Goal: Transaction & Acquisition: Purchase product/service

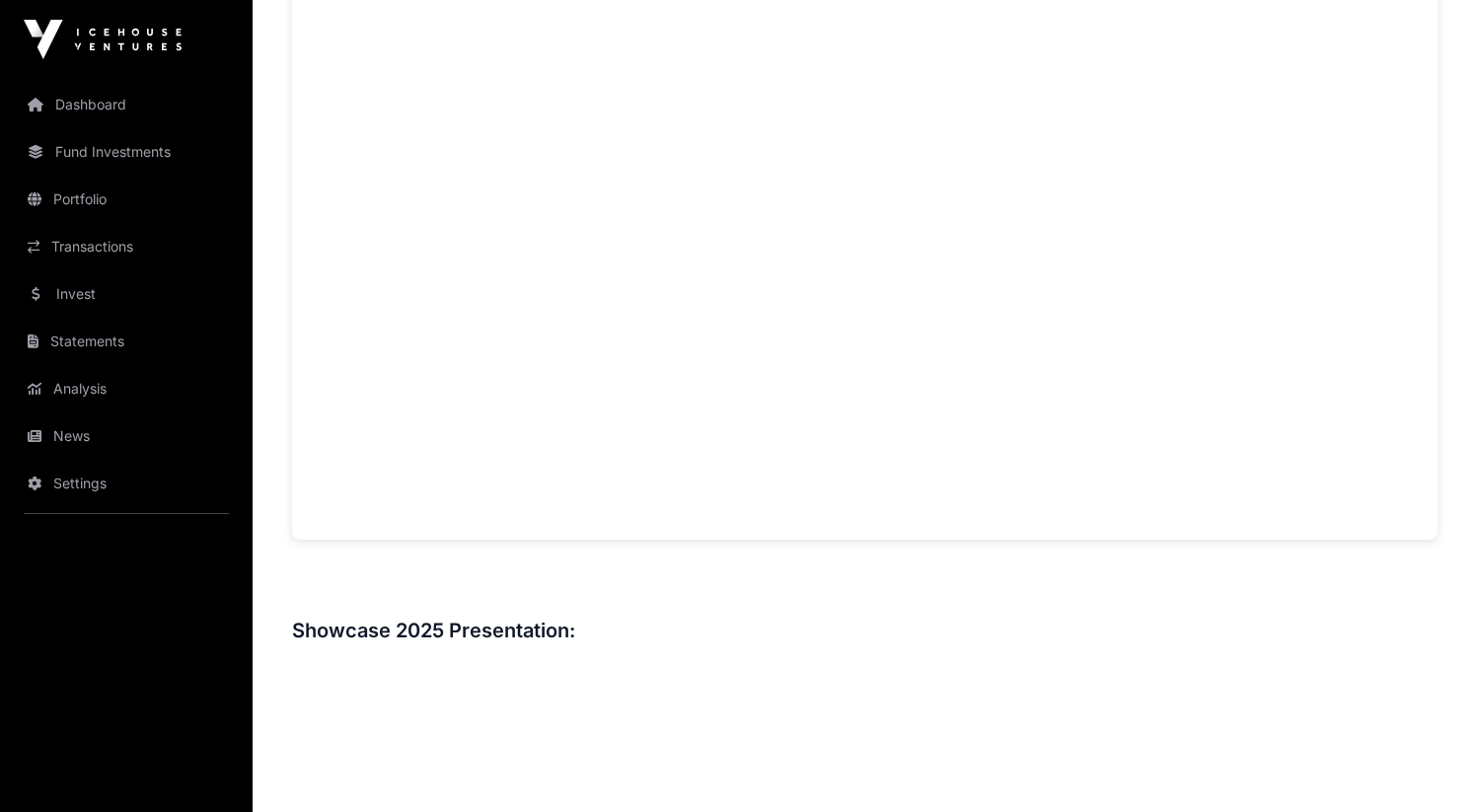
scroll to position [1271, 0]
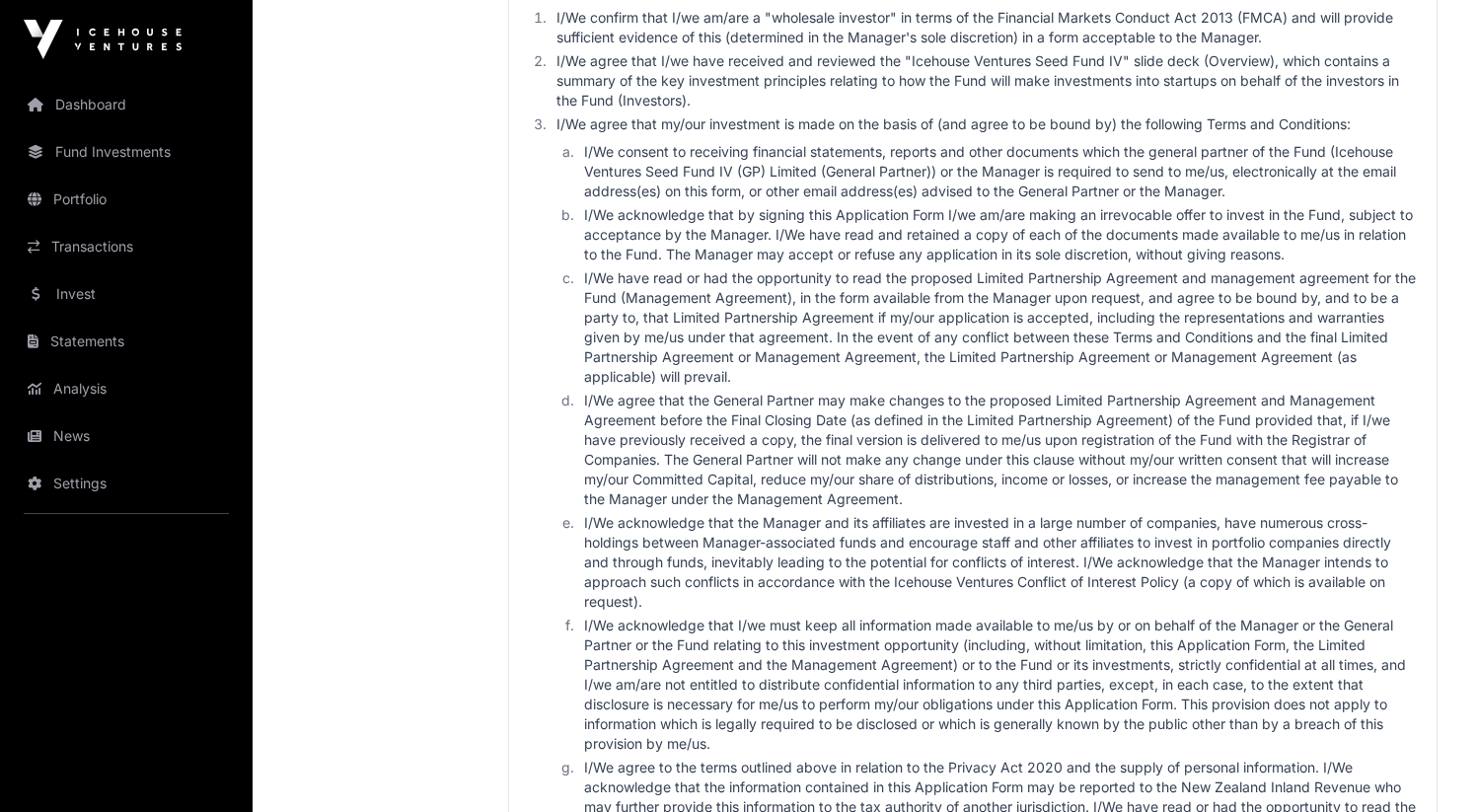
scroll to position [2578, 0]
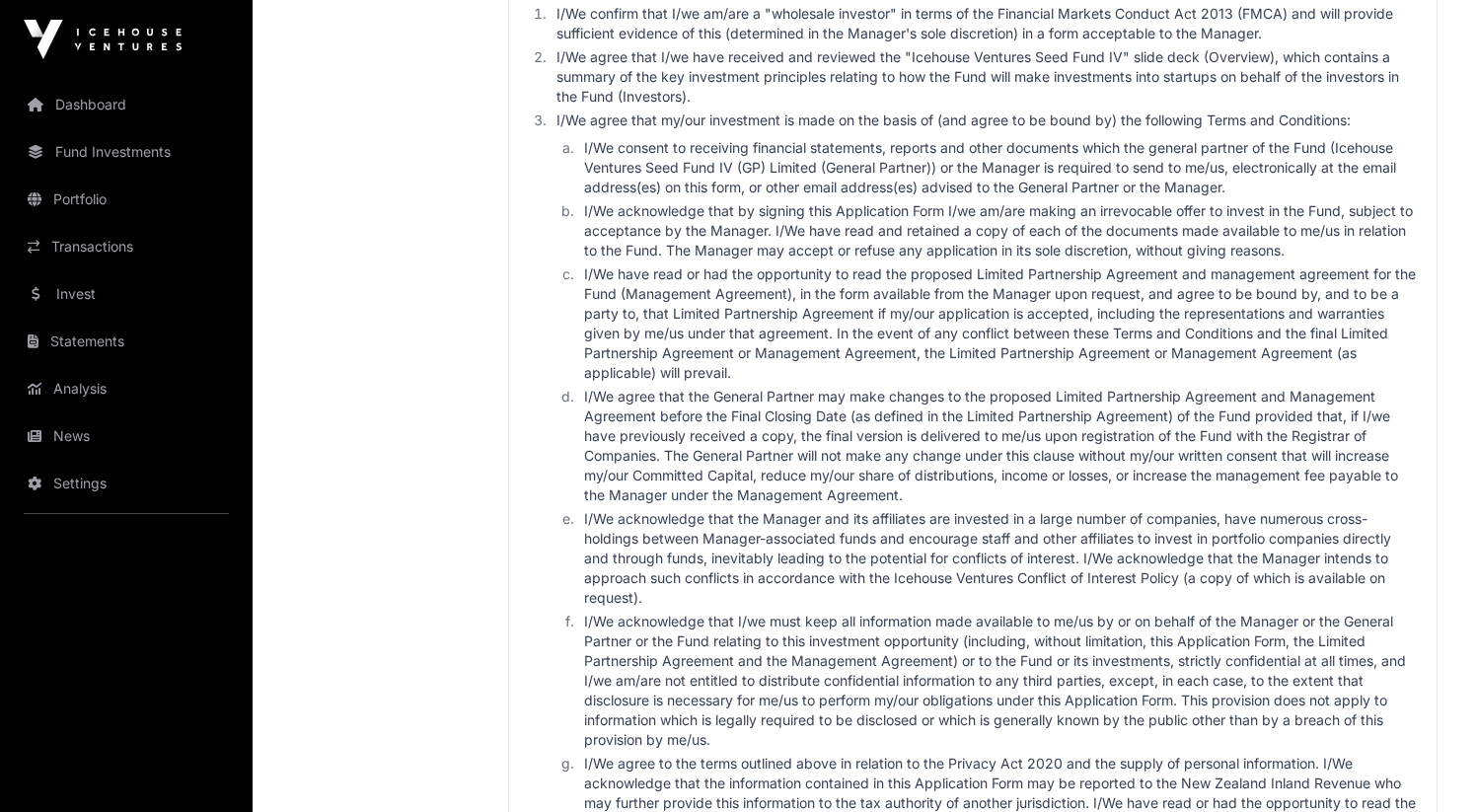
click at [935, 509] on li "I/We acknowledge that the Manager and its affiliates are invested in a large nu…" at bounding box center [997, 558] width 838 height 99
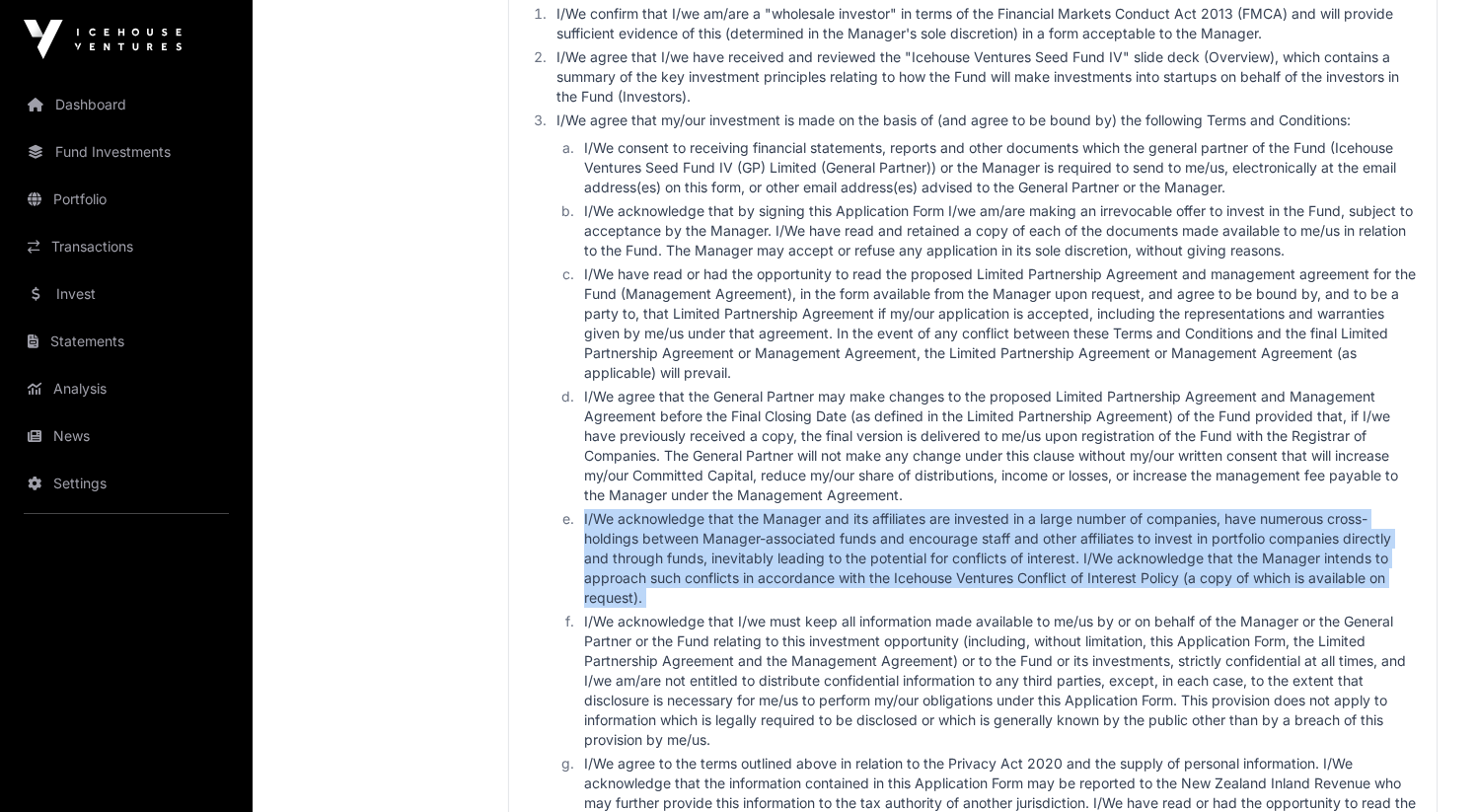
click at [951, 514] on li "I/We acknowledge that the Manager and its affiliates are invested in a large nu…" at bounding box center [997, 558] width 838 height 99
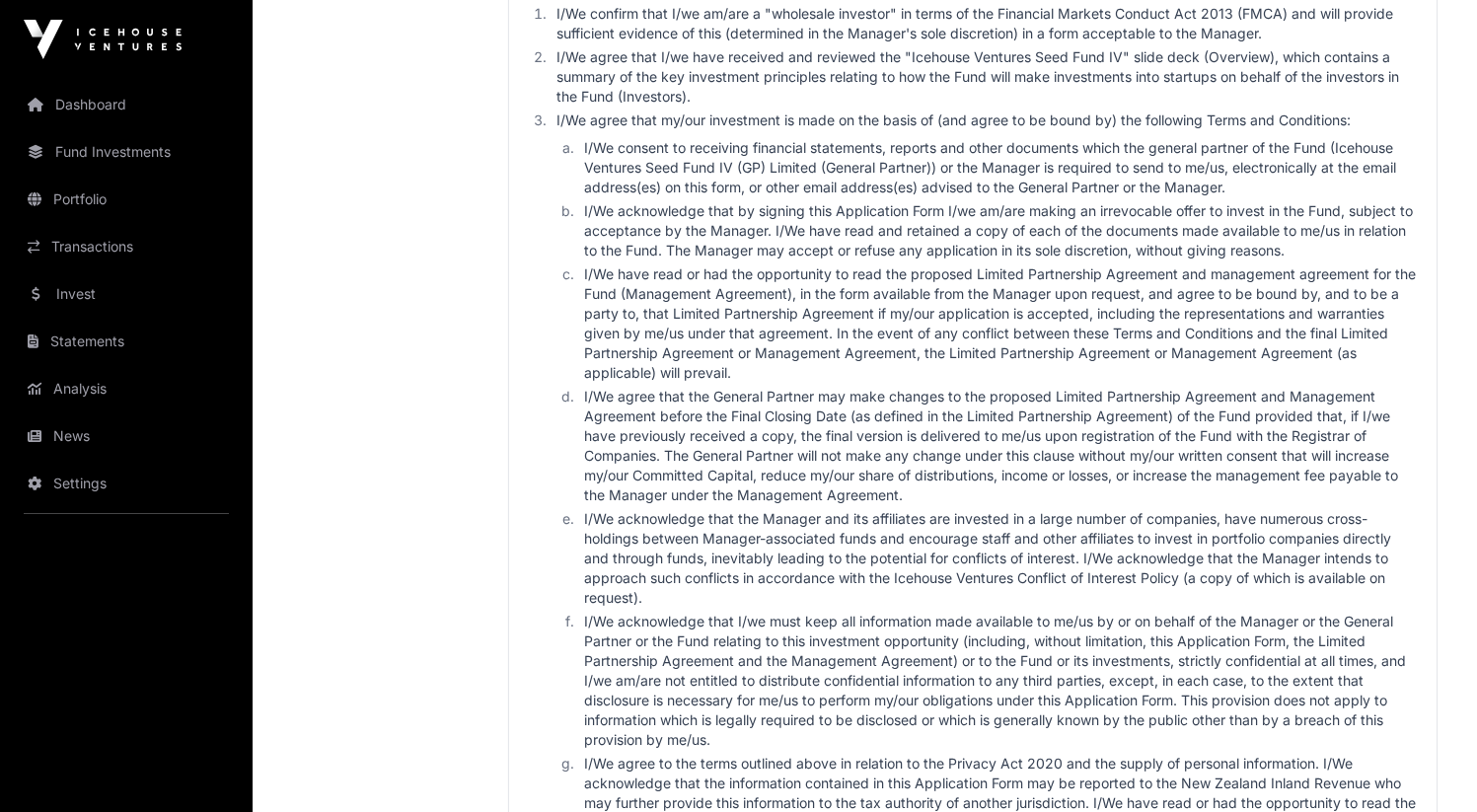
click at [951, 514] on li "I/We acknowledge that the Manager and its affiliates are invested in a large nu…" at bounding box center [997, 558] width 838 height 99
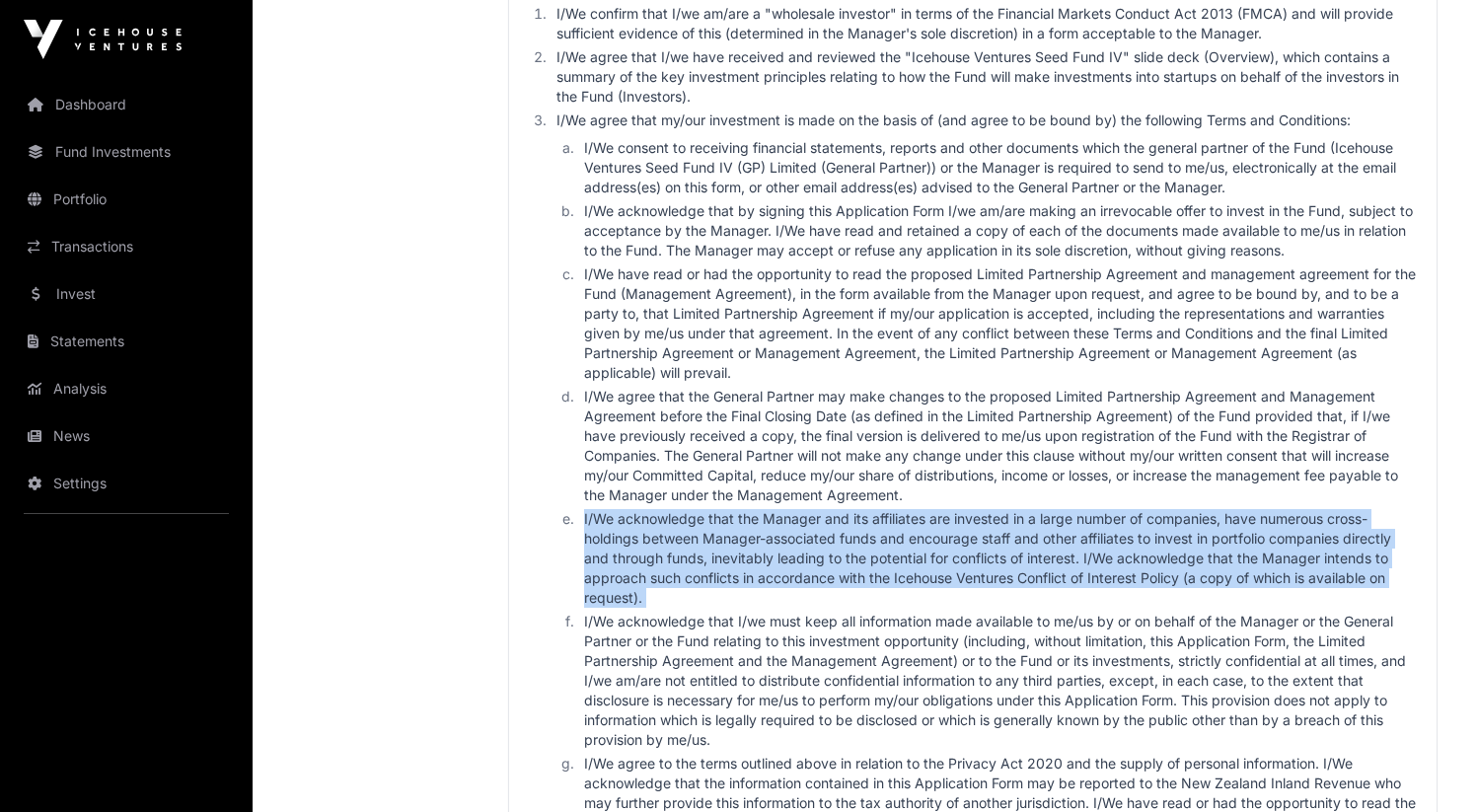
click at [959, 536] on li "I/We acknowledge that the Manager and its affiliates are invested in a large nu…" at bounding box center [997, 558] width 838 height 99
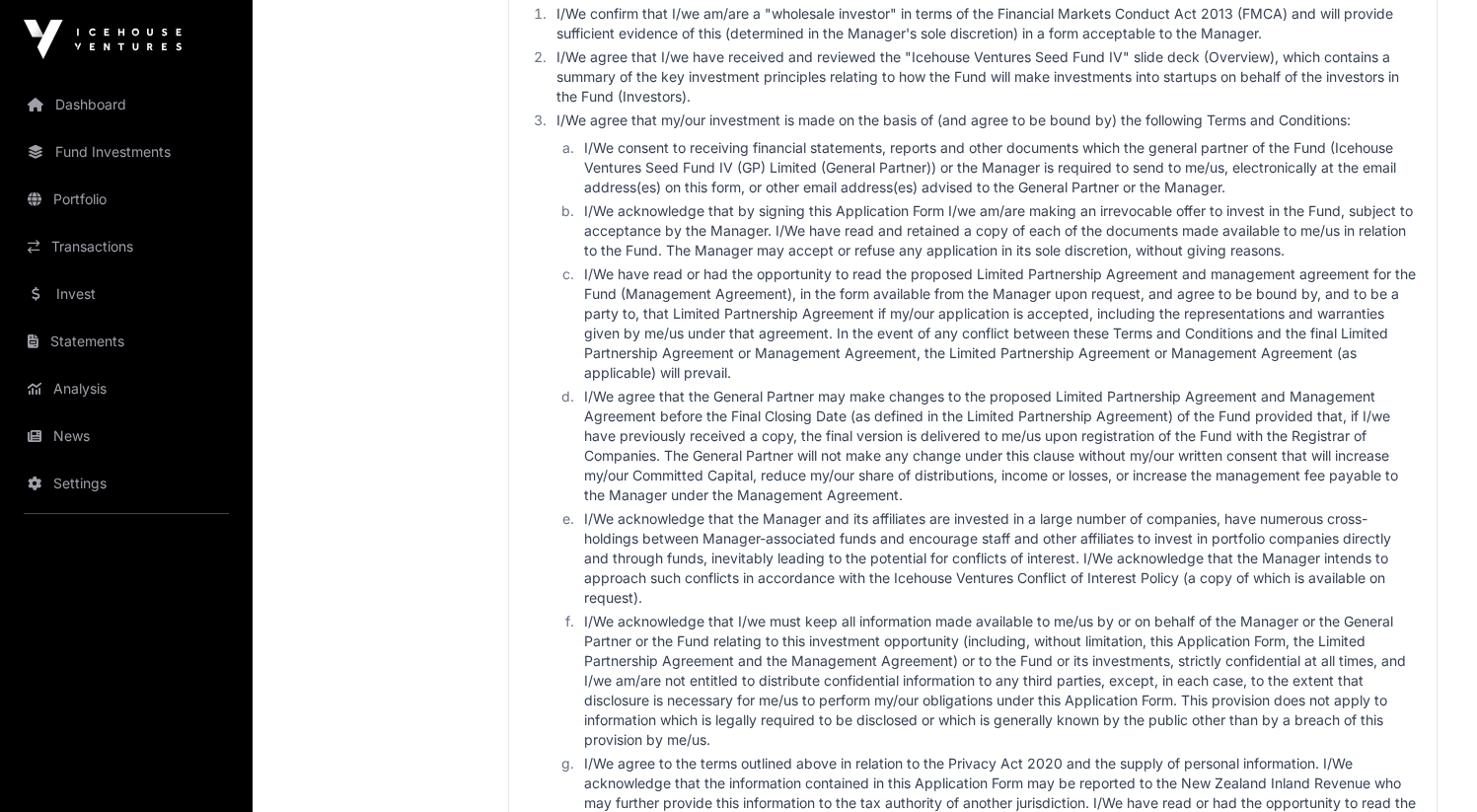
click at [963, 448] on li "I/We agree that the General Partner may make changes to the proposed Limited Pa…" at bounding box center [997, 446] width 838 height 119
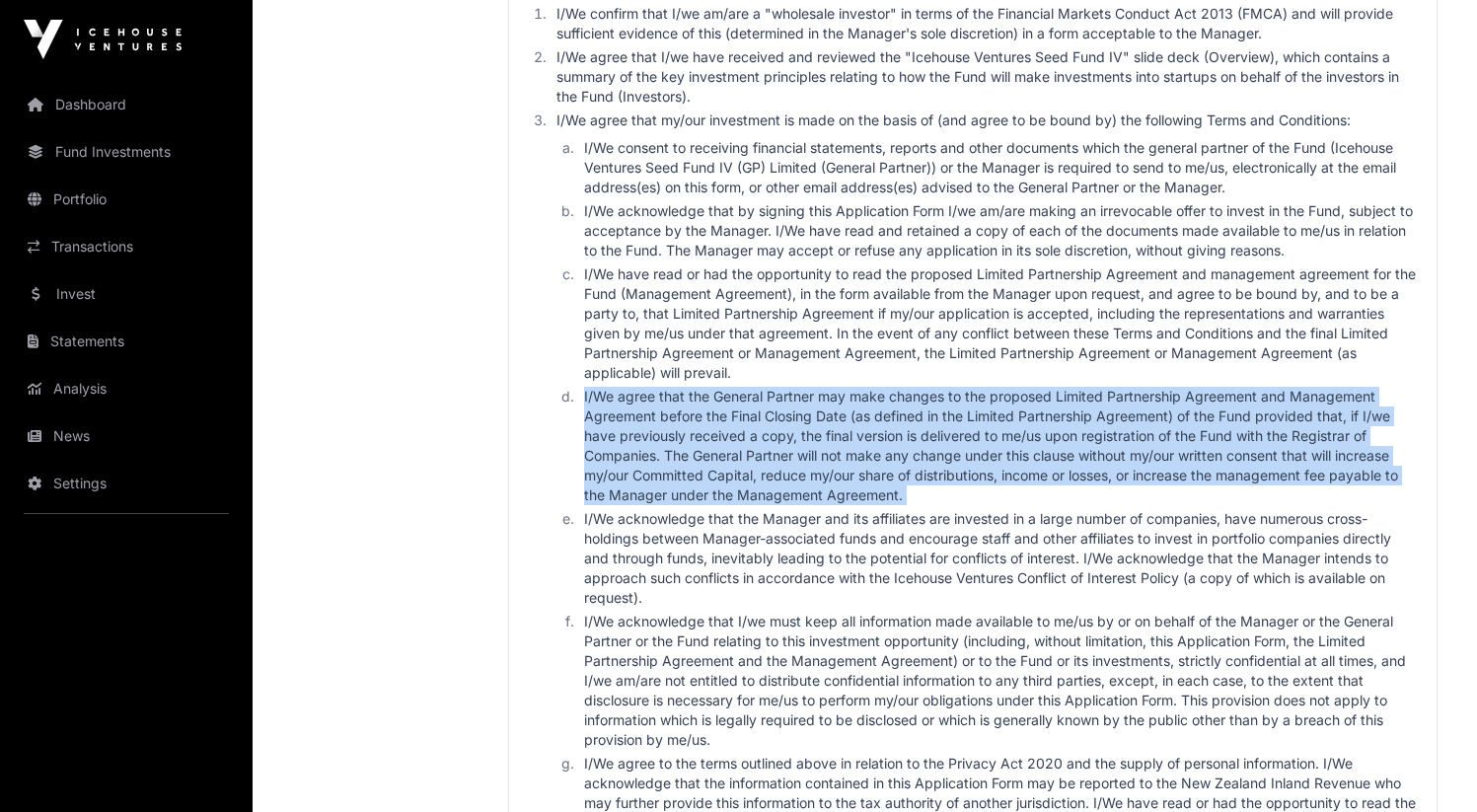
click at [972, 406] on li "I/We agree that the General Partner may make changes to the proposed Limited Pa…" at bounding box center [997, 446] width 838 height 119
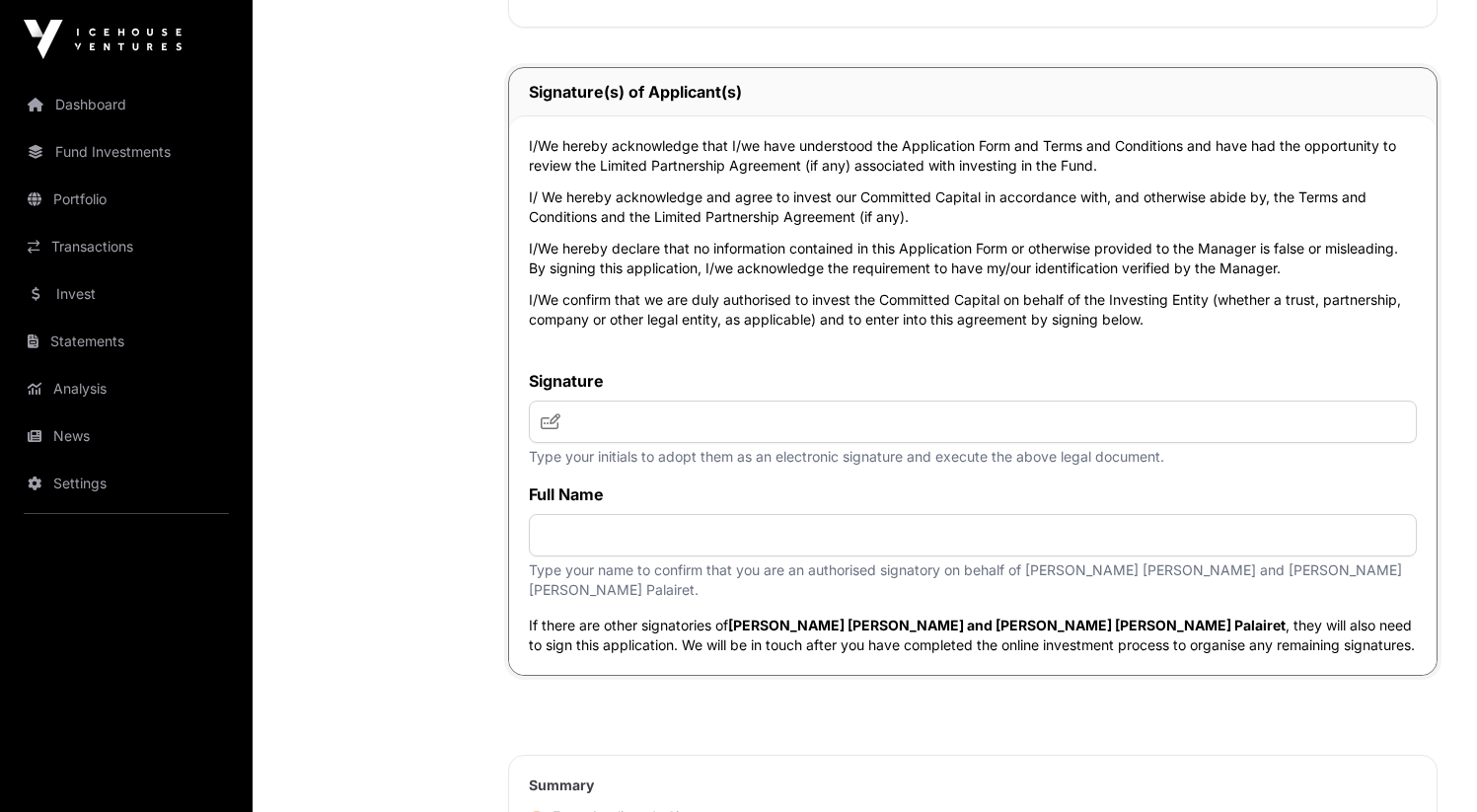
scroll to position [4830, 0]
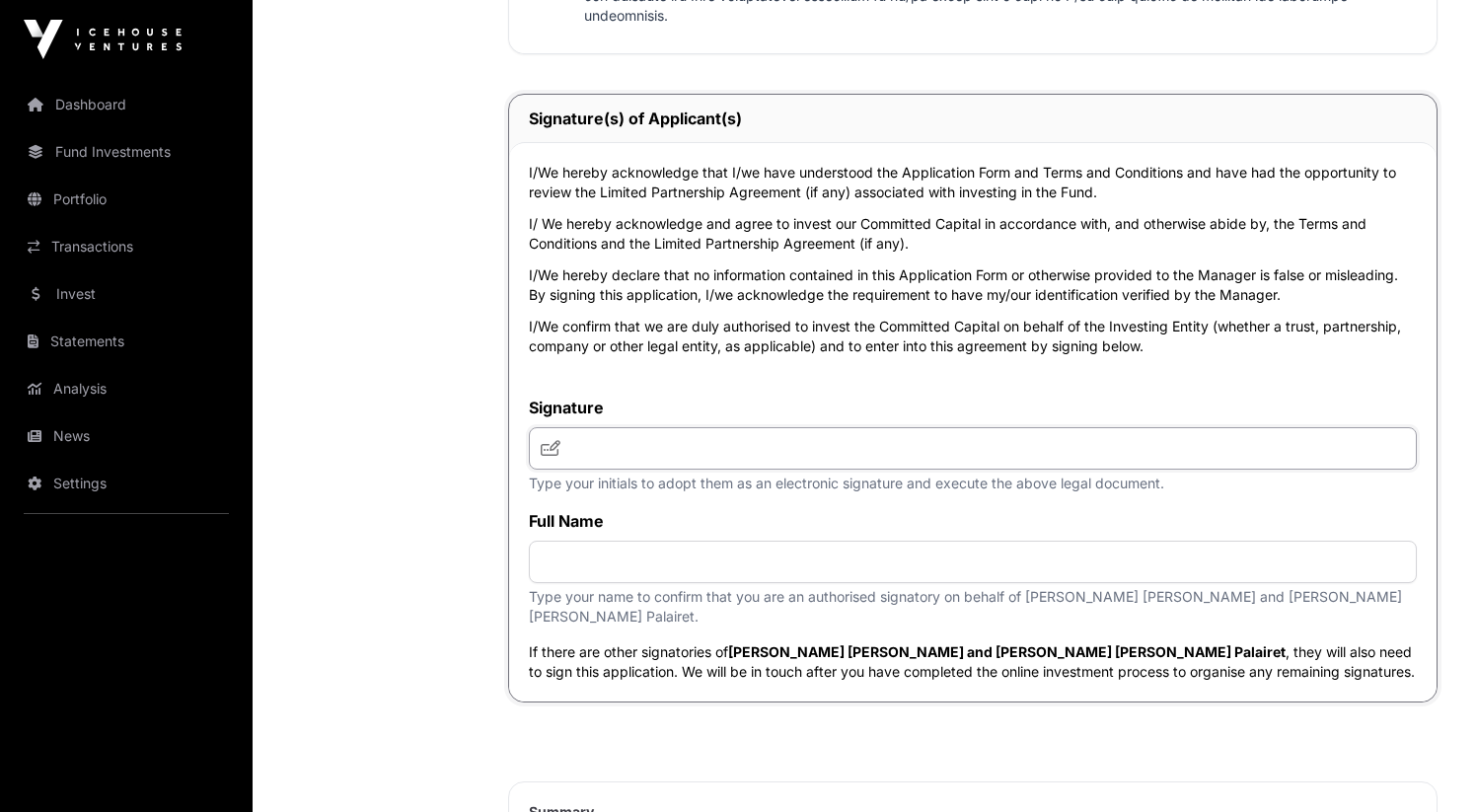
click at [890, 427] on input "text" at bounding box center [973, 448] width 888 height 43
type input "*"
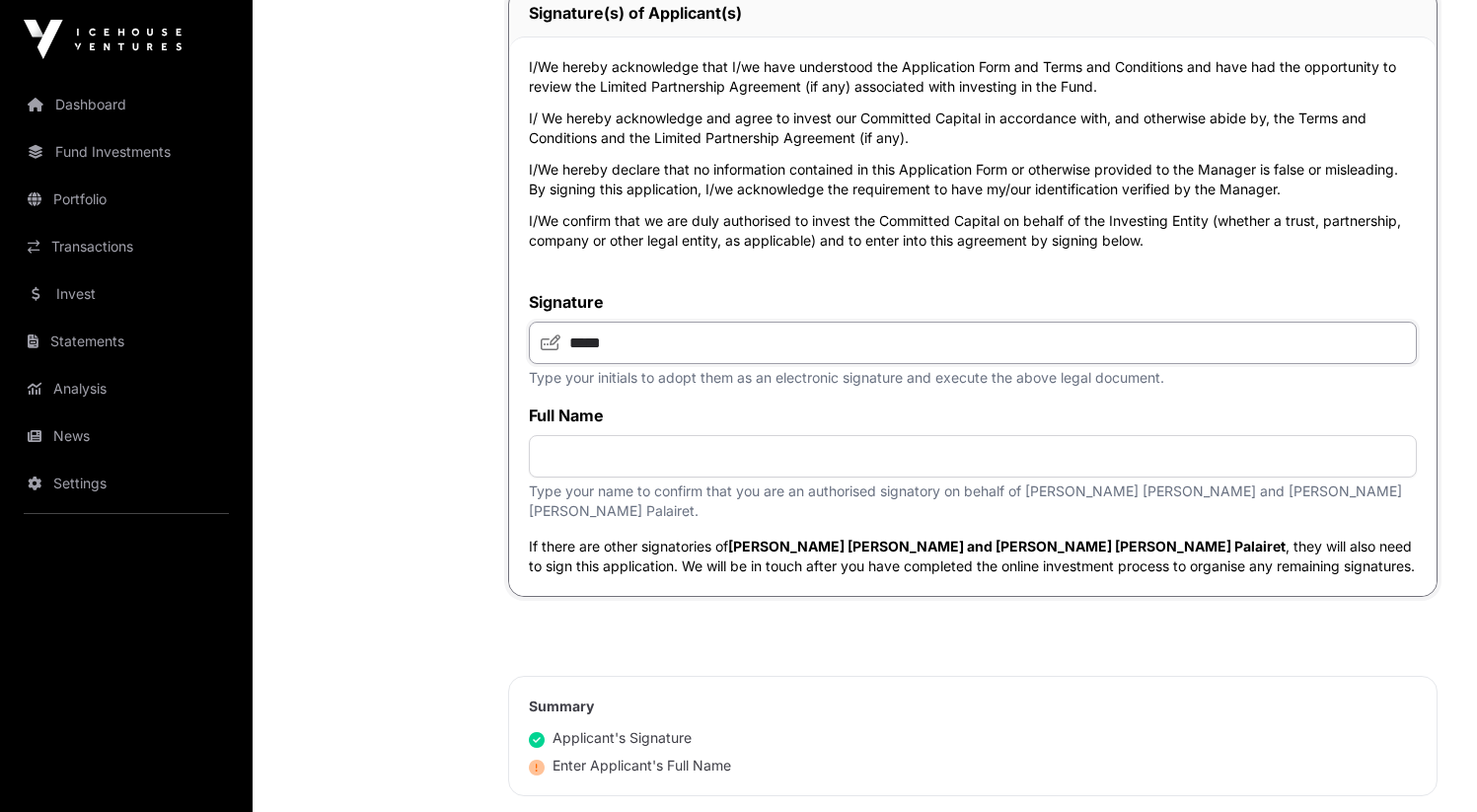
scroll to position [4931, 0]
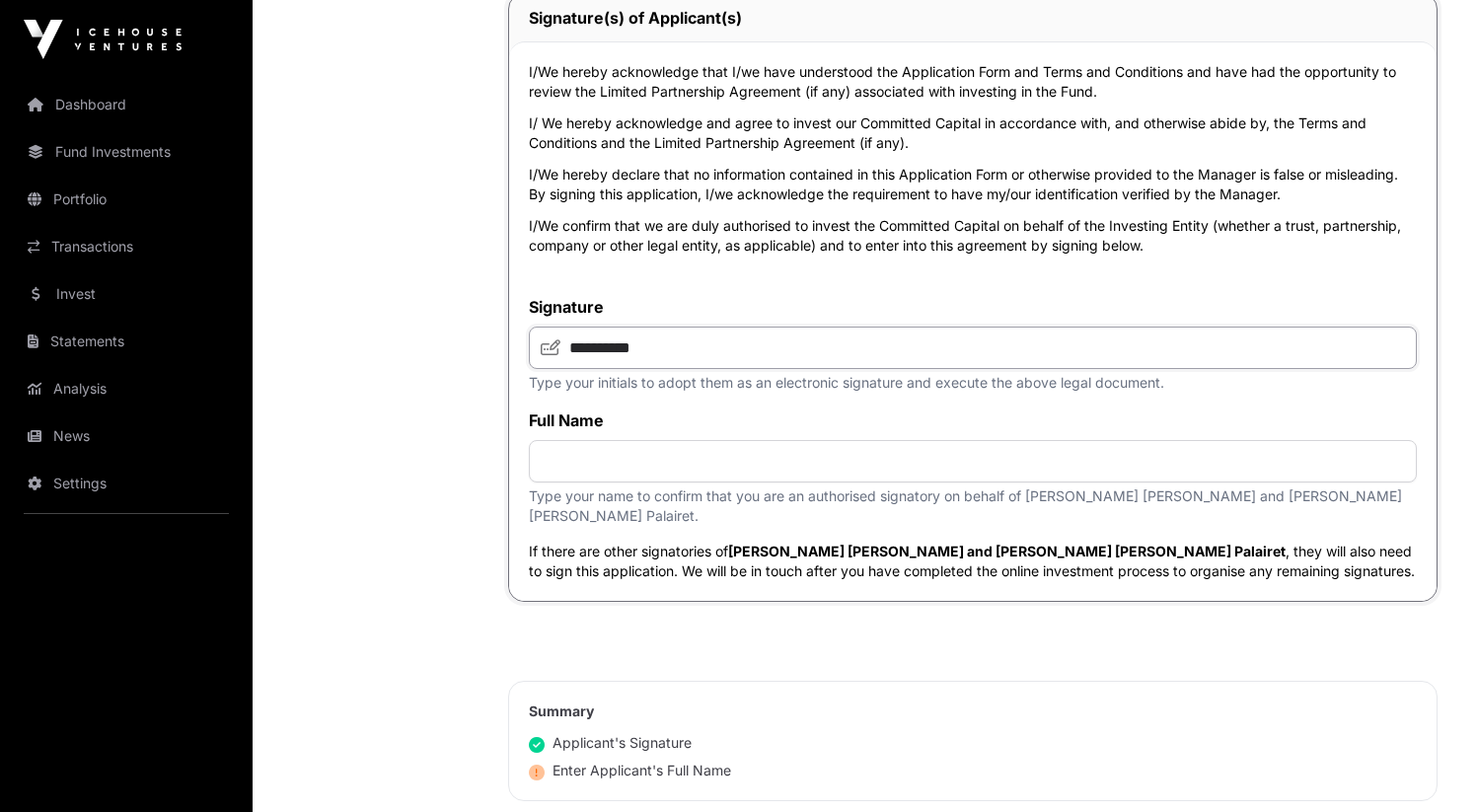
type input "**********"
click at [766, 445] on input "text" at bounding box center [973, 461] width 888 height 43
type input "**********"
click at [610, 326] on input "**********" at bounding box center [973, 347] width 888 height 43
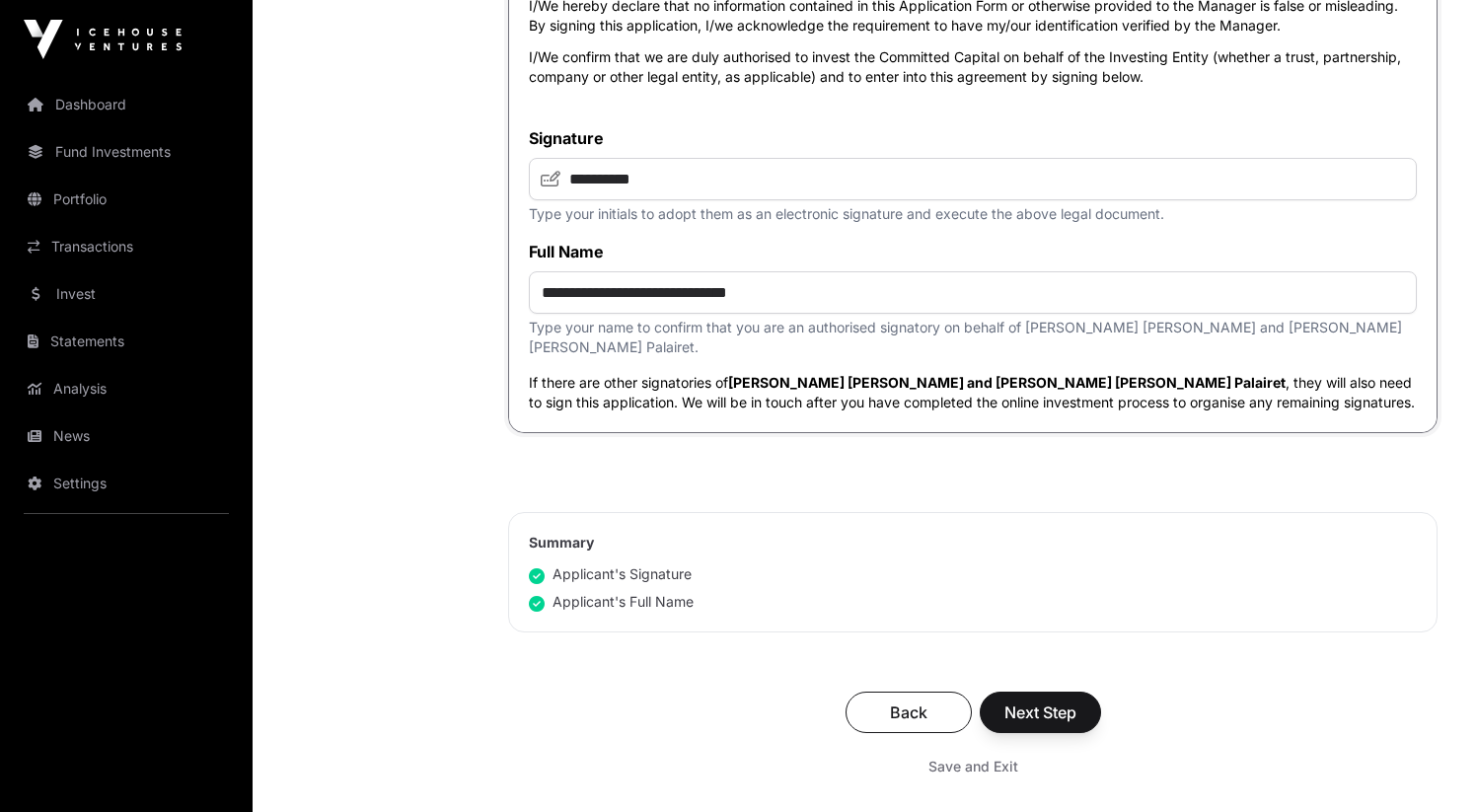
scroll to position [5103, 0]
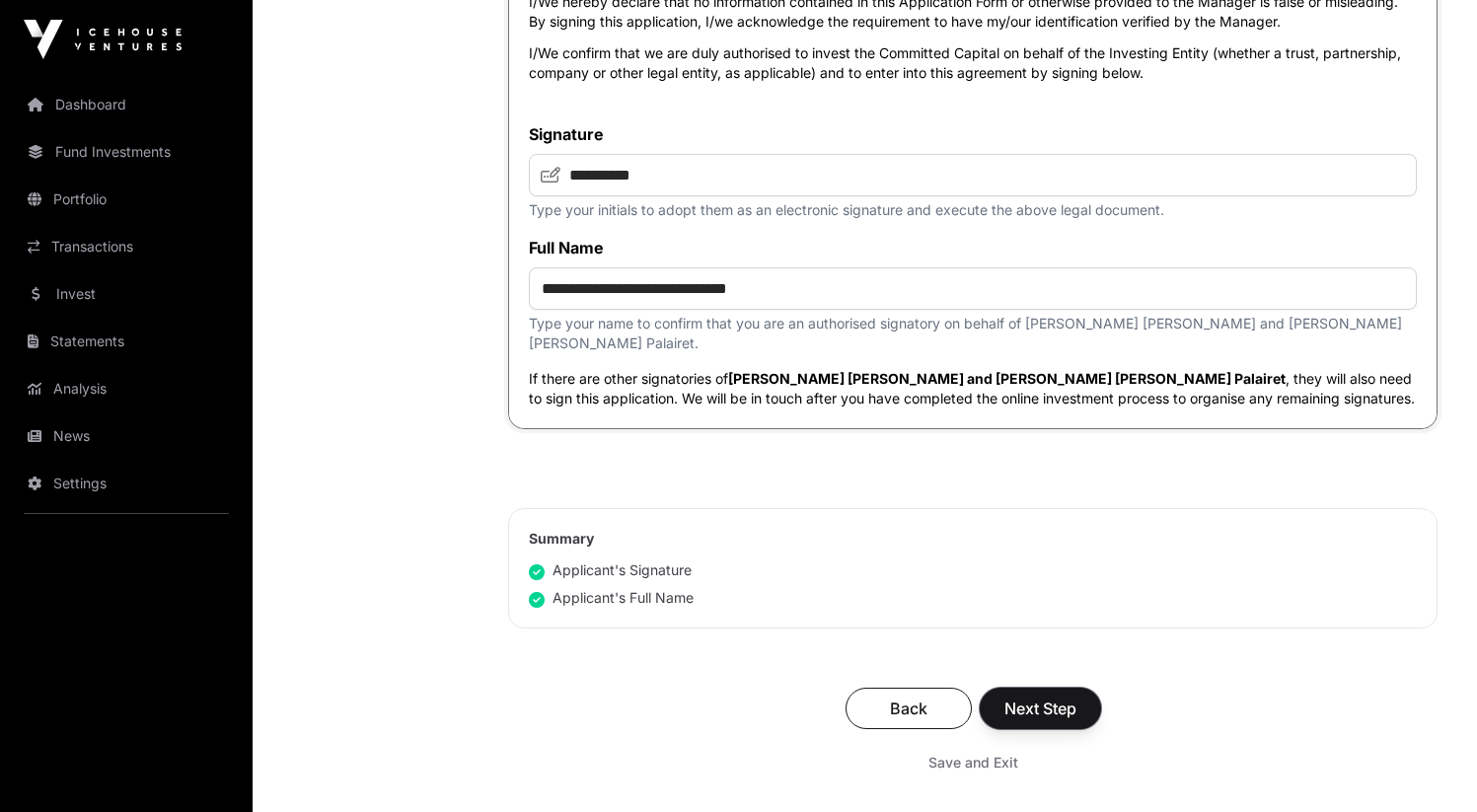
click at [1048, 696] on span "Next Step" at bounding box center [1040, 708] width 72 height 24
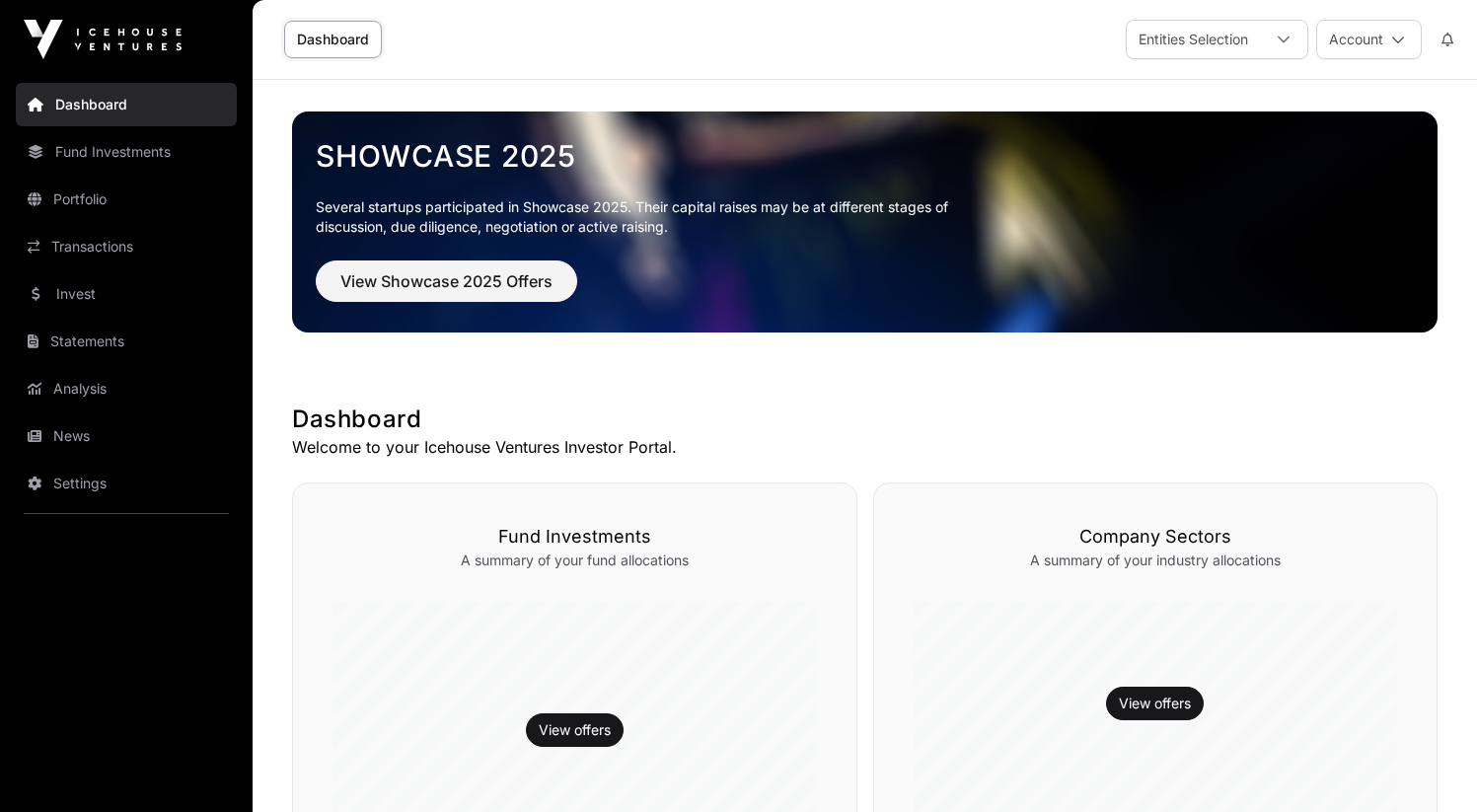
scroll to position [390, 0]
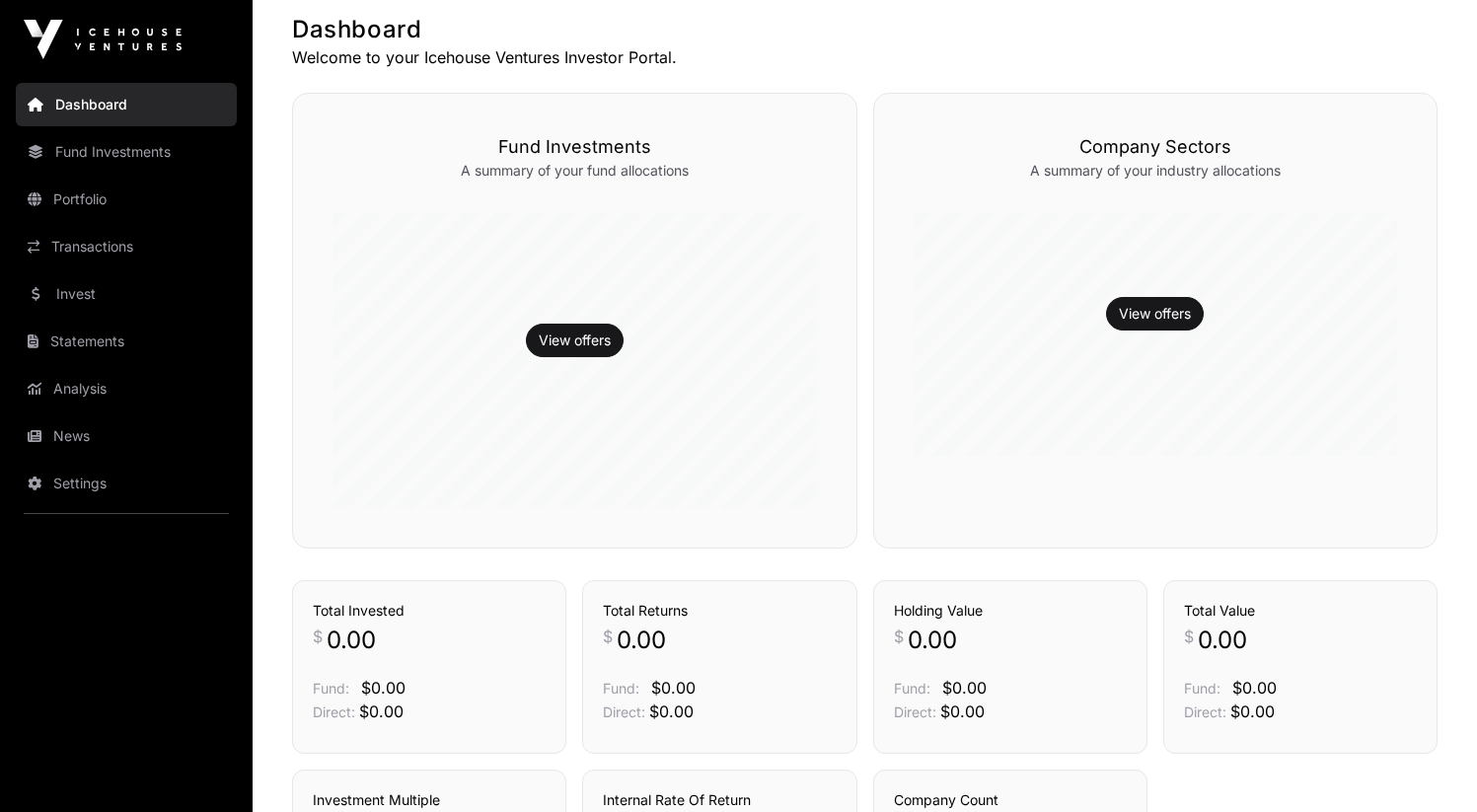
click at [202, 292] on link "Invest" at bounding box center [126, 293] width 221 height 43
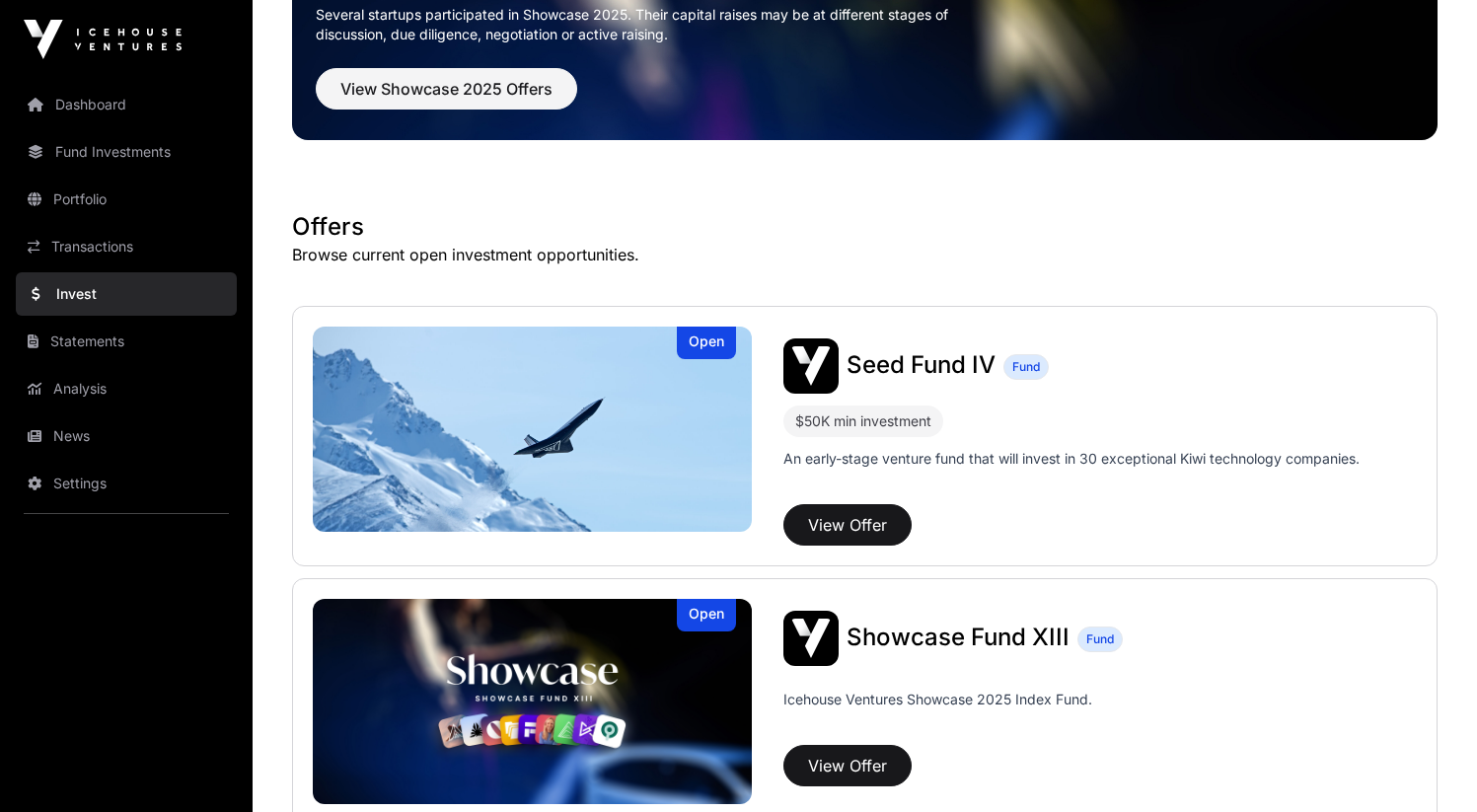
scroll to position [496, 0]
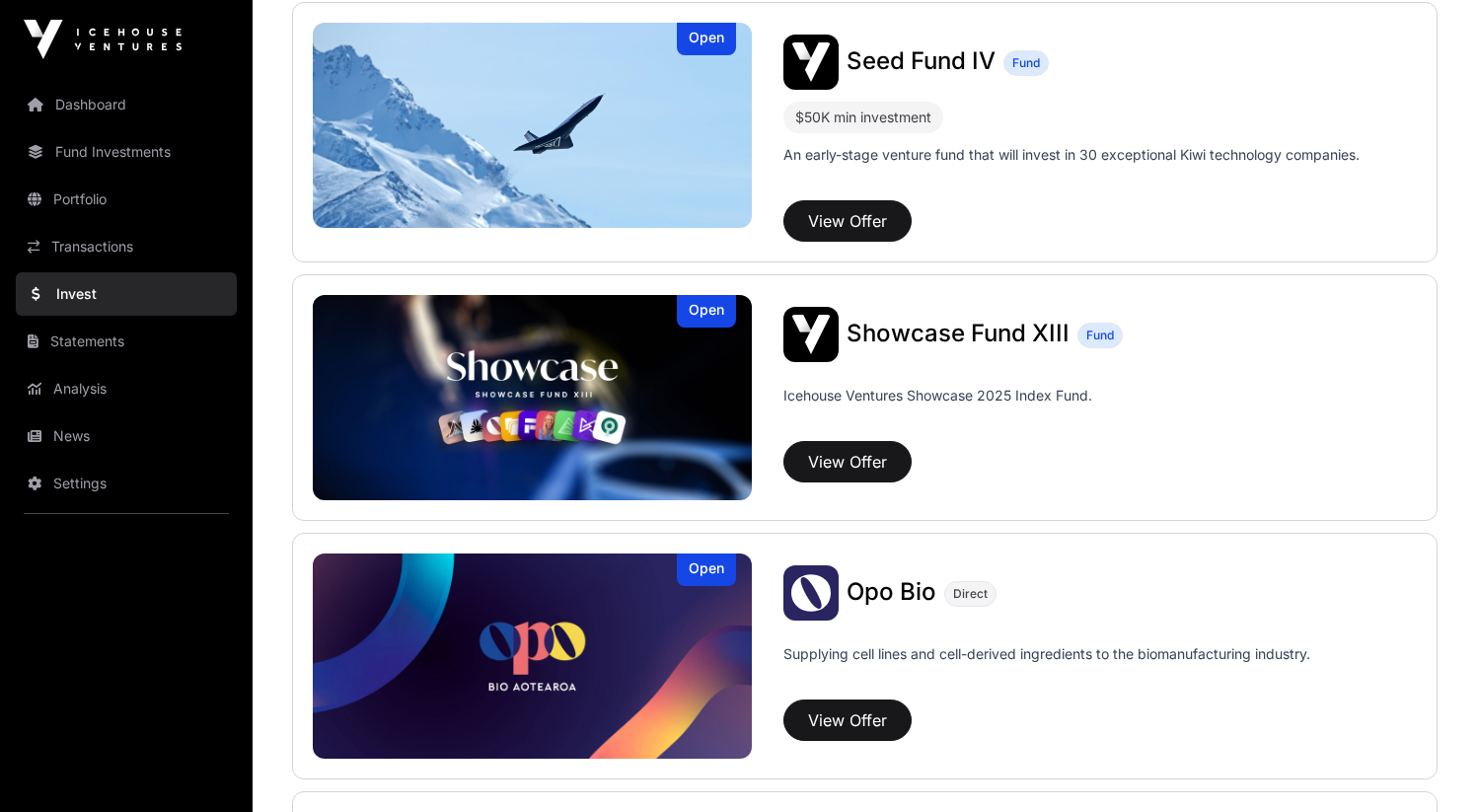
click at [917, 57] on span "Seed Fund IV" at bounding box center [920, 60] width 149 height 29
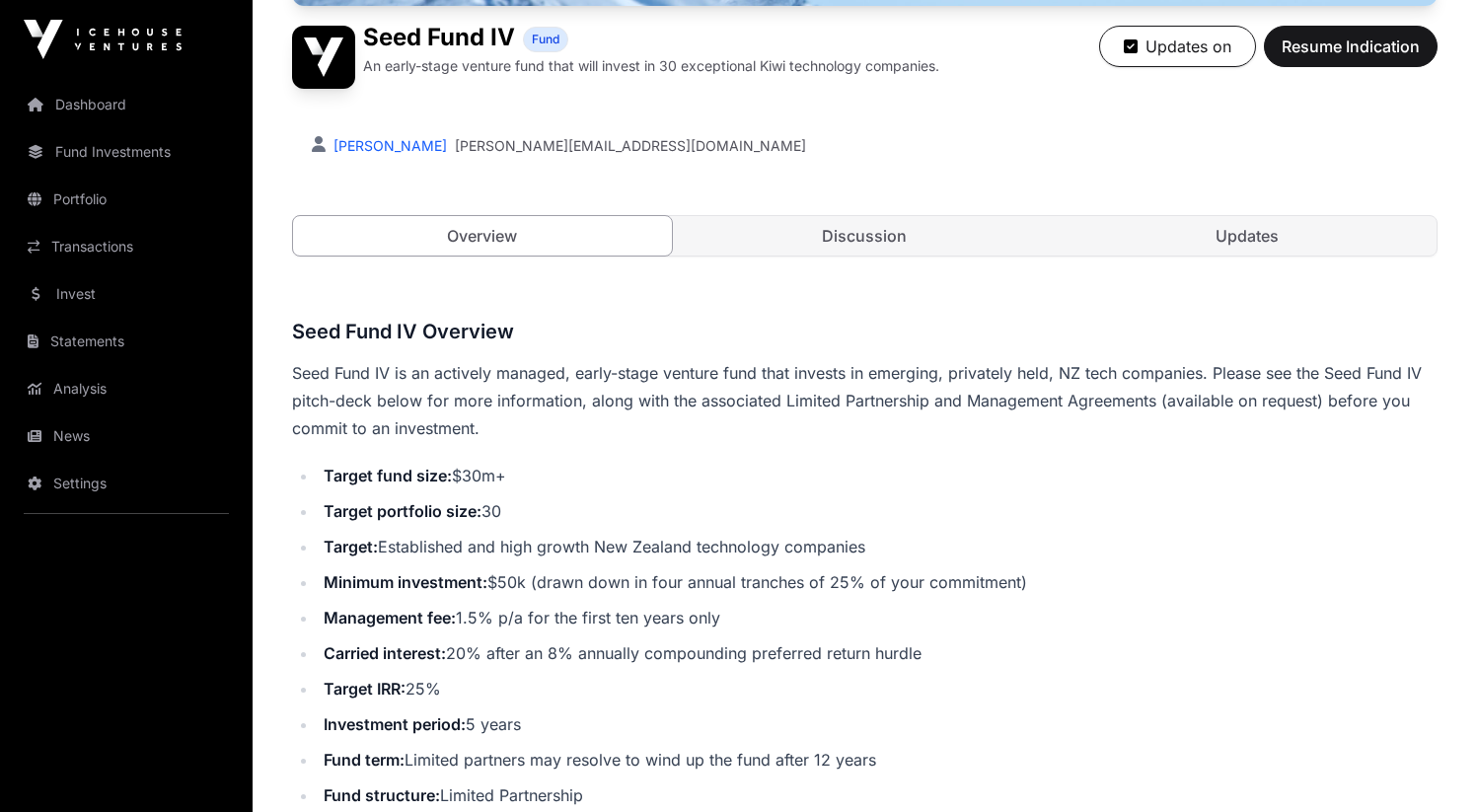
scroll to position [473, 0]
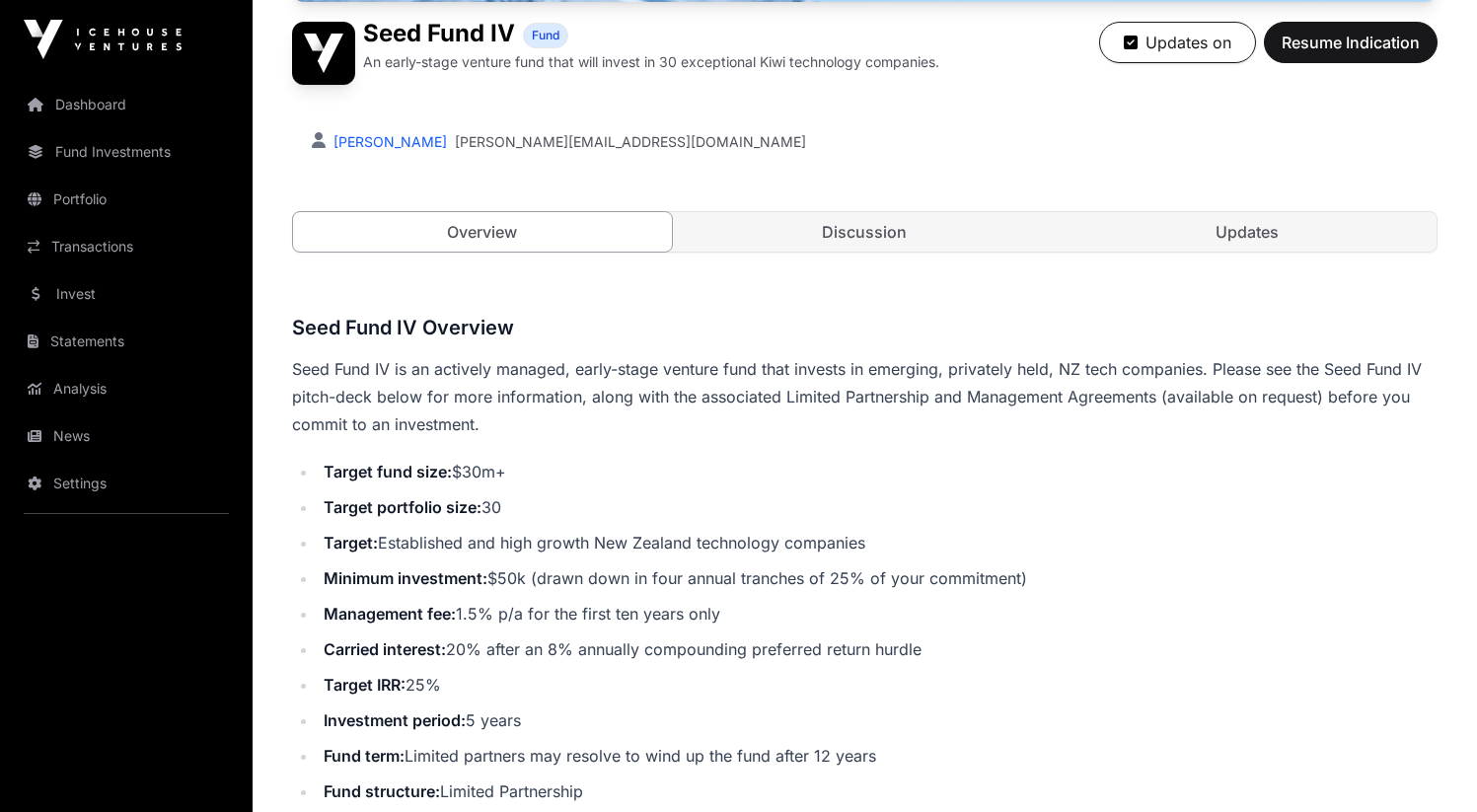
click at [1148, 216] on link "Updates" at bounding box center [1247, 232] width 379 height 40
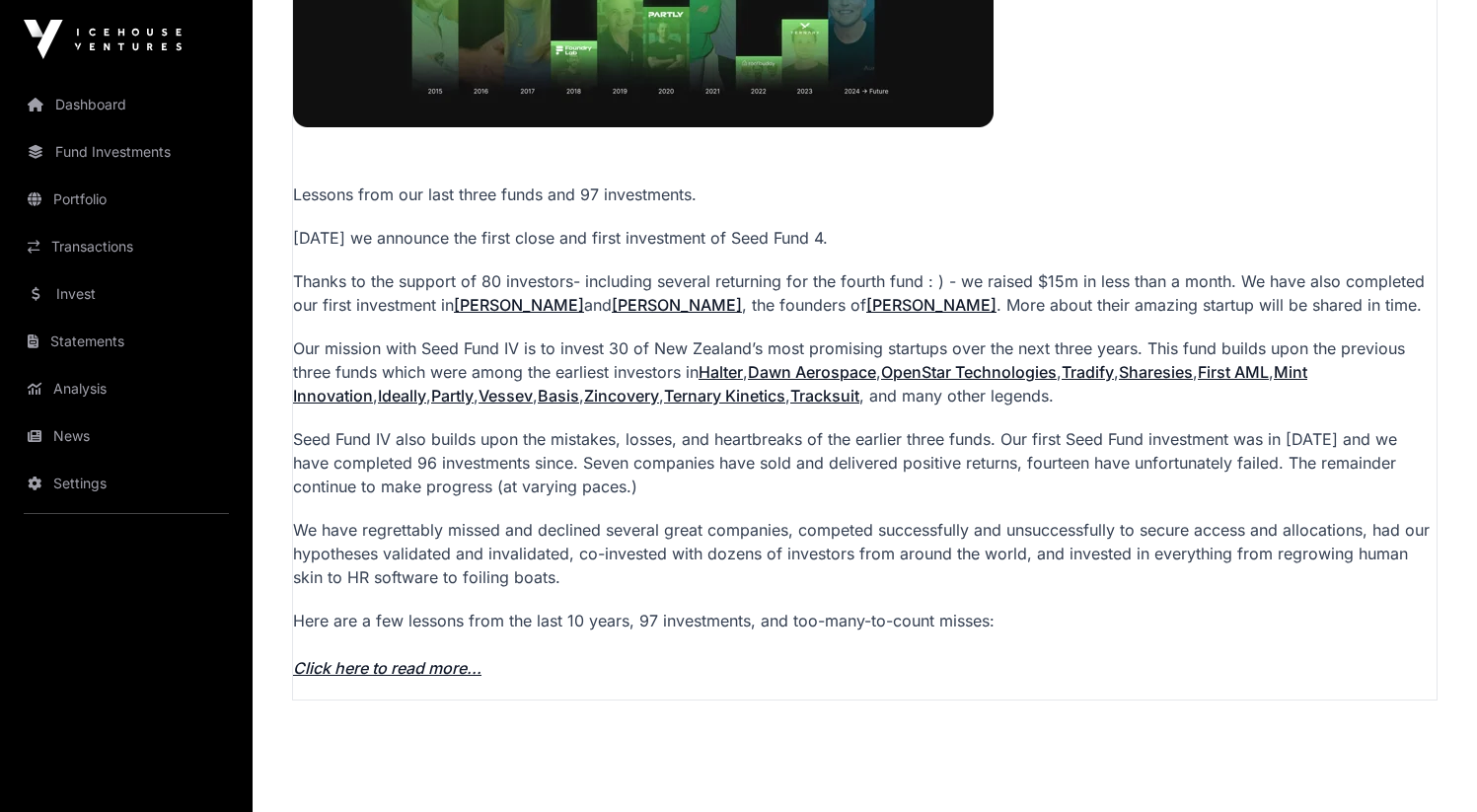
scroll to position [1263, 0]
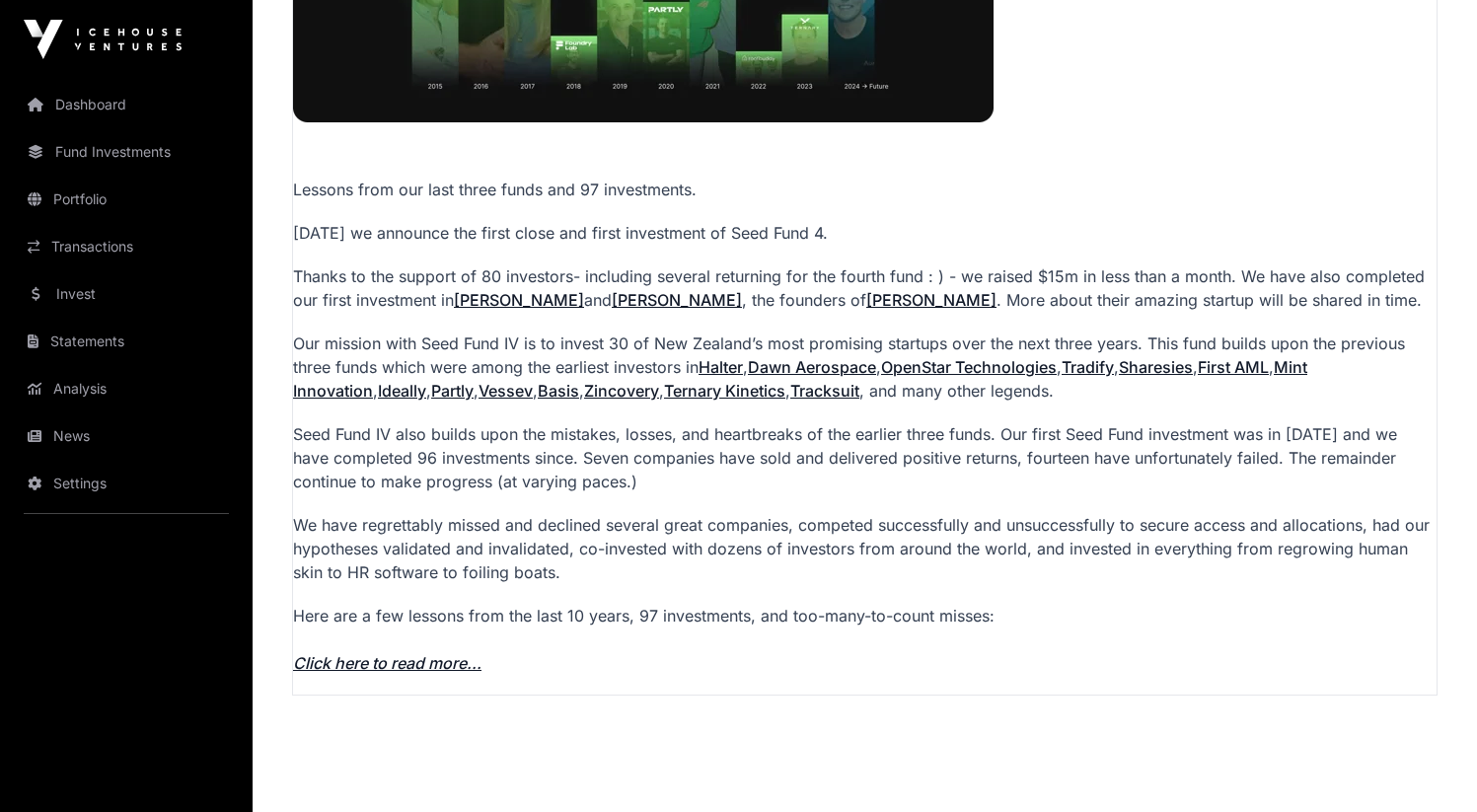
click at [428, 659] on link "Click here to read more..." at bounding box center [387, 662] width 189 height 20
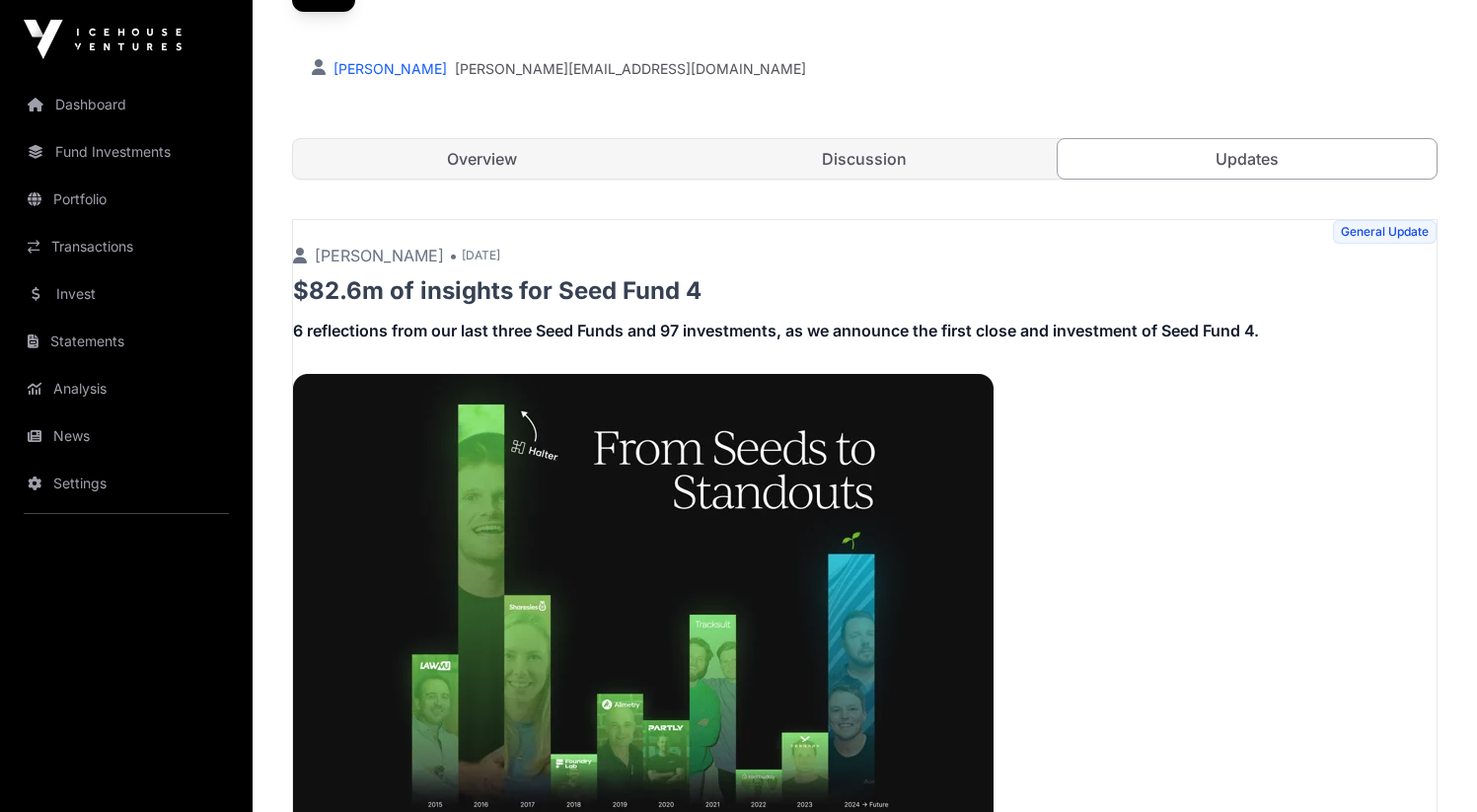
scroll to position [544, 0]
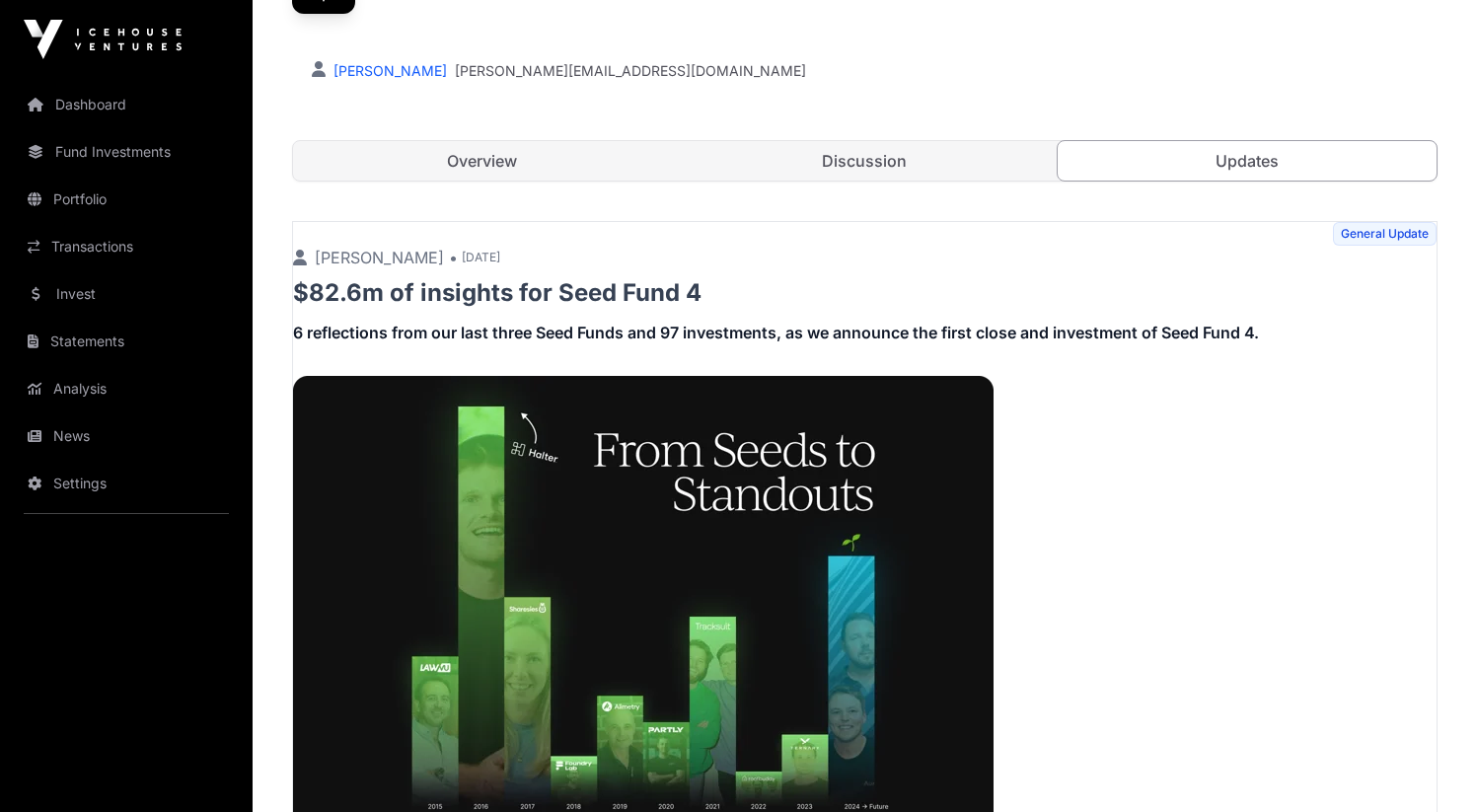
click at [877, 172] on link "Discussion" at bounding box center [865, 161] width 379 height 40
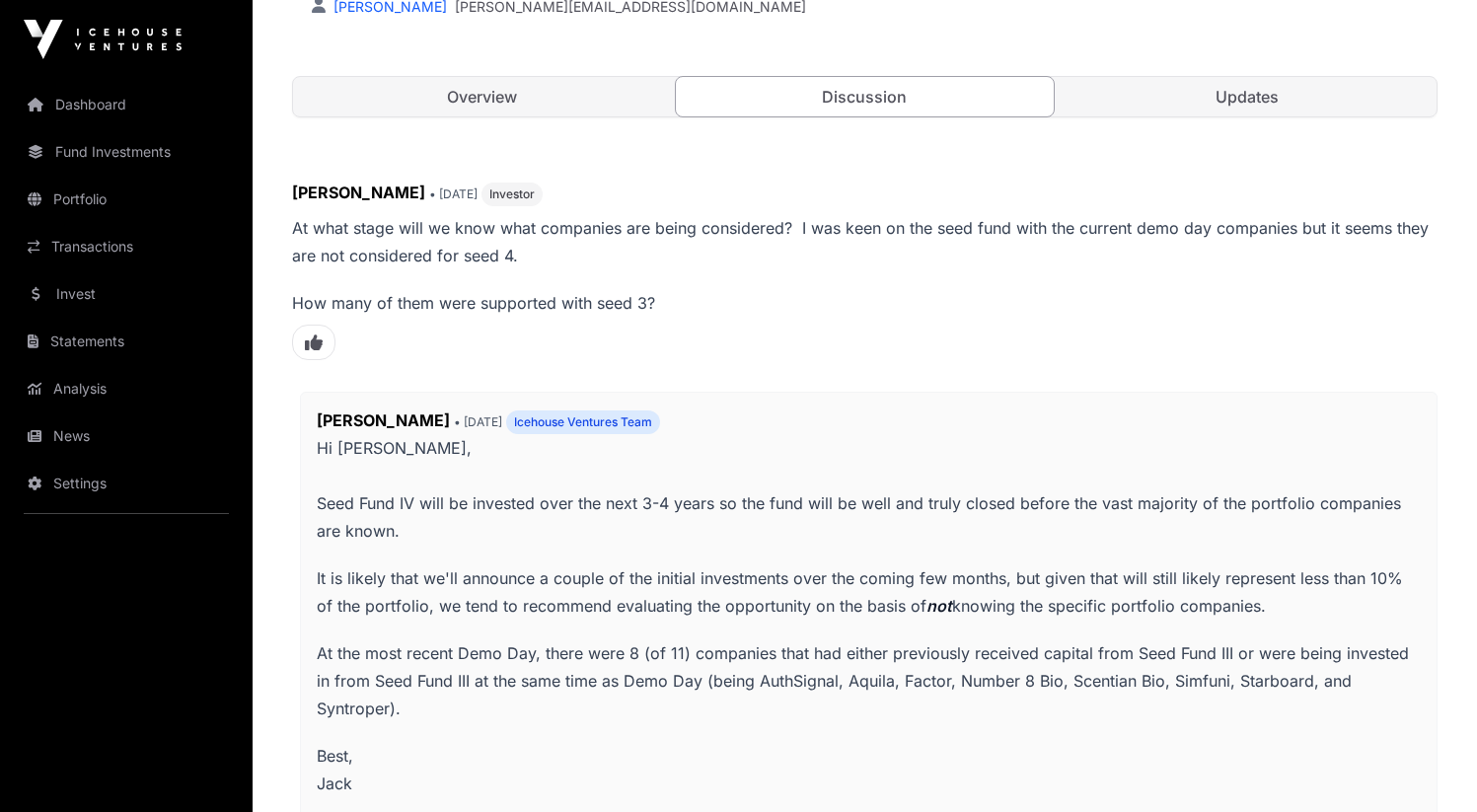
scroll to position [558, 0]
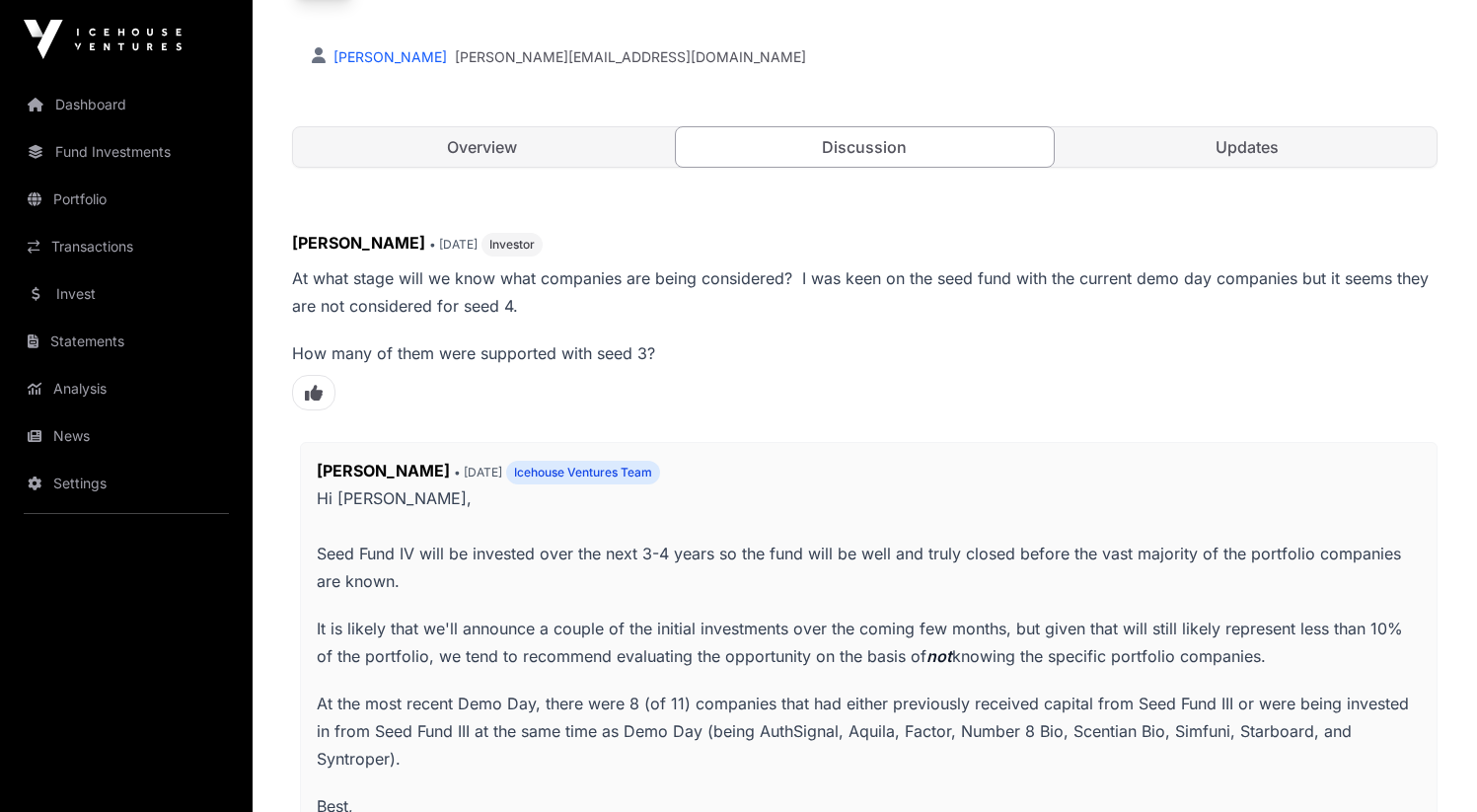
click at [613, 165] on link "Overview" at bounding box center [483, 148] width 379 height 40
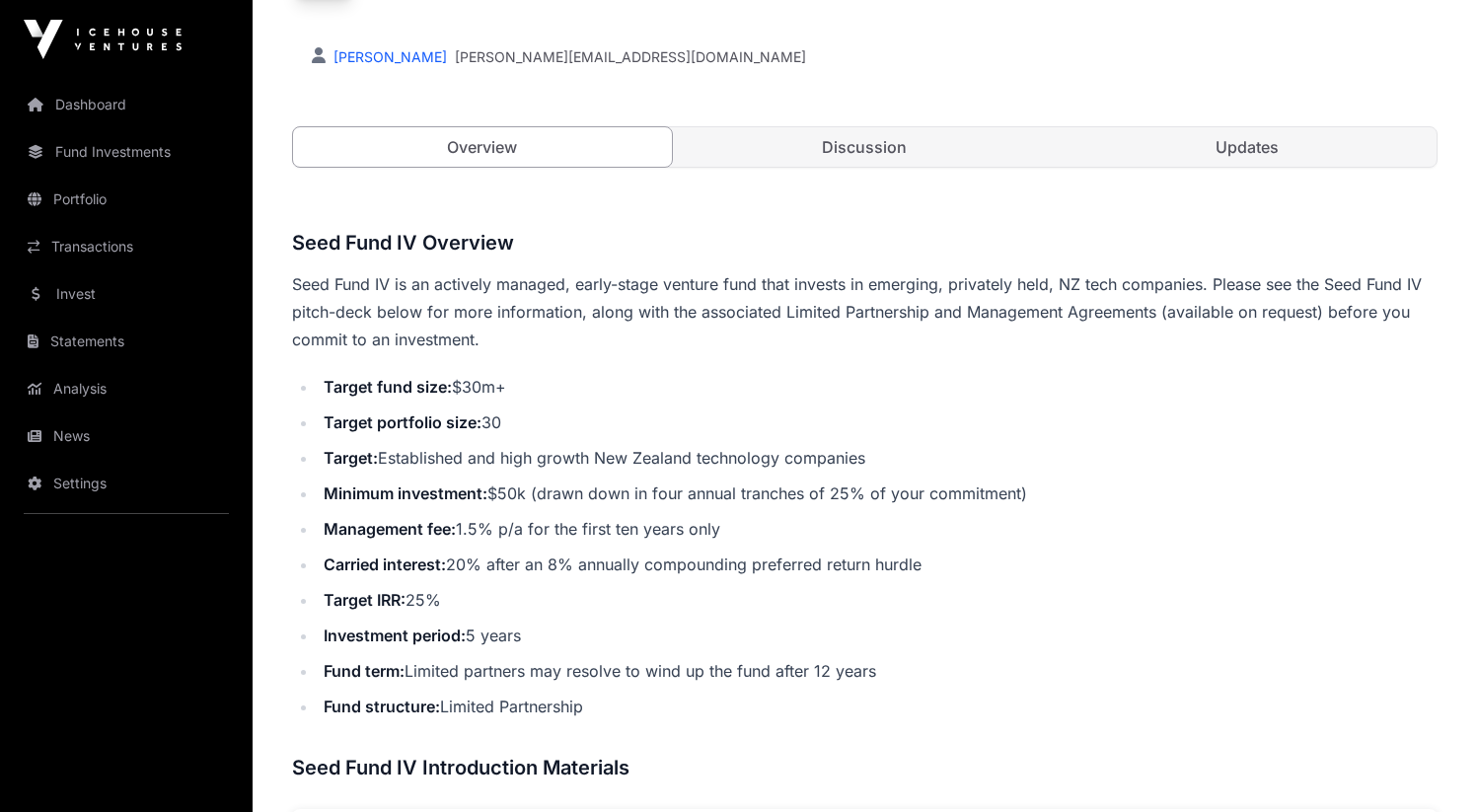
click at [598, 135] on link "Overview" at bounding box center [483, 148] width 381 height 42
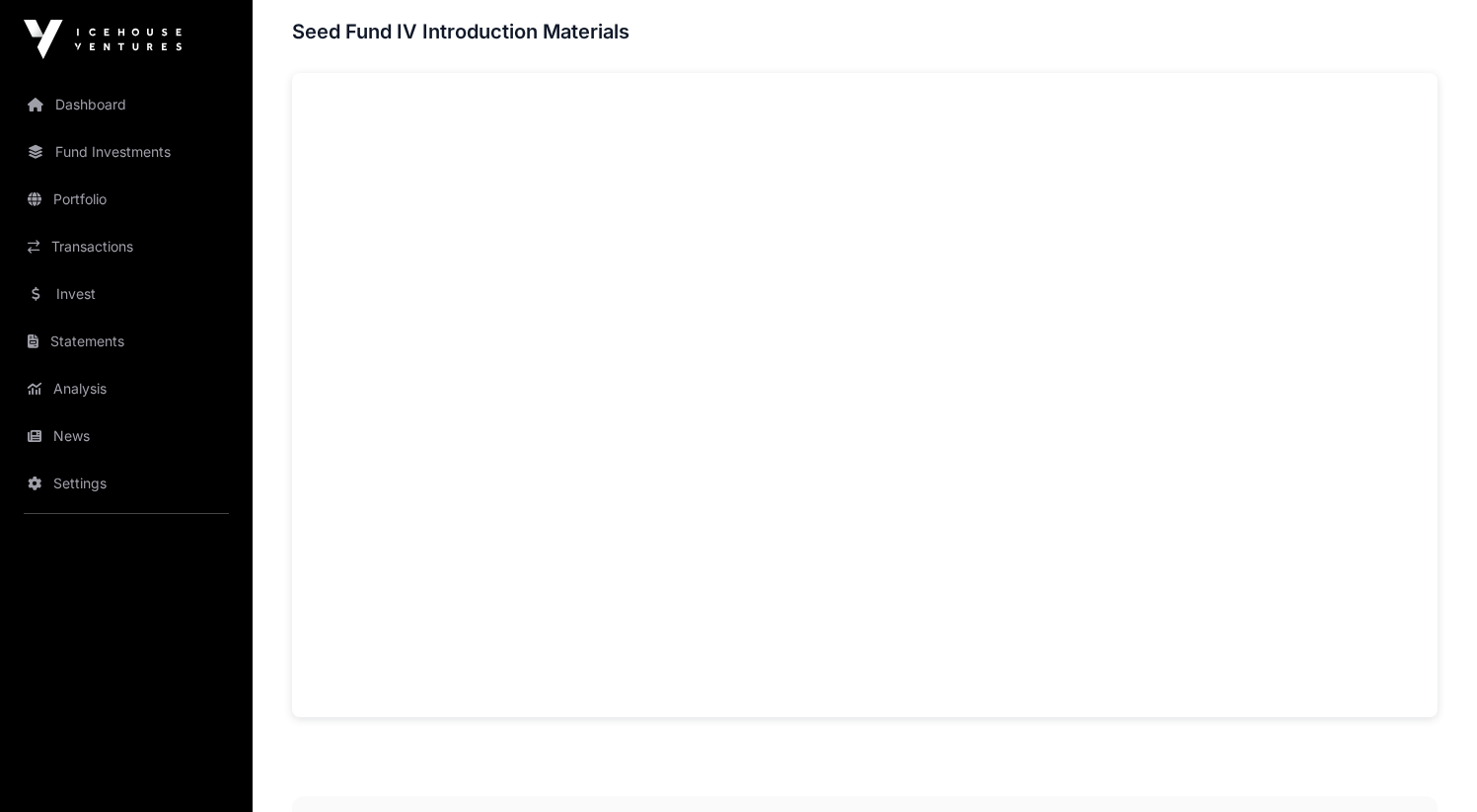
scroll to position [1291, 0]
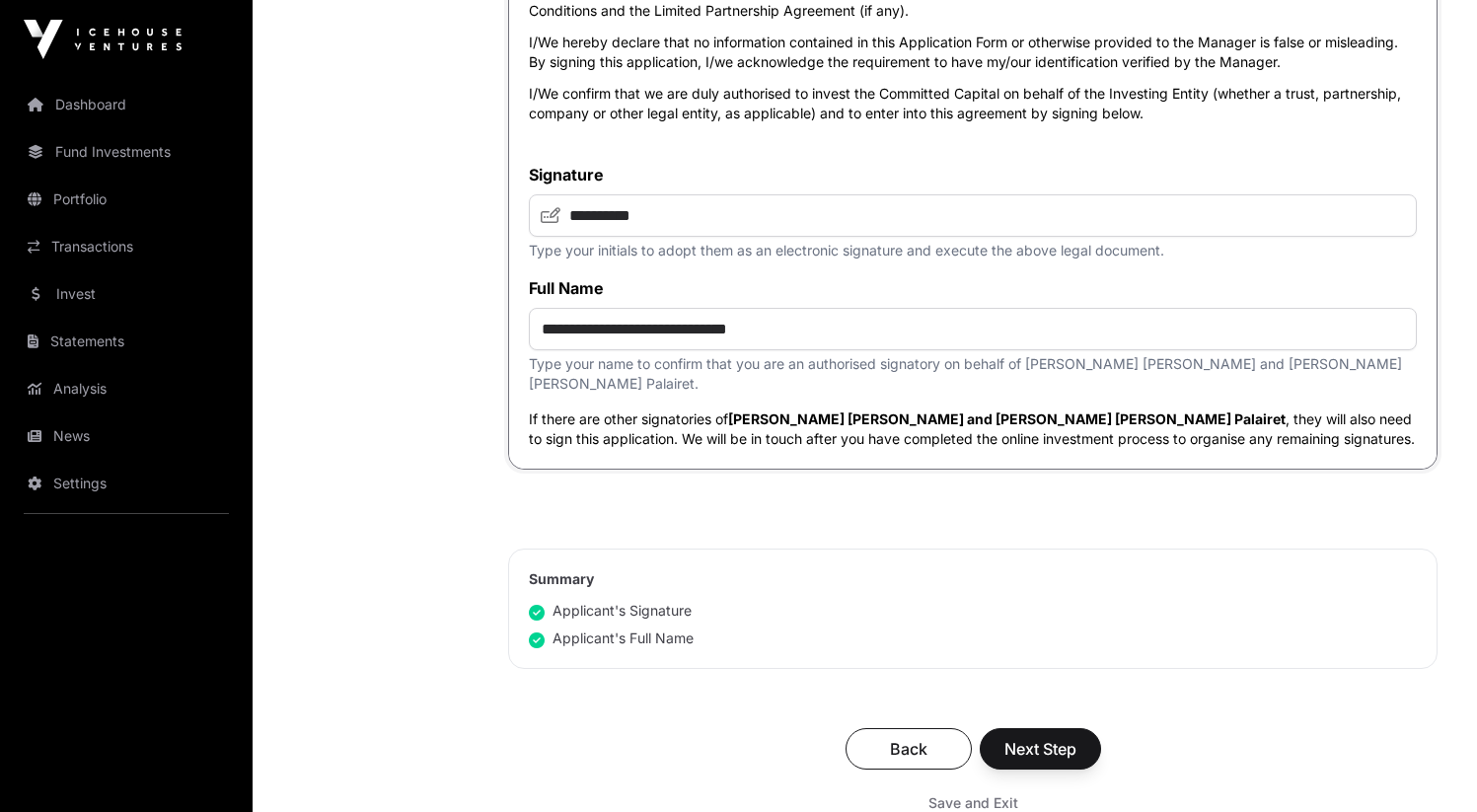
scroll to position [5333, 0]
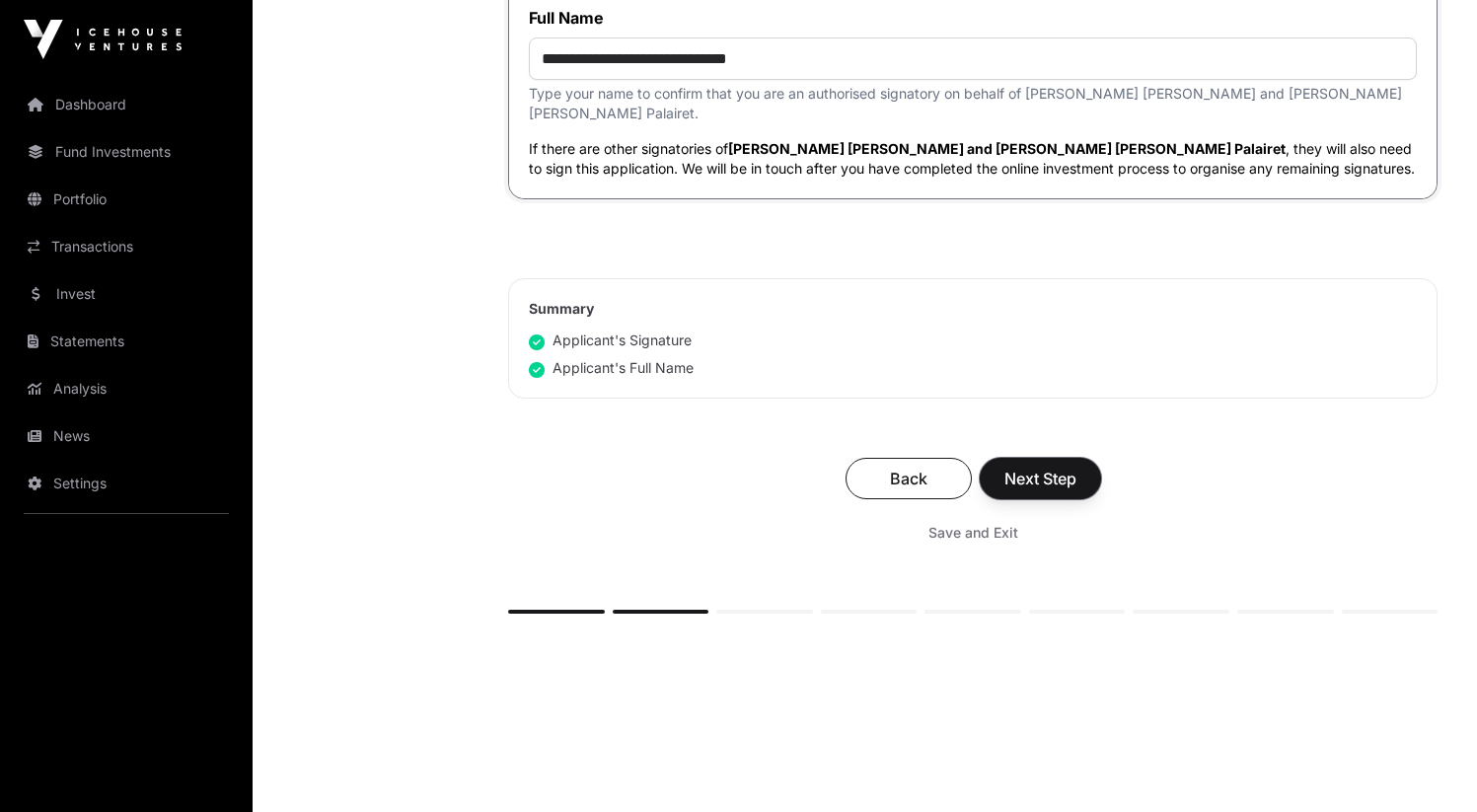
click at [1047, 467] on span "Next Step" at bounding box center [1040, 479] width 72 height 24
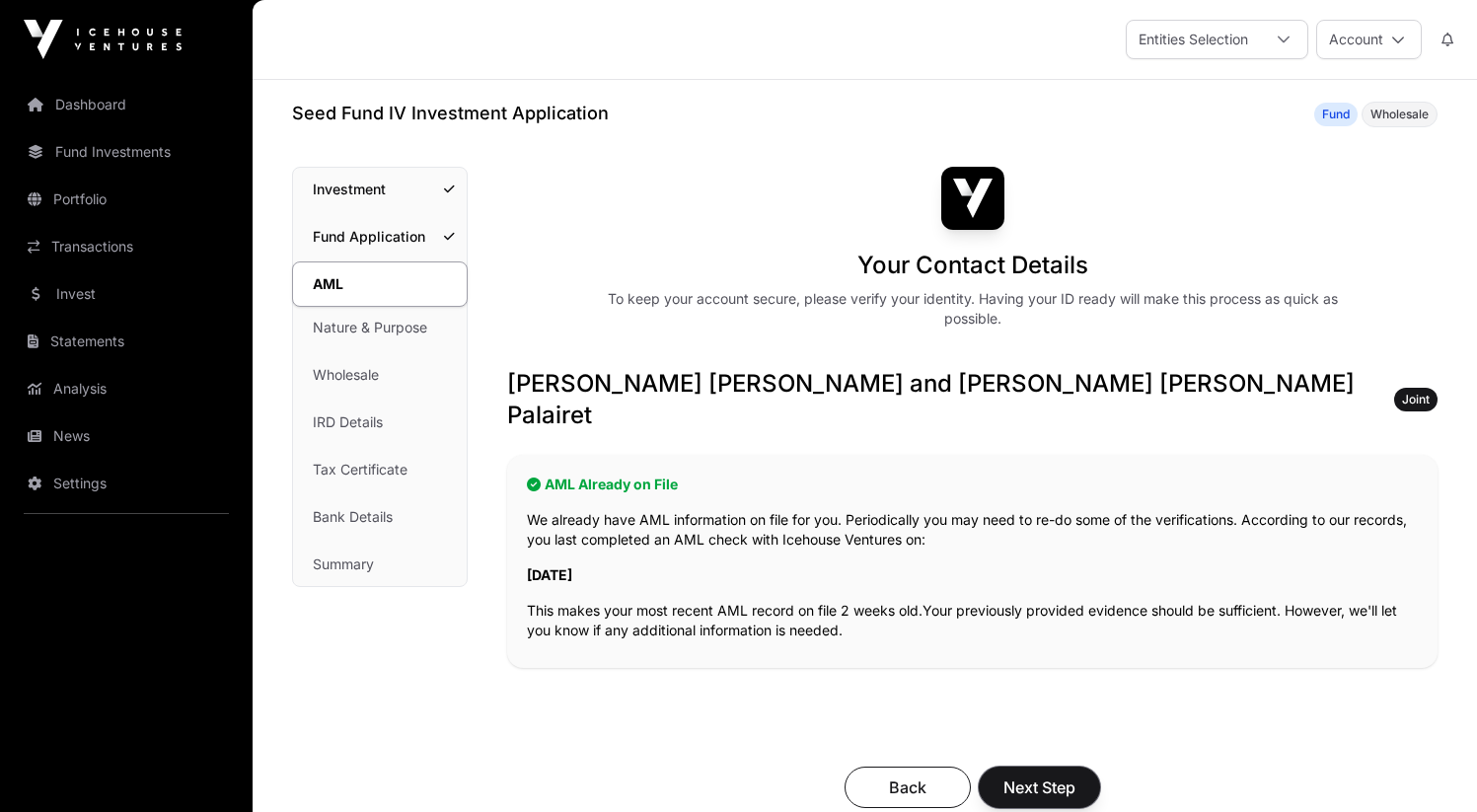
click at [1068, 775] on span "Next Step" at bounding box center [1039, 787] width 72 height 24
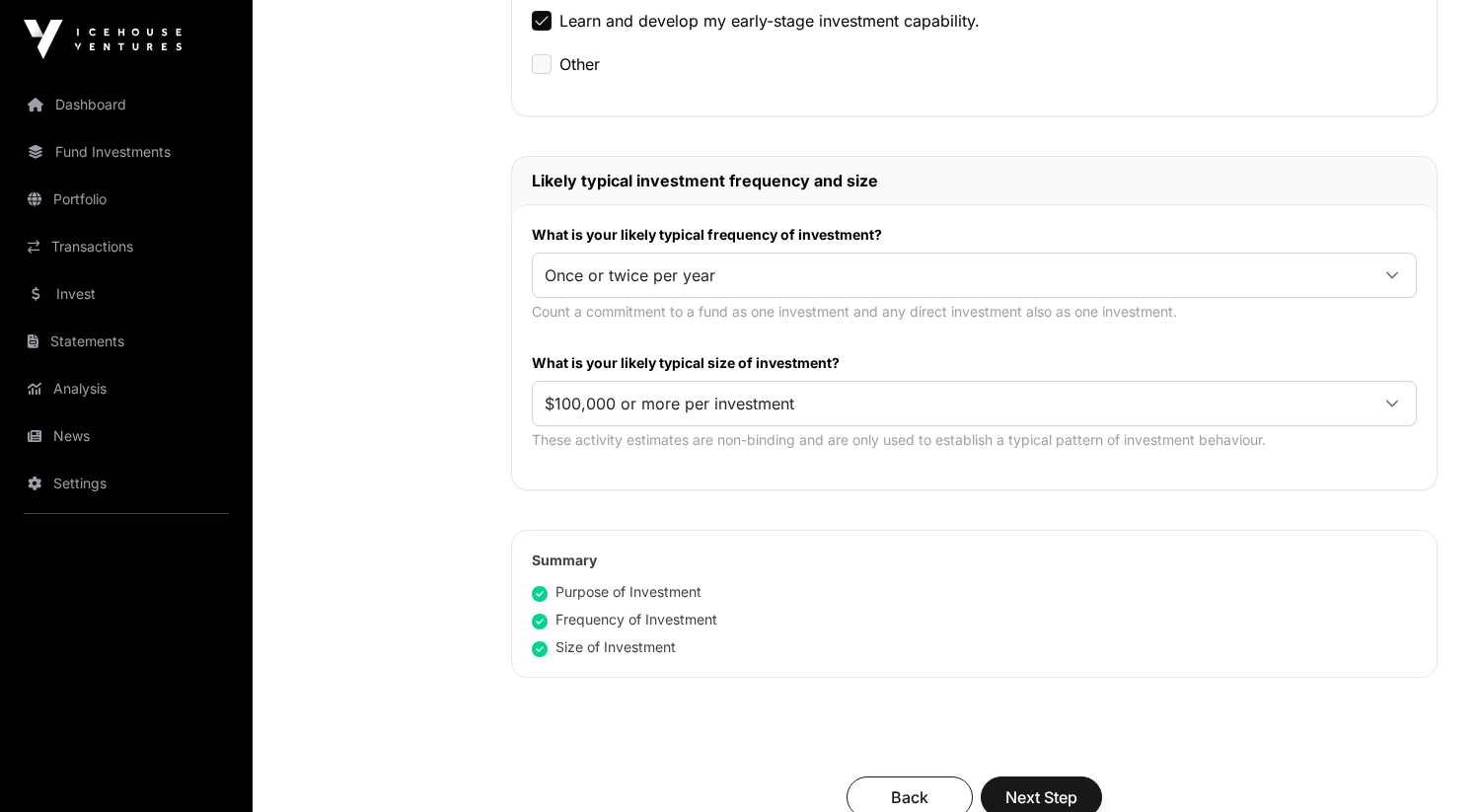
scroll to position [980, 0]
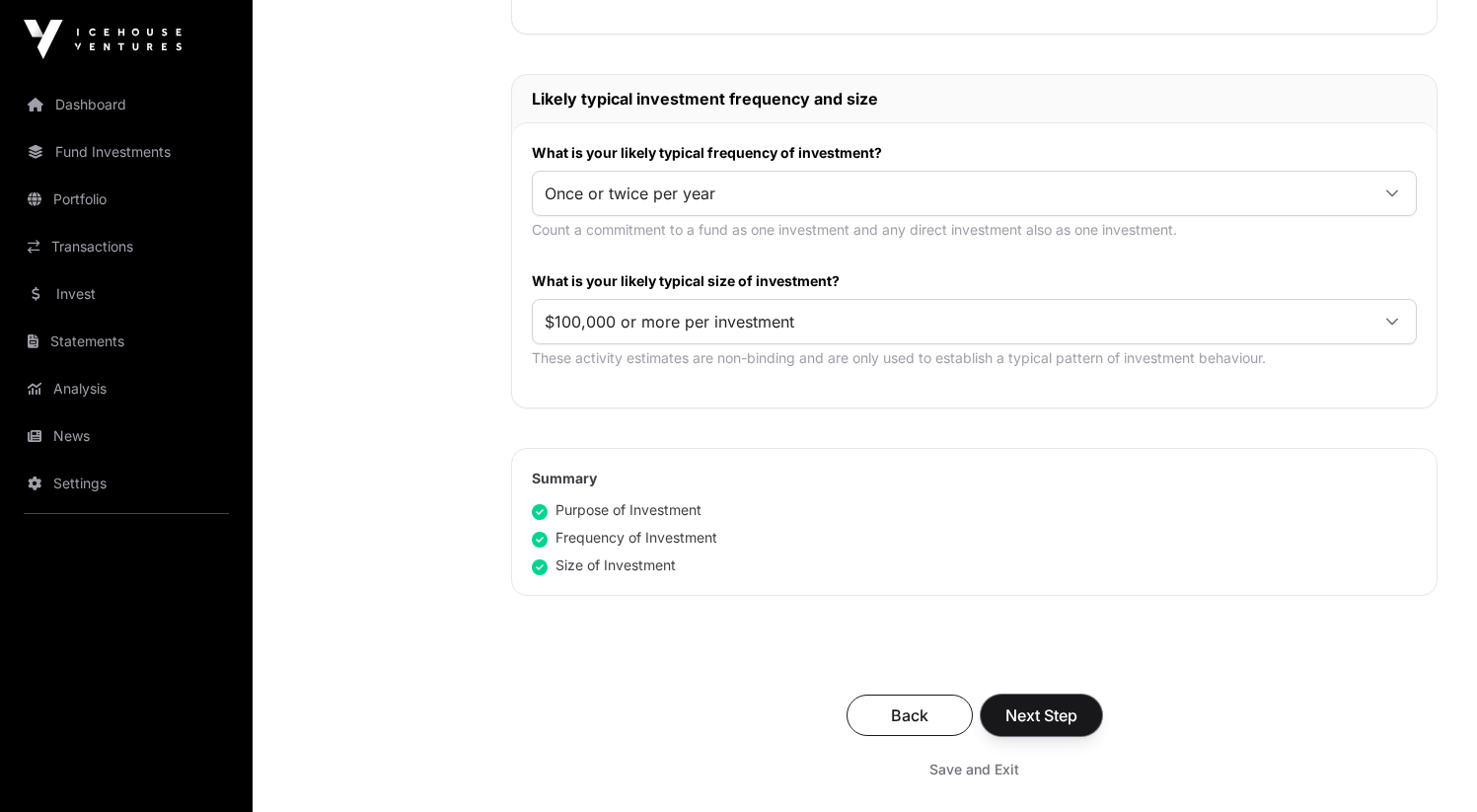
click at [1033, 703] on span "Next Step" at bounding box center [1041, 715] width 72 height 24
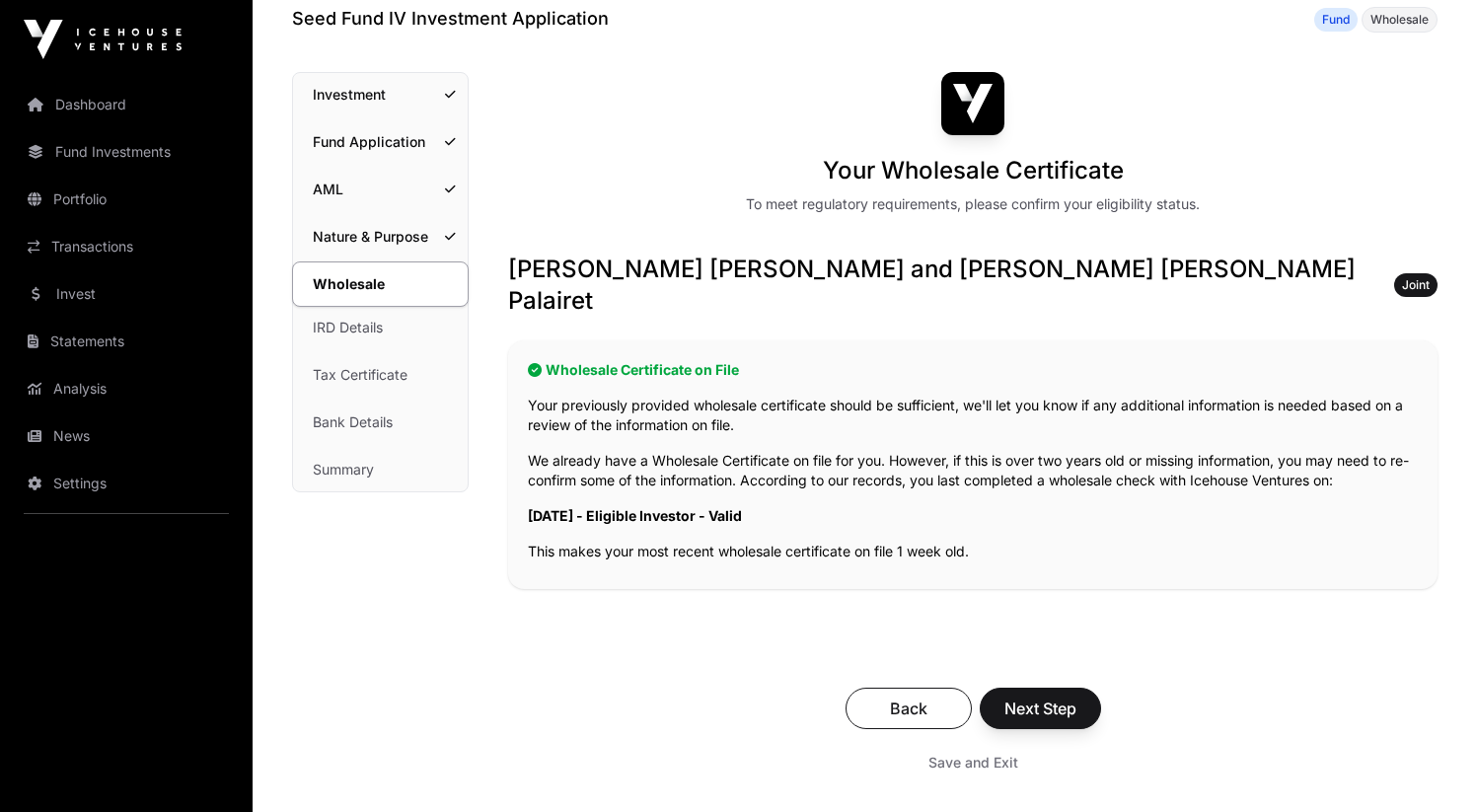
scroll to position [97, 0]
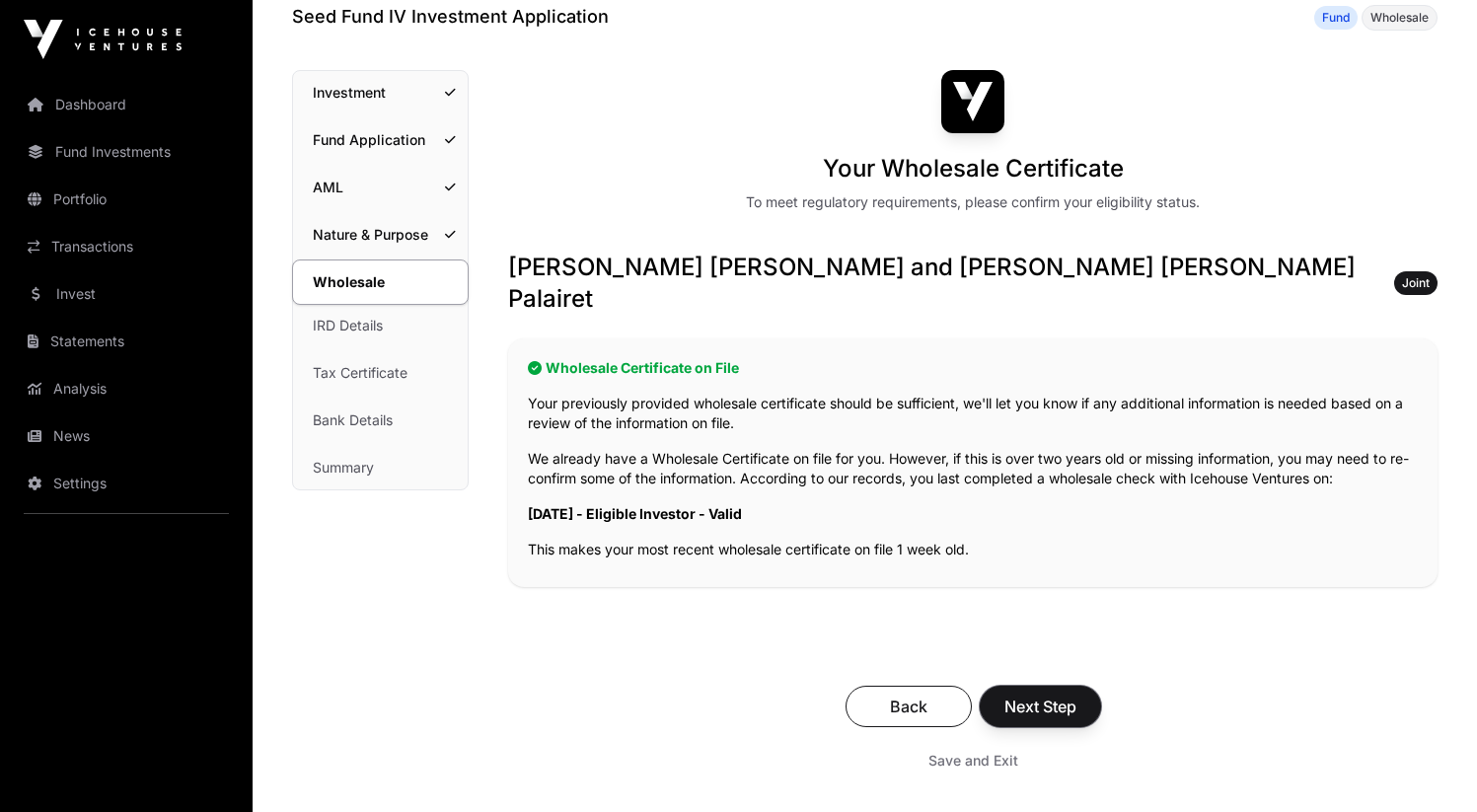
click at [1026, 694] on span "Next Step" at bounding box center [1040, 706] width 72 height 24
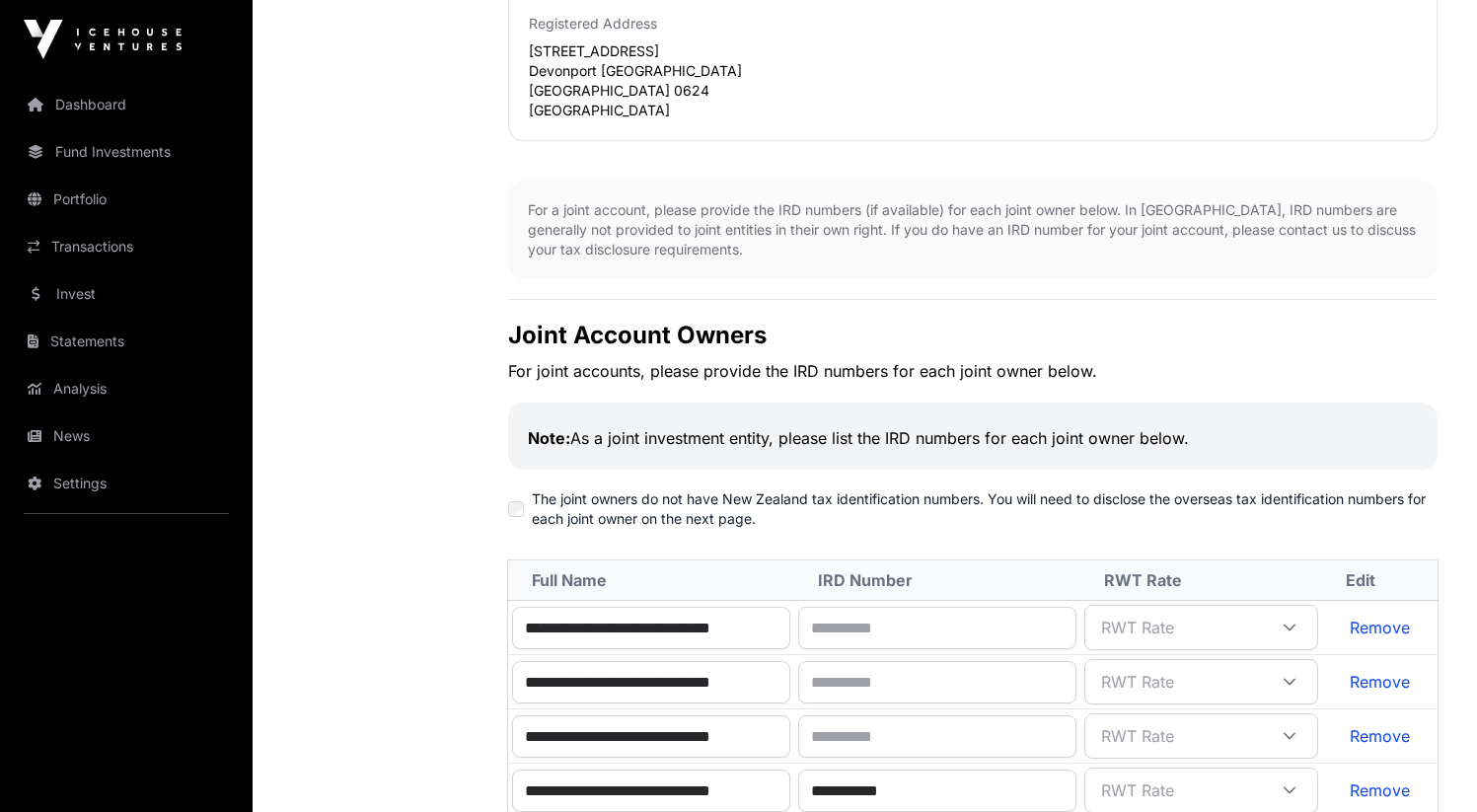
scroll to position [919, 0]
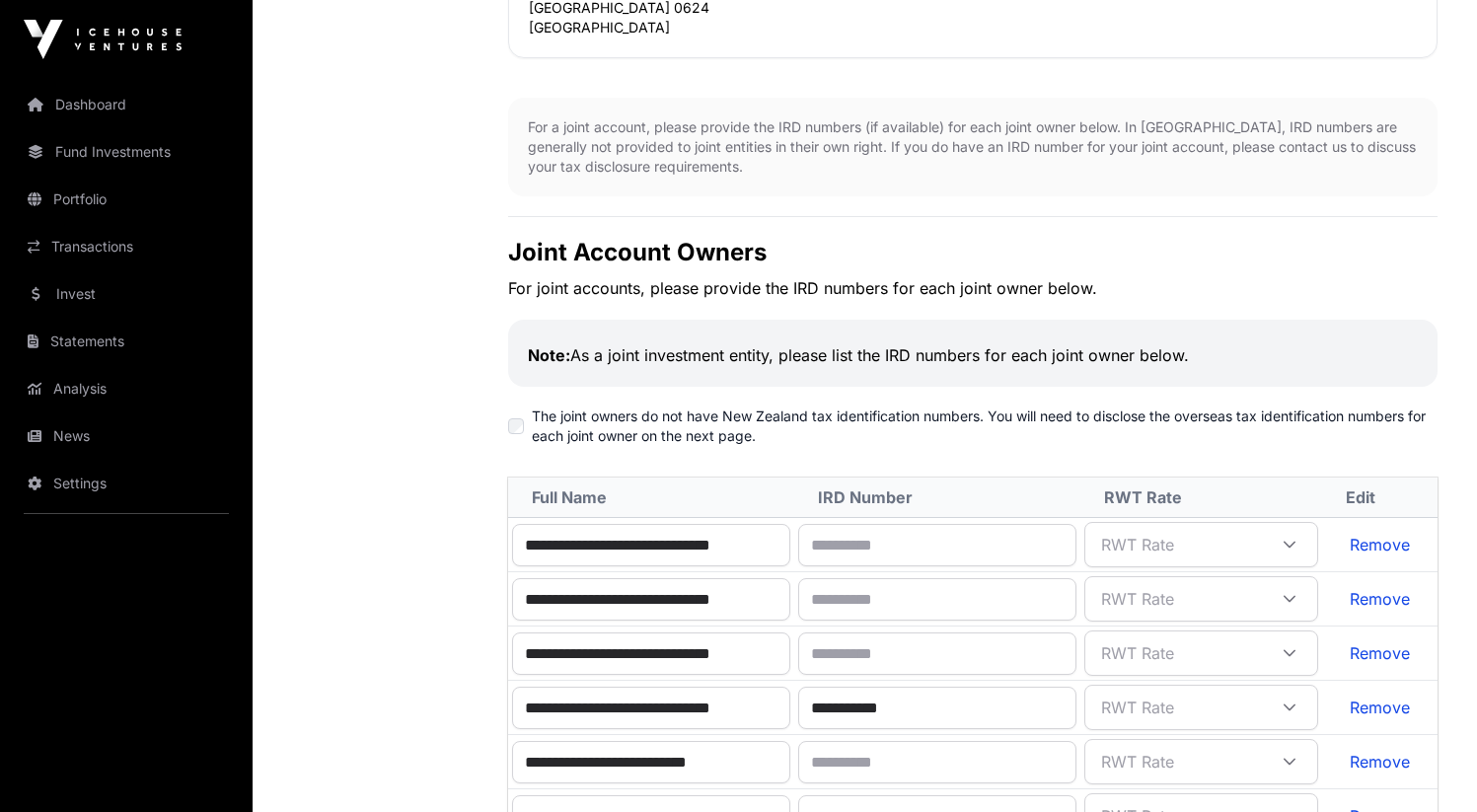
click at [1394, 535] on link "Remove" at bounding box center [1379, 545] width 60 height 20
click at [1389, 535] on link "Remove" at bounding box center [1379, 545] width 60 height 20
click at [1390, 589] on link "Remove" at bounding box center [1379, 599] width 60 height 20
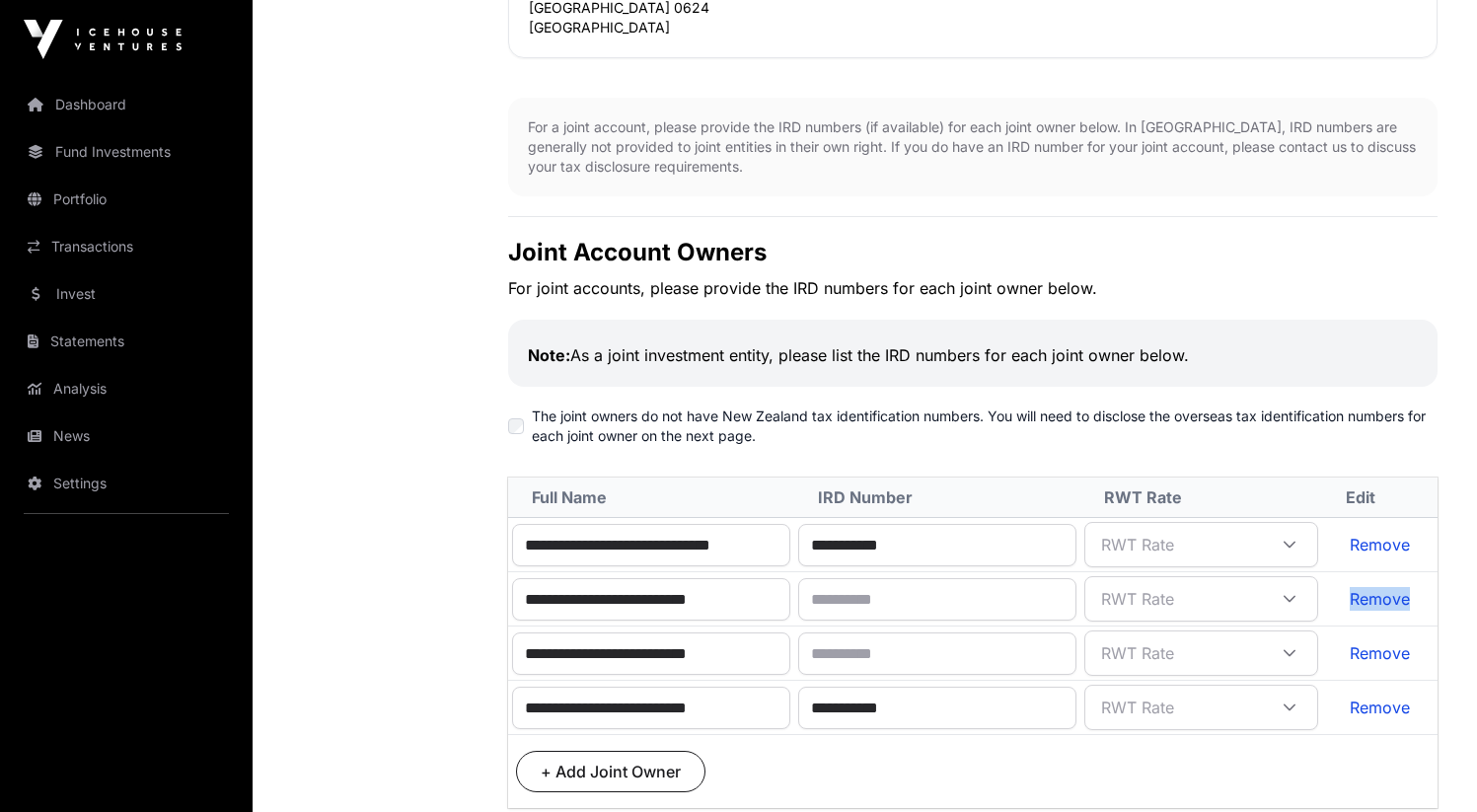
click at [1390, 589] on link "Remove" at bounding box center [1379, 599] width 60 height 20
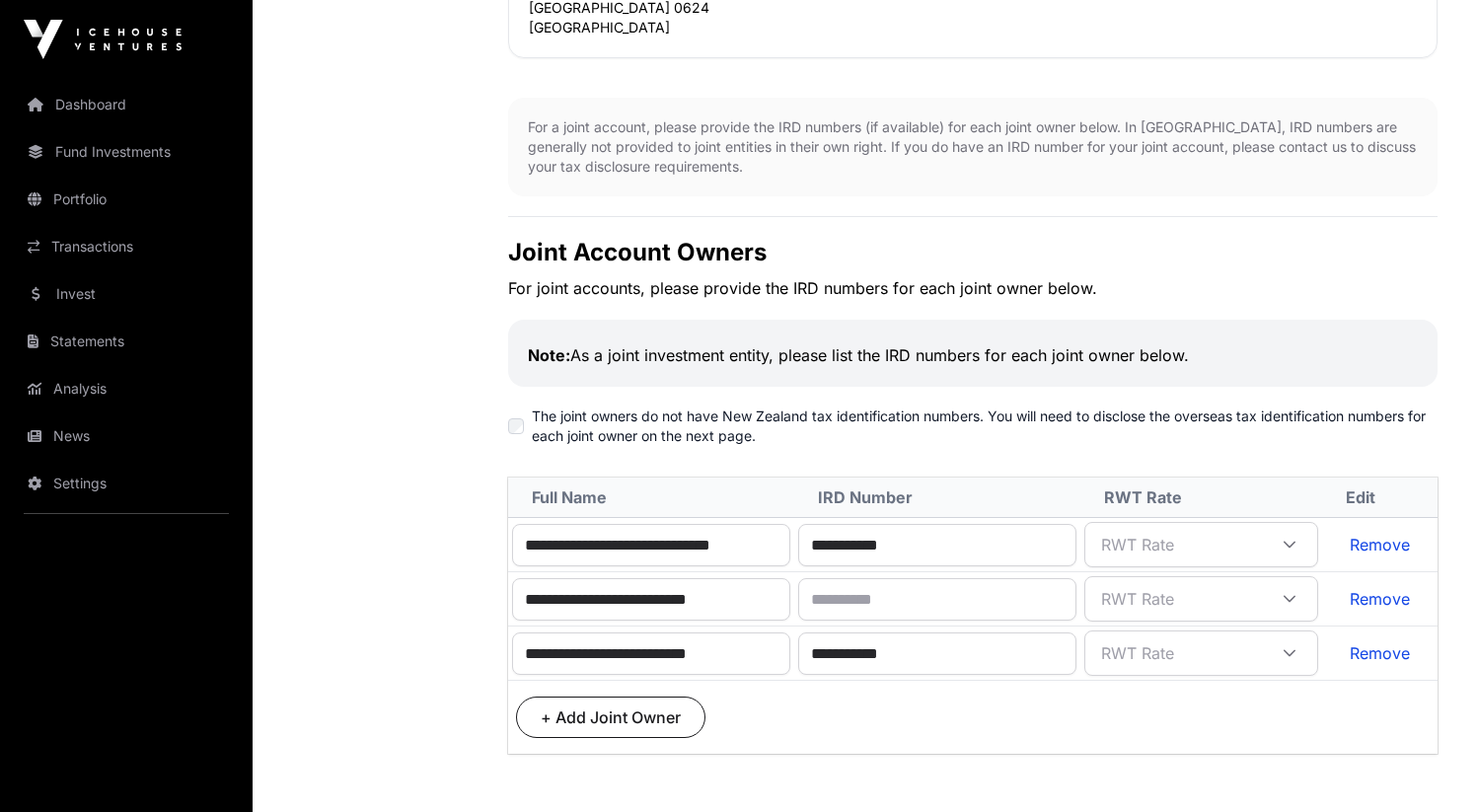
click at [1389, 589] on link "Remove" at bounding box center [1379, 599] width 60 height 20
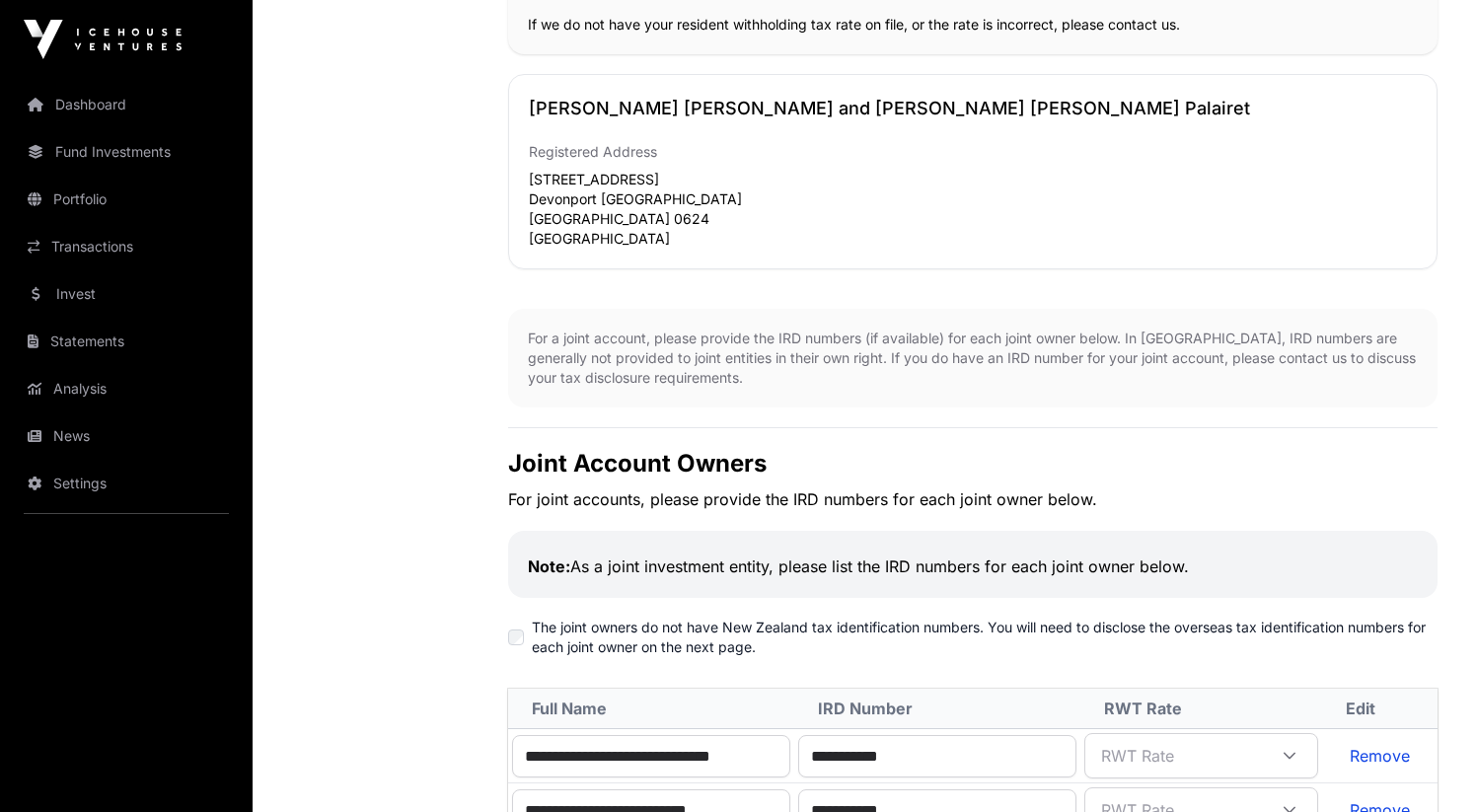
scroll to position [1161, 0]
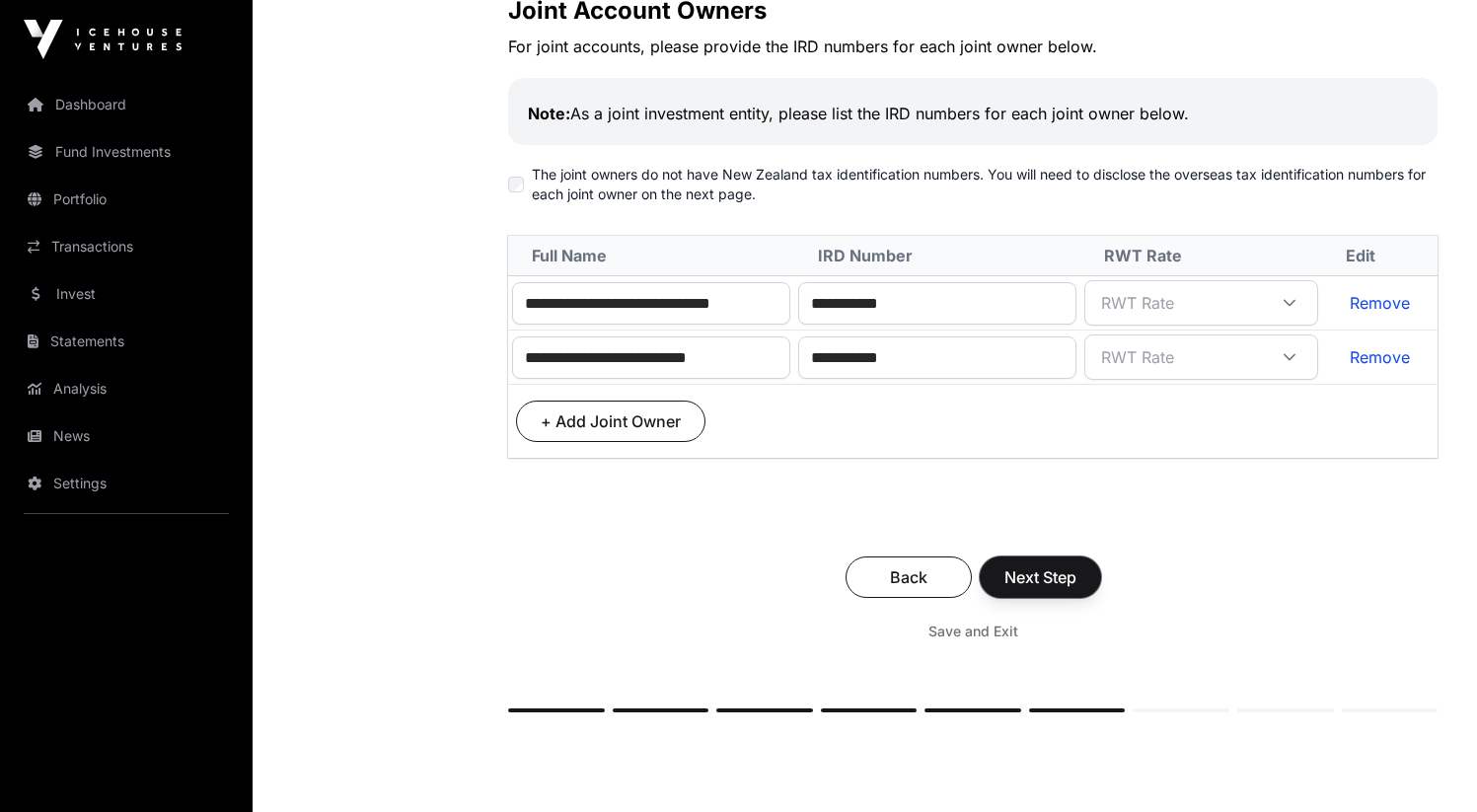
click at [1037, 565] on span "Next Step" at bounding box center [1040, 577] width 72 height 24
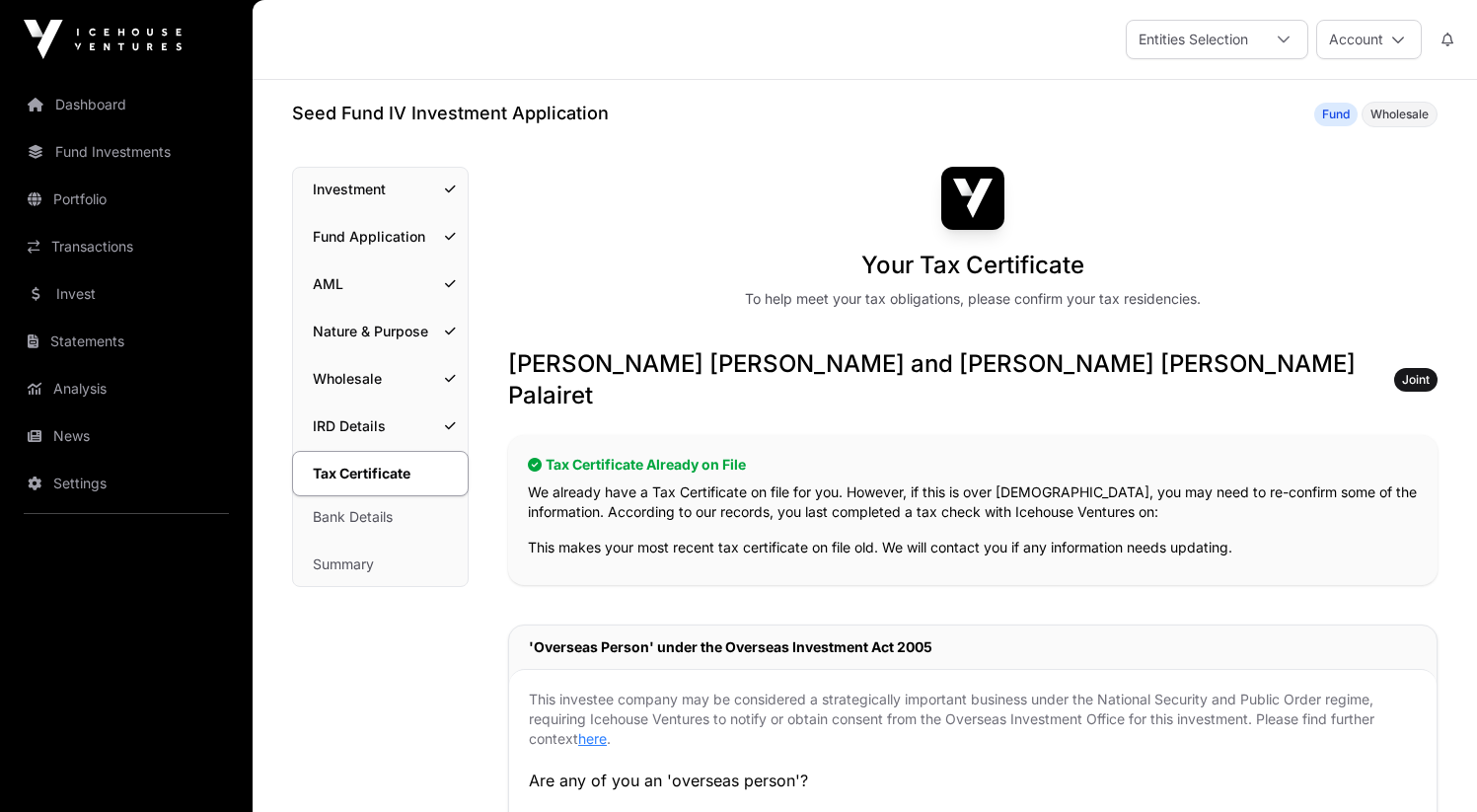
click at [361, 425] on link "IRD Details" at bounding box center [380, 425] width 175 height 43
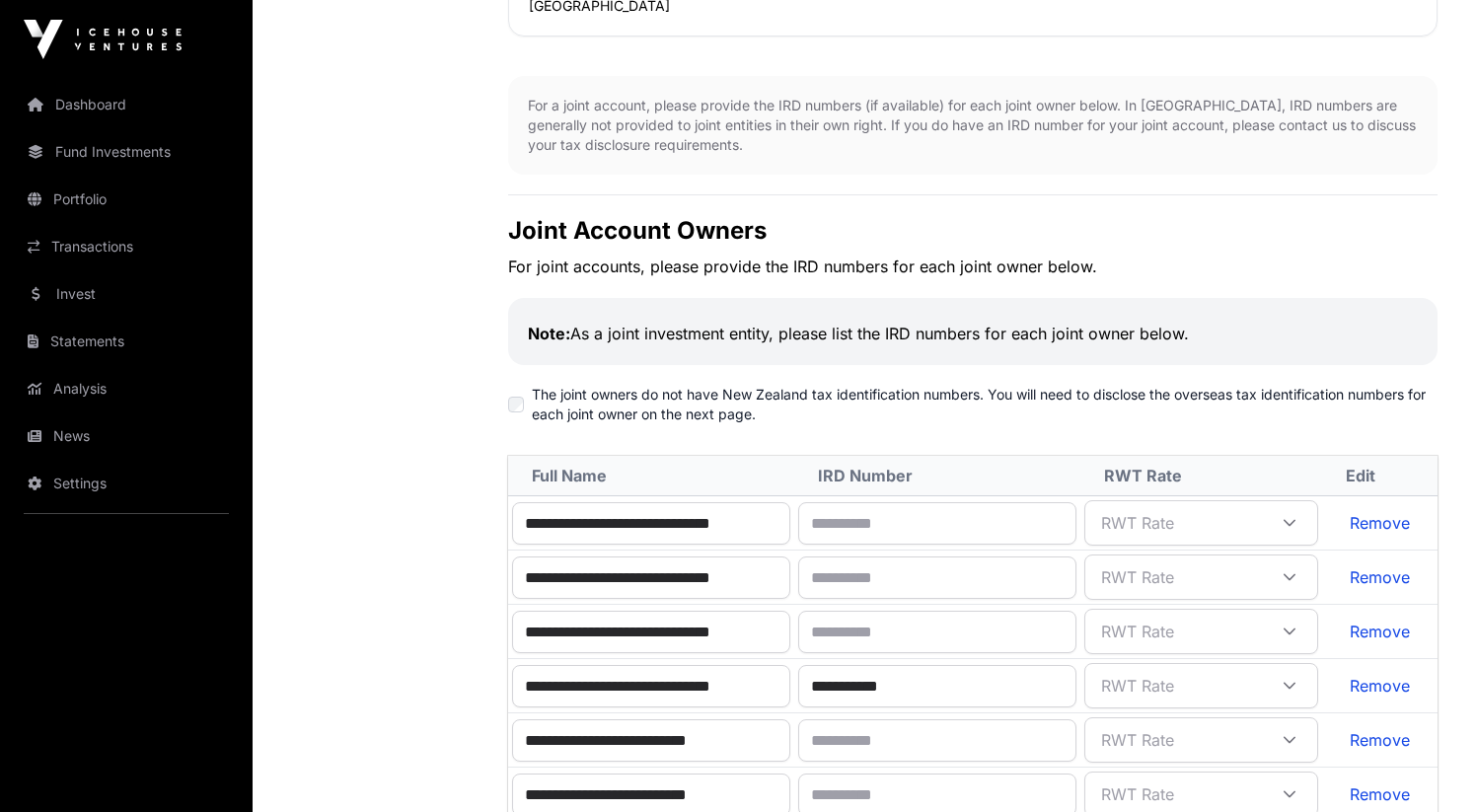
scroll to position [1053, 0]
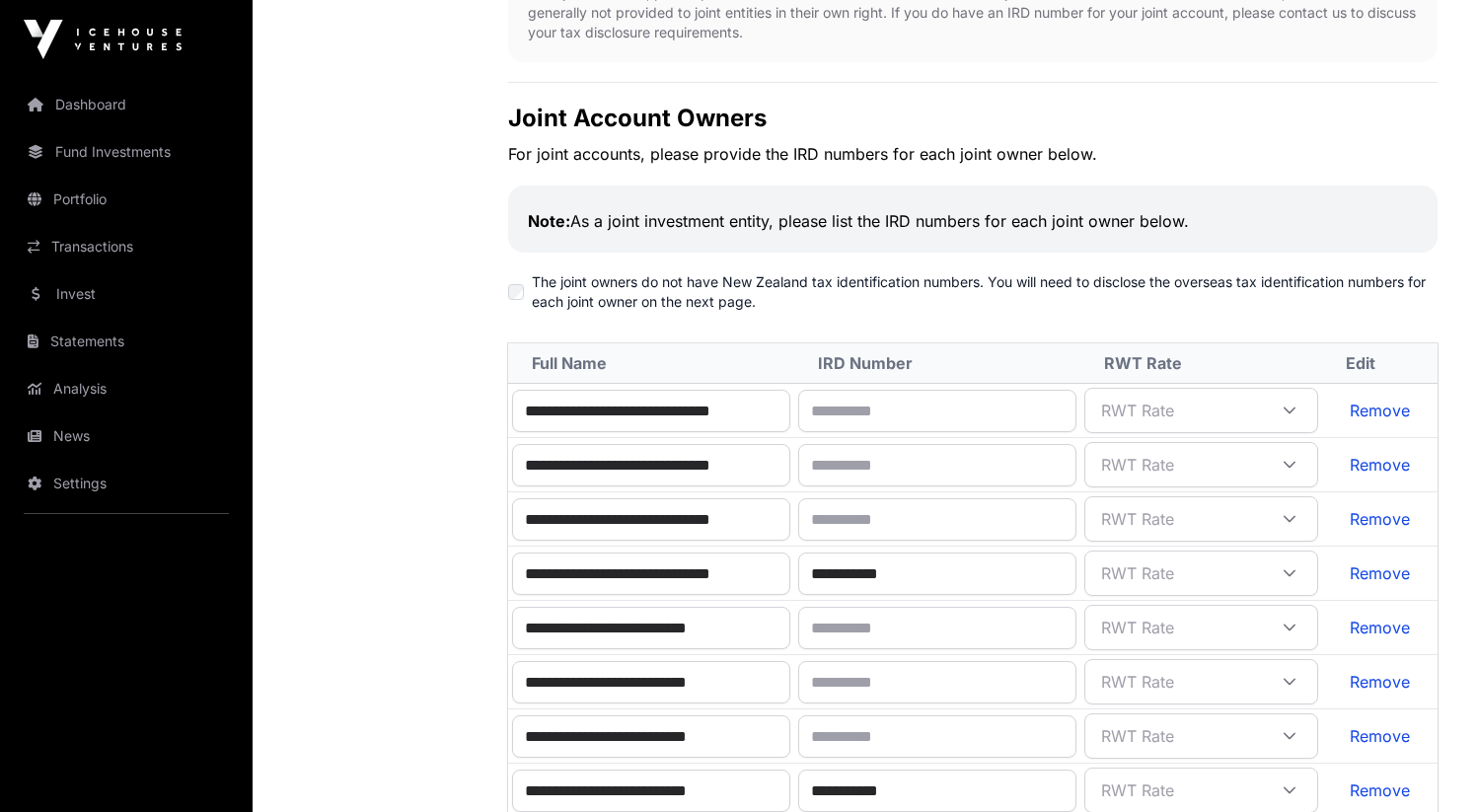
click at [1385, 400] on link "Remove" at bounding box center [1379, 410] width 60 height 20
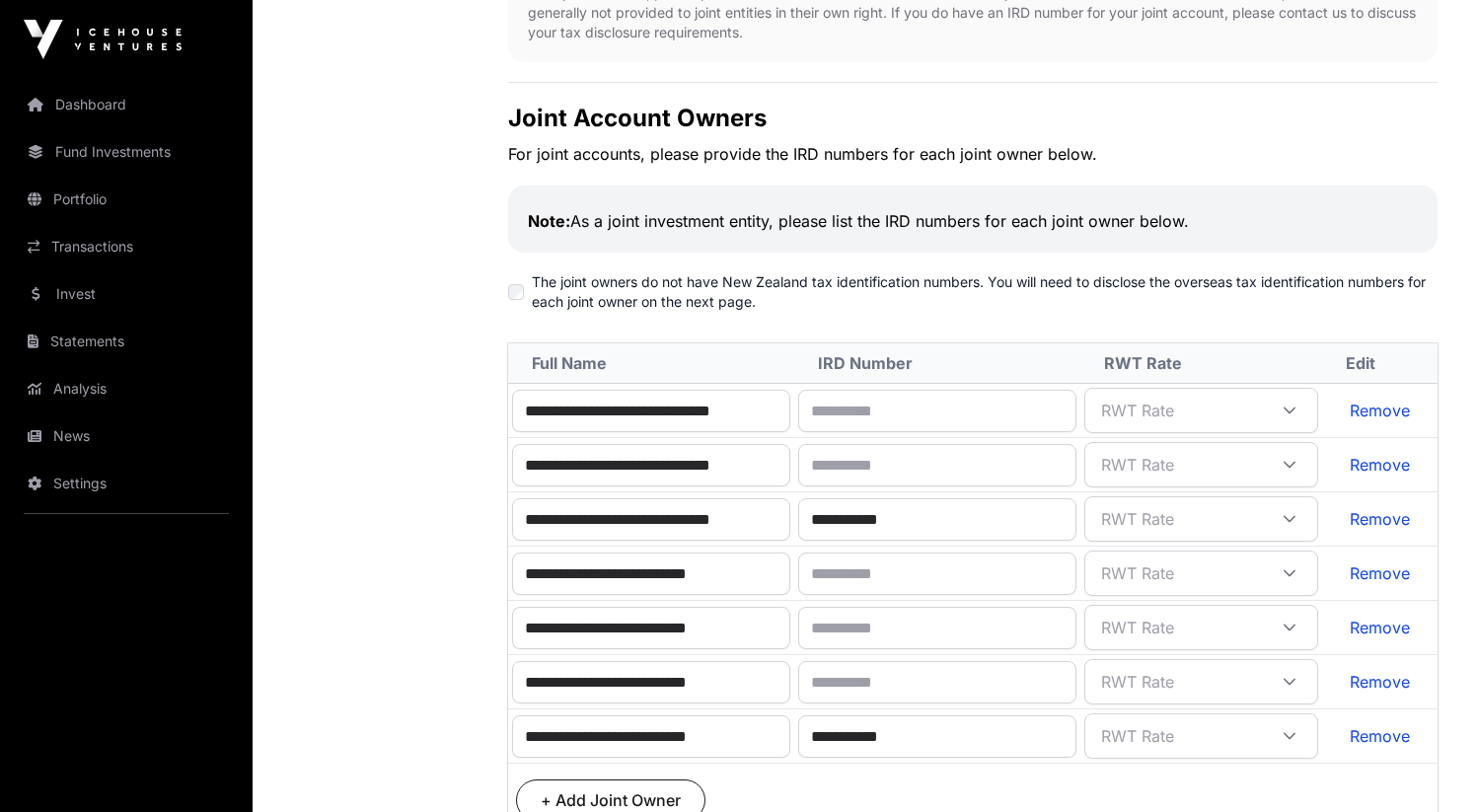
click at [1385, 400] on link "Remove" at bounding box center [1379, 410] width 60 height 20
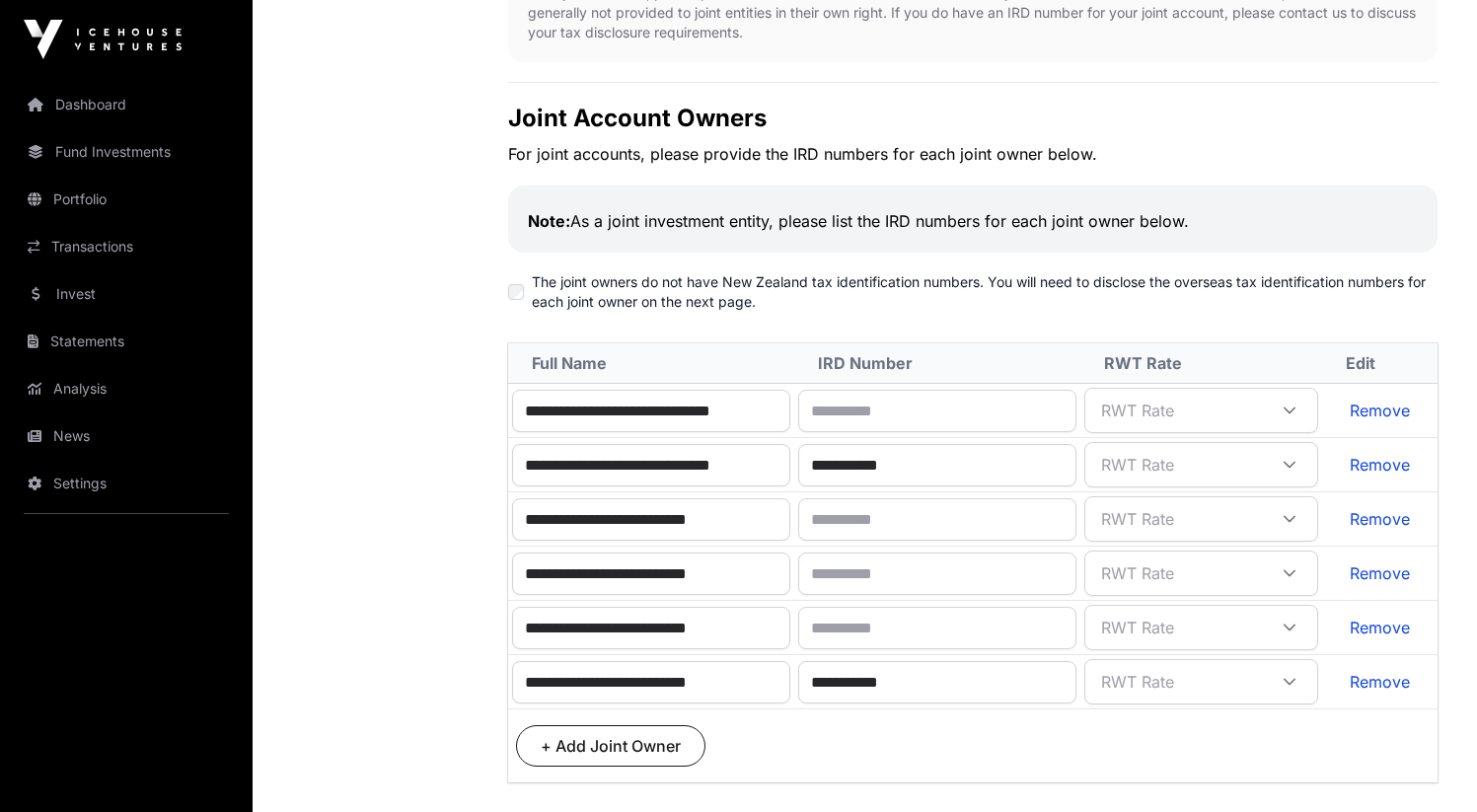
click at [1385, 400] on link "Remove" at bounding box center [1379, 410] width 60 height 20
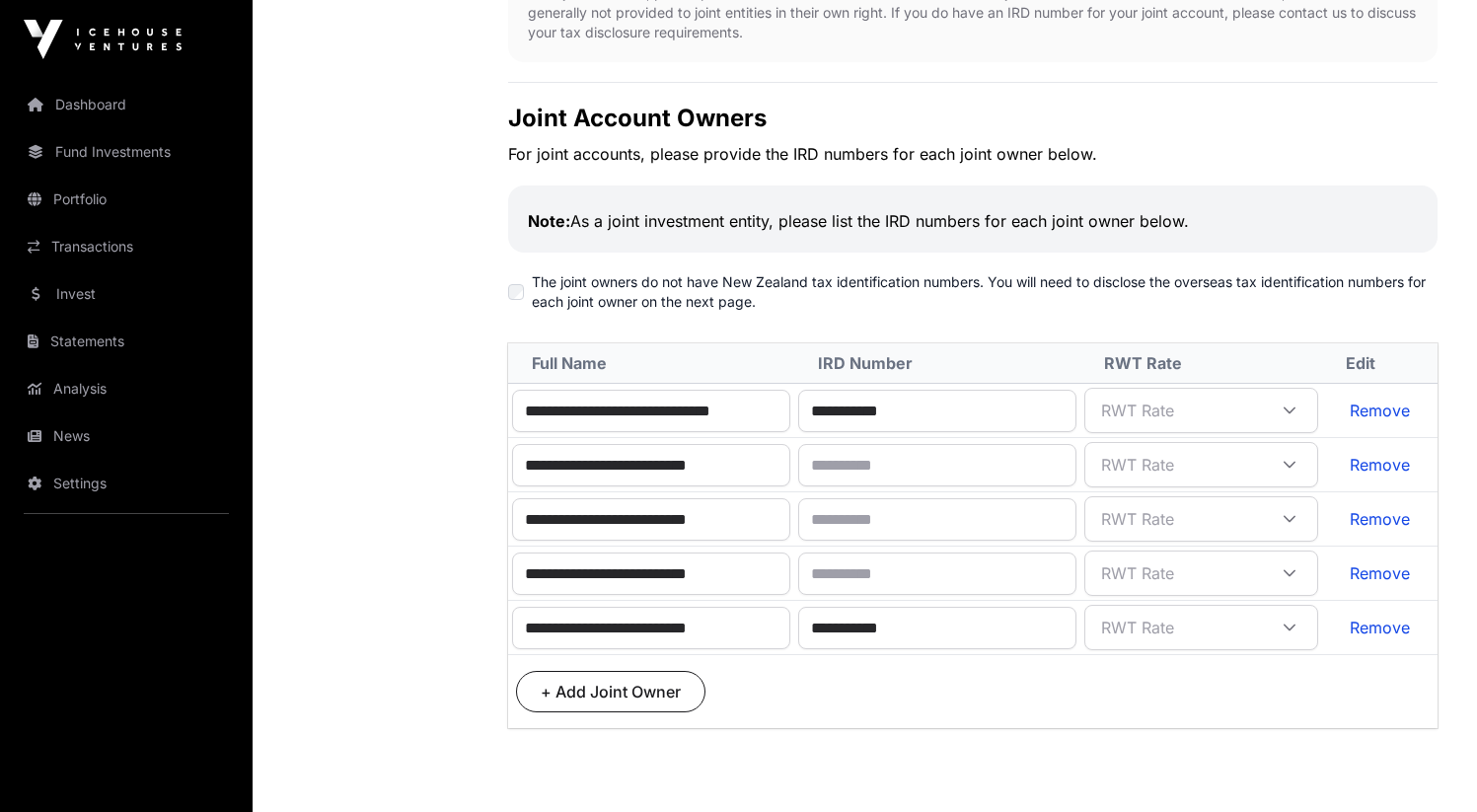
click at [1377, 455] on link "Remove" at bounding box center [1379, 465] width 60 height 20
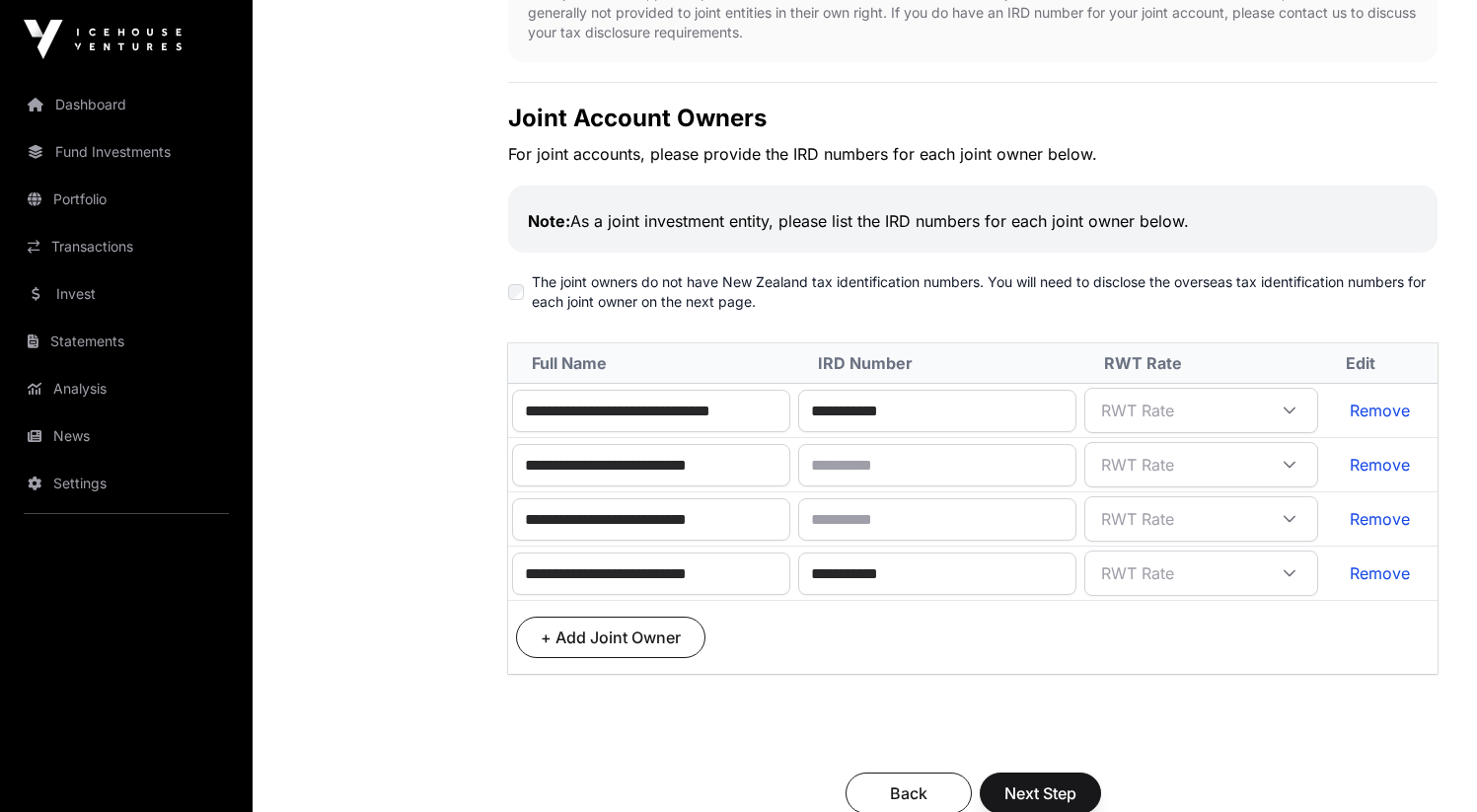
click at [1377, 455] on link "Remove" at bounding box center [1379, 465] width 60 height 20
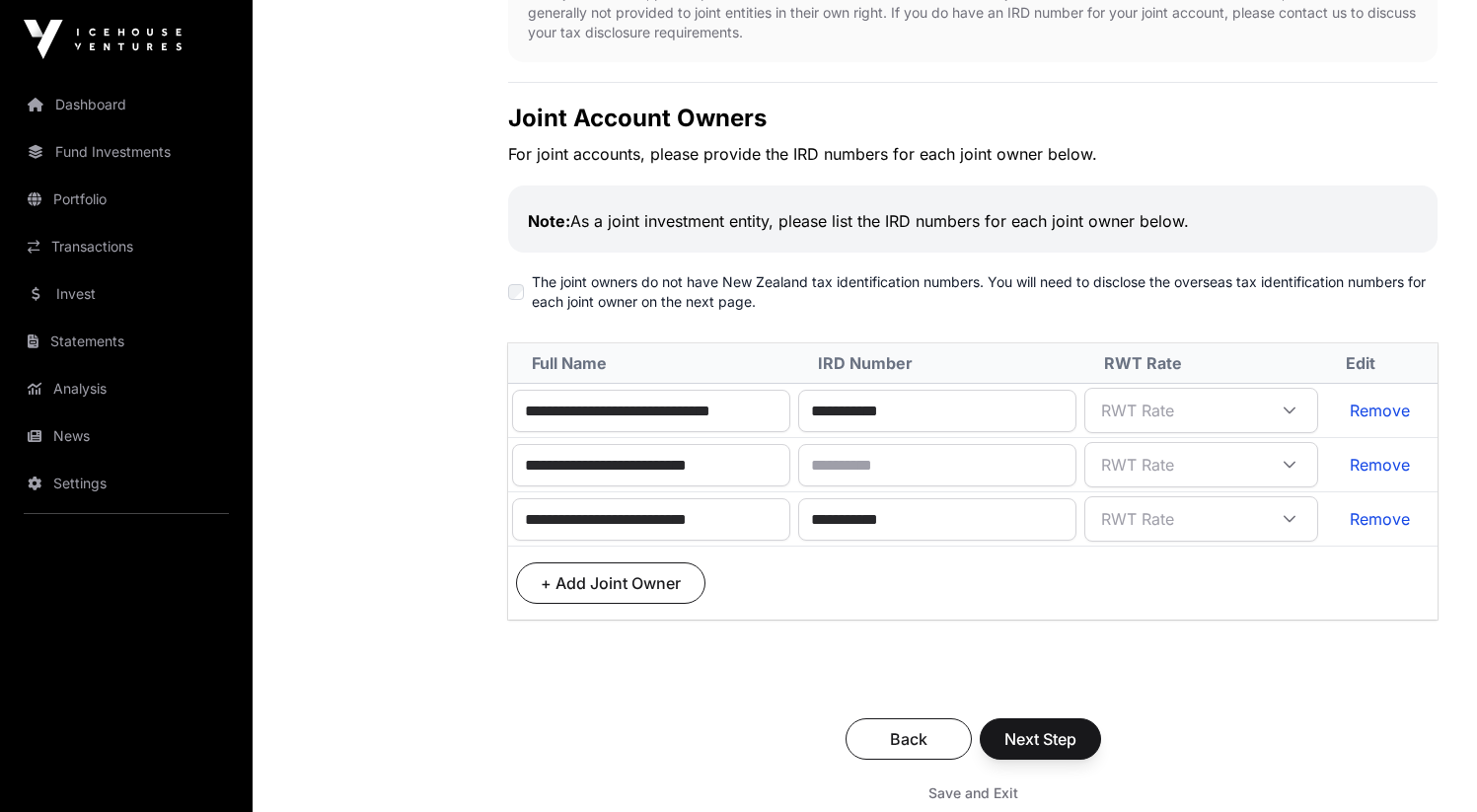
click at [1377, 455] on link "Remove" at bounding box center [1379, 465] width 60 height 20
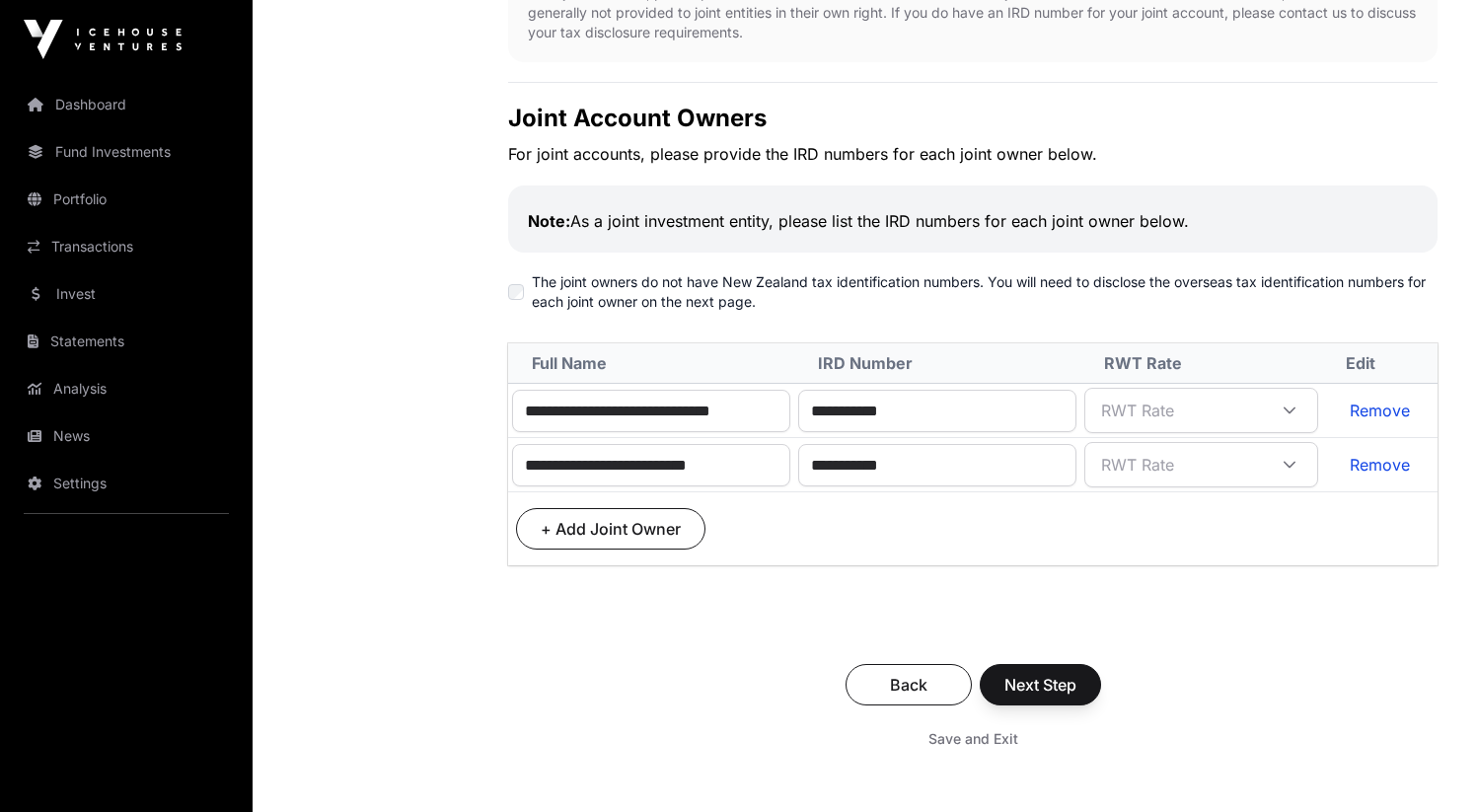
click at [1030, 672] on span "Next Step" at bounding box center [1040, 684] width 72 height 24
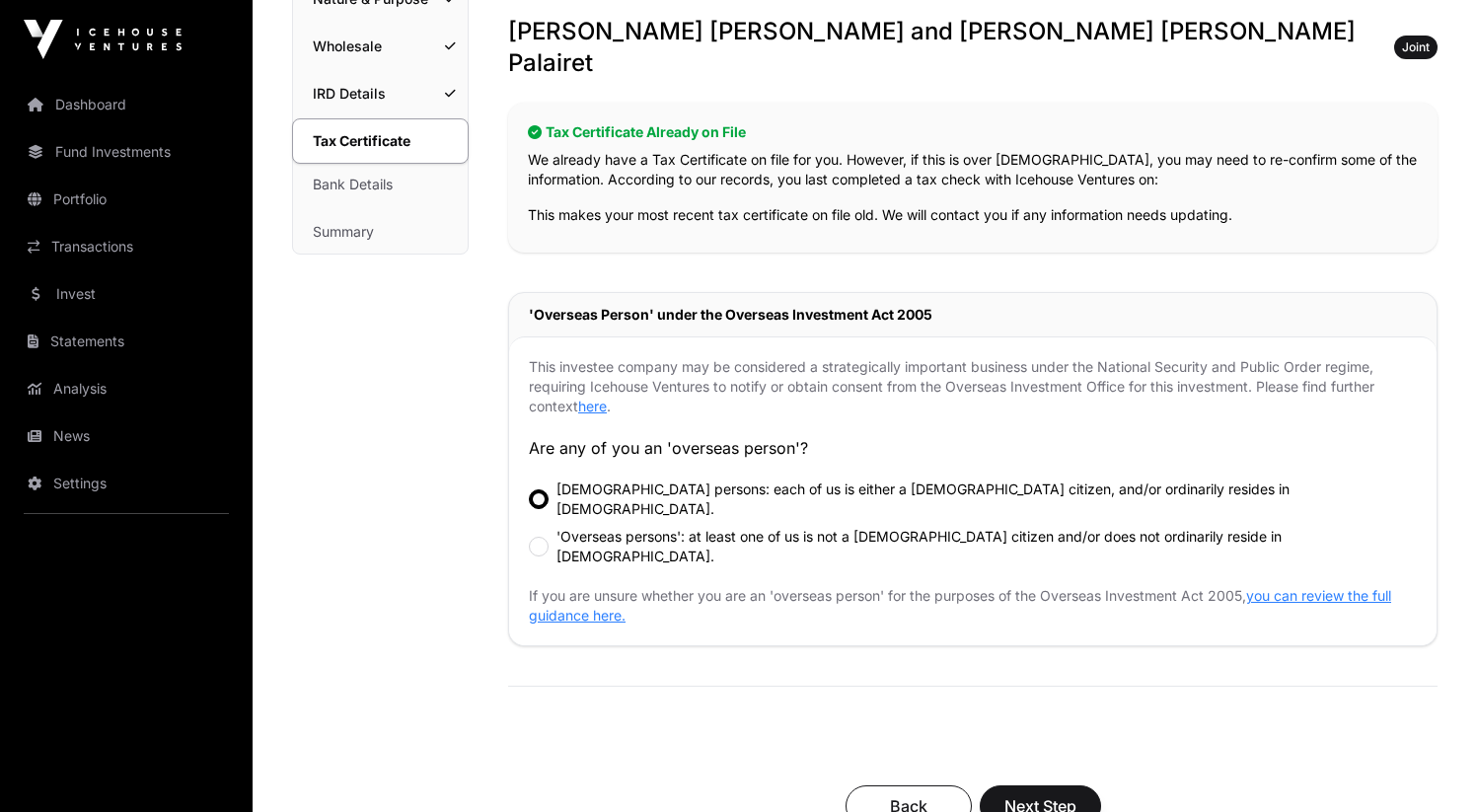
scroll to position [346, 0]
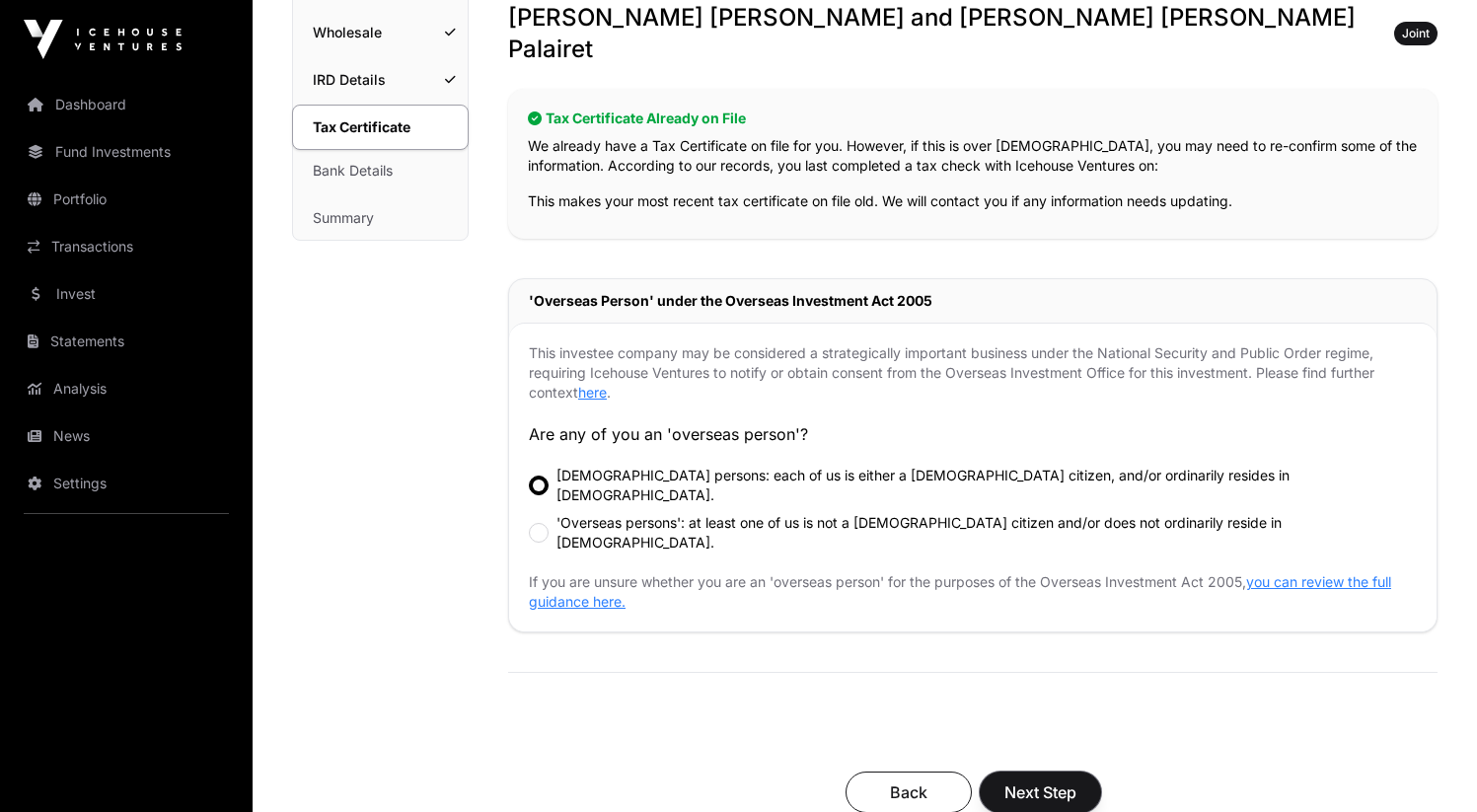
click at [1051, 771] on button "Next Step" at bounding box center [1041, 792] width 122 height 42
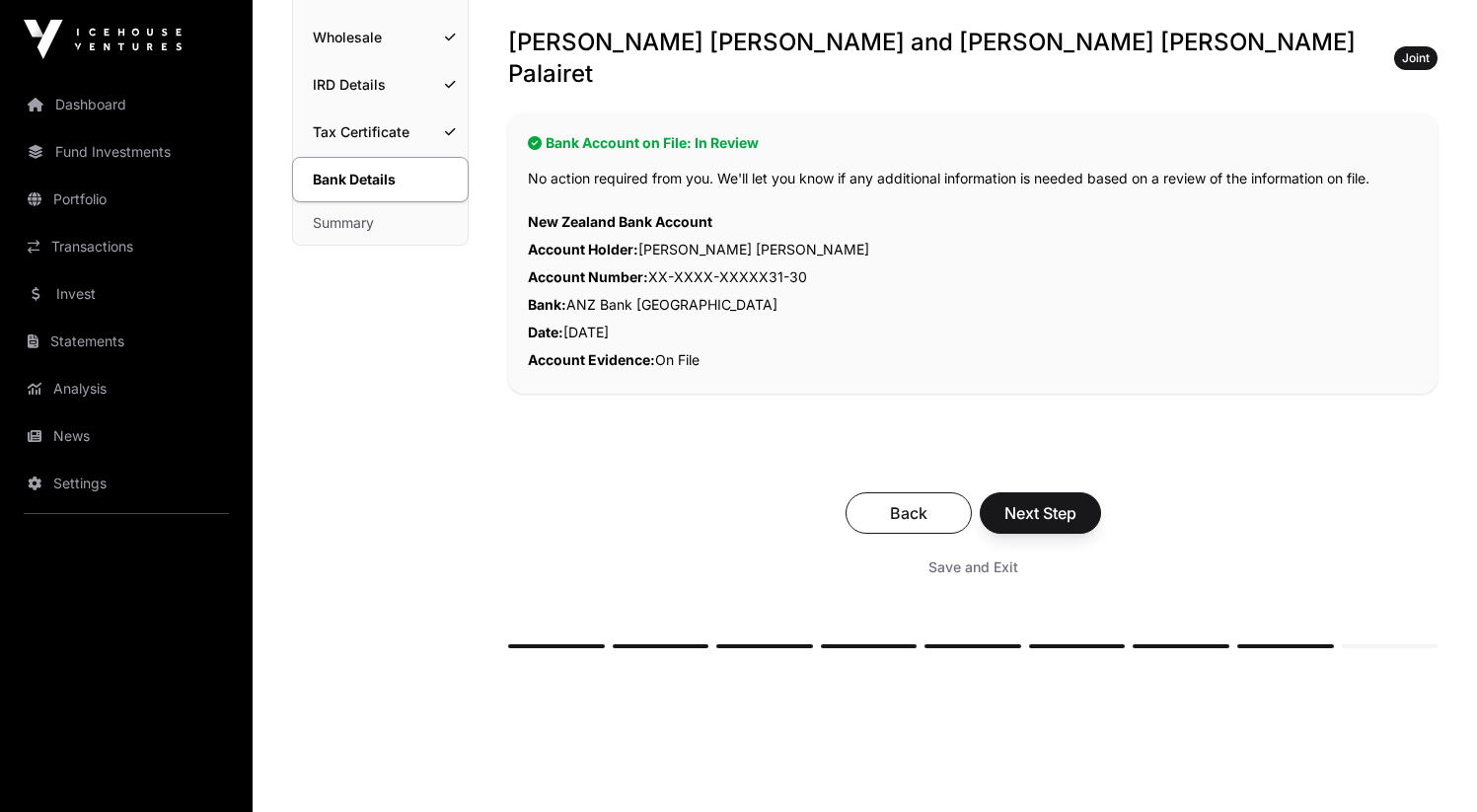
scroll to position [353, 0]
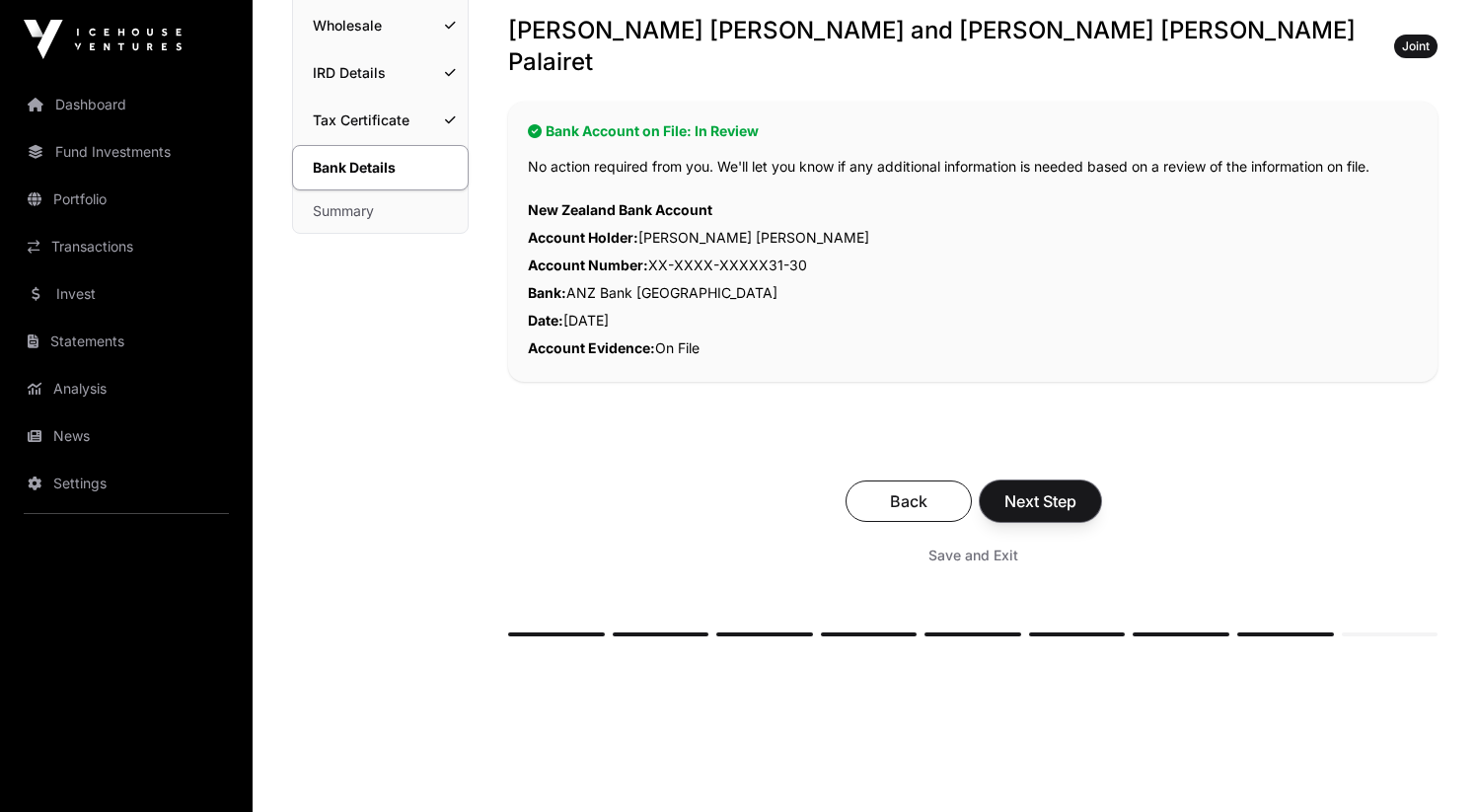
click at [1051, 489] on span "Next Step" at bounding box center [1040, 501] width 72 height 24
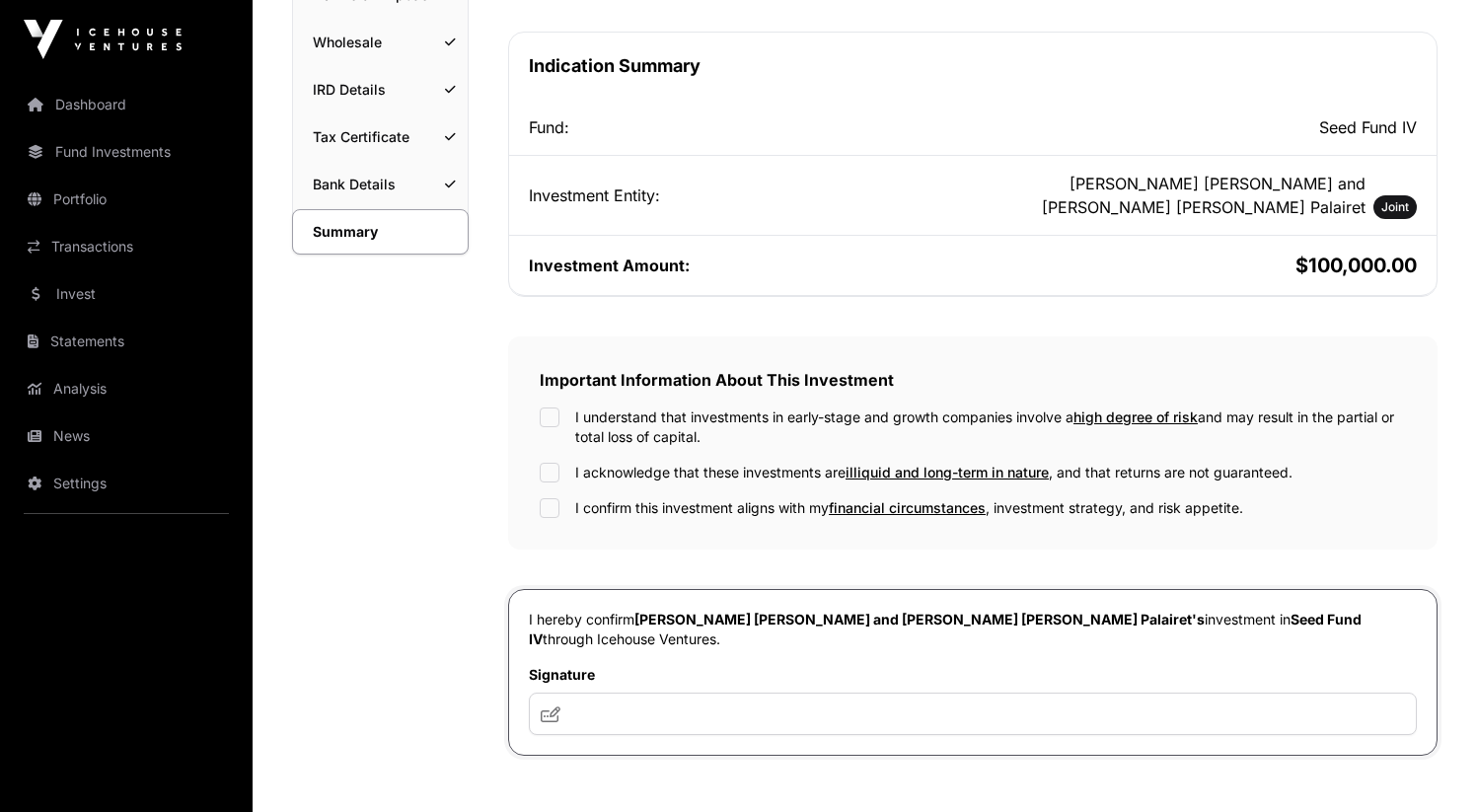
scroll to position [342, 0]
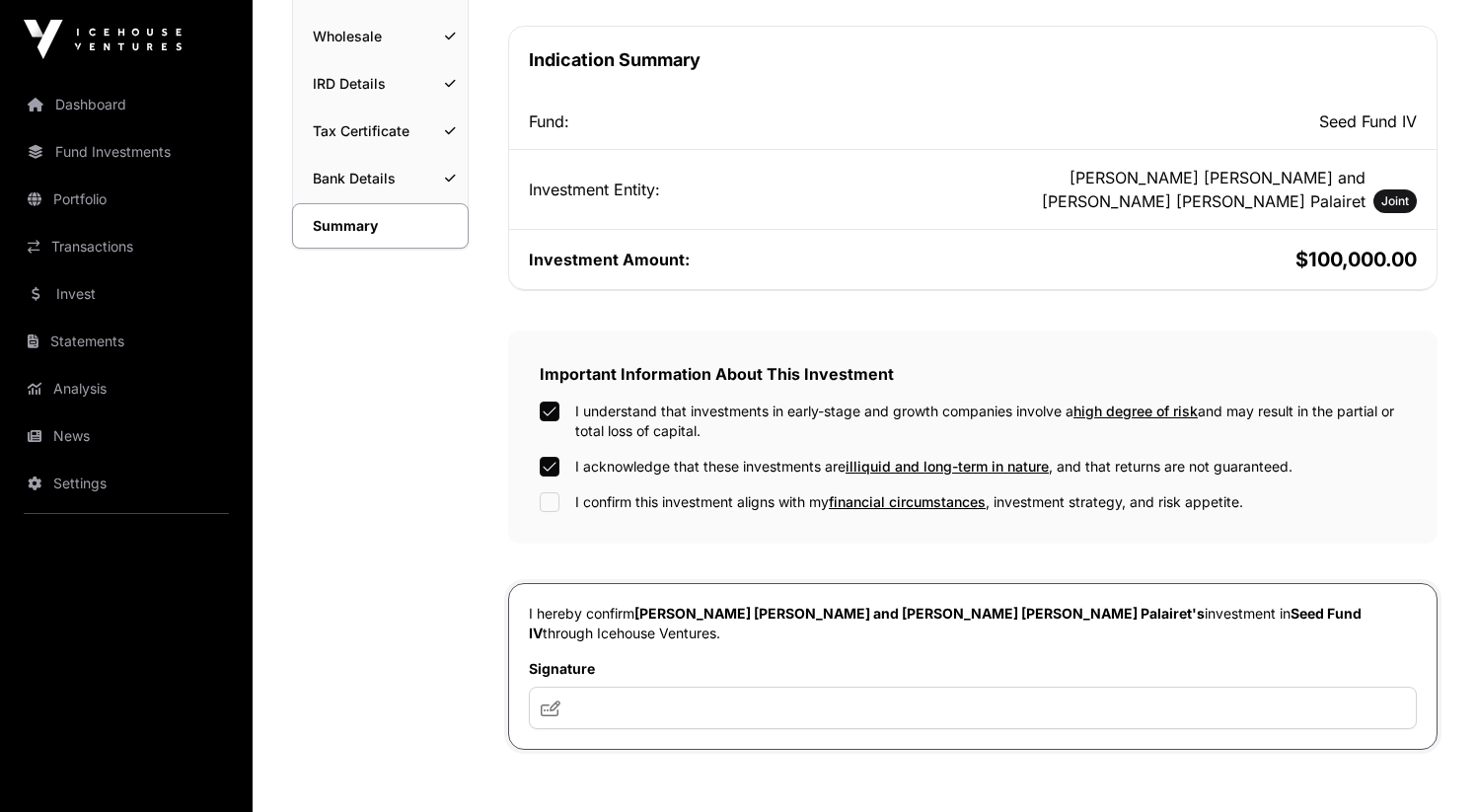
click at [552, 513] on div "Important Information About This Investment I understand that investments in ea…" at bounding box center [972, 437] width 929 height 213
click at [668, 692] on input "text" at bounding box center [973, 707] width 888 height 43
type input "**********"
click at [634, 620] on p "I hereby confirm Matthew James Eric Bartlett and Jessica Elise Palairet's inves…" at bounding box center [973, 623] width 888 height 40
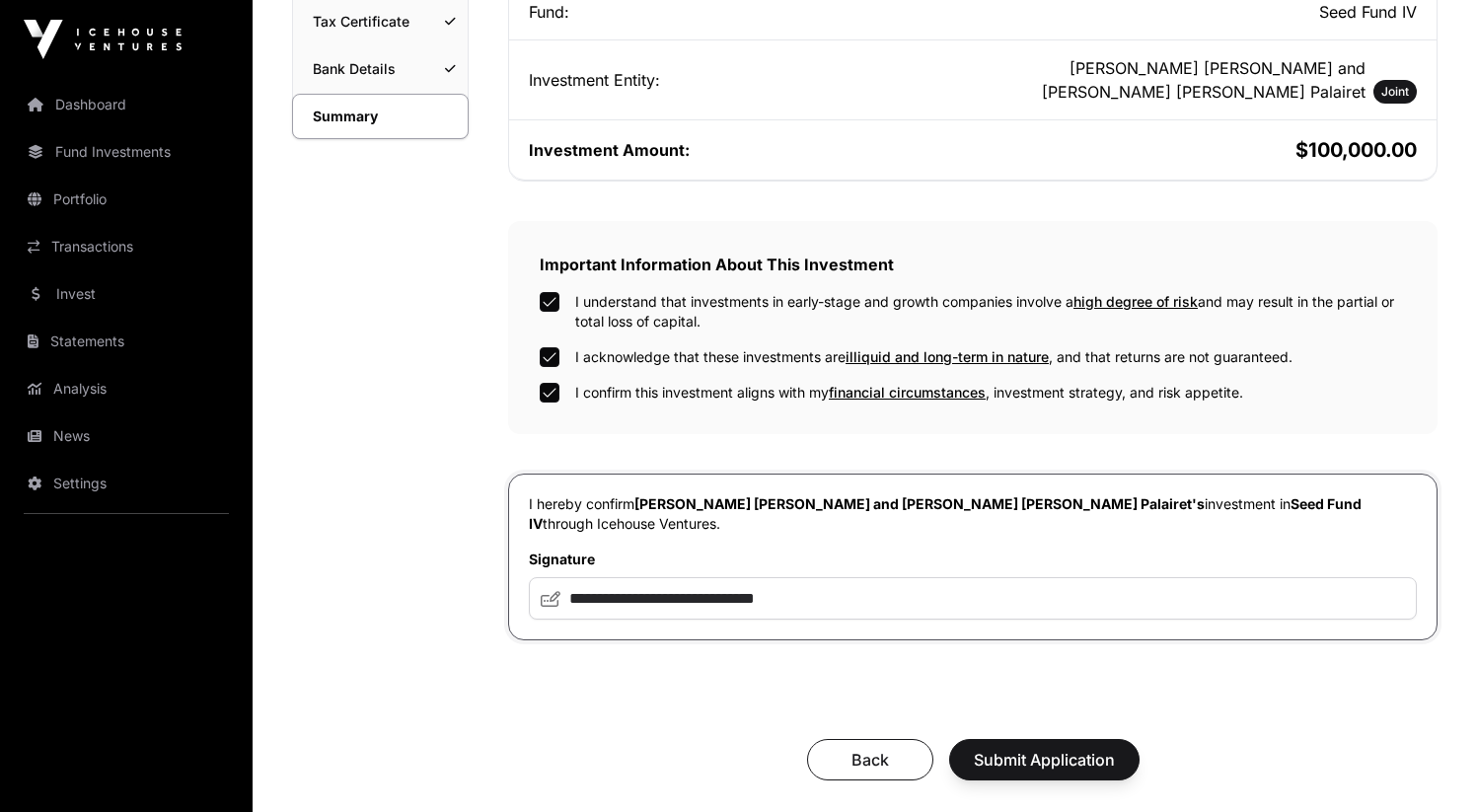
scroll to position [454, 0]
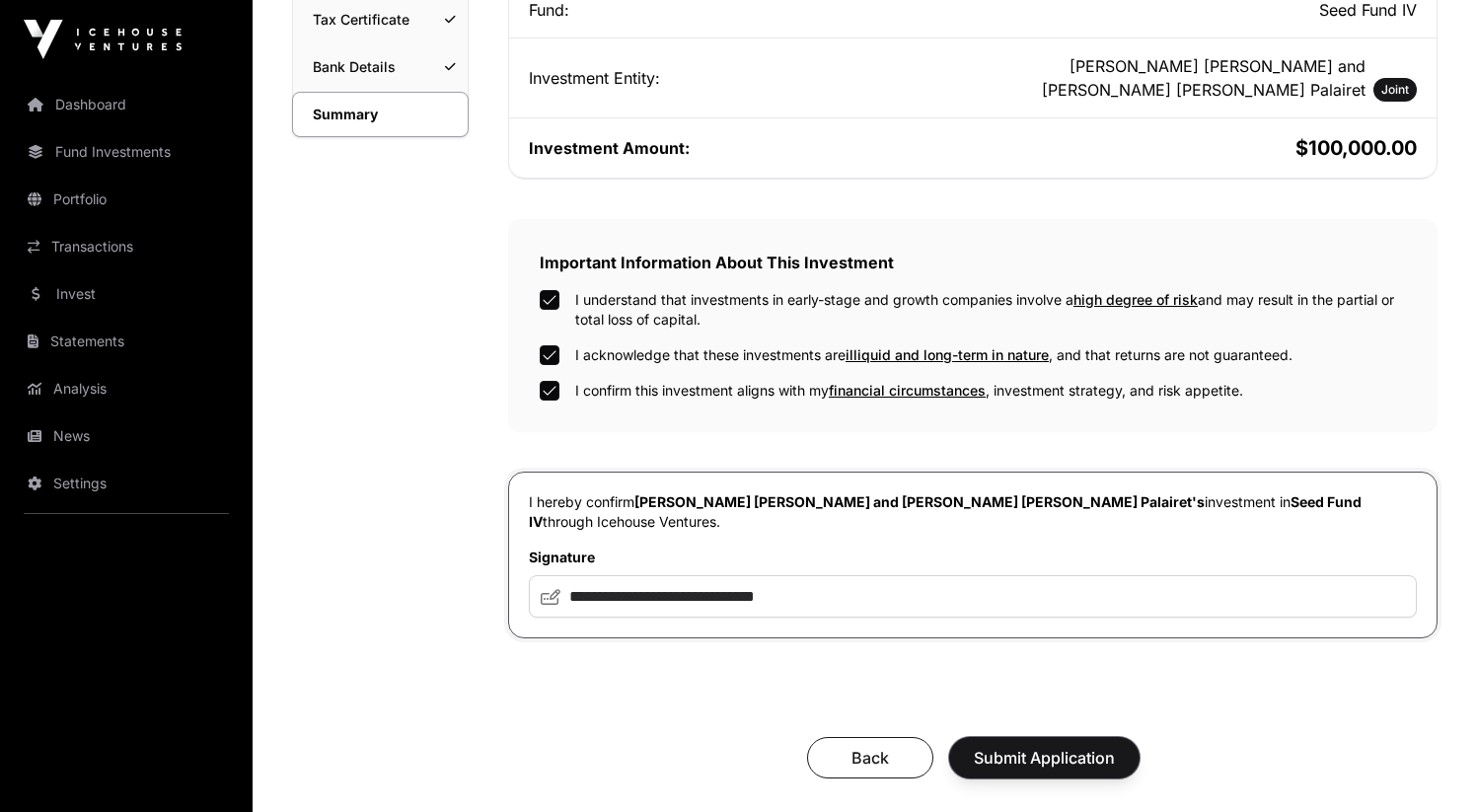
click at [1068, 745] on span "Submit Application" at bounding box center [1044, 757] width 141 height 24
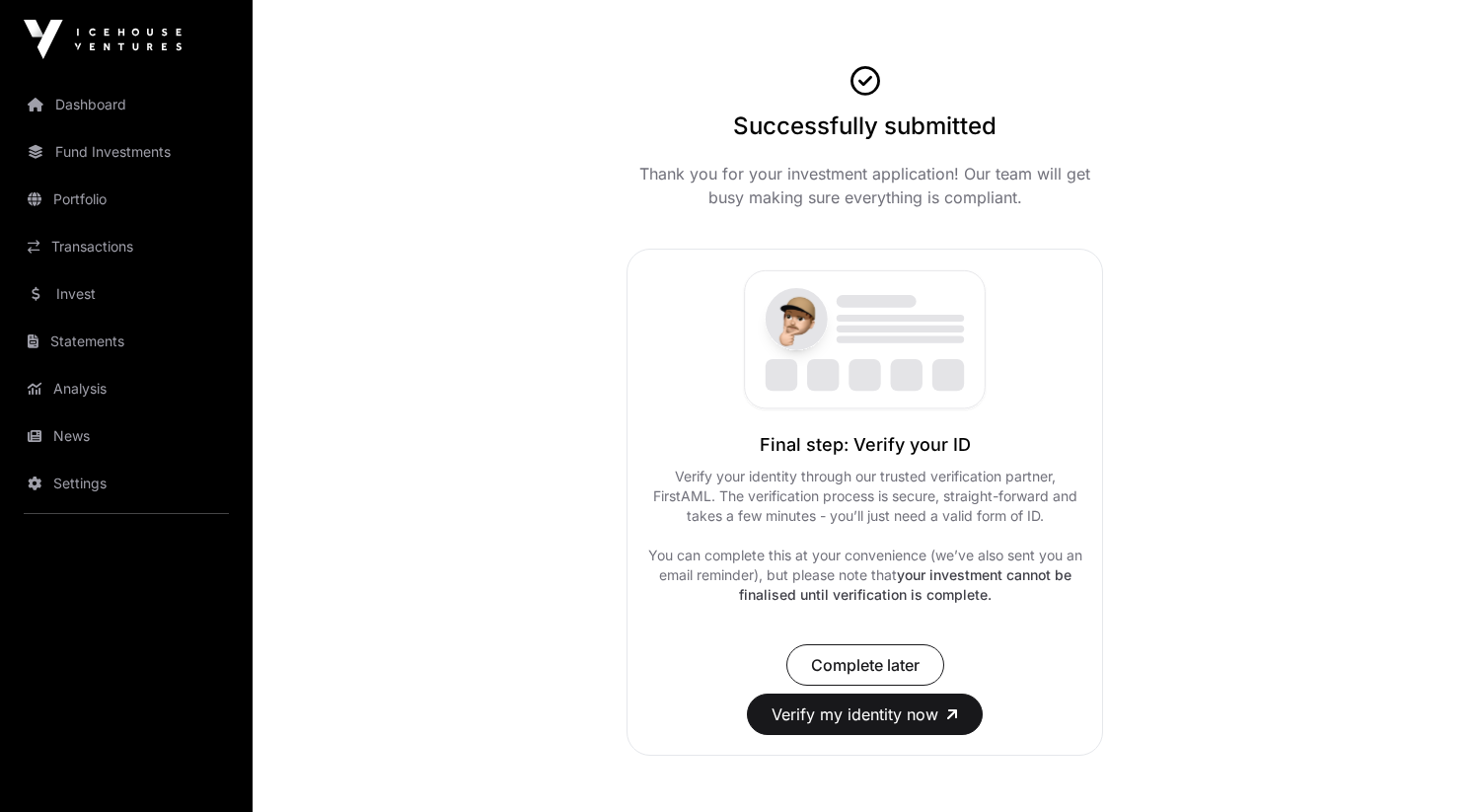
scroll to position [98, 0]
click at [940, 480] on p "Verify your identity through our trusted verification partner, FirstAML. The ve…" at bounding box center [865, 494] width 436 height 59
click at [842, 723] on button "Verify my identity now" at bounding box center [864, 712] width 236 height 42
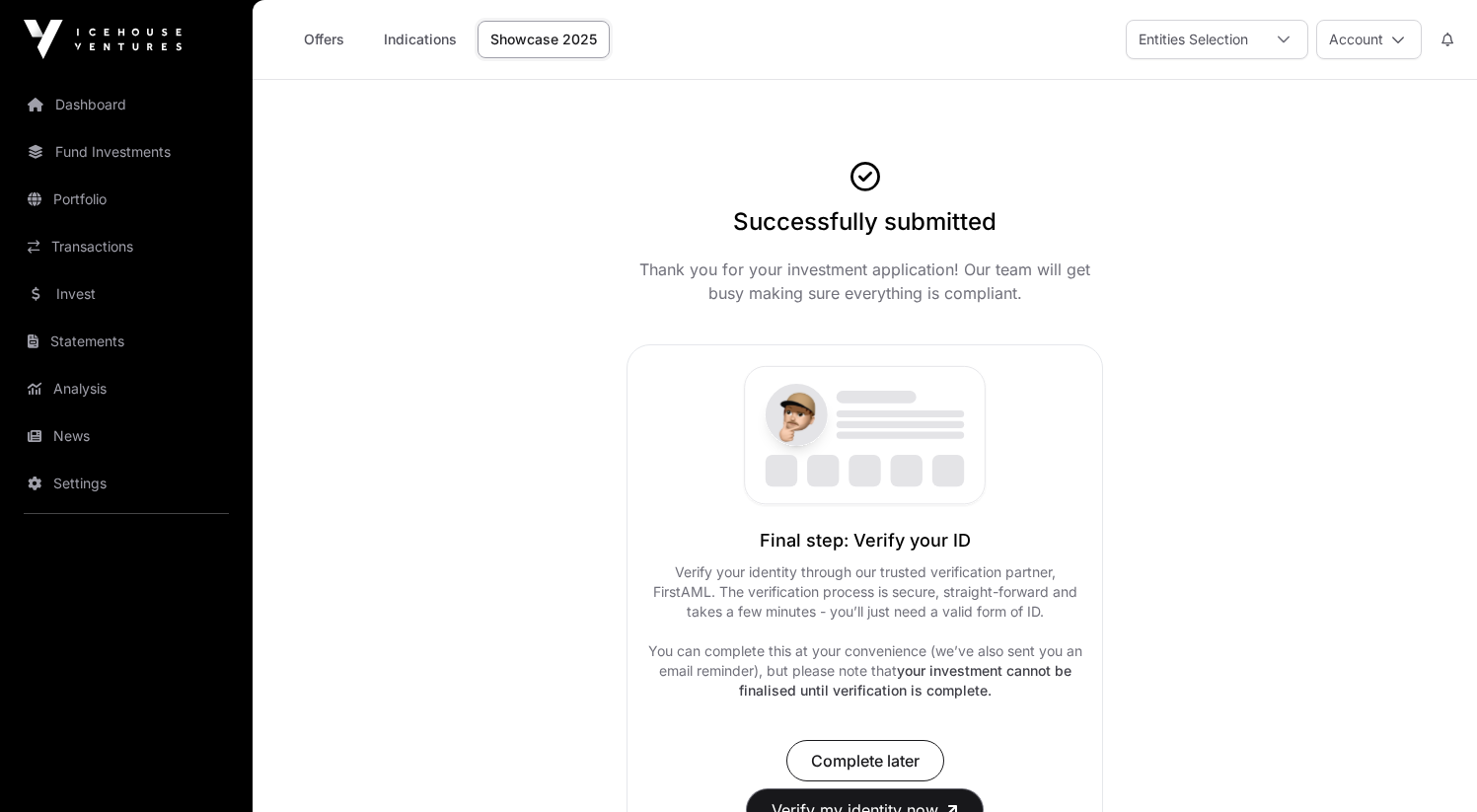
scroll to position [205, 0]
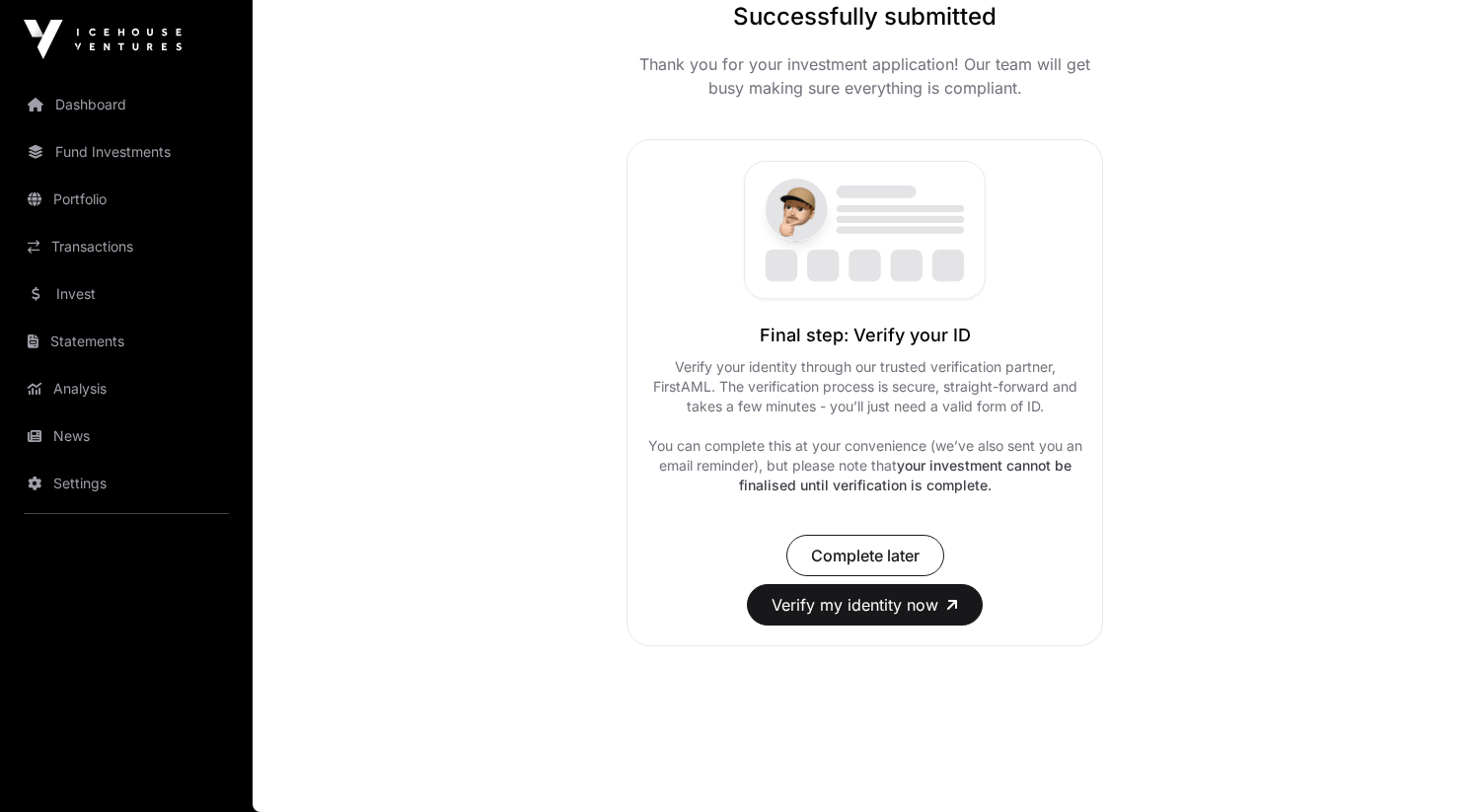
click at [174, 473] on link "Settings" at bounding box center [126, 483] width 221 height 43
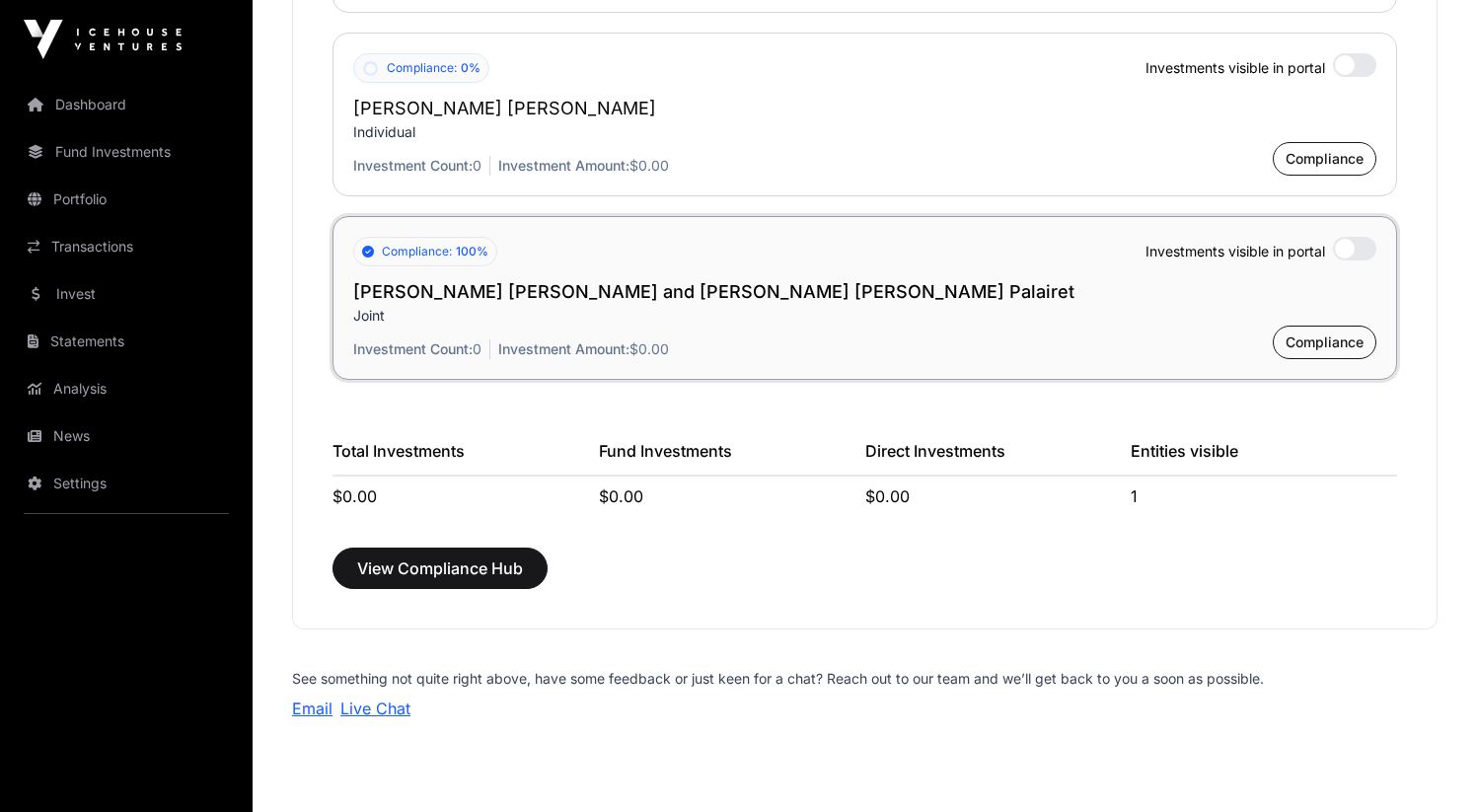
scroll to position [4347, 0]
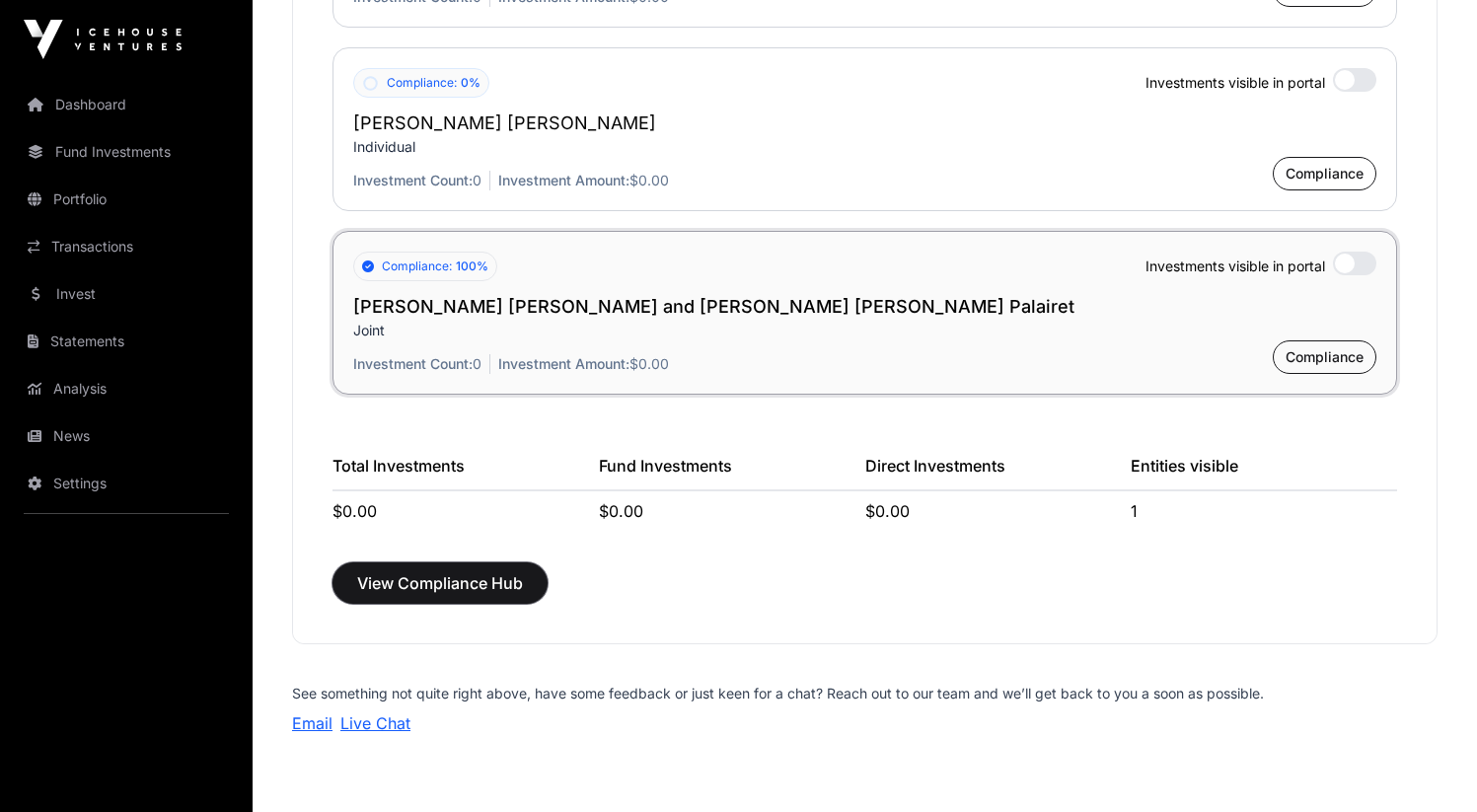
click at [497, 581] on span "View Compliance Hub" at bounding box center [440, 583] width 166 height 24
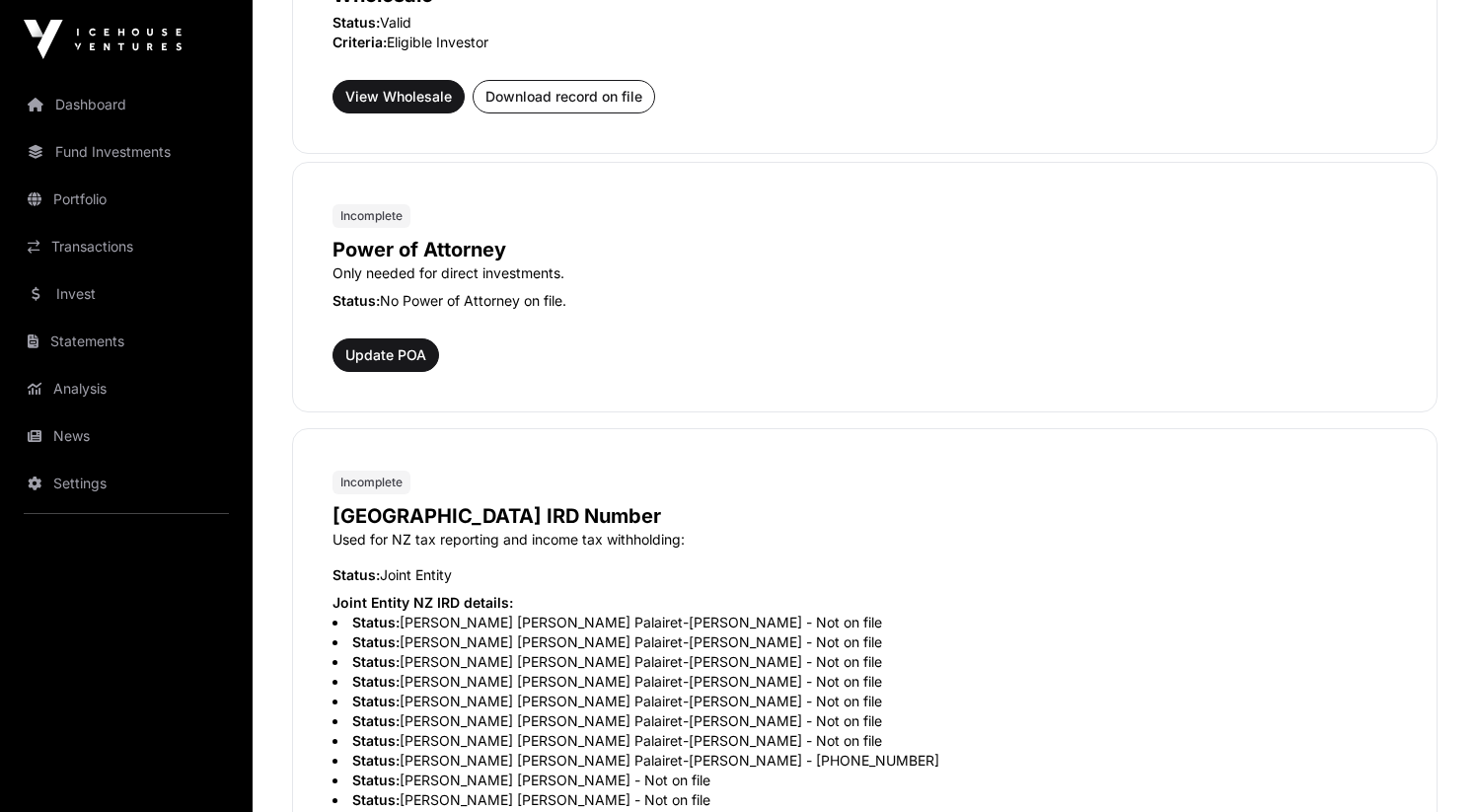
scroll to position [1429, 0]
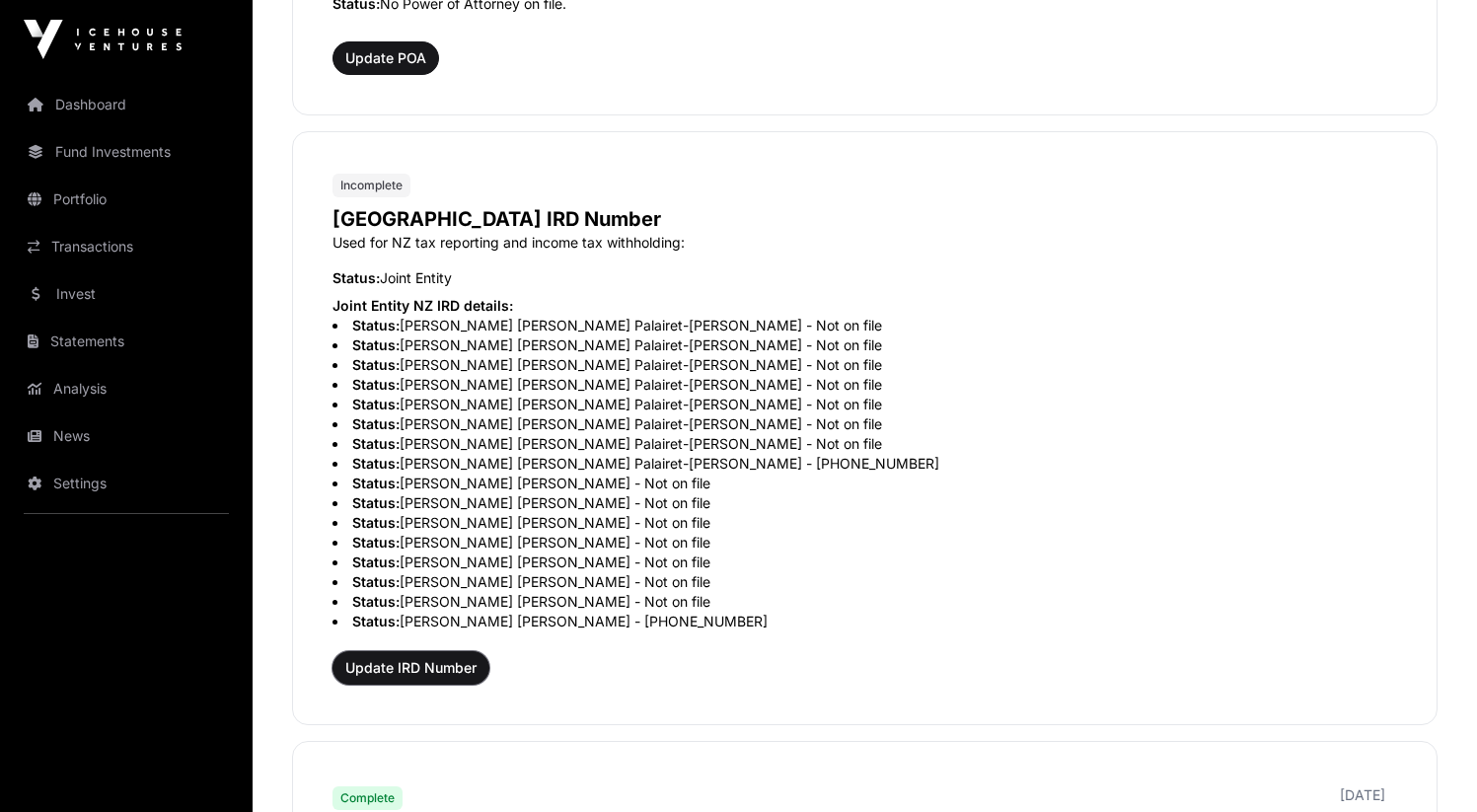
click at [443, 674] on span "Update IRD Number" at bounding box center [410, 667] width 131 height 20
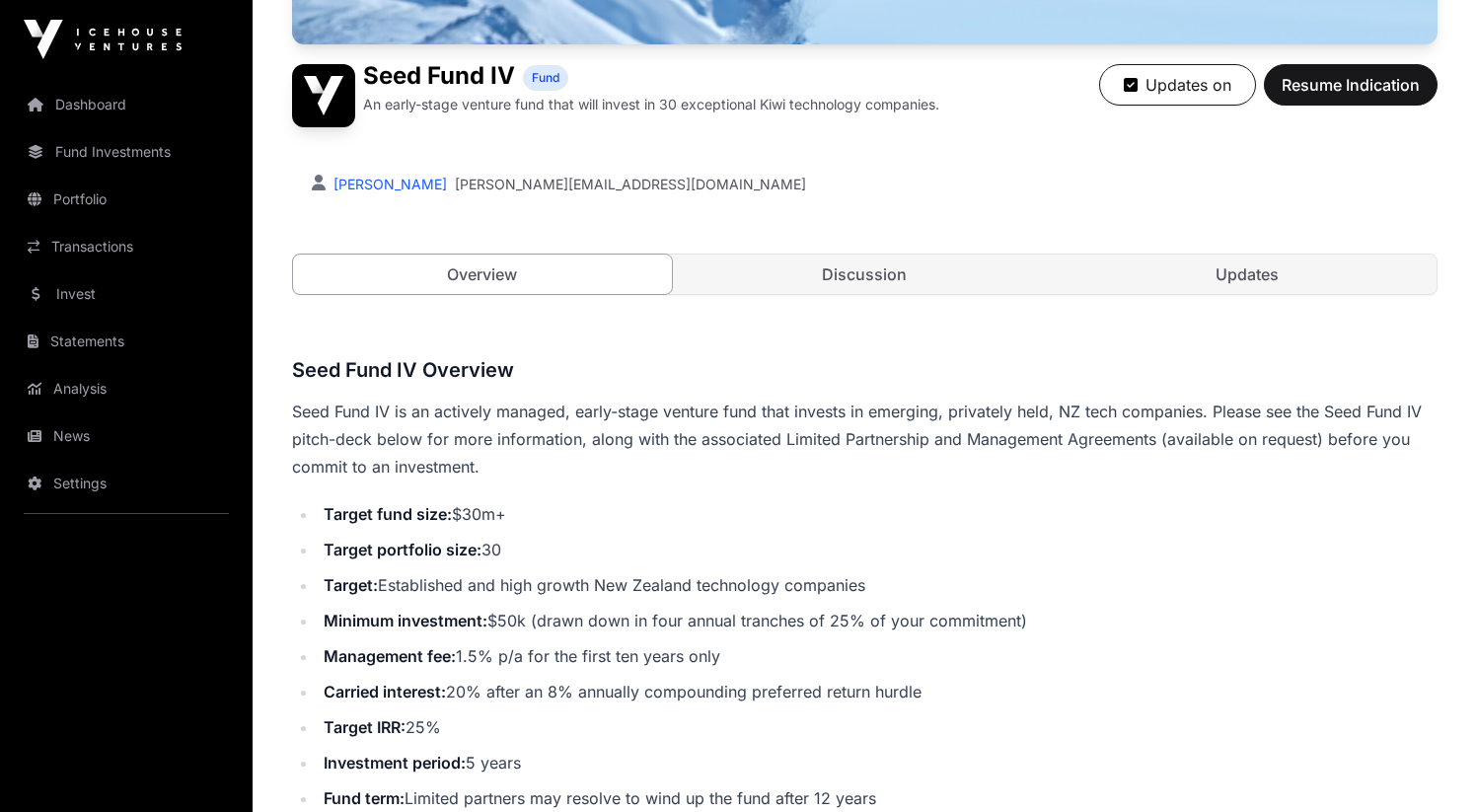
scroll to position [413, 0]
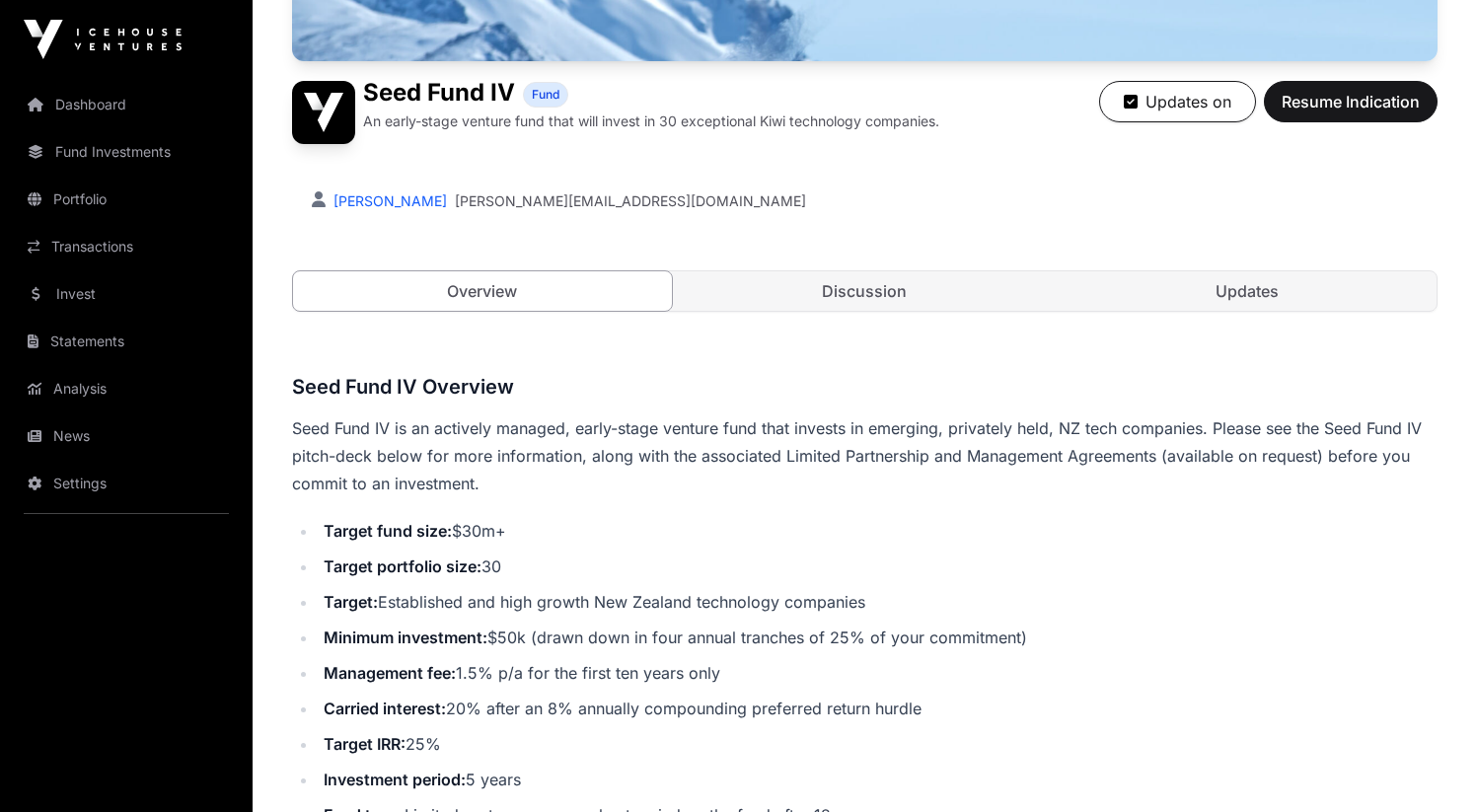
click at [884, 299] on link "Discussion" at bounding box center [865, 291] width 379 height 40
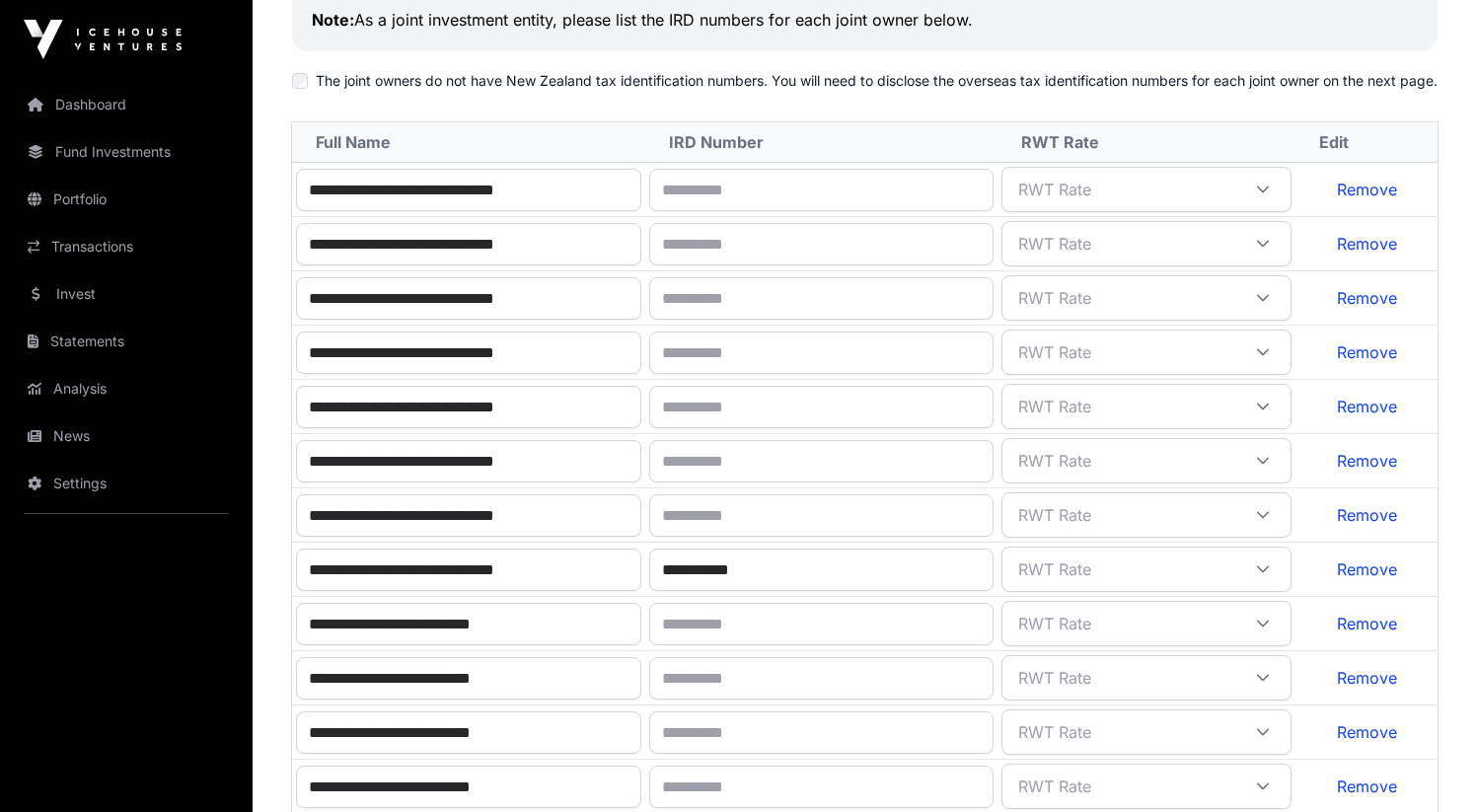
scroll to position [602, 0]
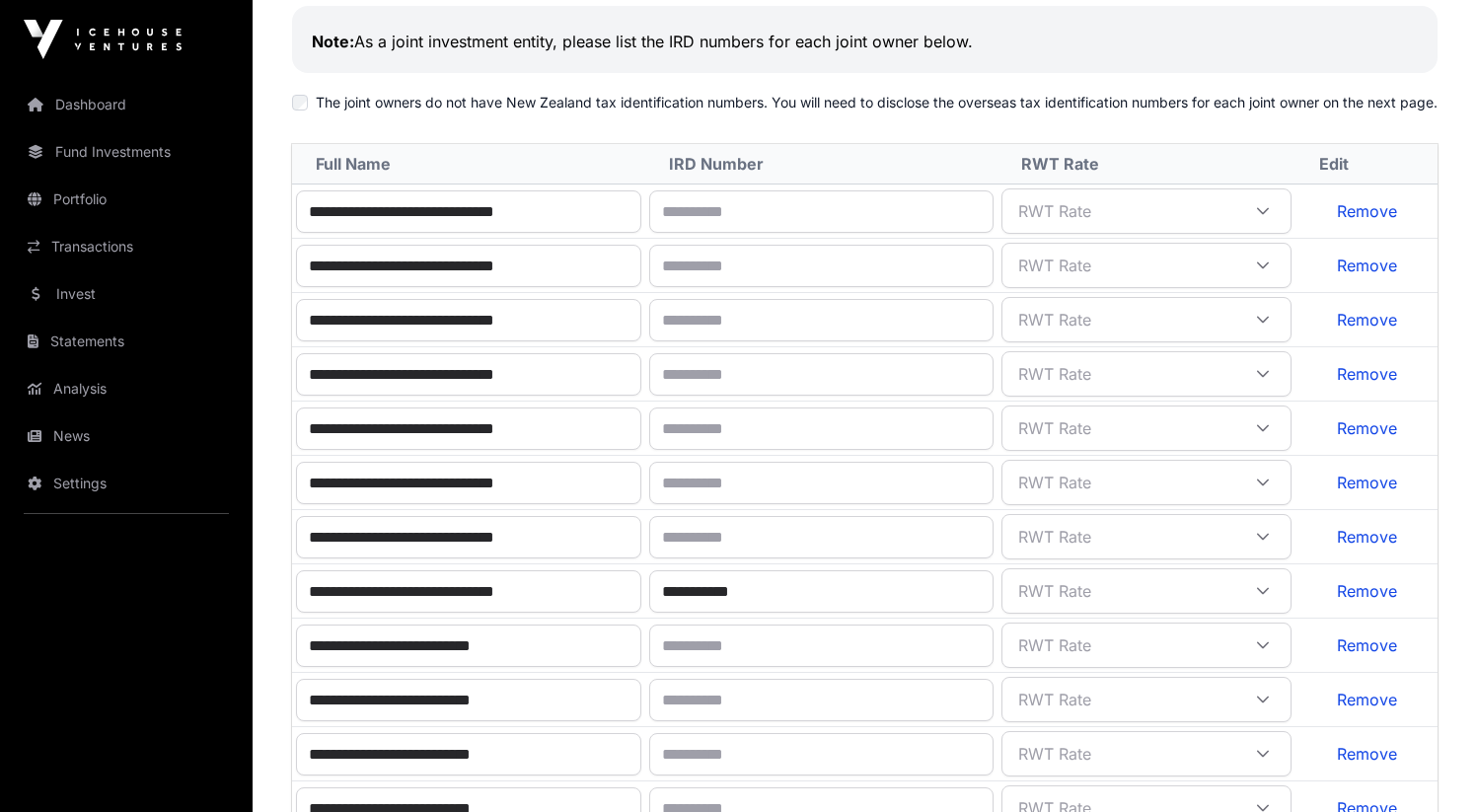
click at [1369, 220] on link "Remove" at bounding box center [1367, 211] width 60 height 20
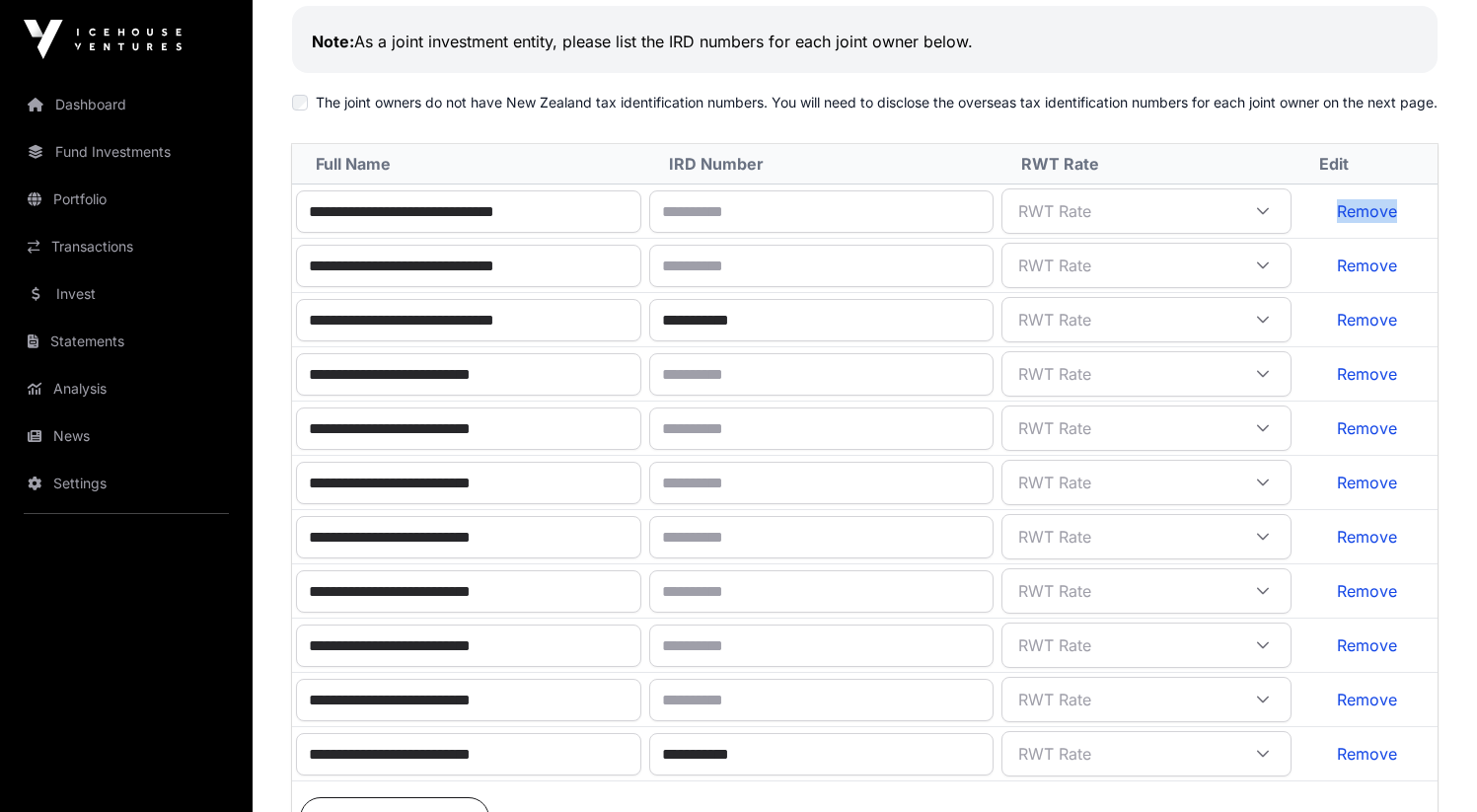
click at [1369, 220] on link "Remove" at bounding box center [1367, 211] width 60 height 20
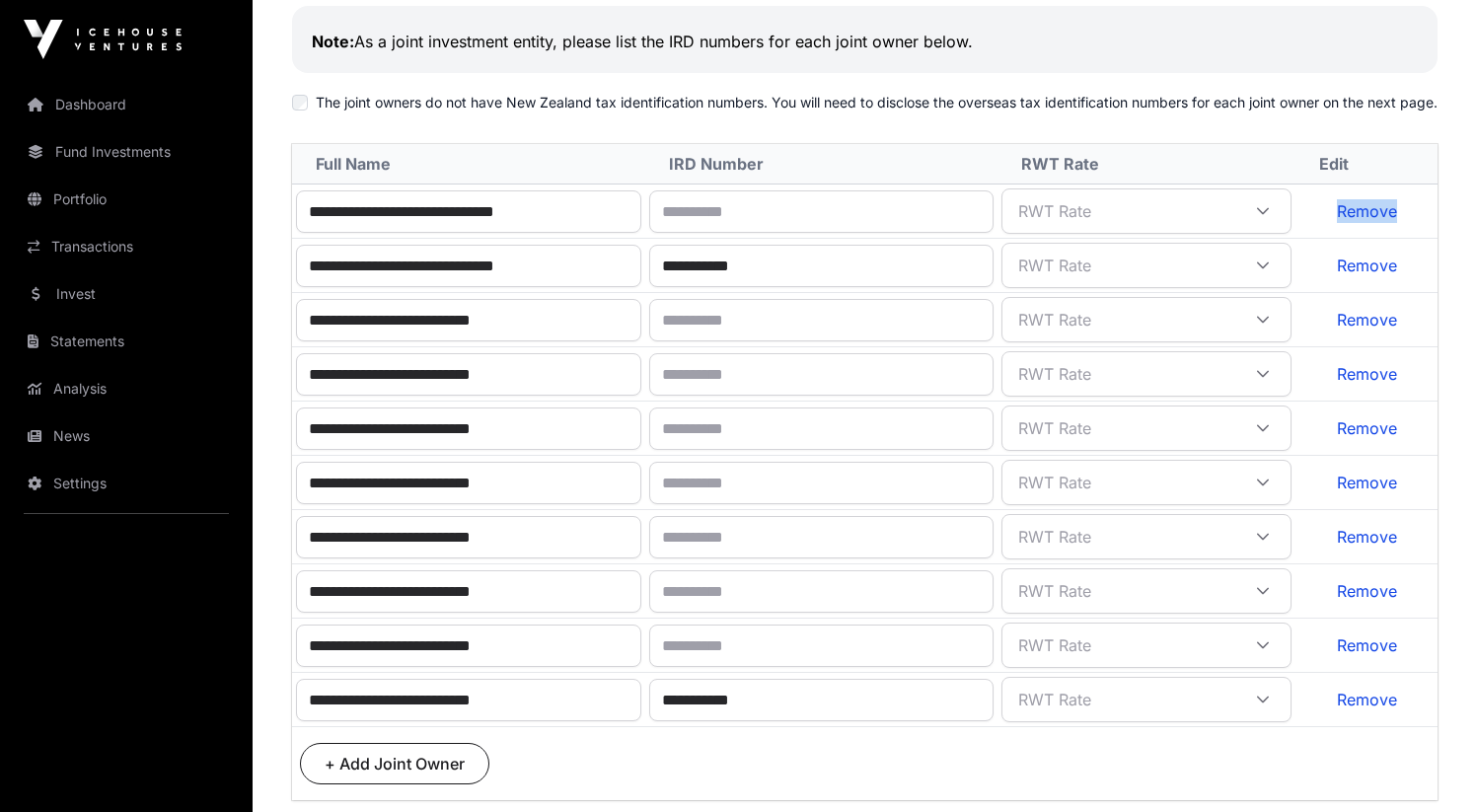
click at [1369, 220] on link "Remove" at bounding box center [1367, 211] width 60 height 20
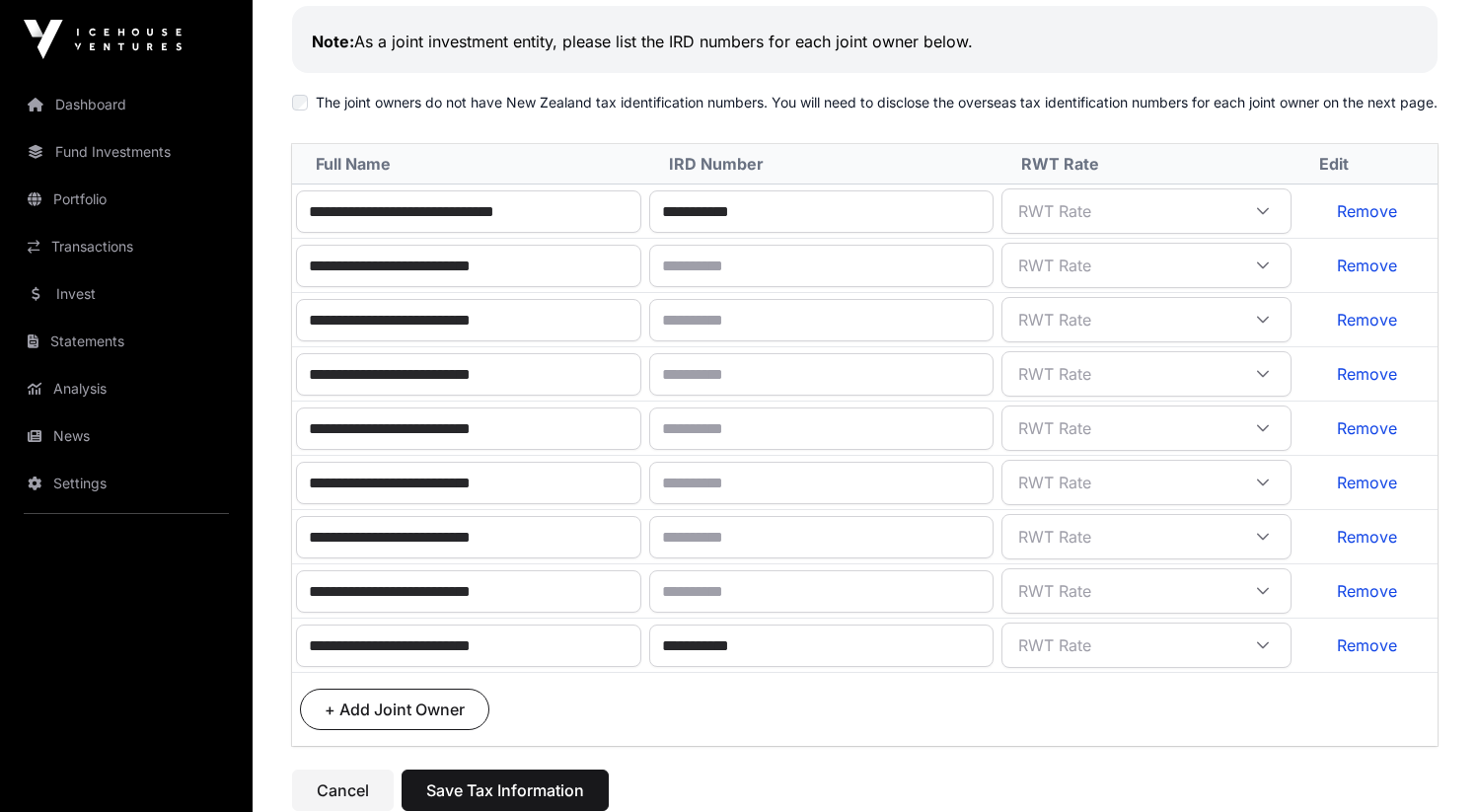
click at [1371, 275] on link "Remove" at bounding box center [1367, 265] width 60 height 20
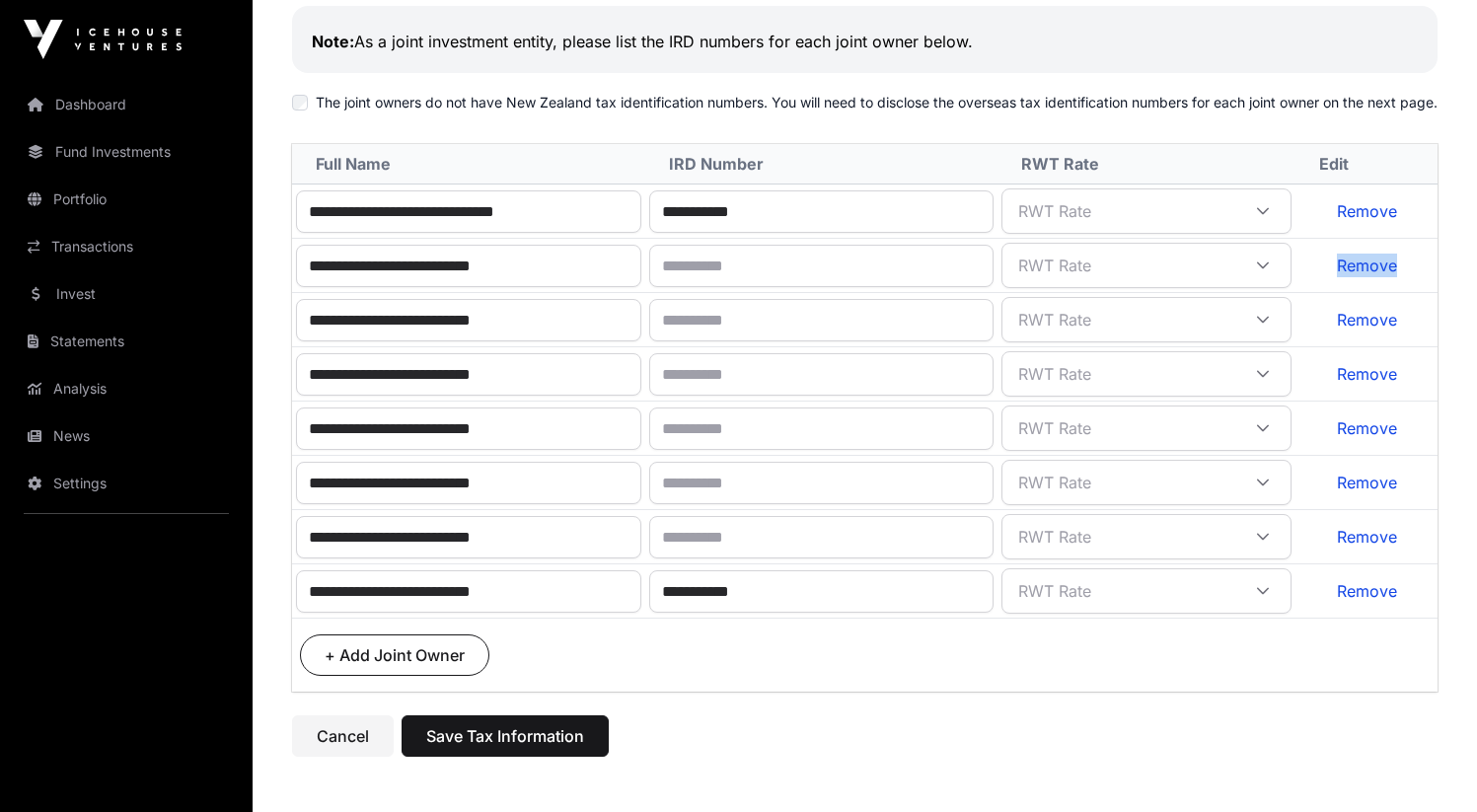
click at [1371, 275] on link "Remove" at bounding box center [1367, 265] width 60 height 20
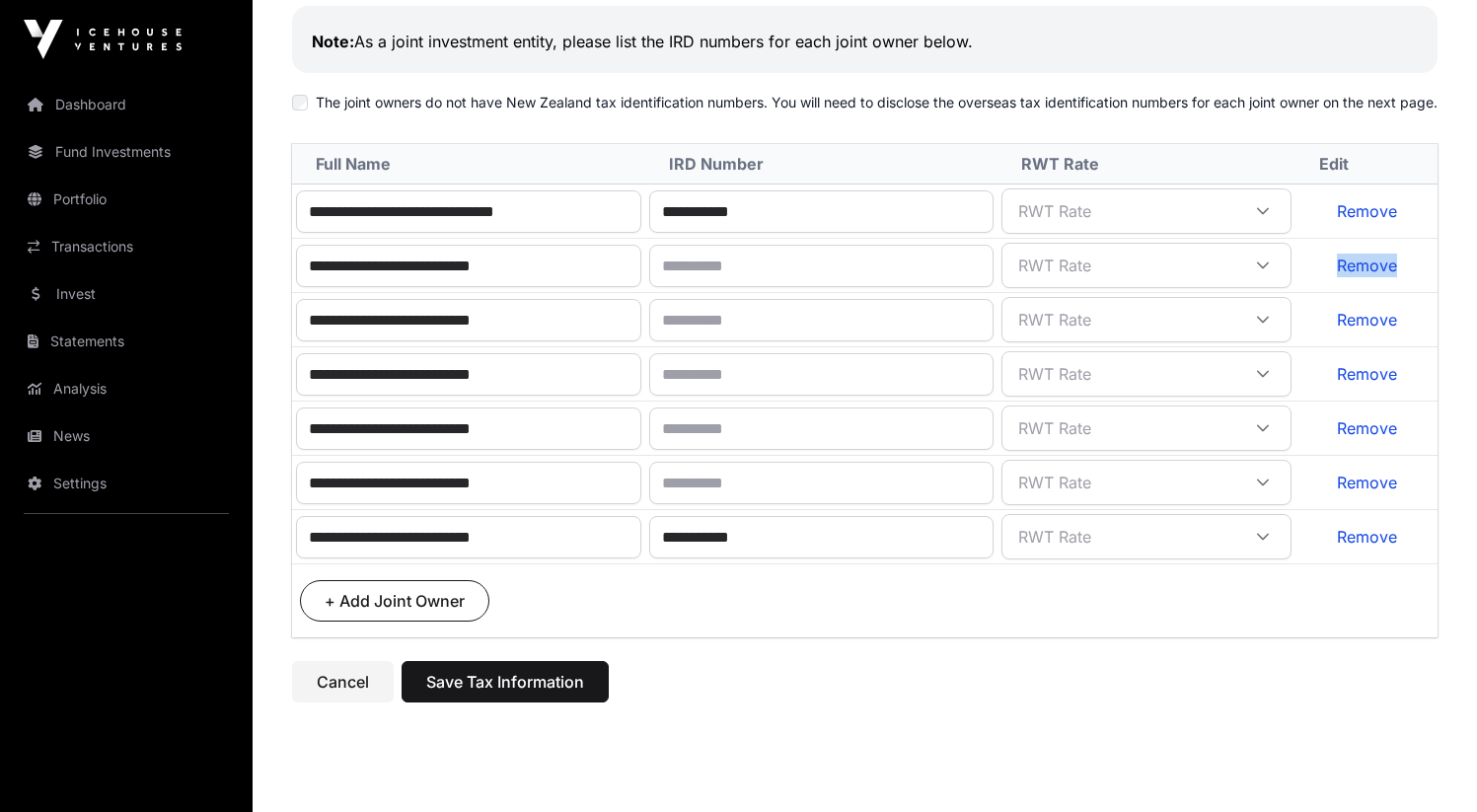
click at [1371, 275] on link "Remove" at bounding box center [1367, 265] width 60 height 20
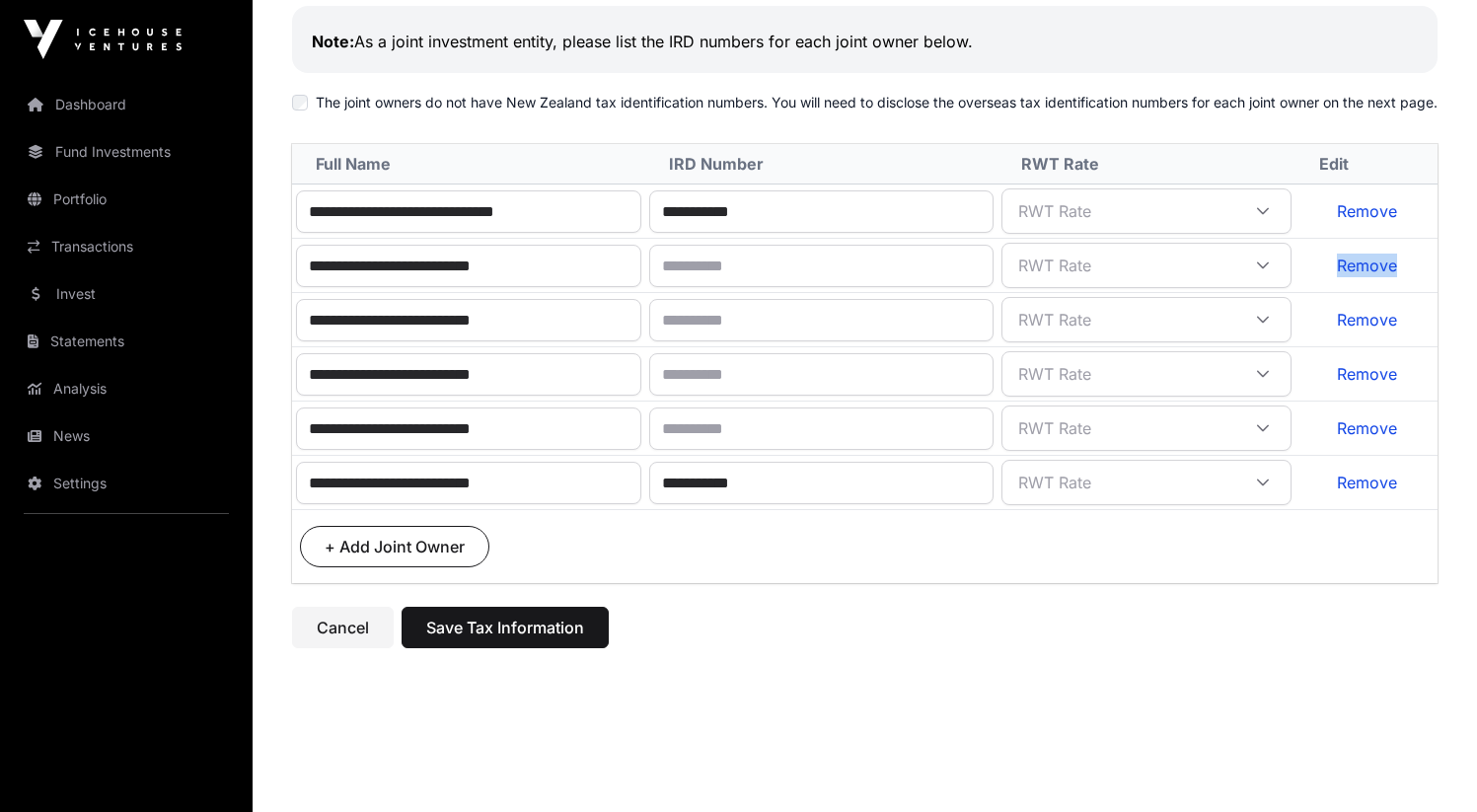
click at [1371, 275] on link "Remove" at bounding box center [1367, 265] width 60 height 20
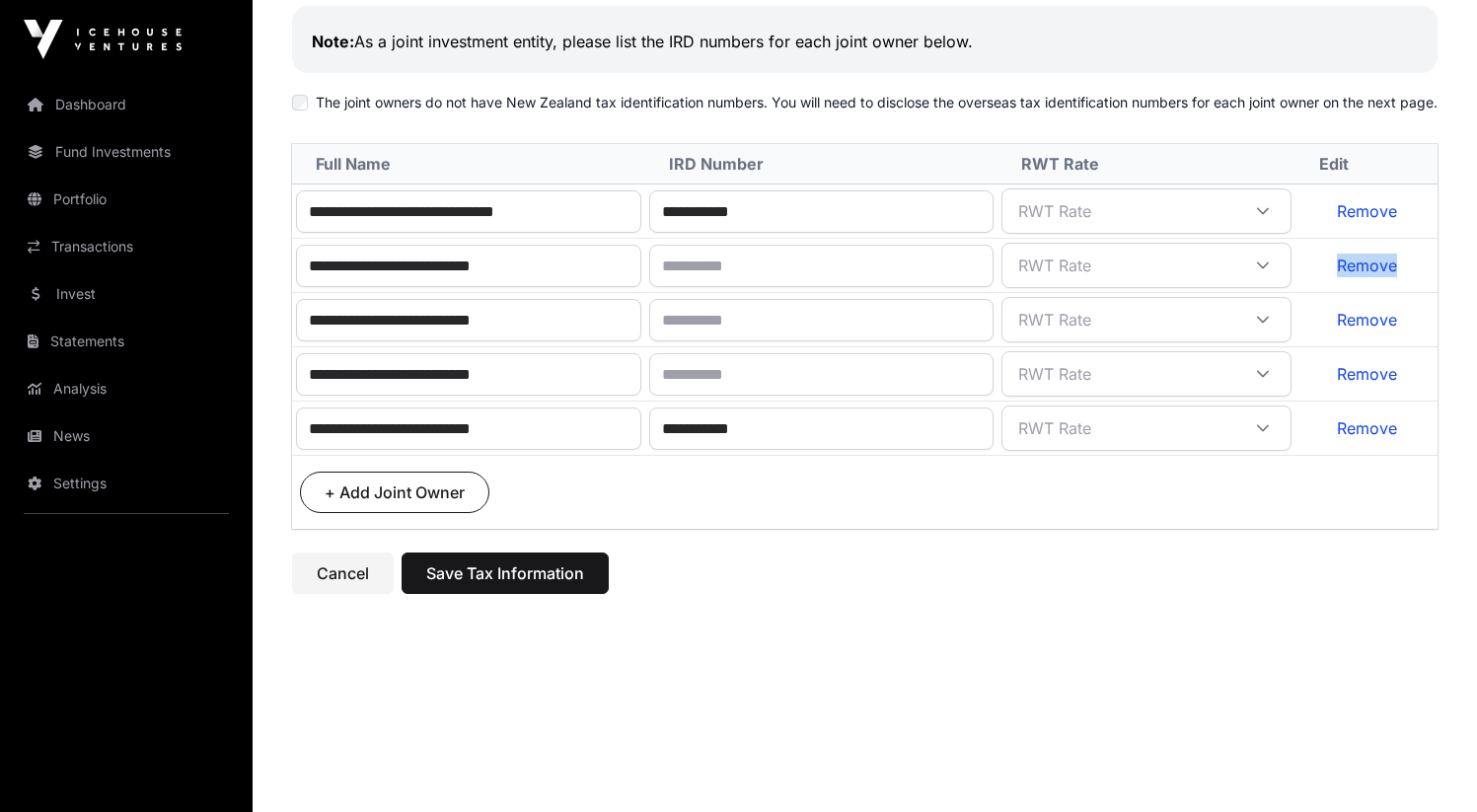
click at [1371, 275] on link "Remove" at bounding box center [1367, 265] width 60 height 20
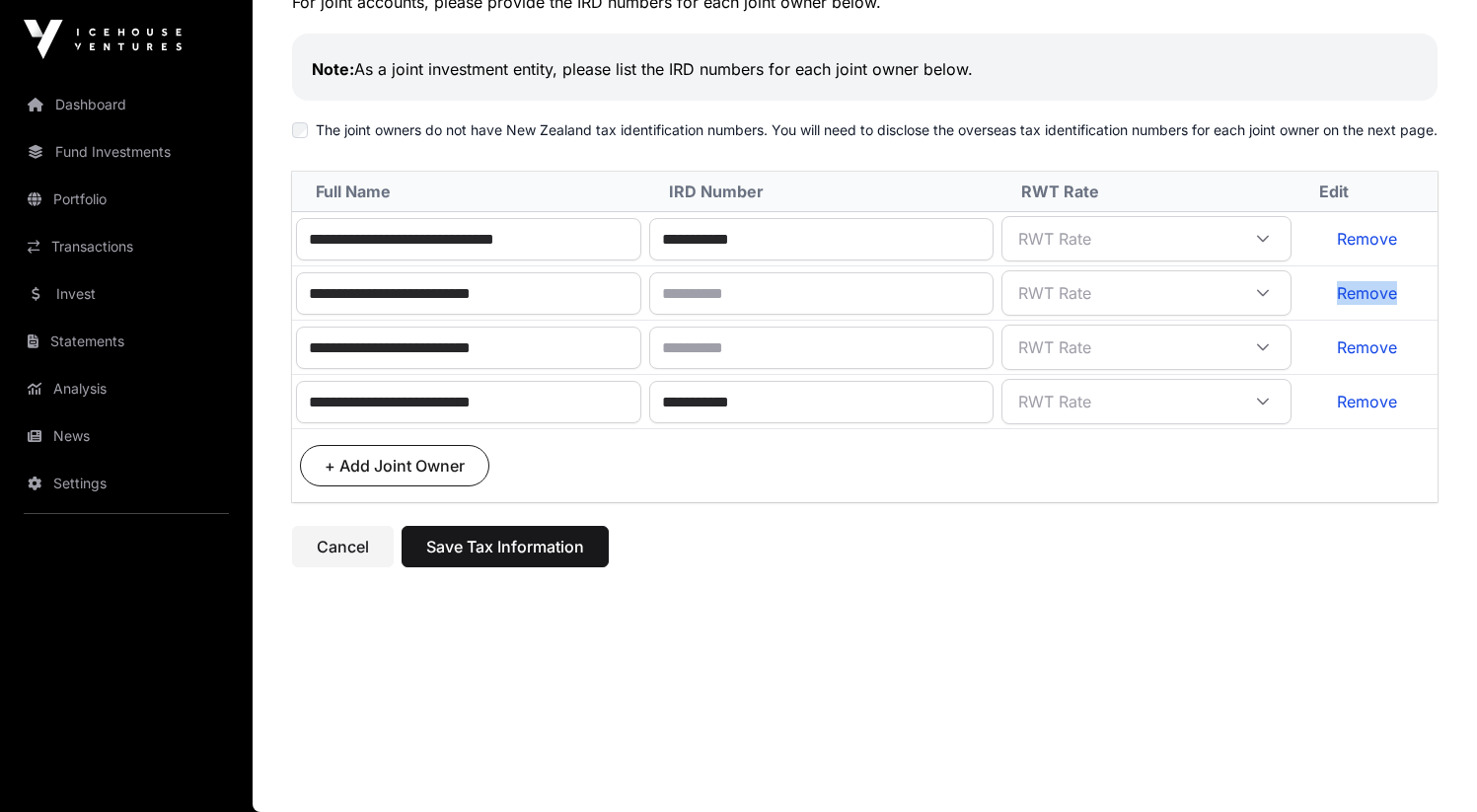
click at [1371, 287] on link "Remove" at bounding box center [1367, 293] width 60 height 20
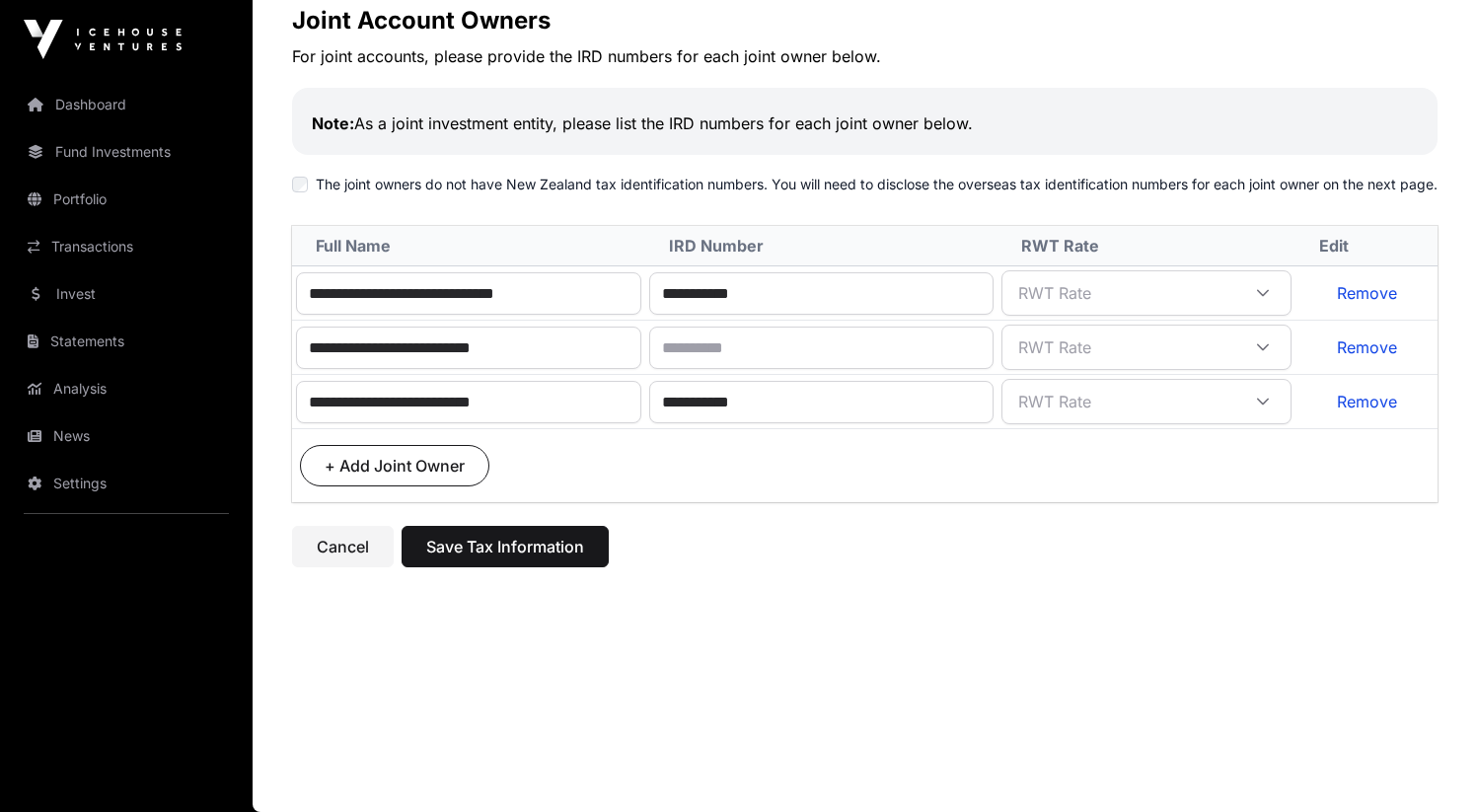
click at [1363, 349] on link "Remove" at bounding box center [1367, 347] width 60 height 20
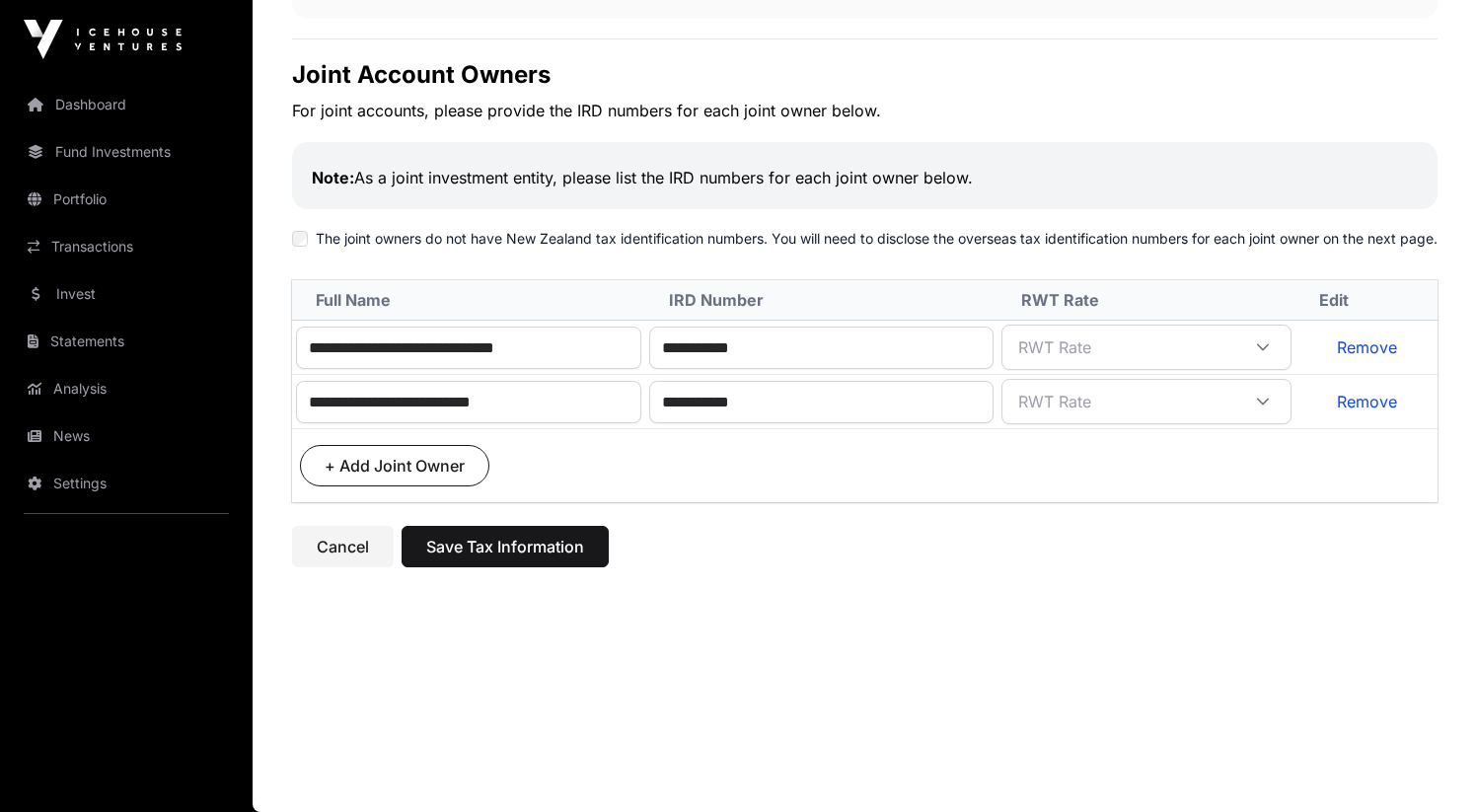
click at [1150, 360] on span "RWT Rate" at bounding box center [1122, 347] width 233 height 36
click at [1084, 233] on label "The joint owners do not have New Zealand tax identification numbers. You will n…" at bounding box center [876, 238] width 1122 height 20
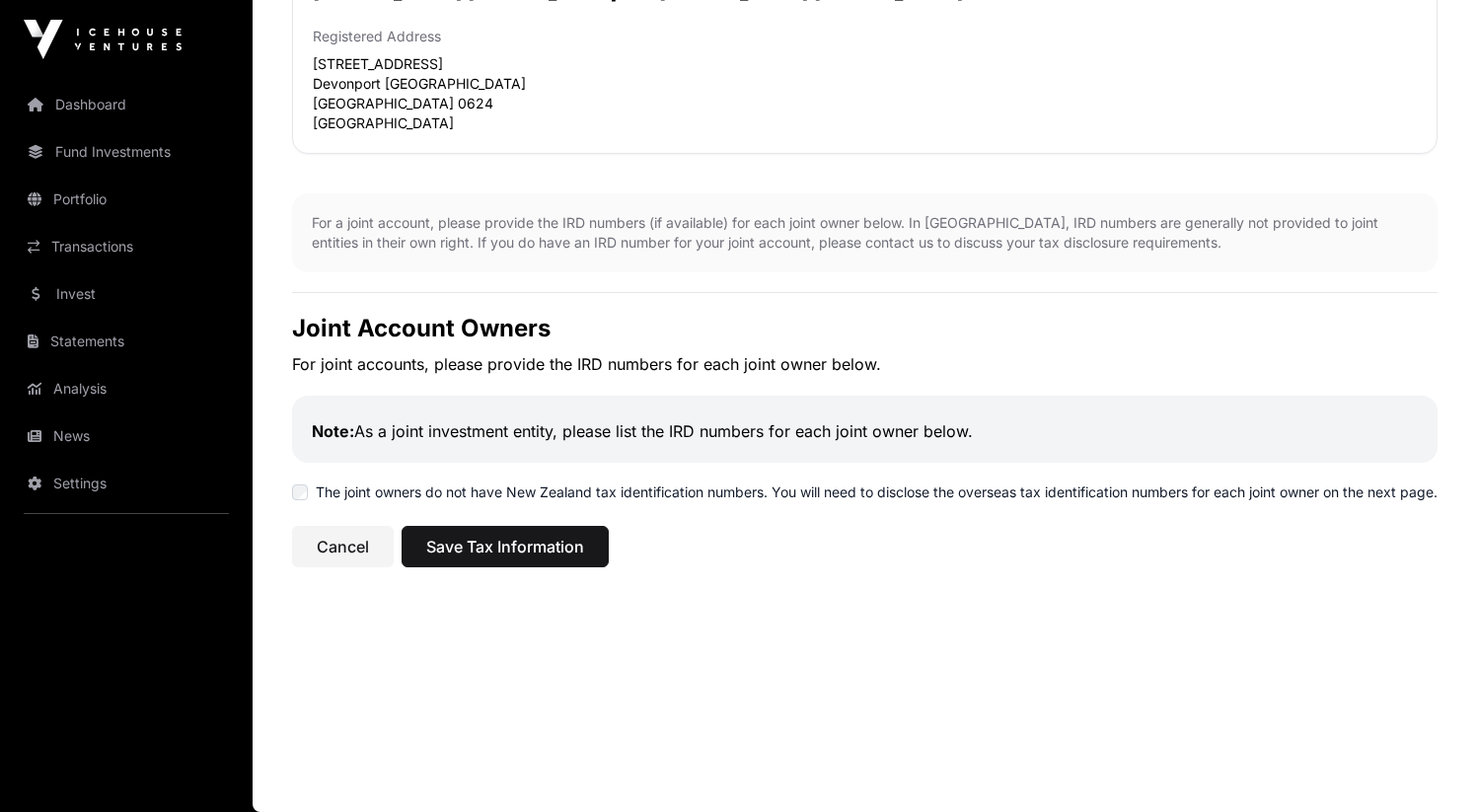
click at [948, 482] on label "The joint owners do not have New Zealand tax identification numbers. You will n…" at bounding box center [876, 492] width 1122 height 20
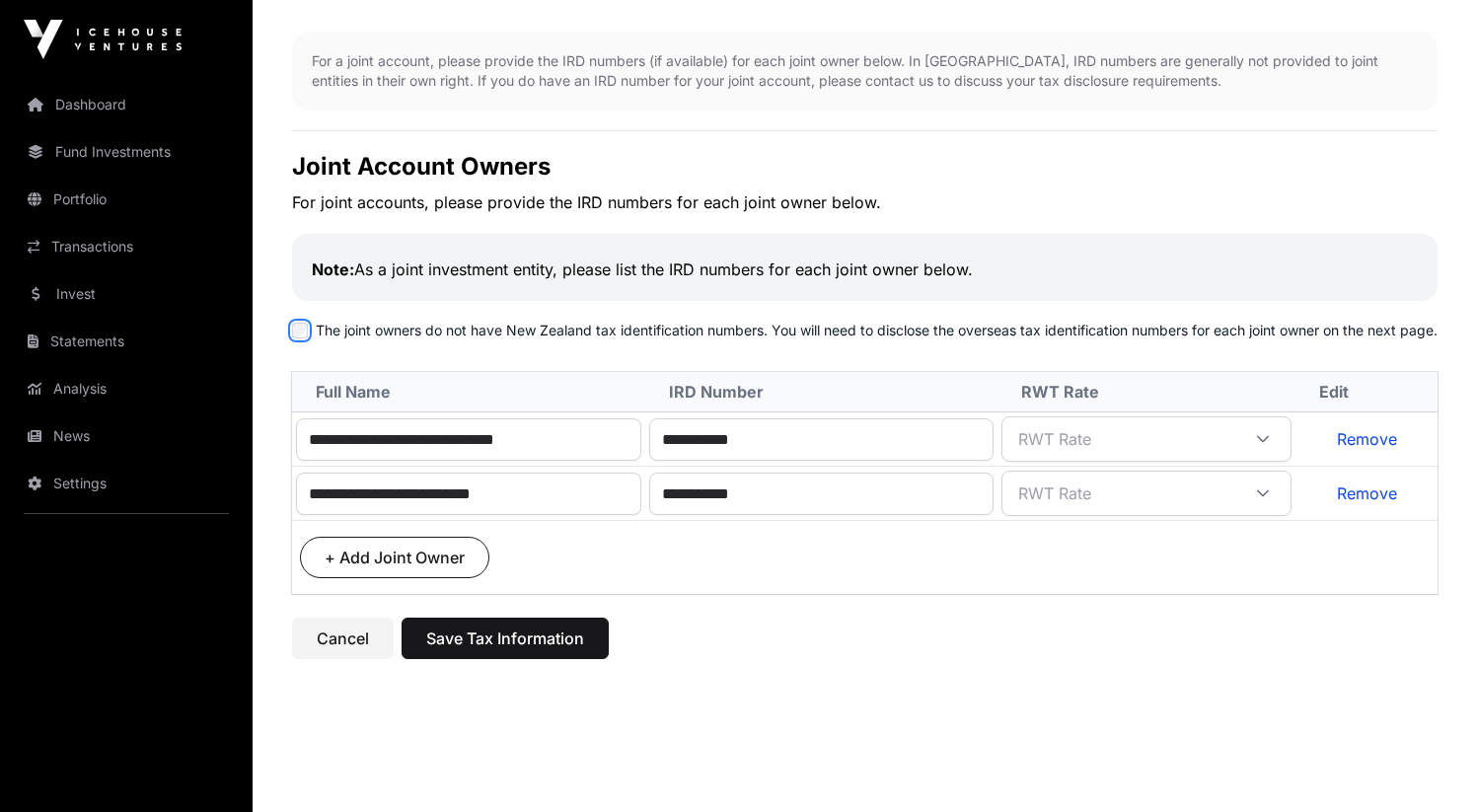
scroll to position [377, 0]
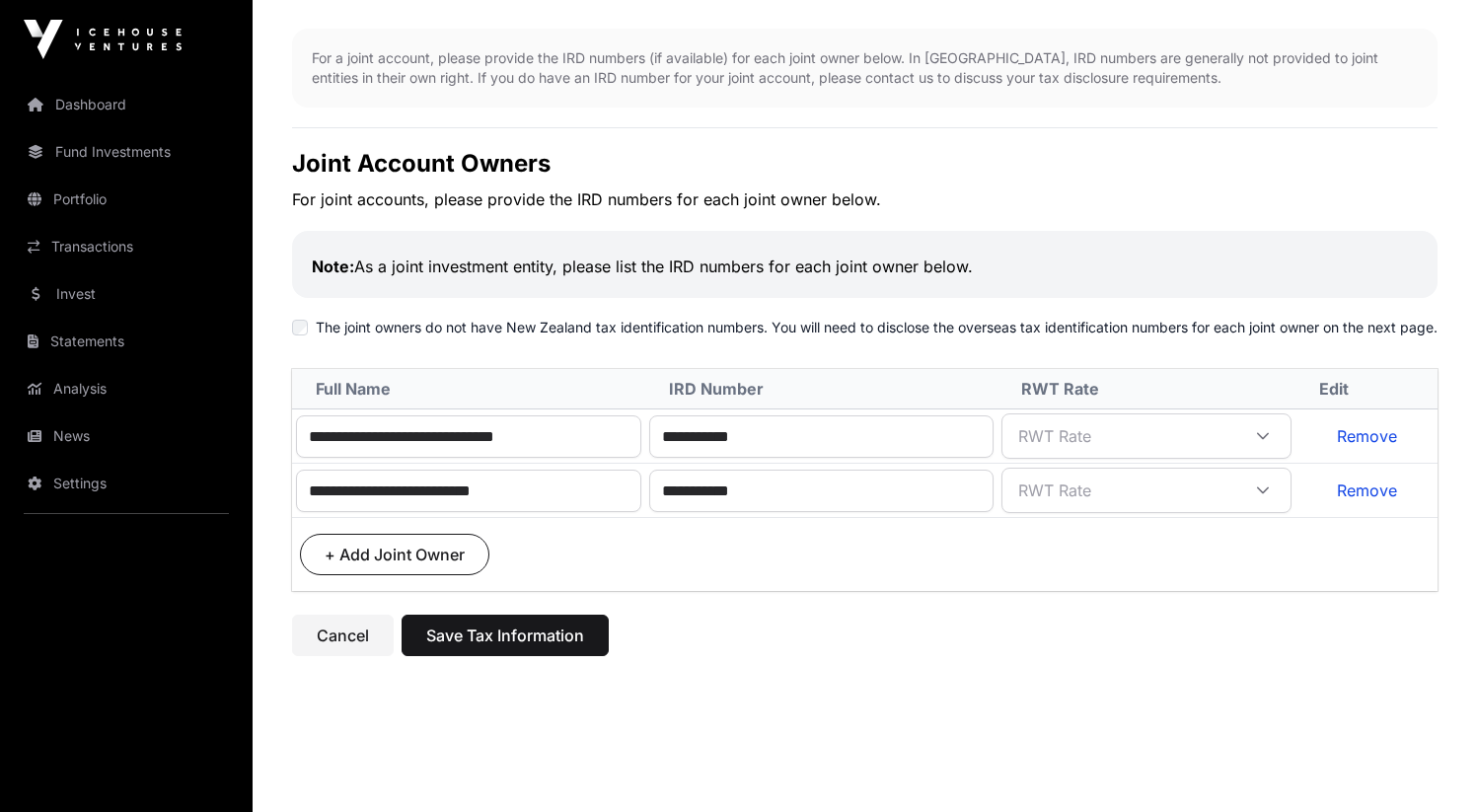
click at [1083, 454] on span "RWT Rate" at bounding box center [1122, 436] width 233 height 36
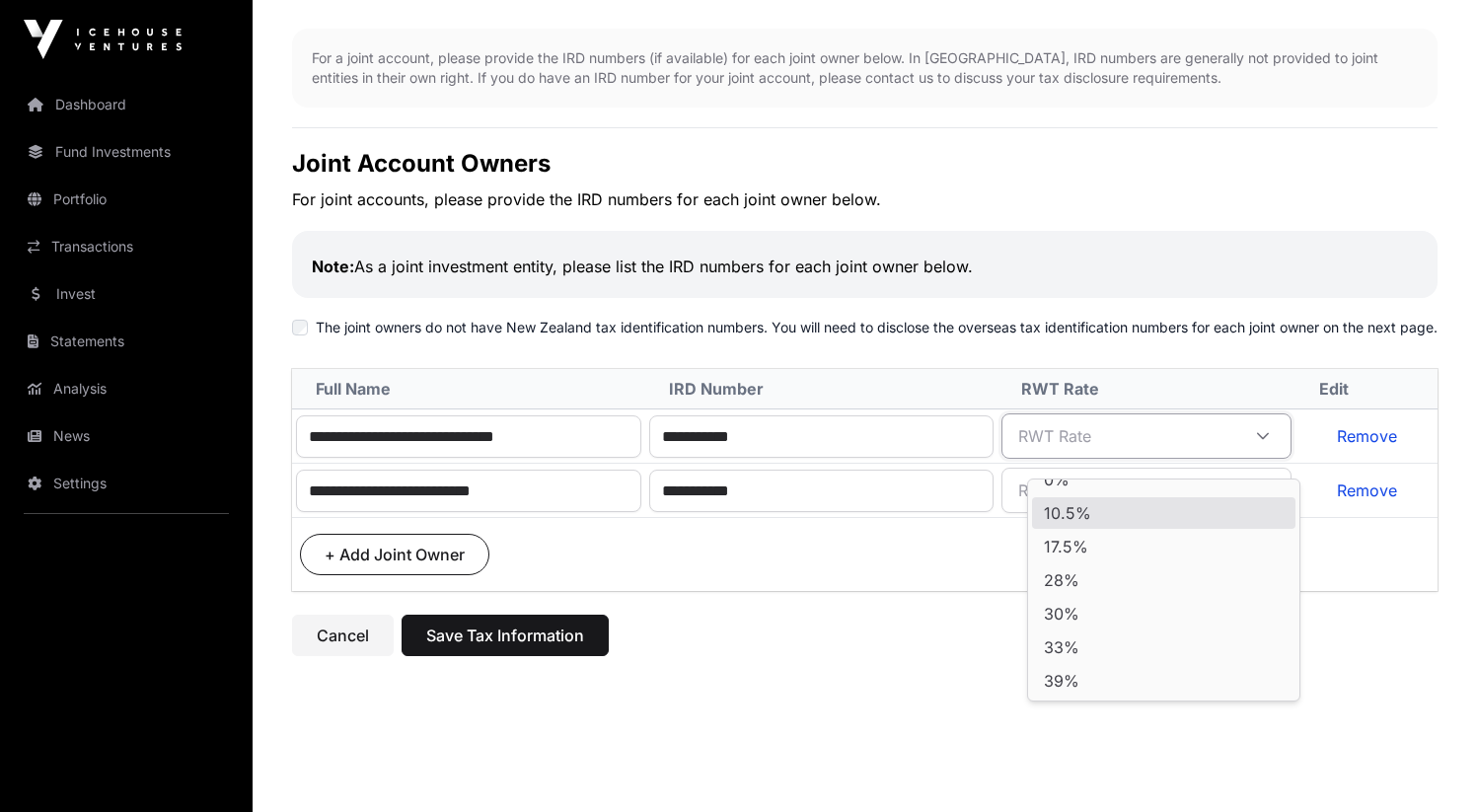
scroll to position [4, 0]
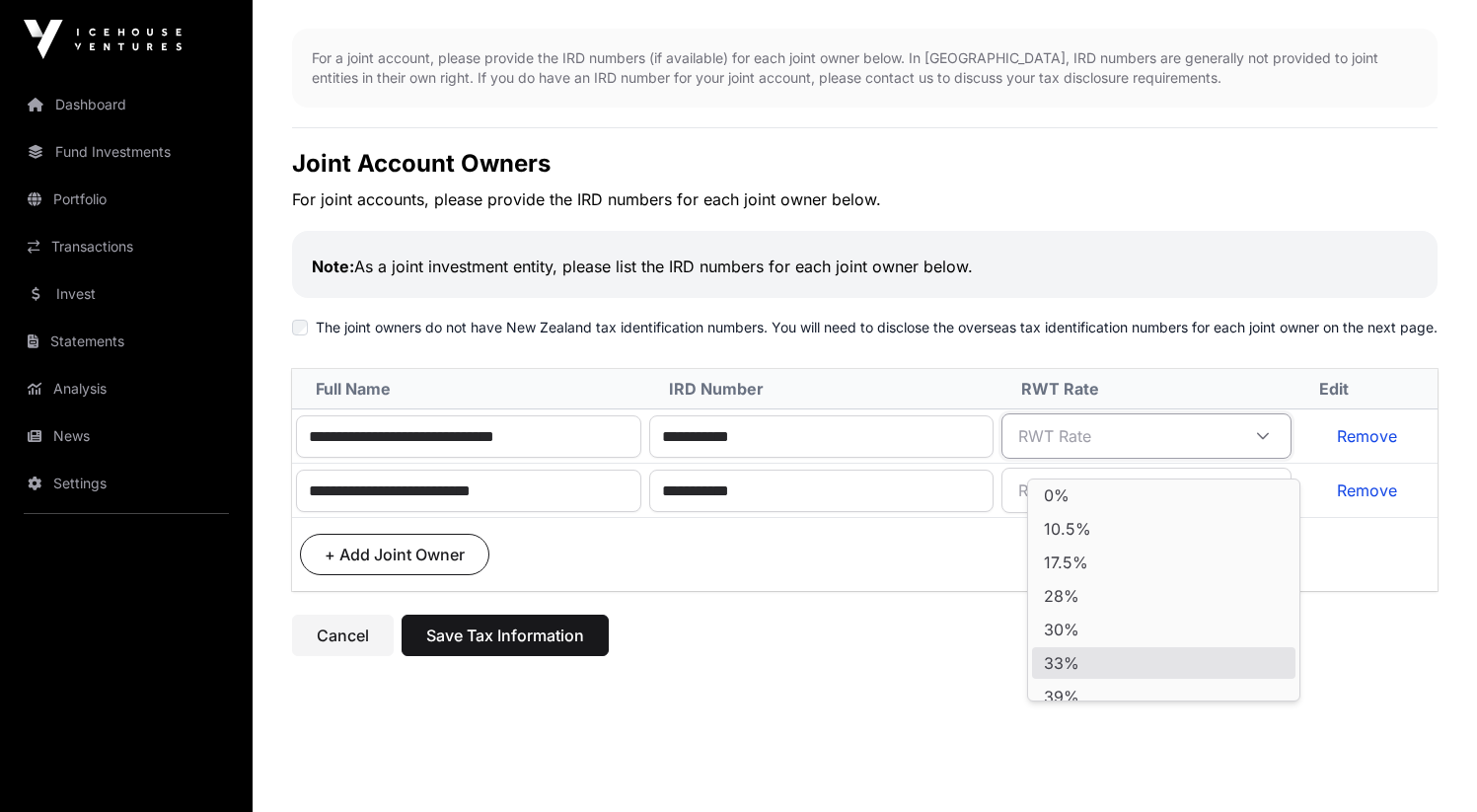
click at [1133, 653] on li "33%" at bounding box center [1164, 663] width 263 height 32
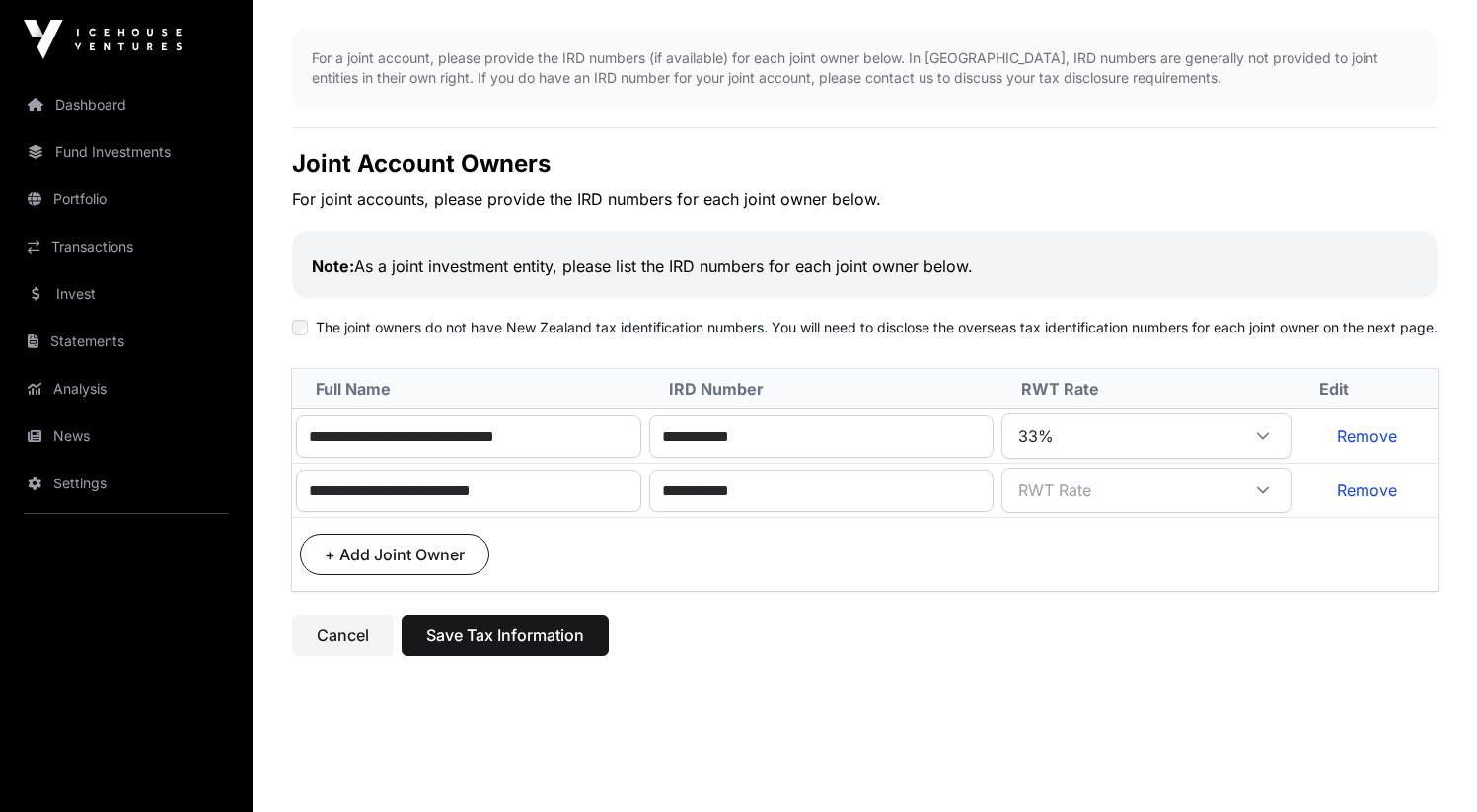
click at [1128, 504] on span "RWT Rate" at bounding box center [1122, 491] width 233 height 36
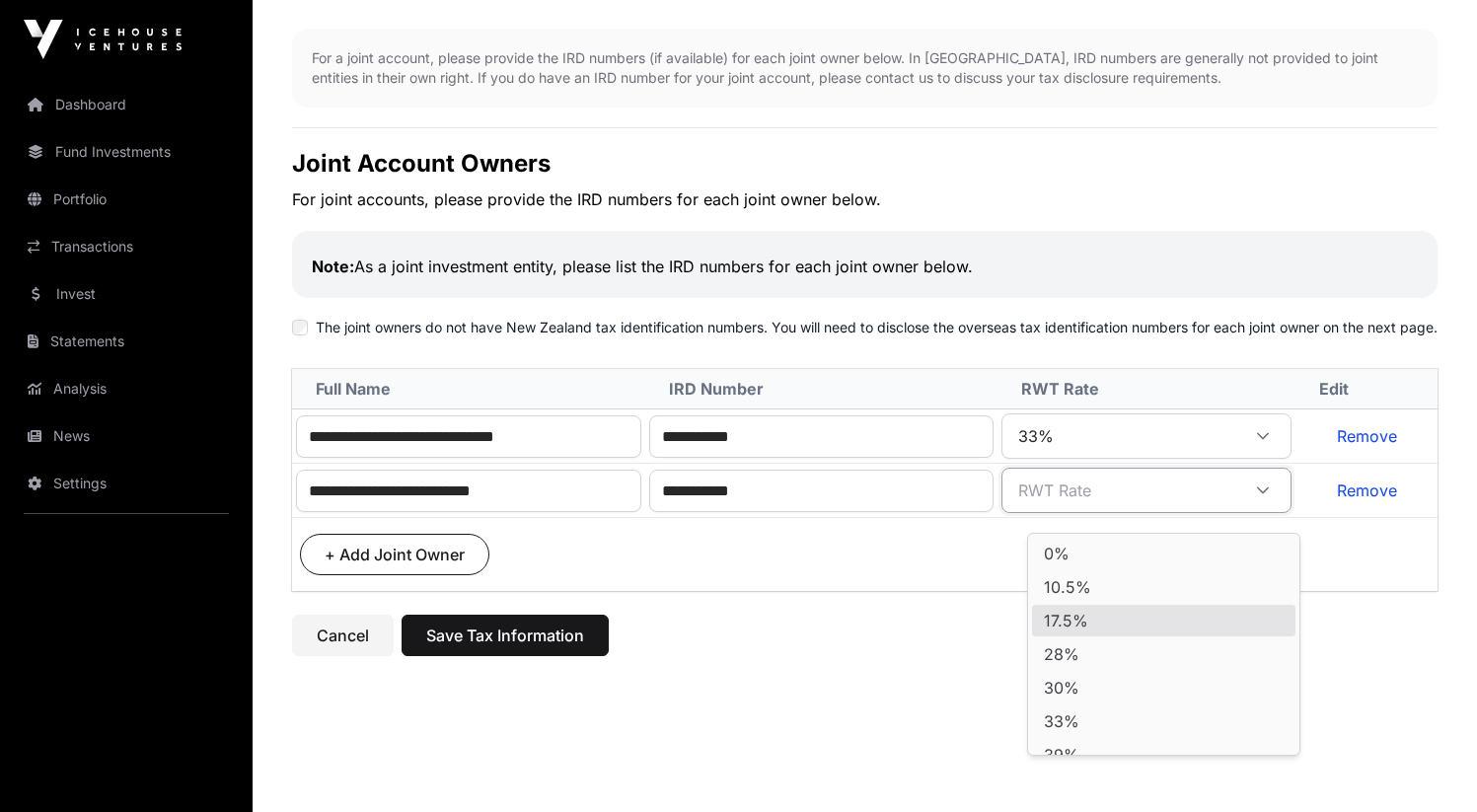
scroll to position [20, 0]
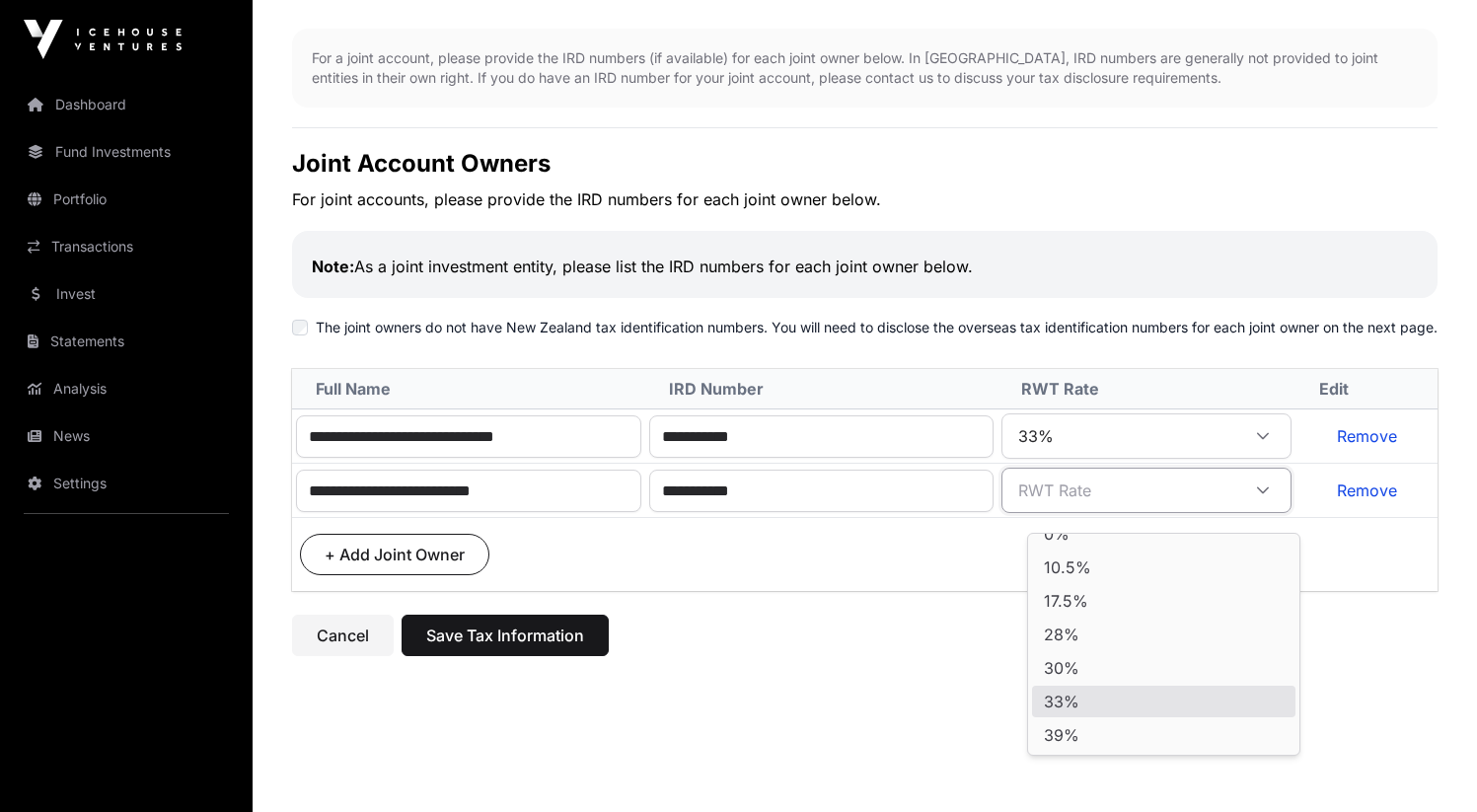
click at [1132, 697] on li "33%" at bounding box center [1164, 701] width 263 height 32
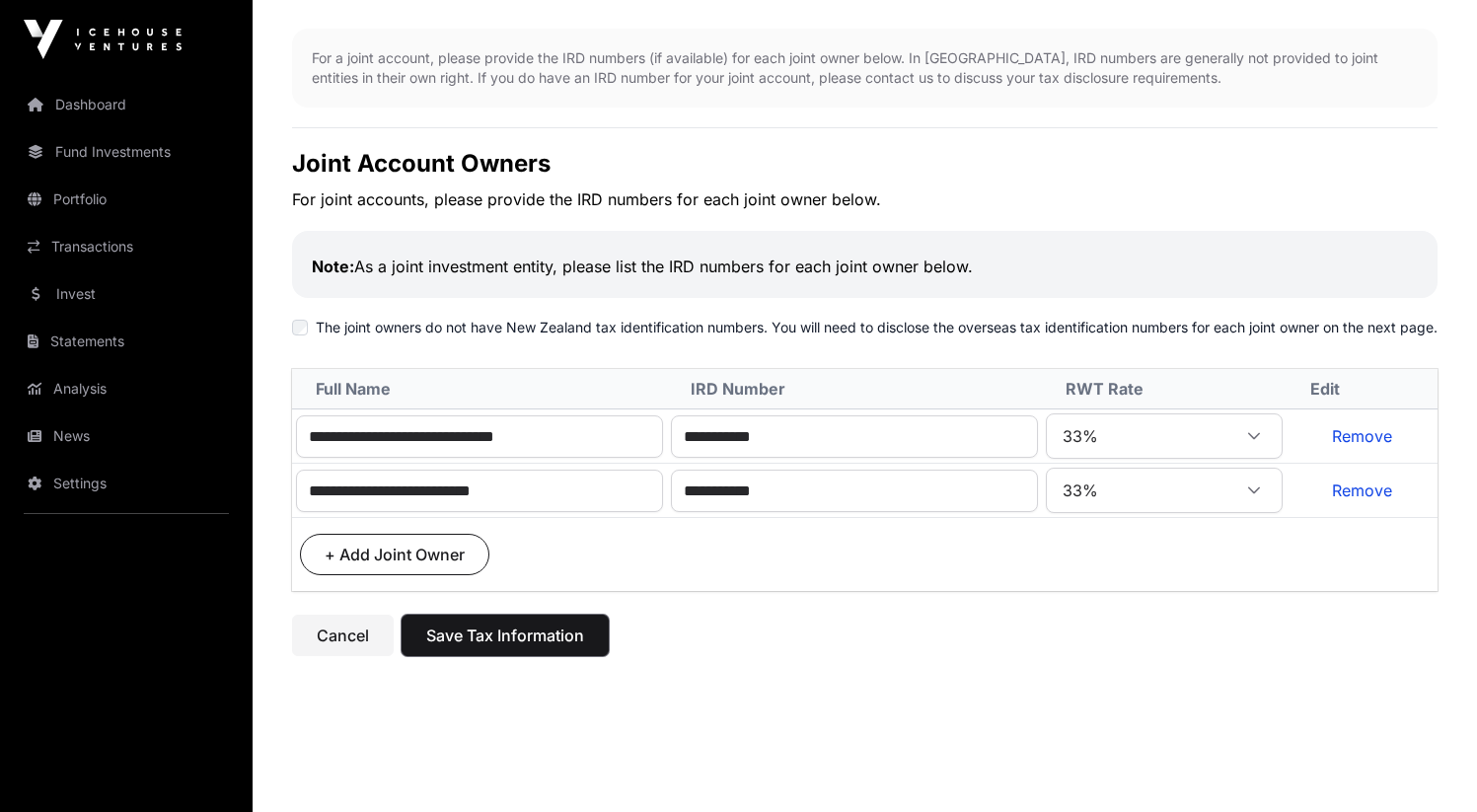
click at [575, 647] on span "Save Tax Information" at bounding box center [505, 635] width 158 height 24
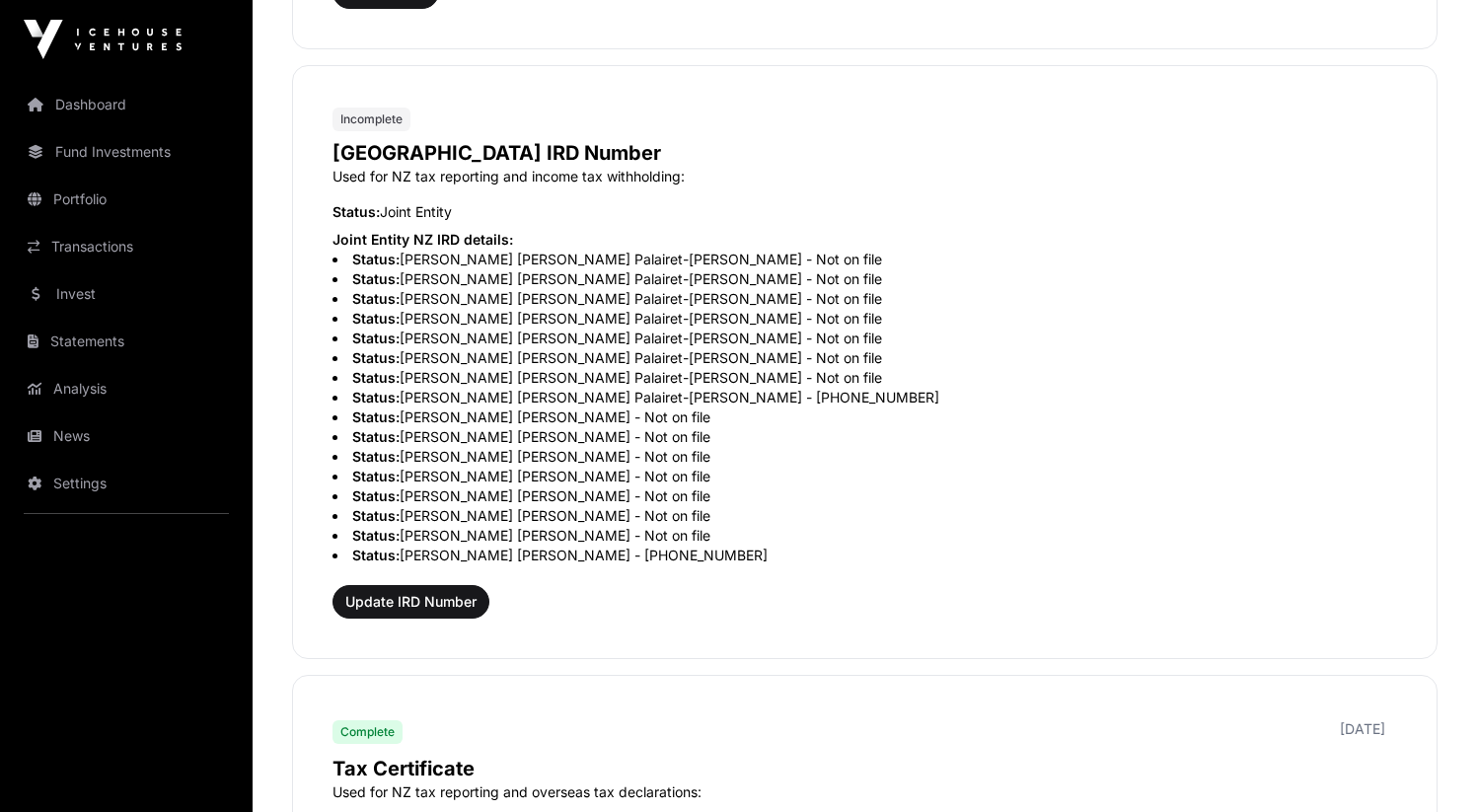
scroll to position [1581, 0]
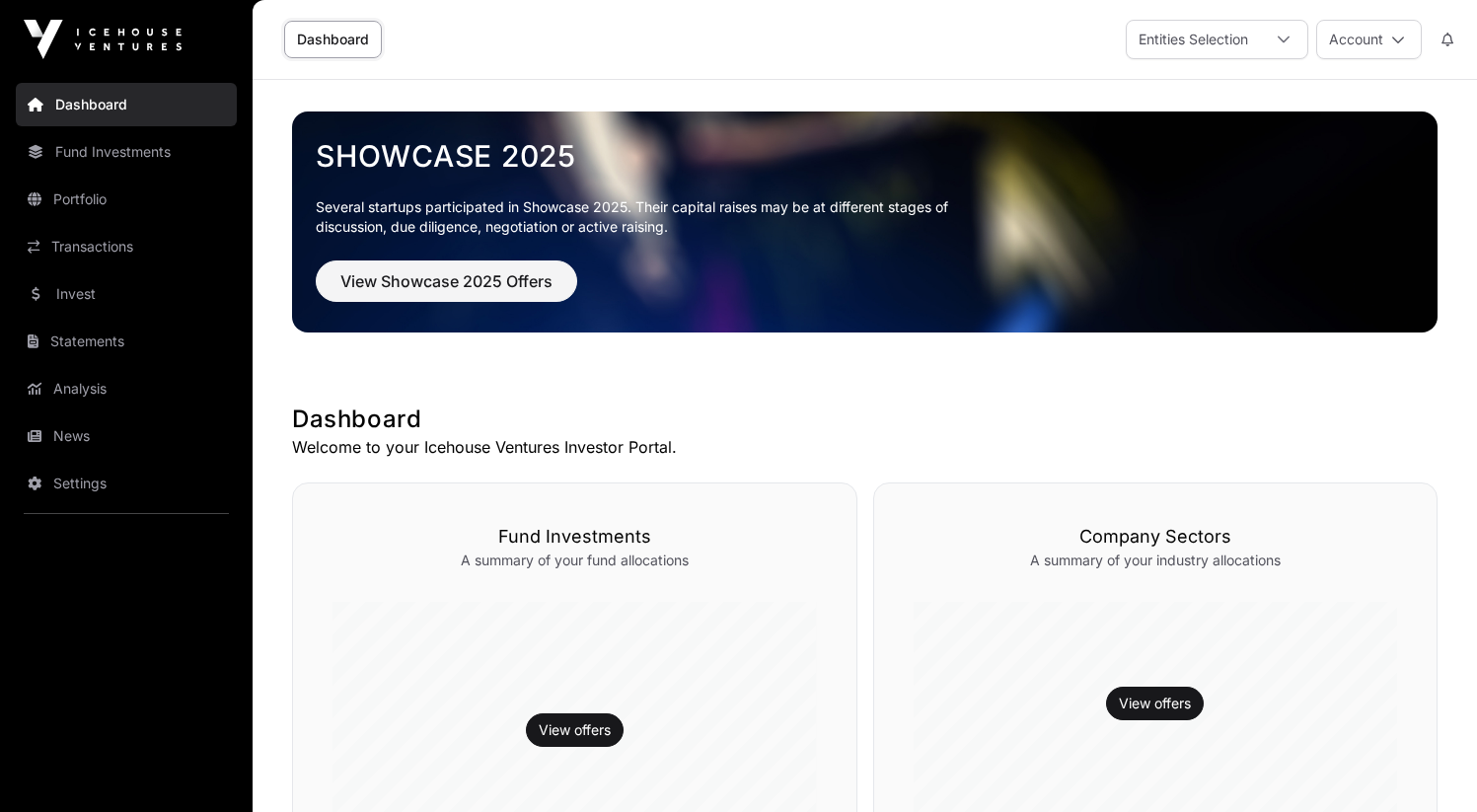
click at [141, 312] on link "Invest" at bounding box center [126, 293] width 221 height 43
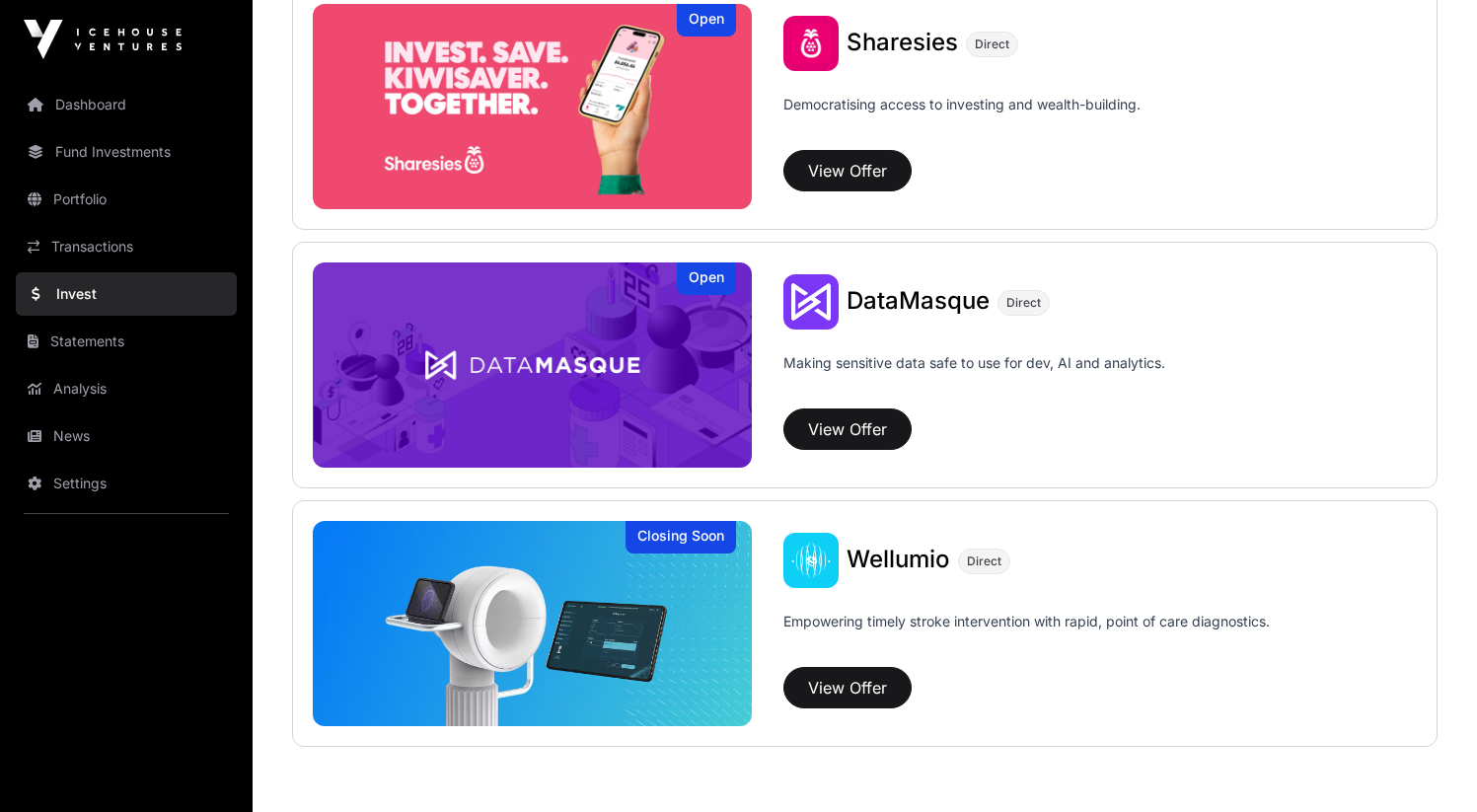
scroll to position [2696, 0]
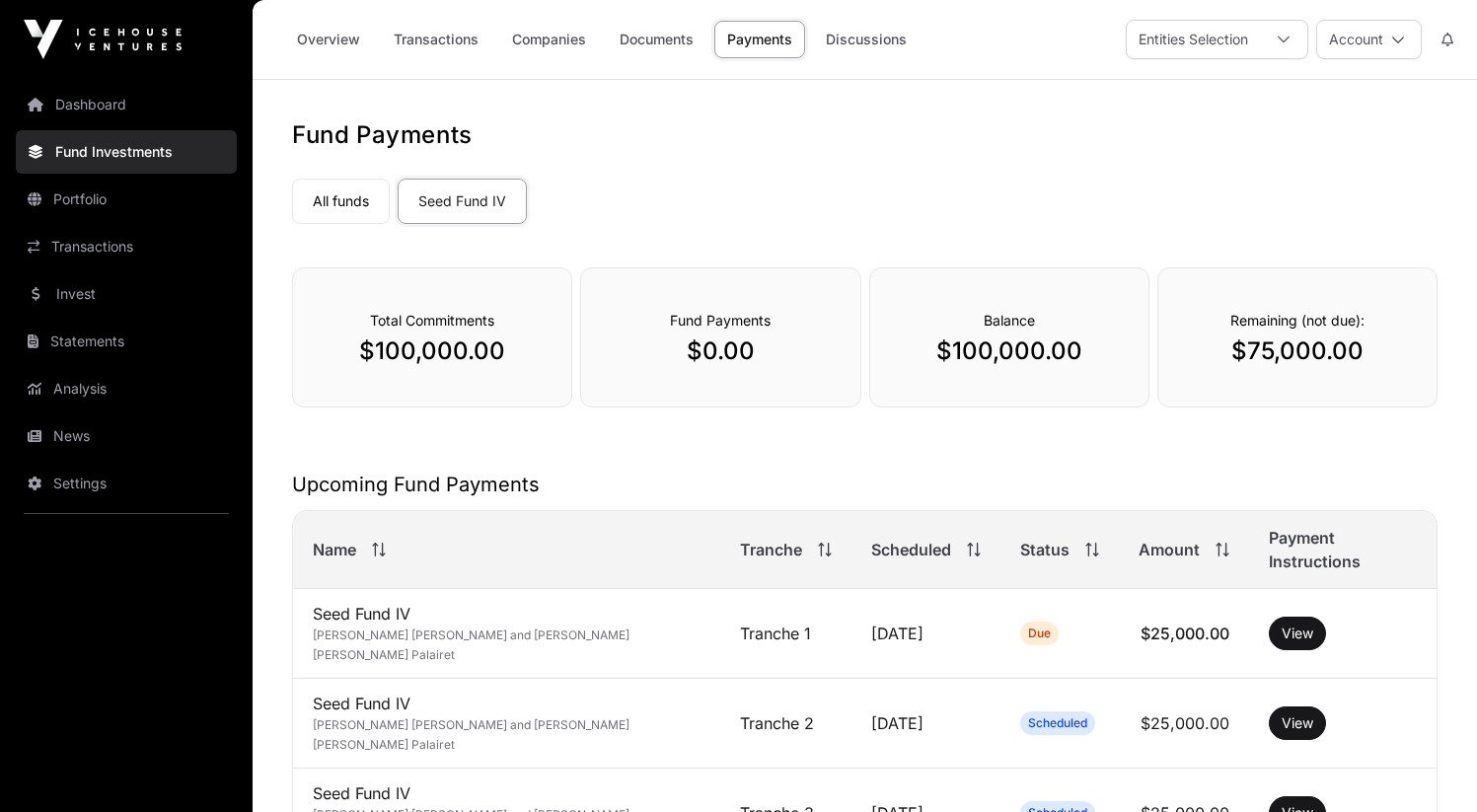
click at [109, 114] on link "Dashboard" at bounding box center [126, 104] width 221 height 43
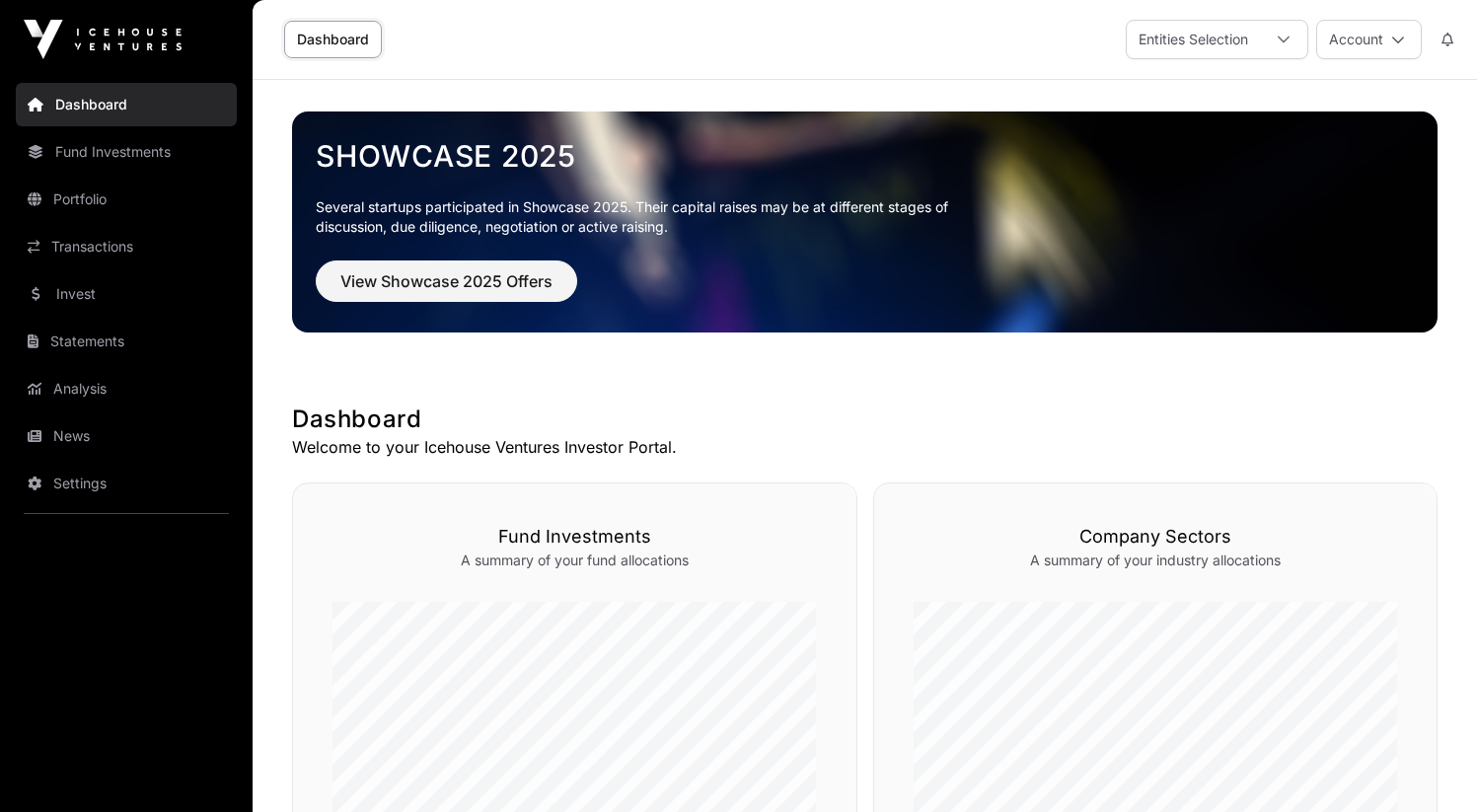
click at [151, 162] on link "Fund Investments" at bounding box center [126, 151] width 221 height 43
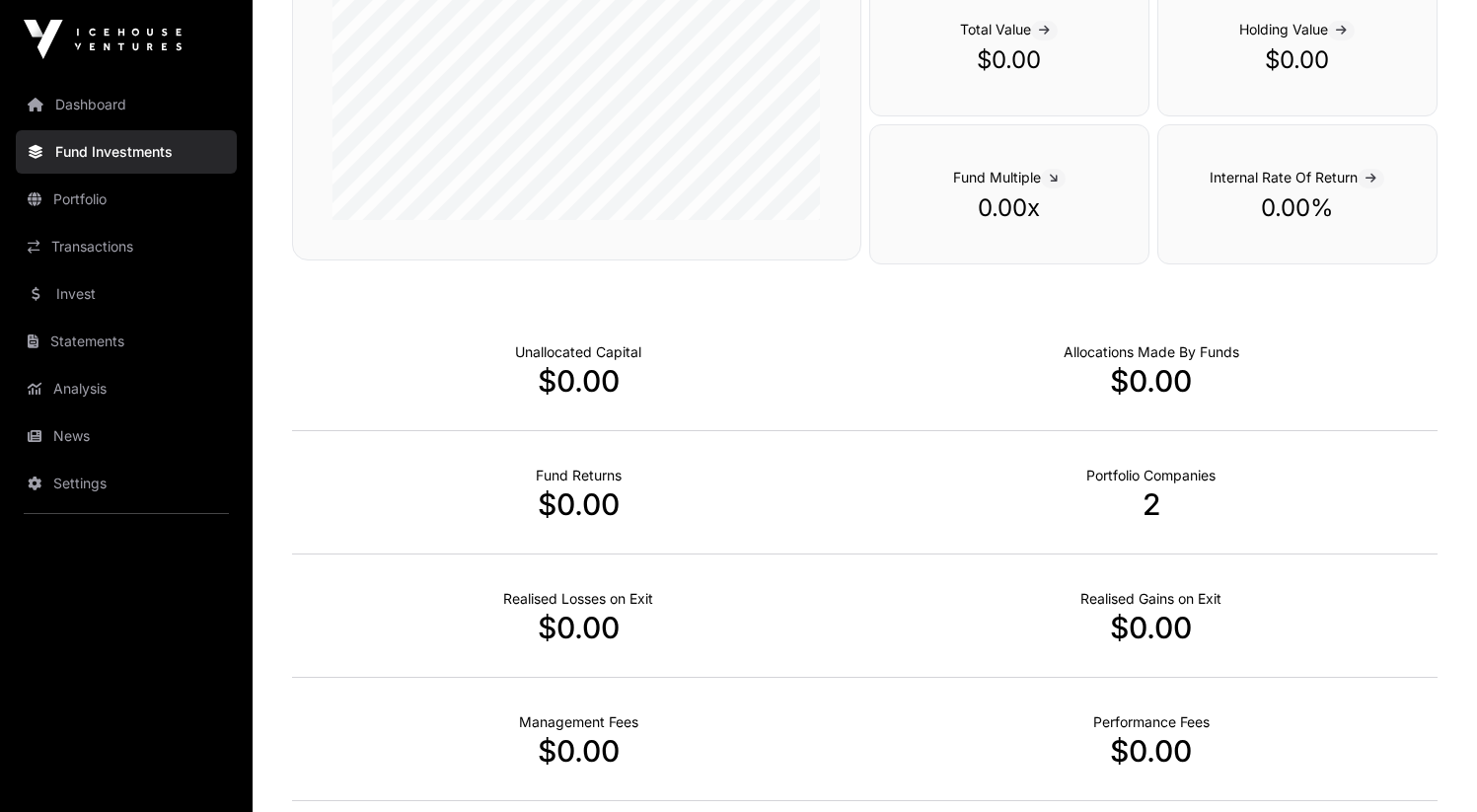
scroll to position [1198, 0]
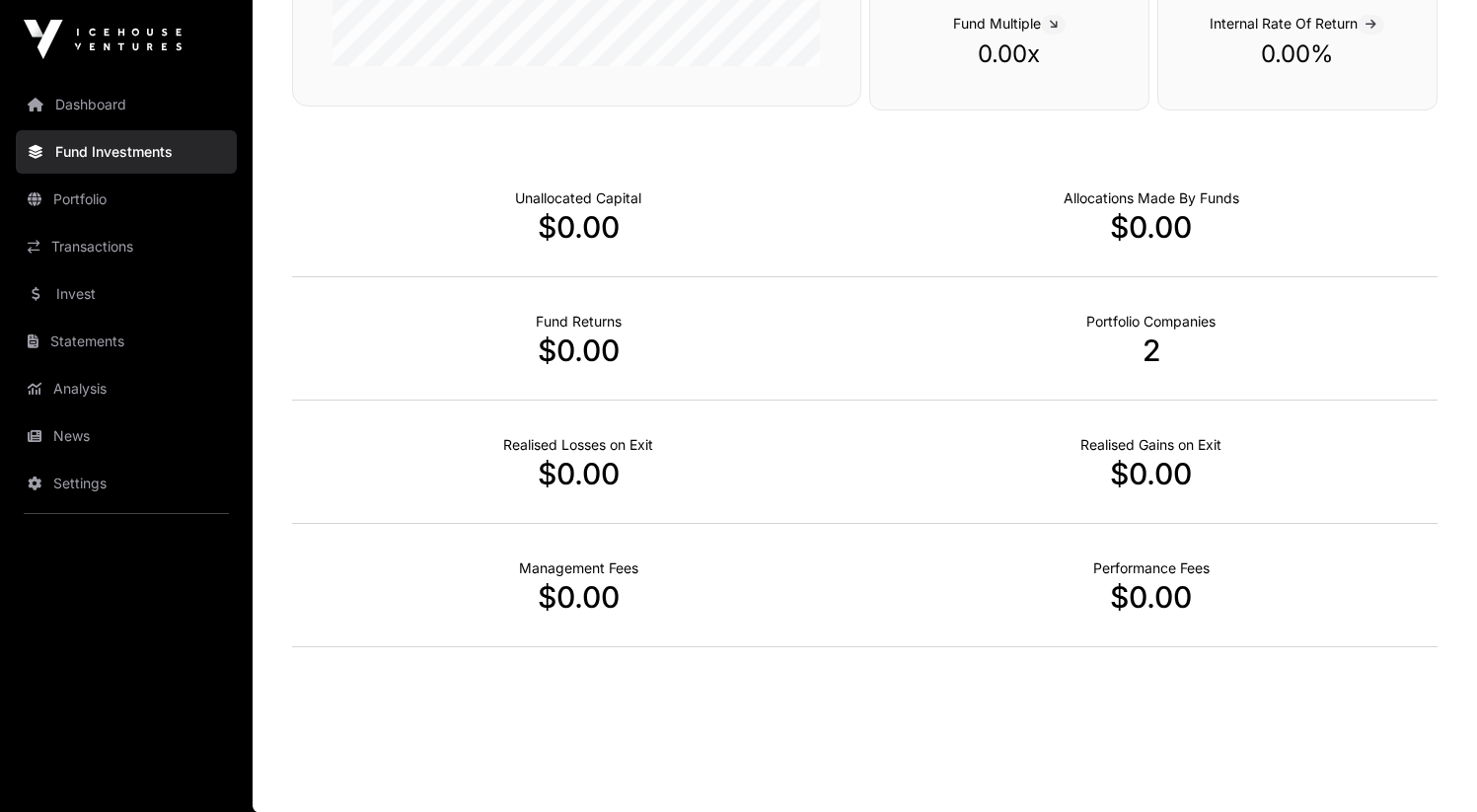
click at [1152, 356] on p "2" at bounding box center [1152, 350] width 573 height 36
click at [581, 339] on p "$0.00" at bounding box center [579, 350] width 573 height 36
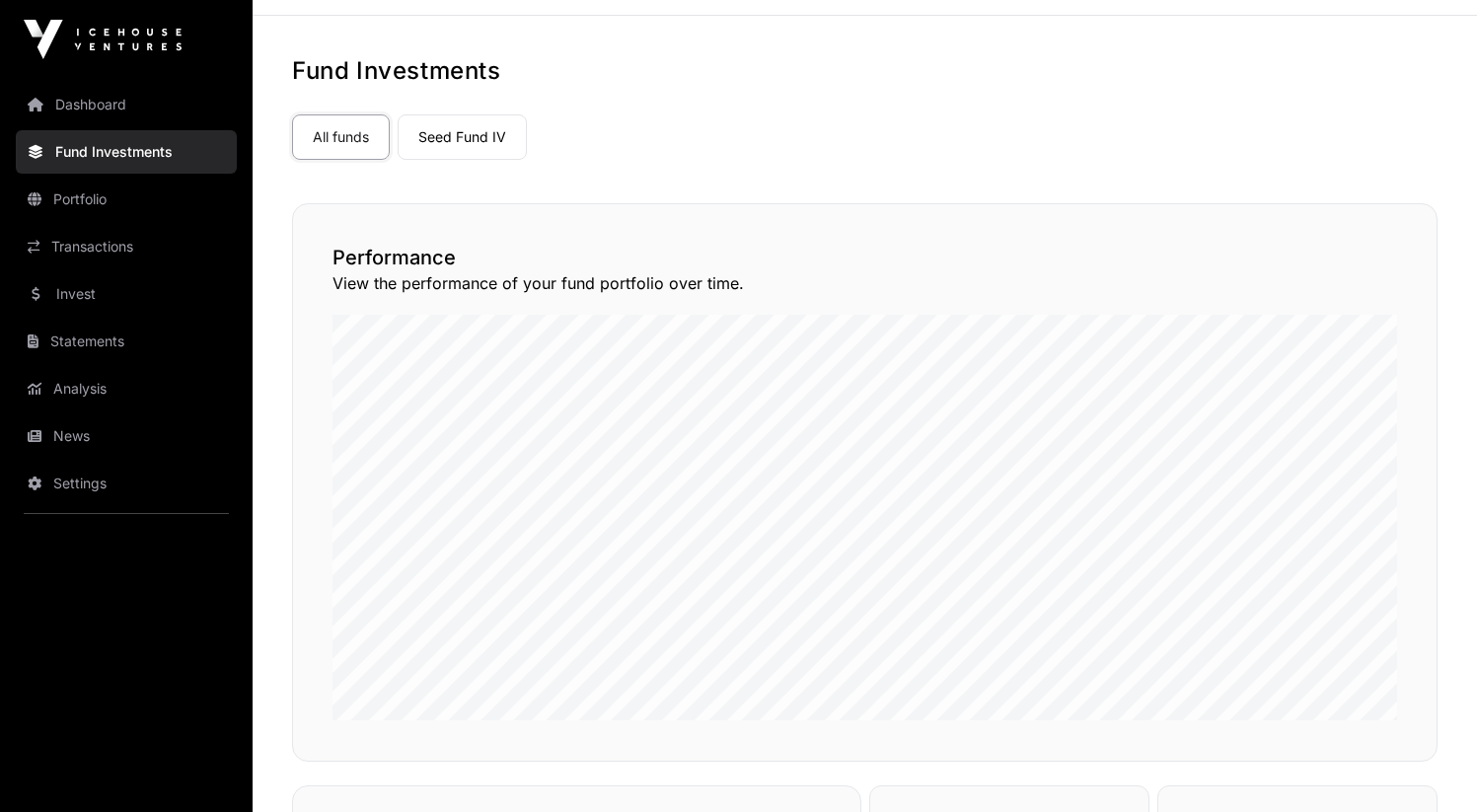
scroll to position [0, 0]
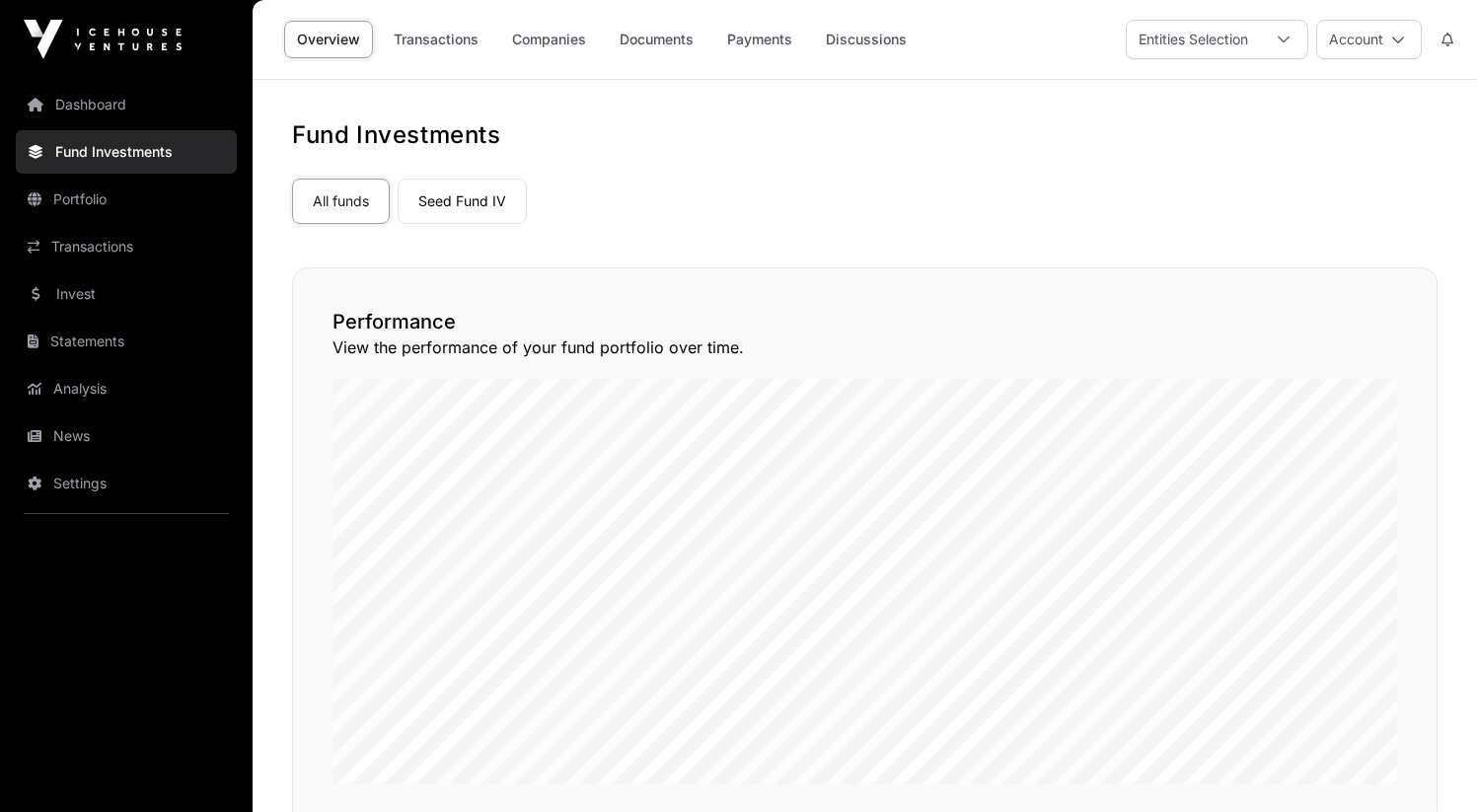
click at [455, 198] on link "Seed Fund IV" at bounding box center [462, 201] width 130 height 45
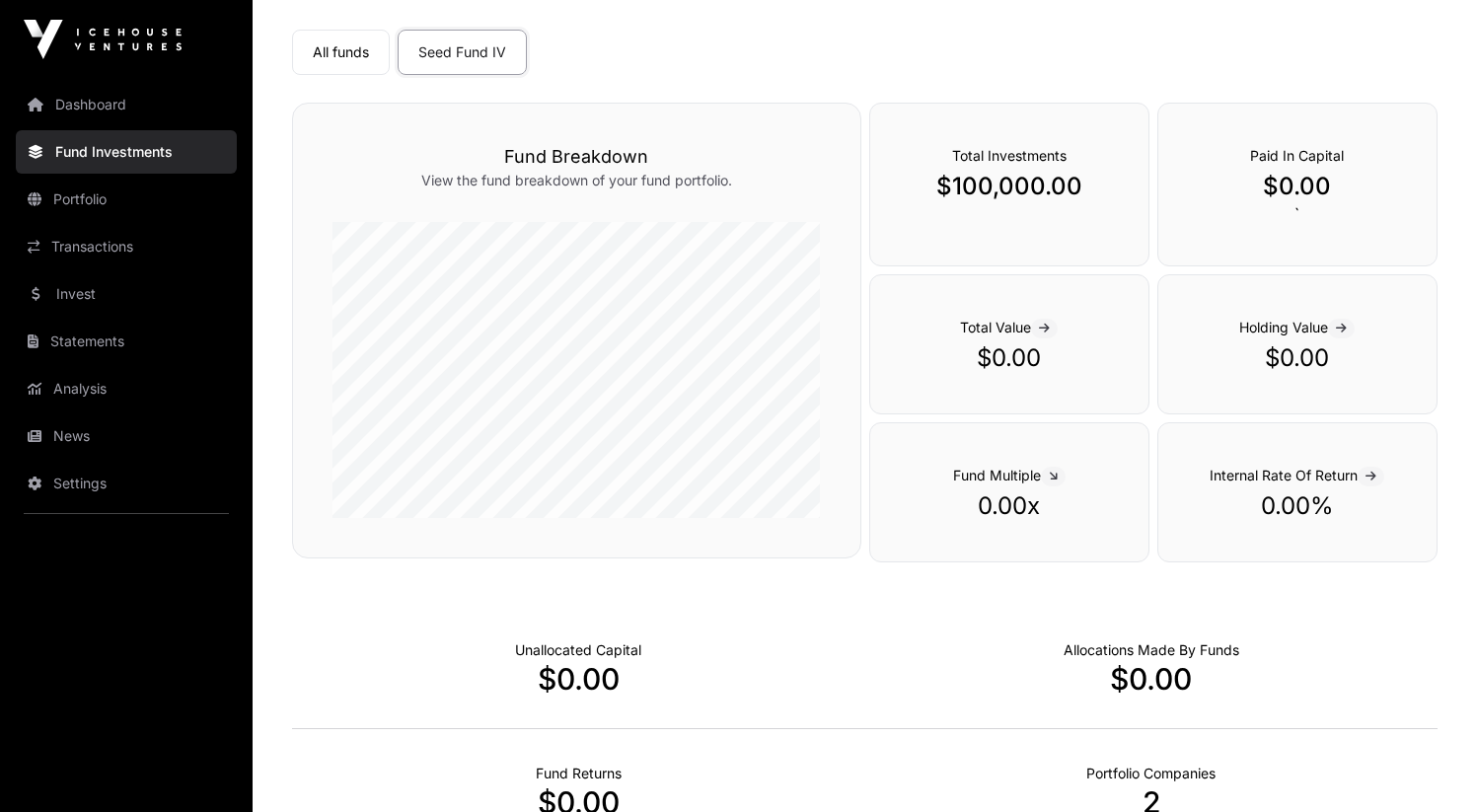
scroll to position [64, 0]
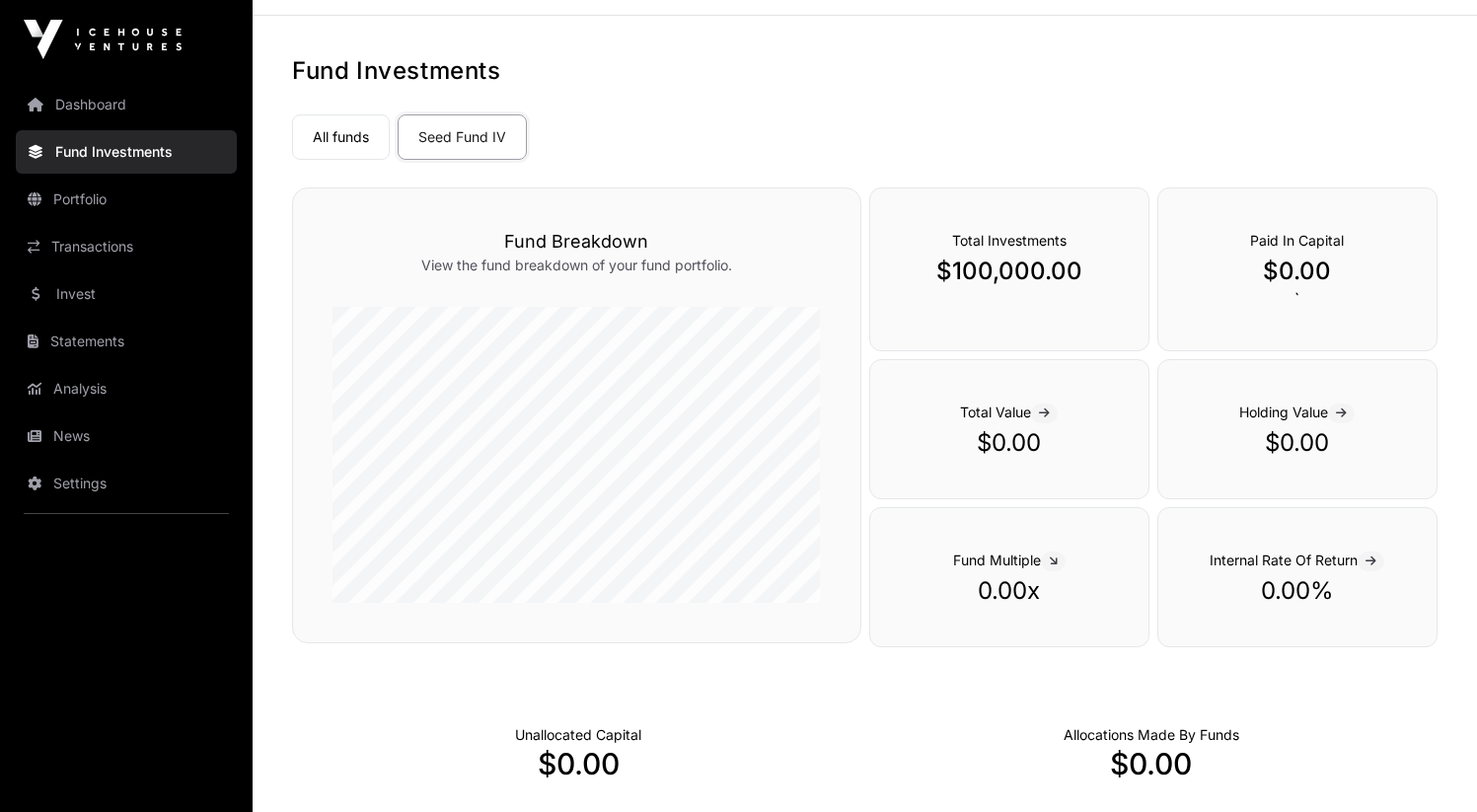
click at [371, 144] on link "All funds" at bounding box center [341, 137] width 98 height 45
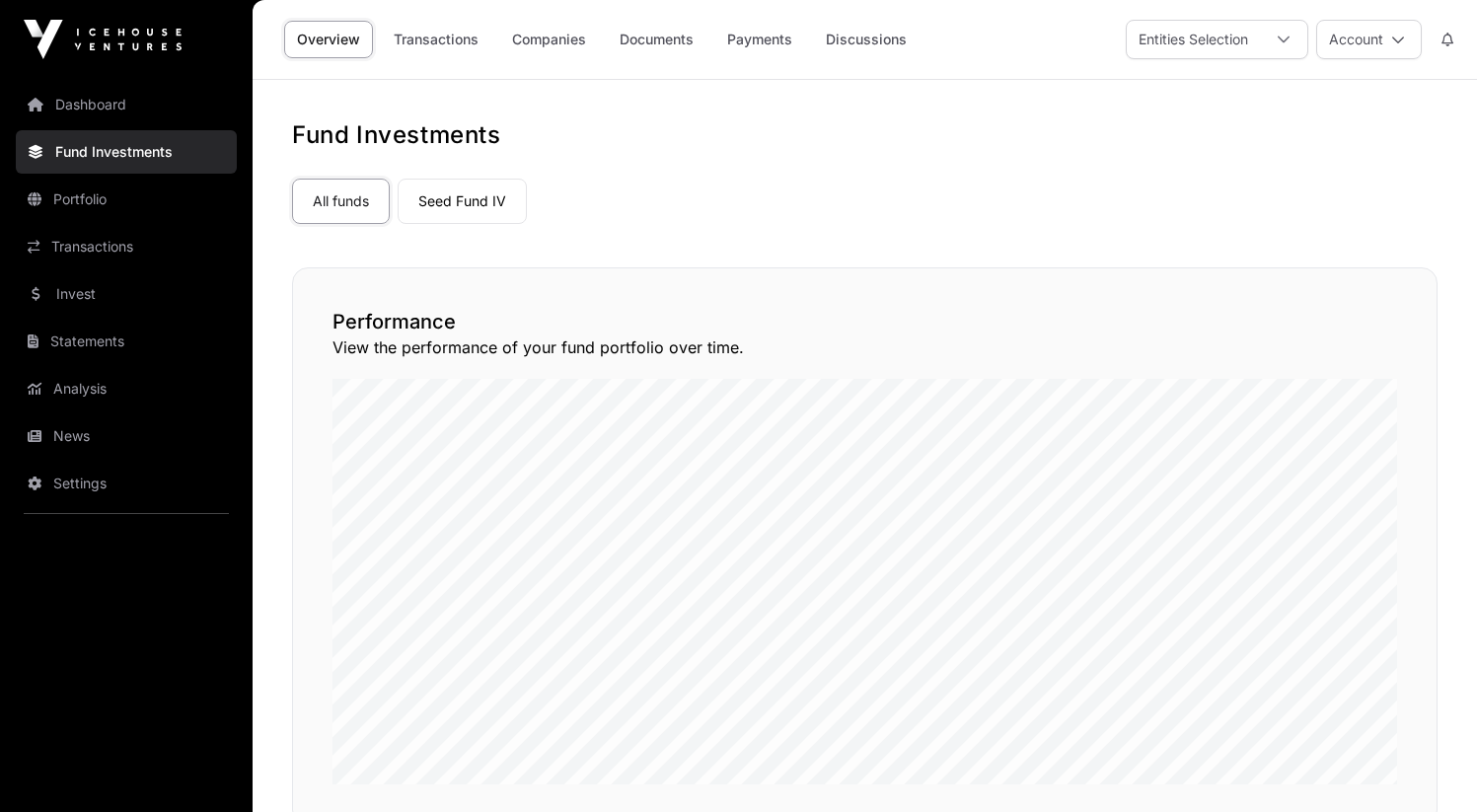
click at [126, 205] on link "Portfolio" at bounding box center [126, 199] width 221 height 43
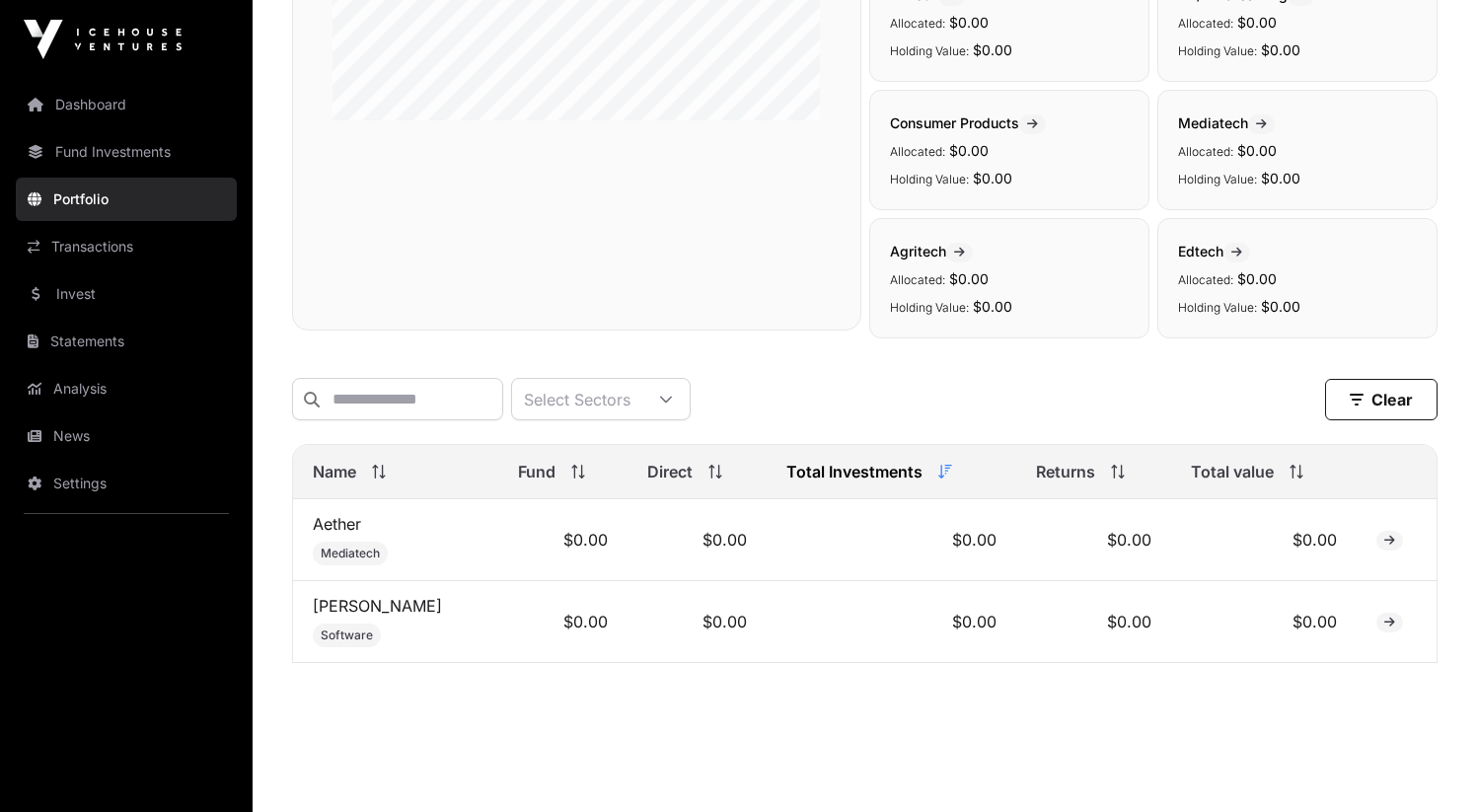
scroll to position [499, 0]
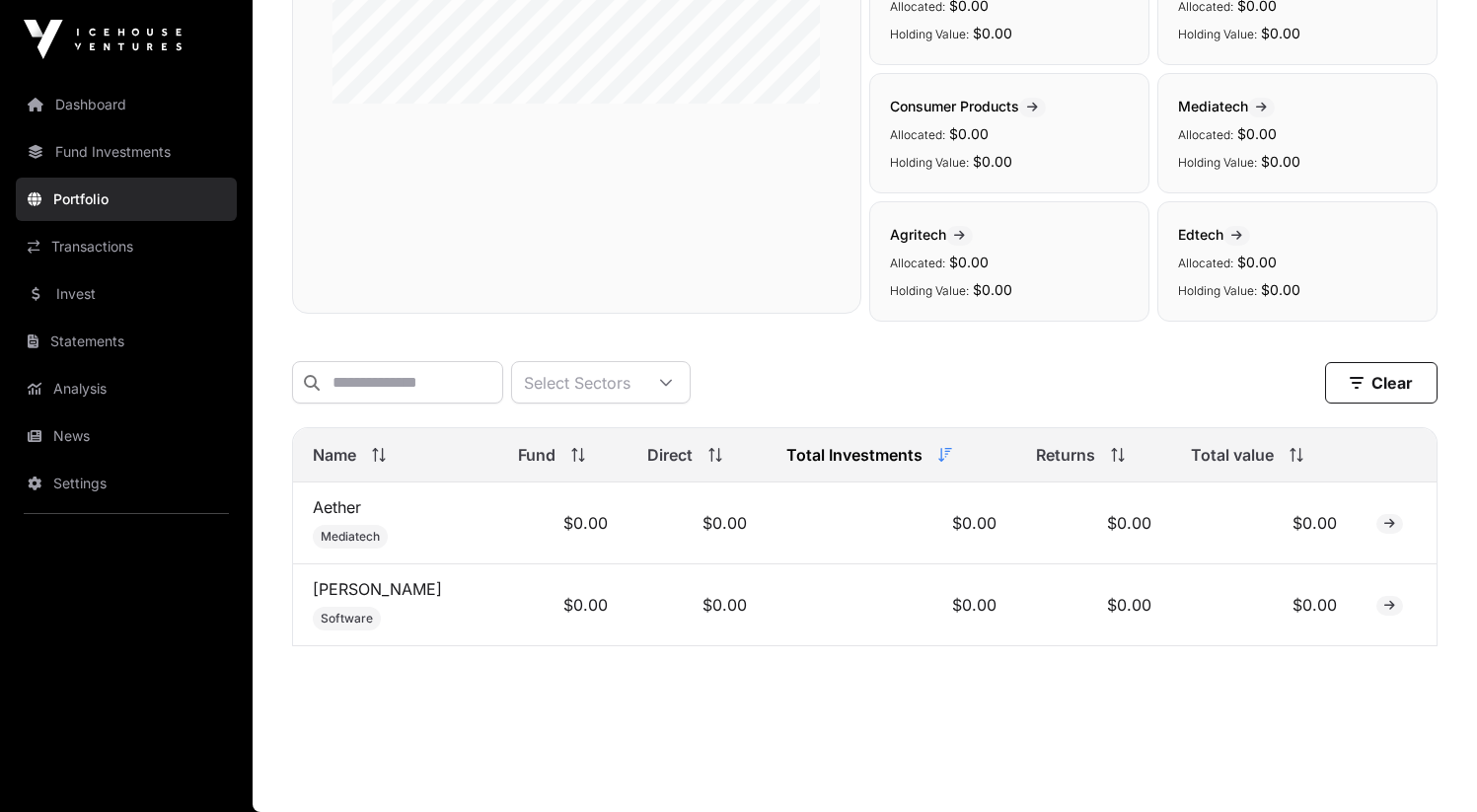
click at [329, 513] on link "Aether" at bounding box center [336, 507] width 48 height 20
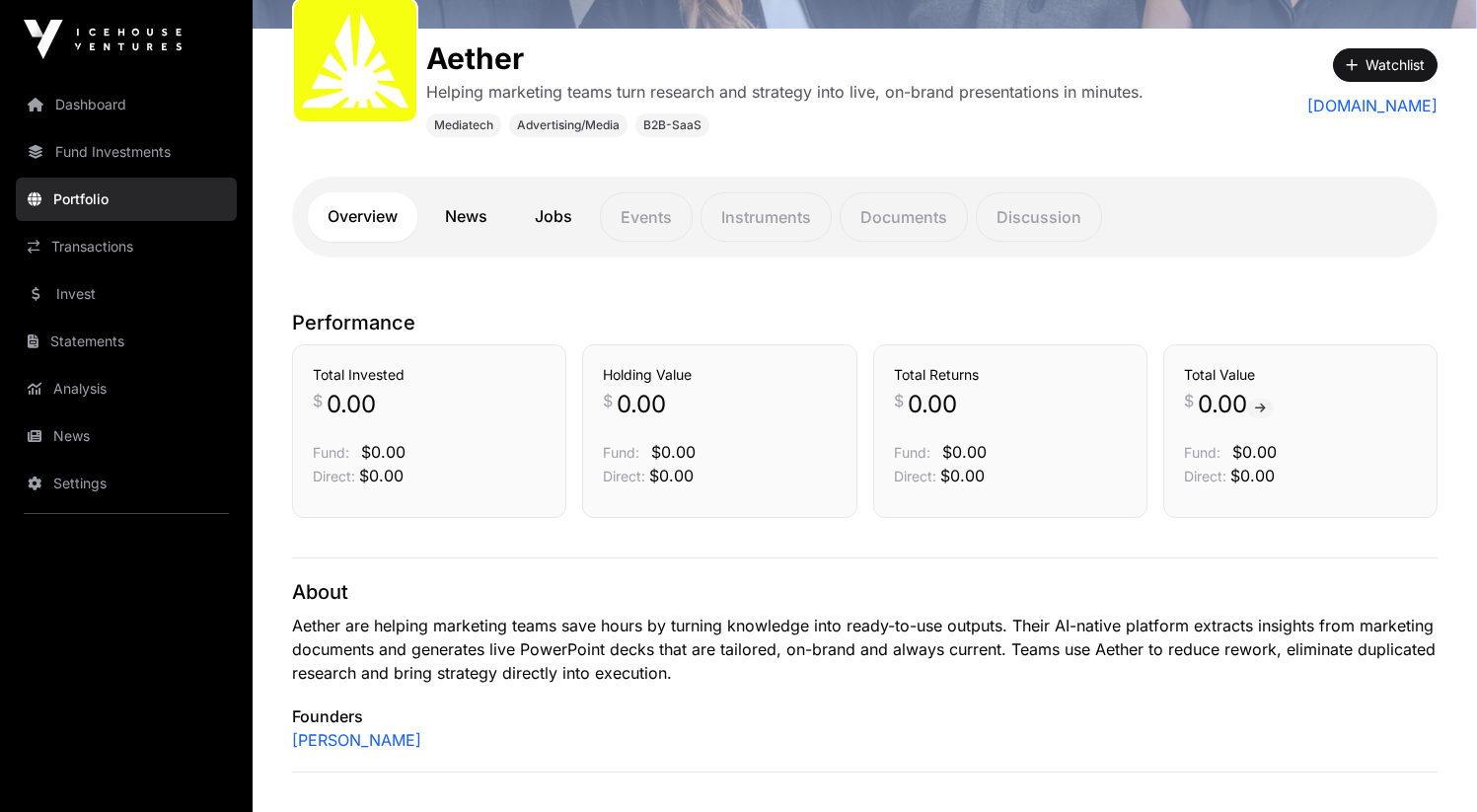
scroll to position [271, 0]
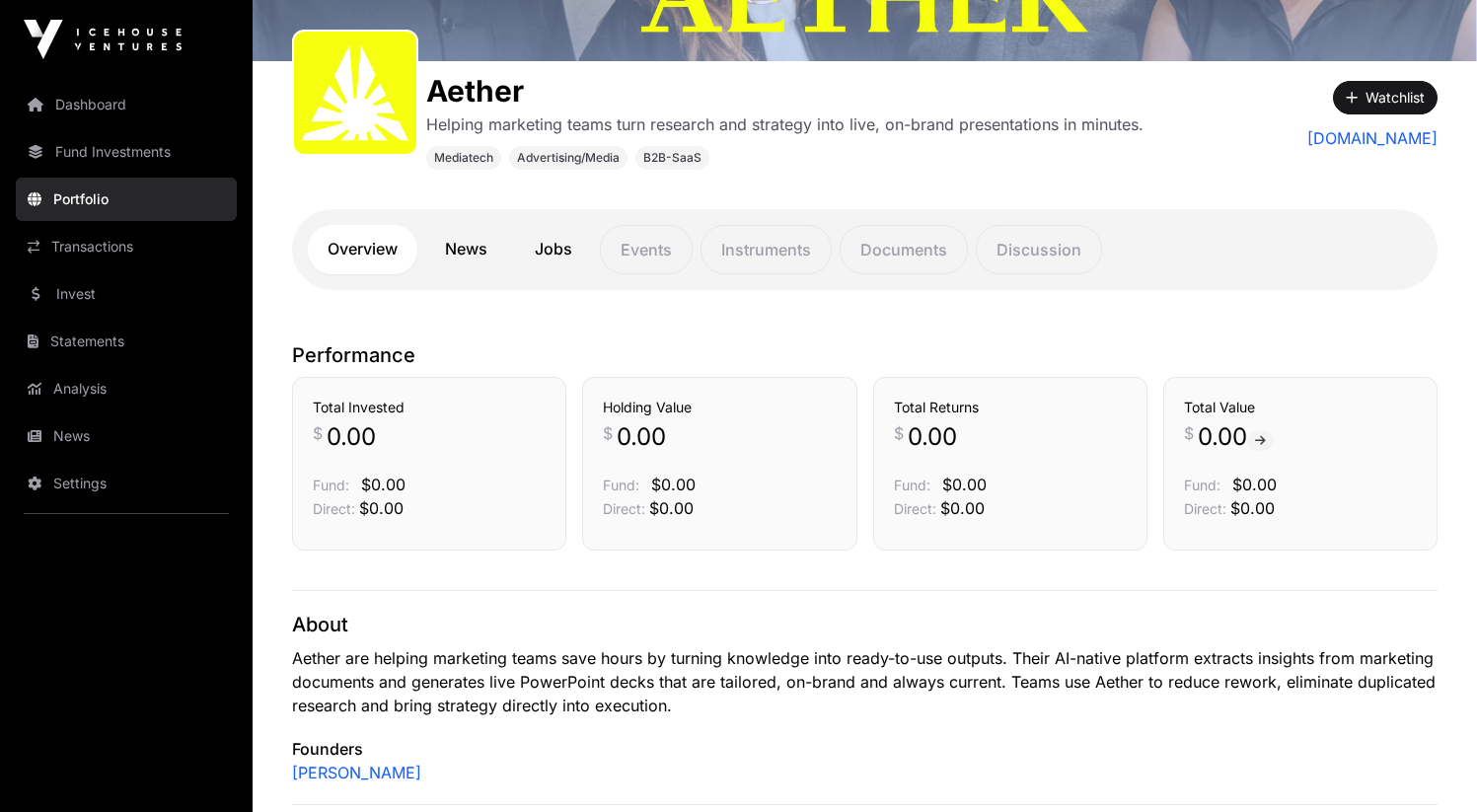
click at [111, 191] on link "Portfolio" at bounding box center [126, 199] width 221 height 43
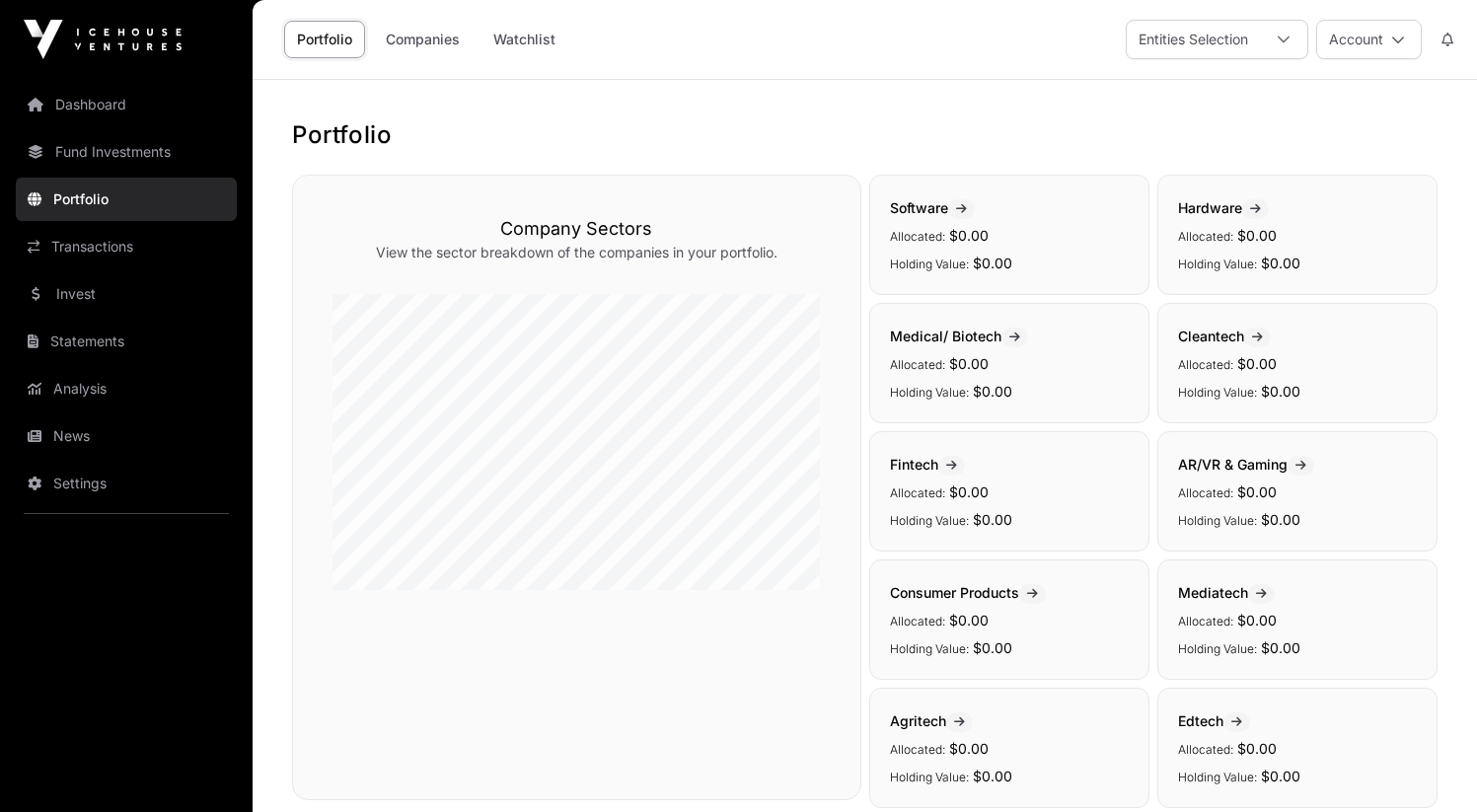
click at [160, 180] on link "Portfolio" at bounding box center [126, 199] width 221 height 43
click at [150, 195] on link "Portfolio" at bounding box center [126, 199] width 221 height 43
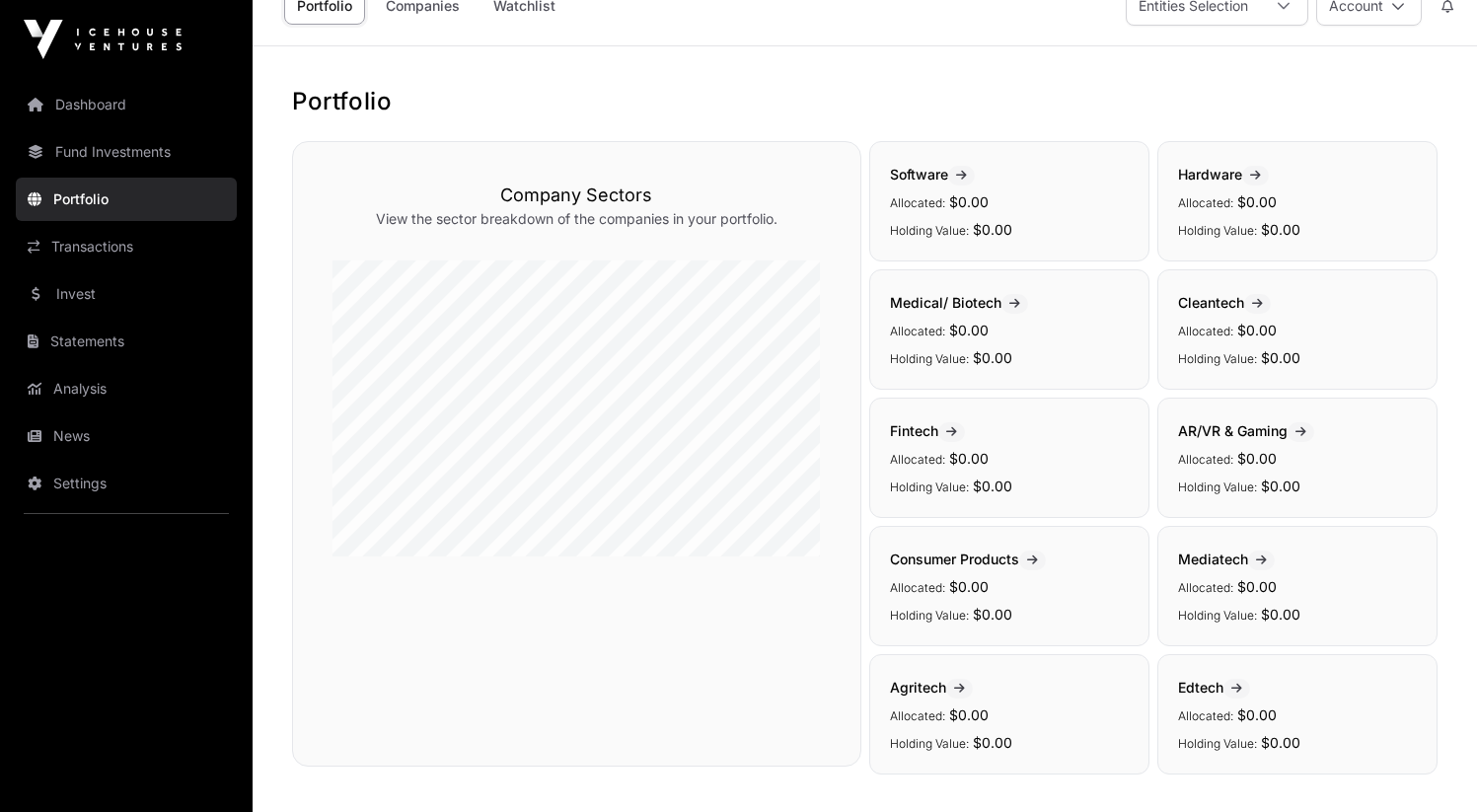
scroll to position [15, 0]
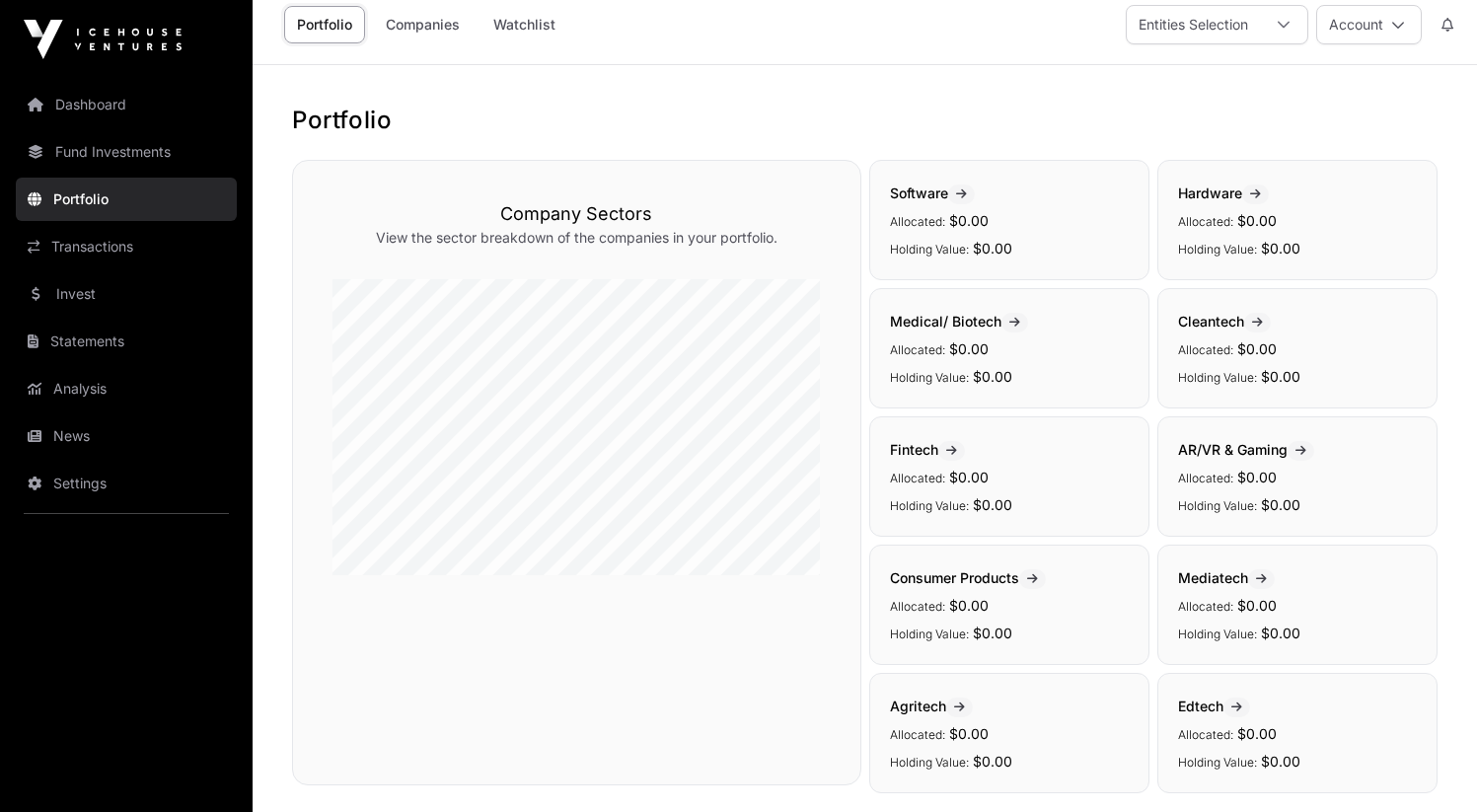
click at [967, 197] on icon at bounding box center [961, 195] width 11 height 12
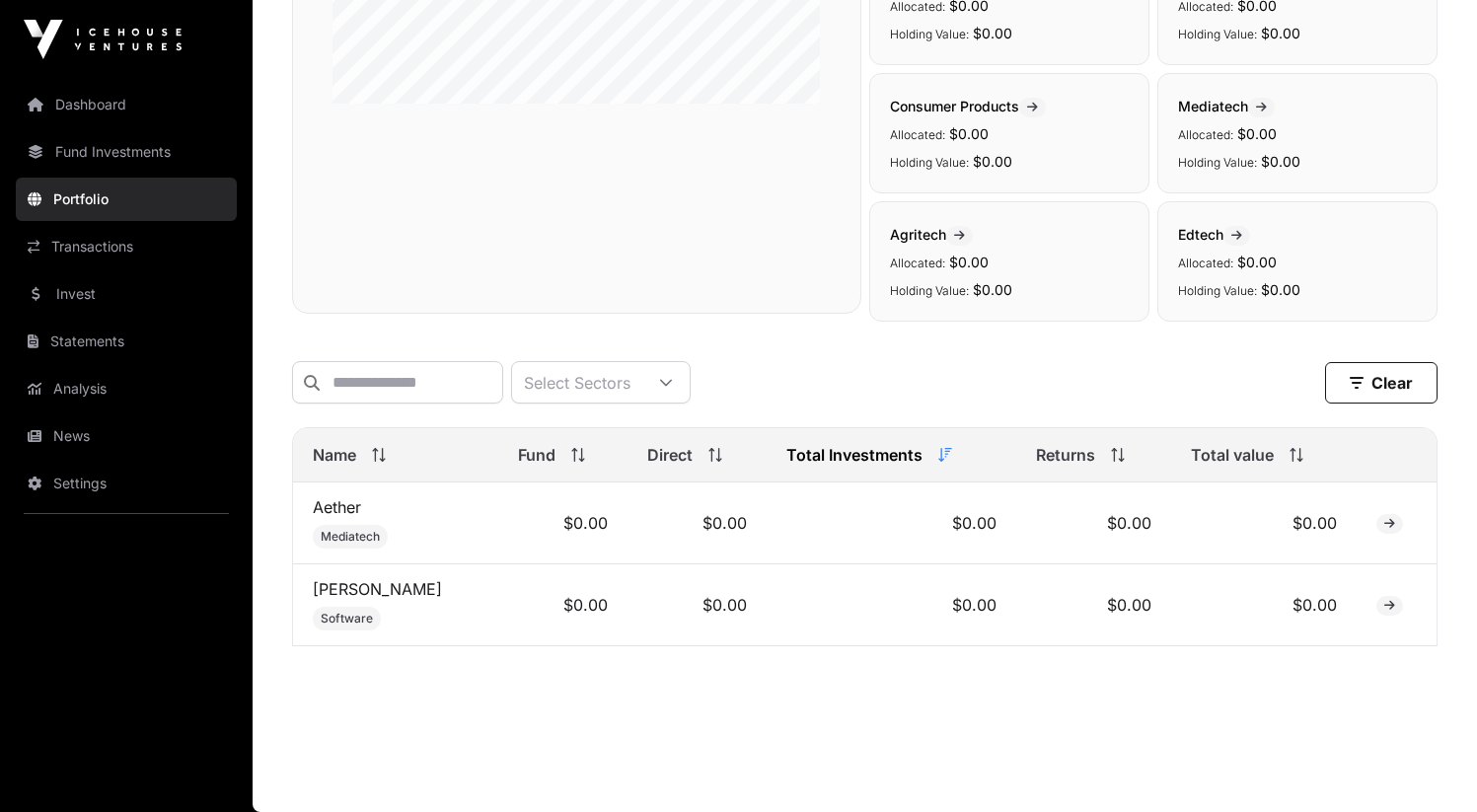
scroll to position [499, 0]
click at [1392, 526] on span at bounding box center [1389, 524] width 27 height 20
click at [1386, 525] on icon at bounding box center [1389, 524] width 11 height 12
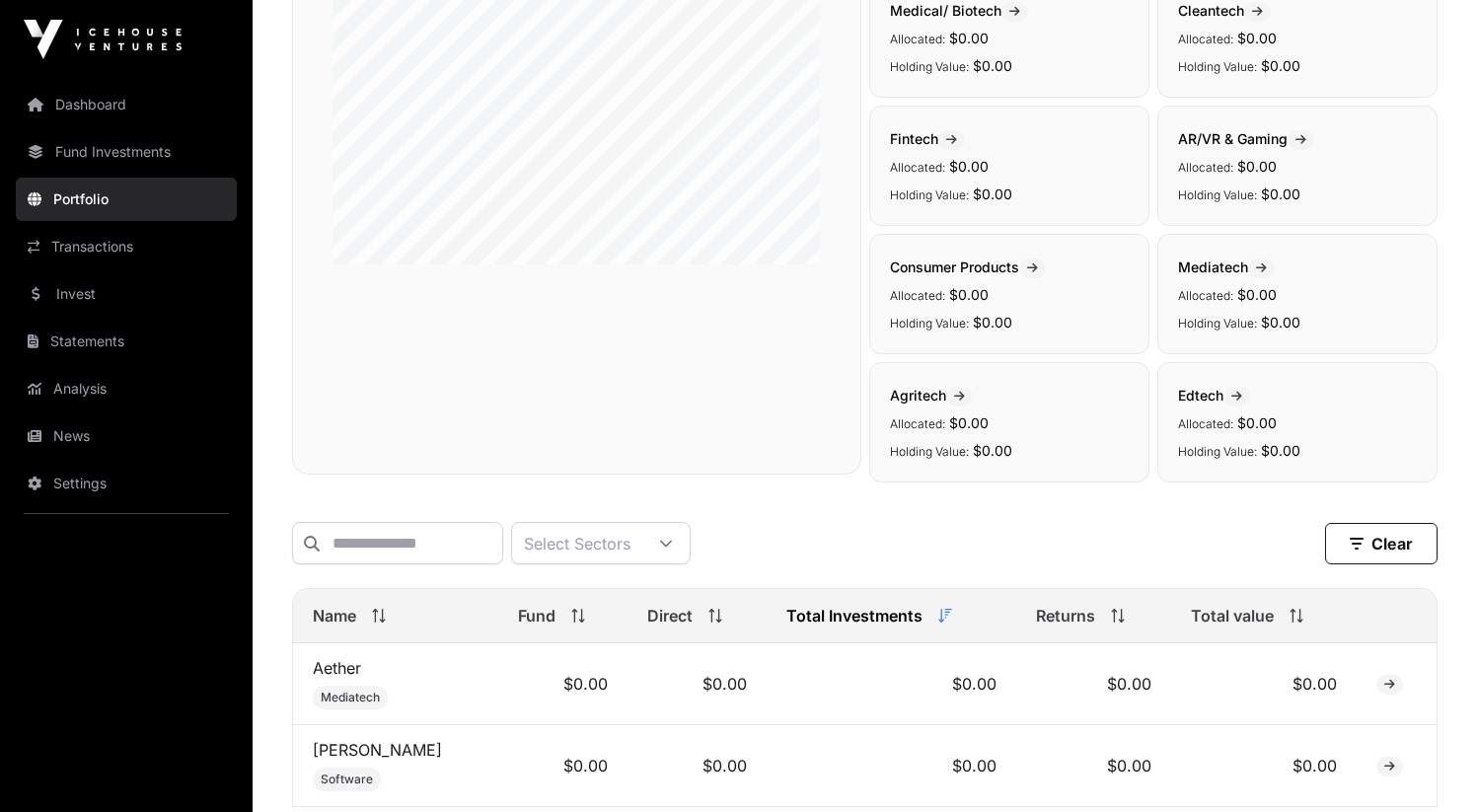
scroll to position [303, 0]
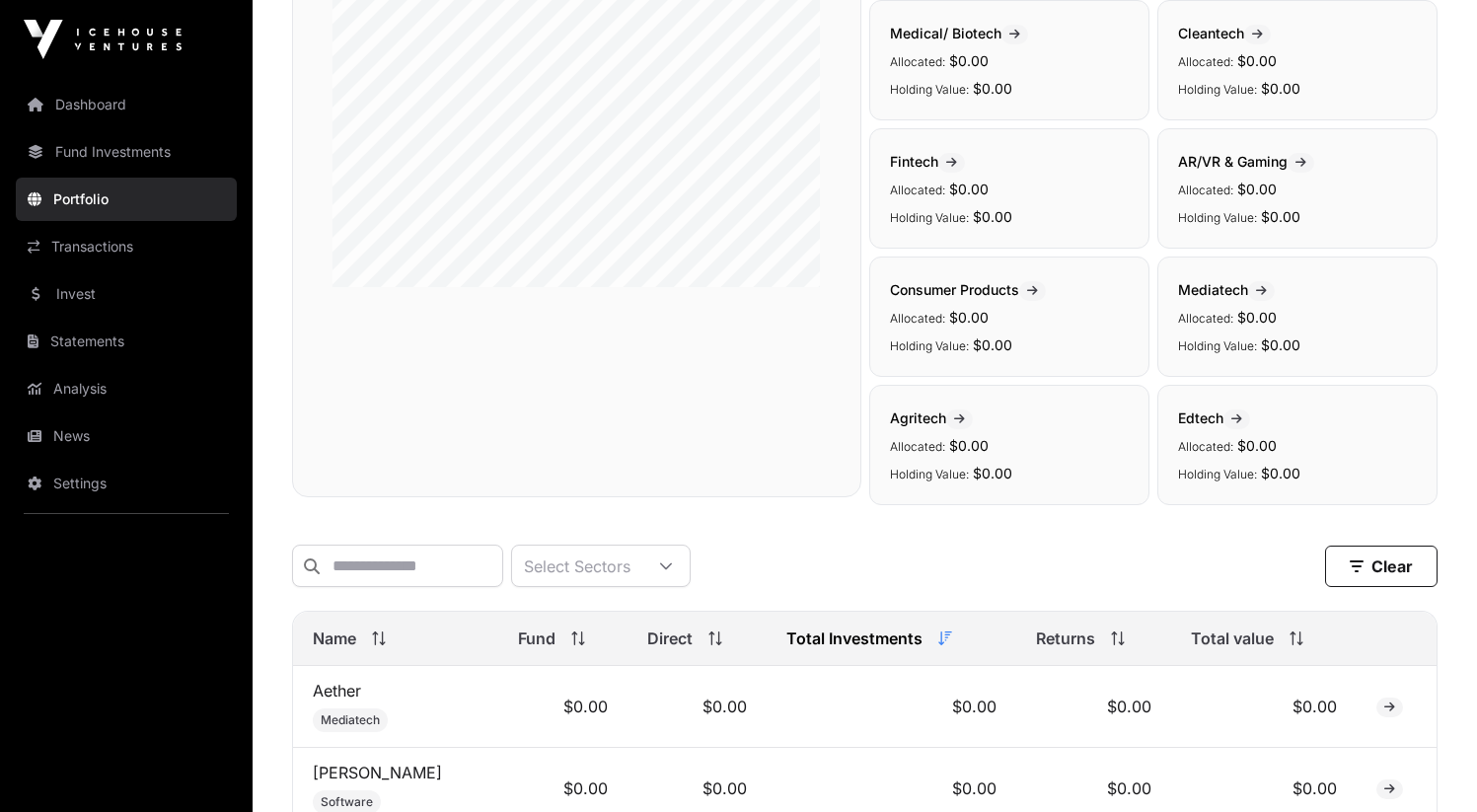
click at [87, 298] on link "Invest" at bounding box center [126, 293] width 221 height 43
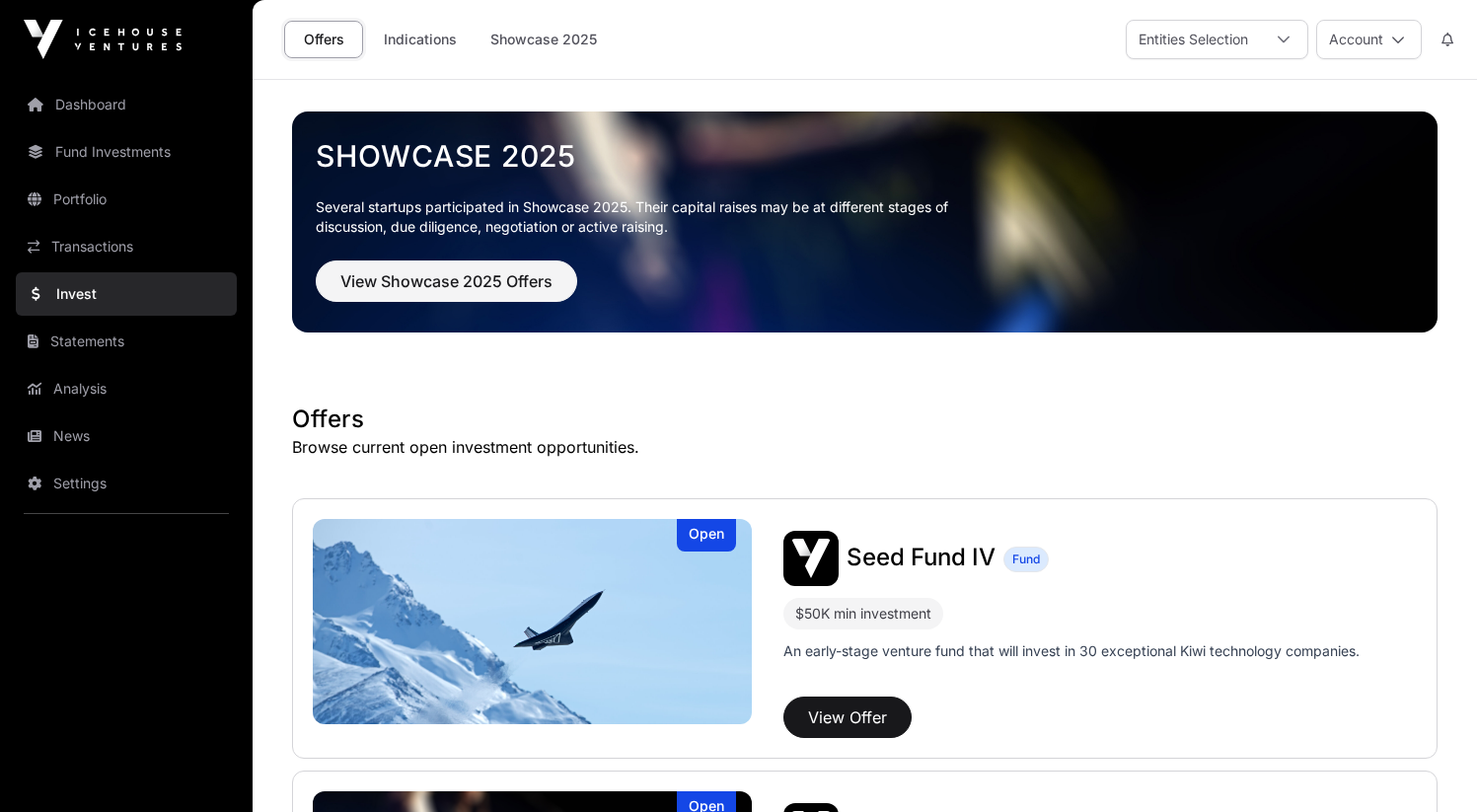
click at [87, 246] on link "Transactions" at bounding box center [126, 245] width 221 height 43
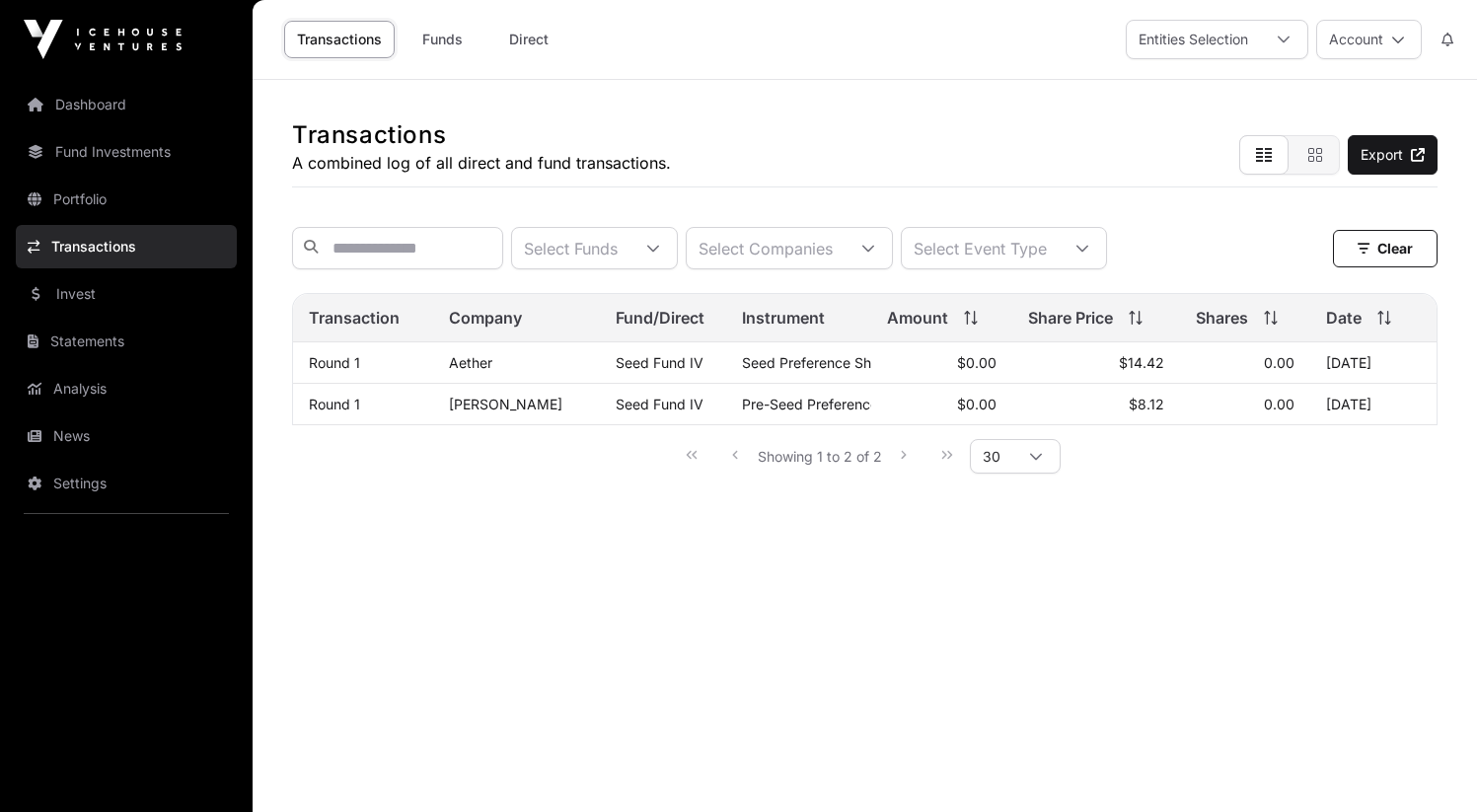
click at [1328, 412] on td "[DATE]" at bounding box center [1373, 405] width 127 height 42
click at [744, 412] on span "Pre-Seed Preference Shares" at bounding box center [833, 403] width 185 height 17
click at [741, 371] on span "Seed Preference Shares" at bounding box center [819, 362] width 157 height 17
click at [79, 393] on link "Analysis" at bounding box center [126, 388] width 221 height 43
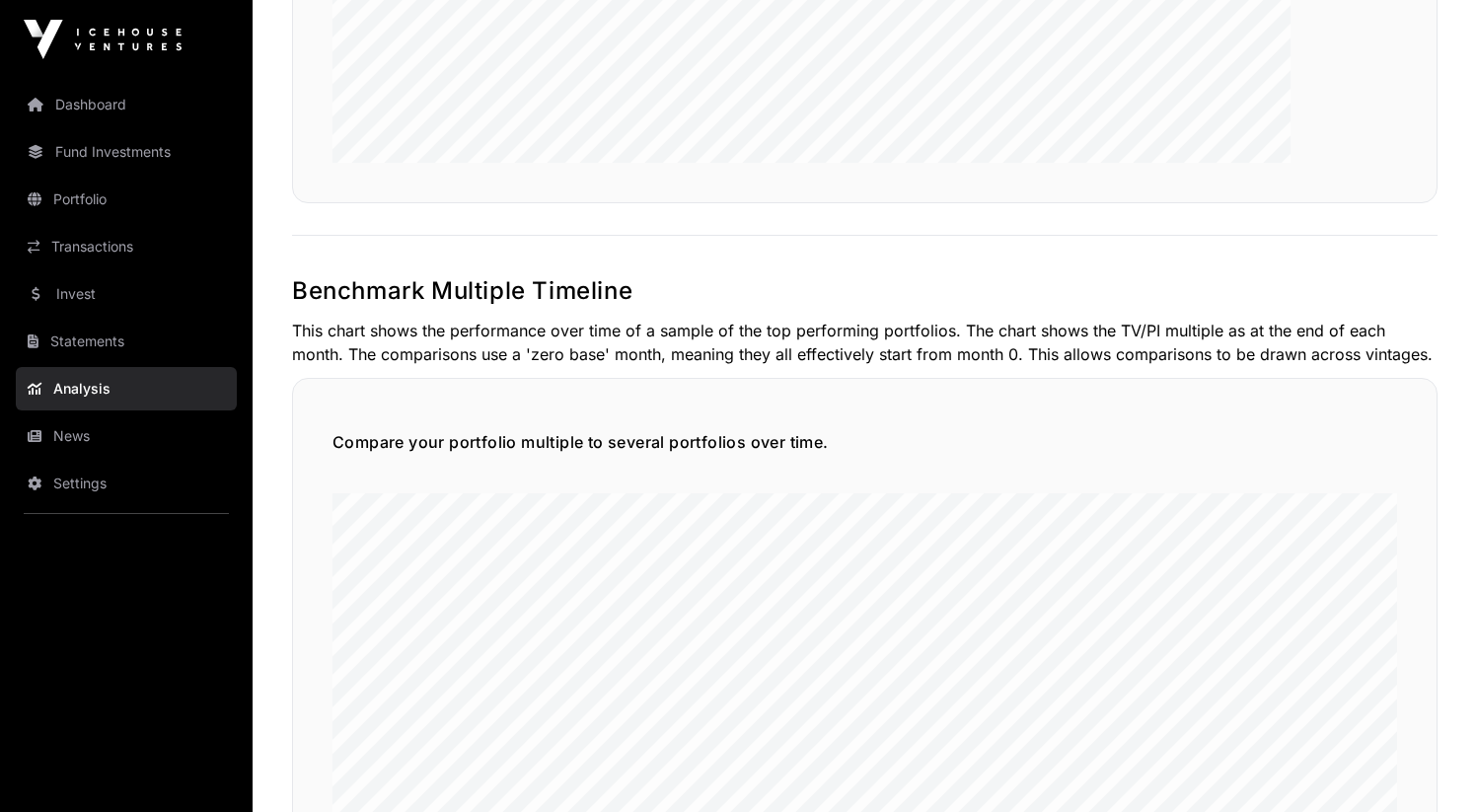
scroll to position [4246, 0]
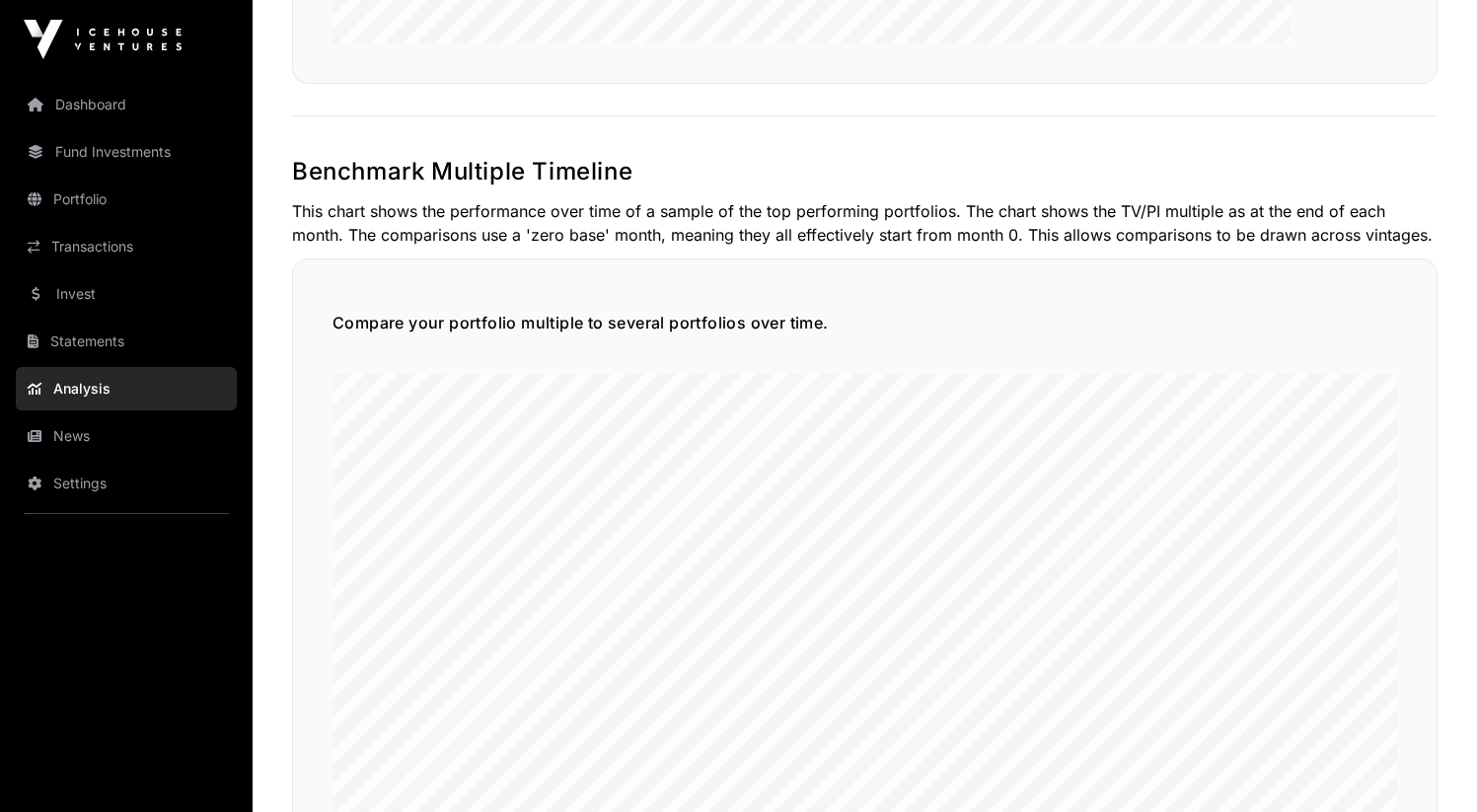
click at [141, 442] on link "News" at bounding box center [126, 435] width 221 height 43
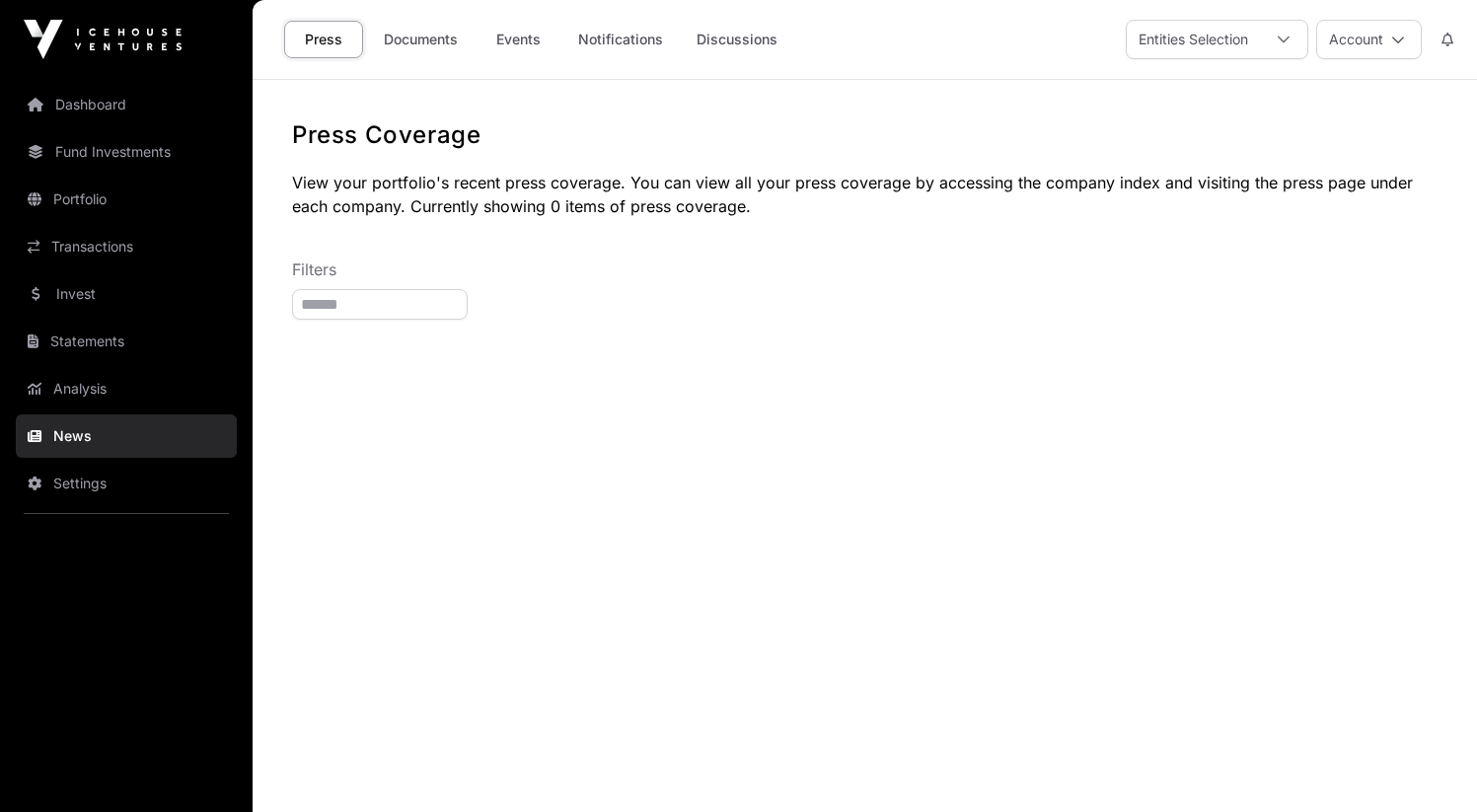
click at [120, 324] on link "Statements" at bounding box center [126, 340] width 221 height 43
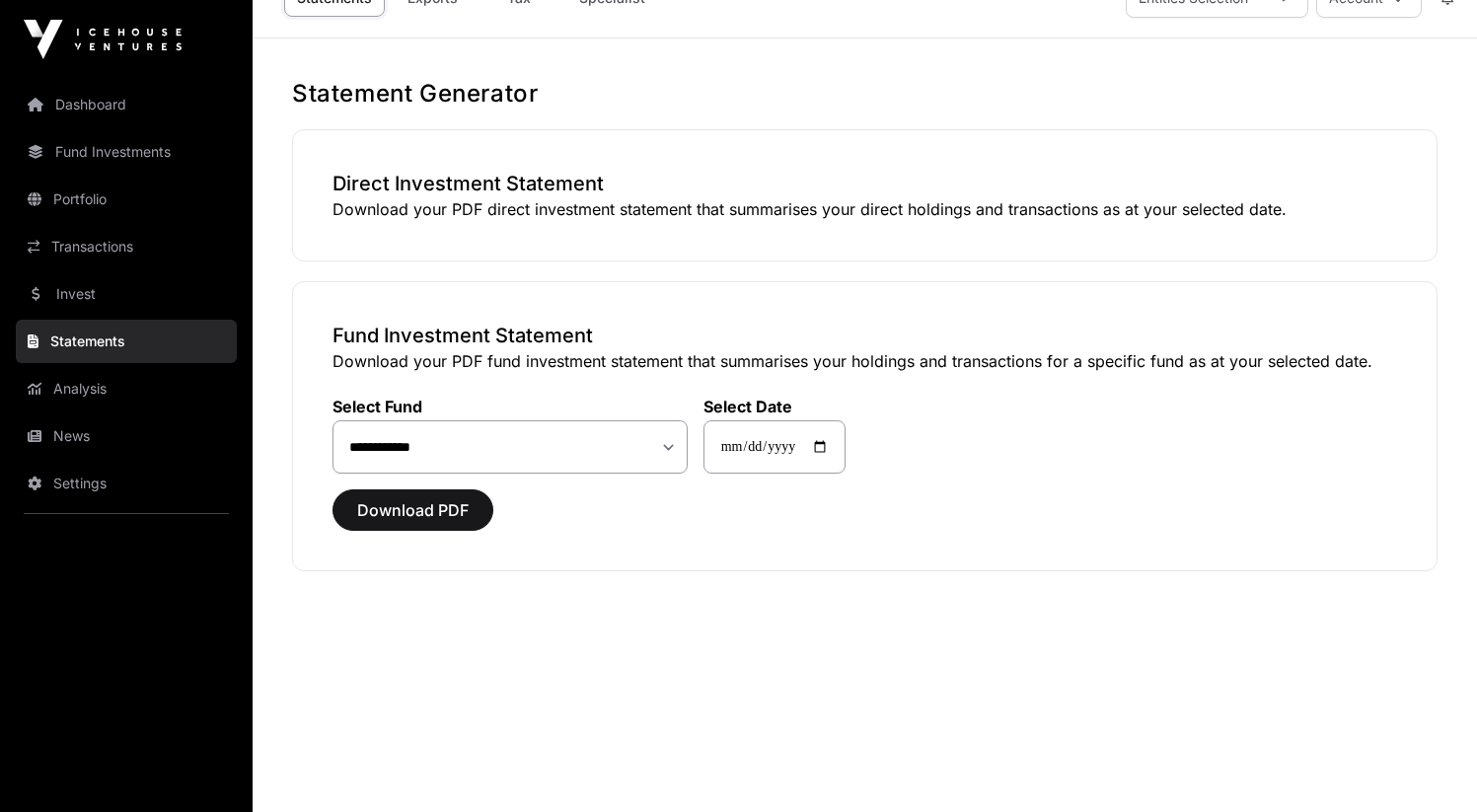
scroll to position [80, 0]
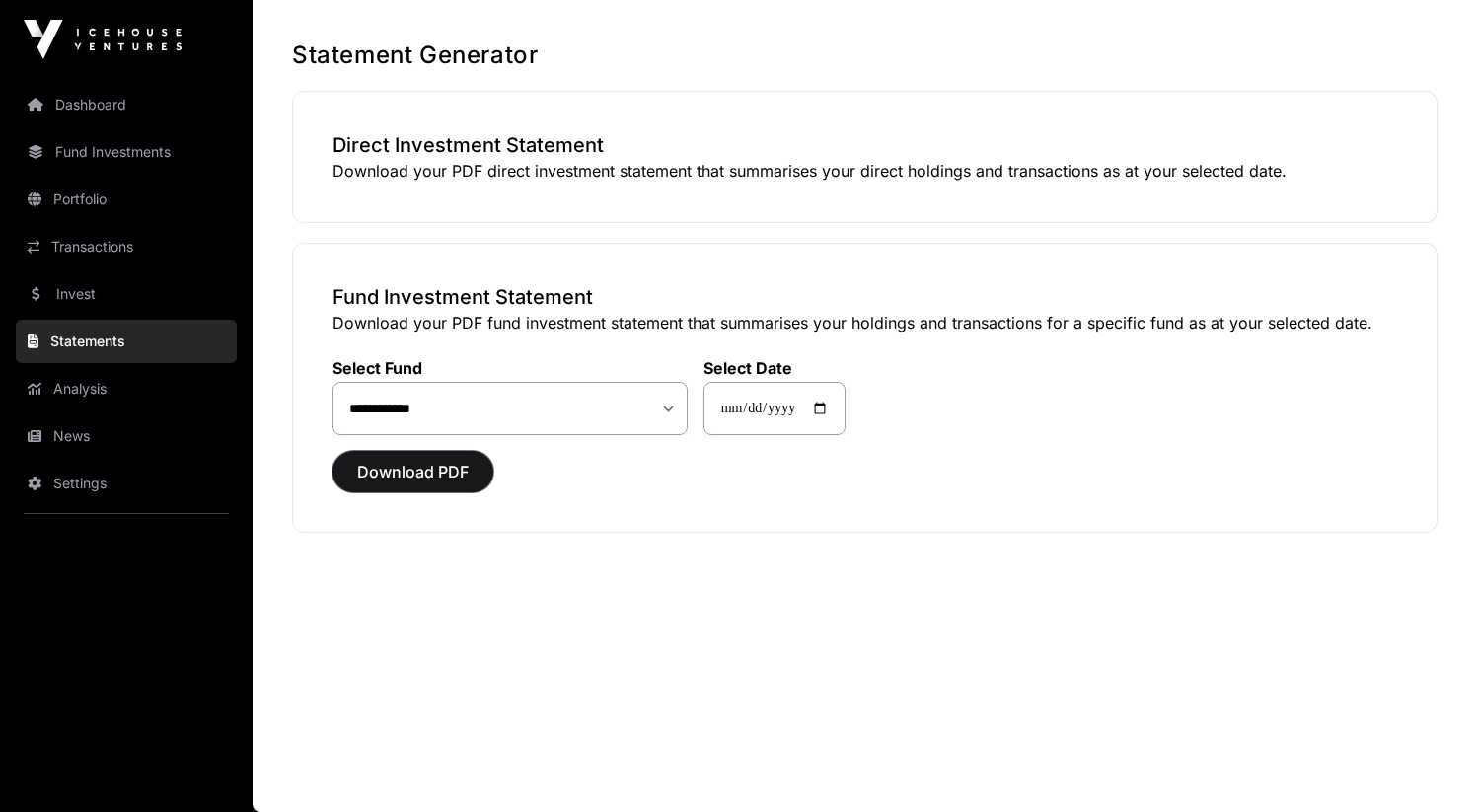
click at [405, 476] on span "Download PDF" at bounding box center [413, 472] width 112 height 24
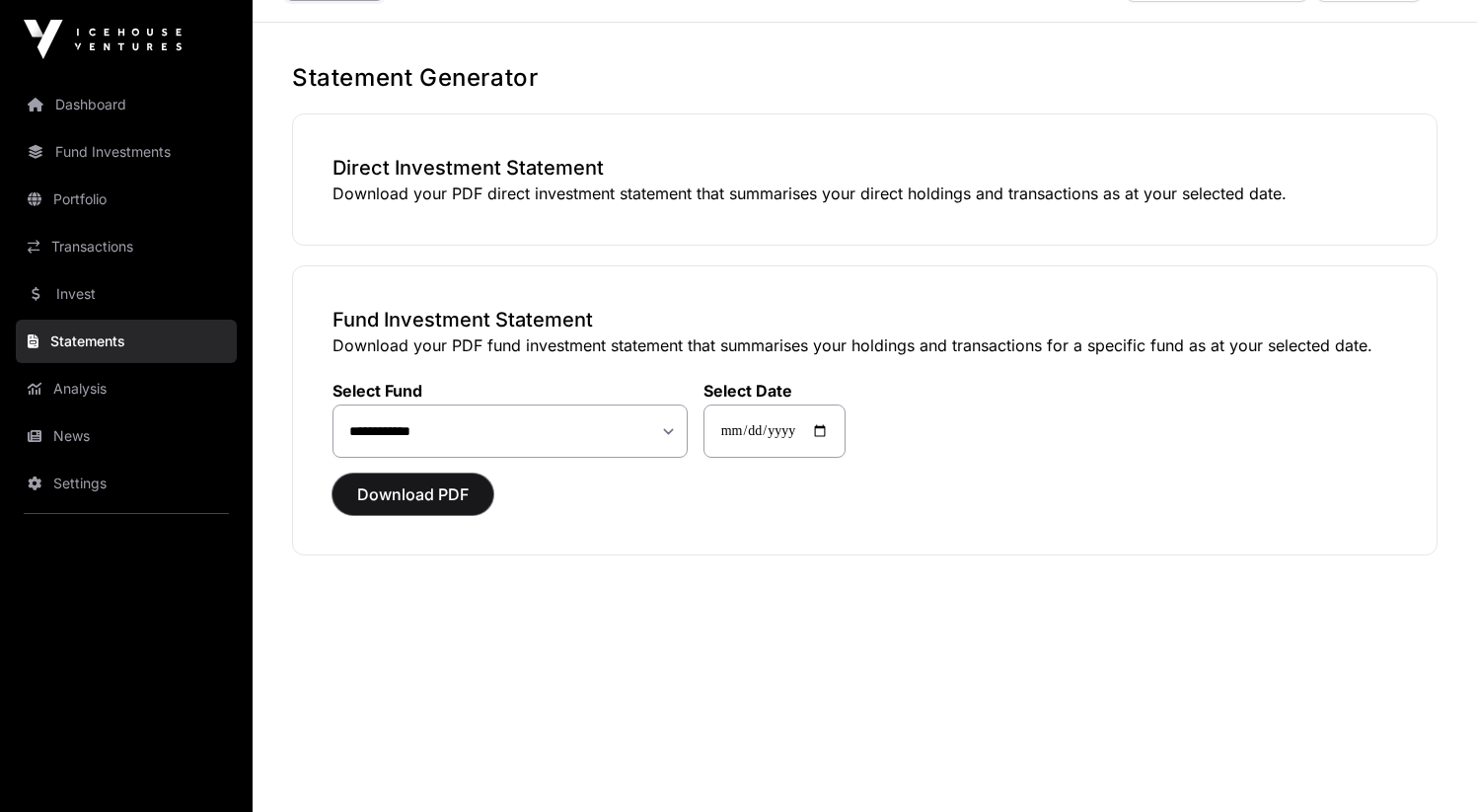
scroll to position [38, 0]
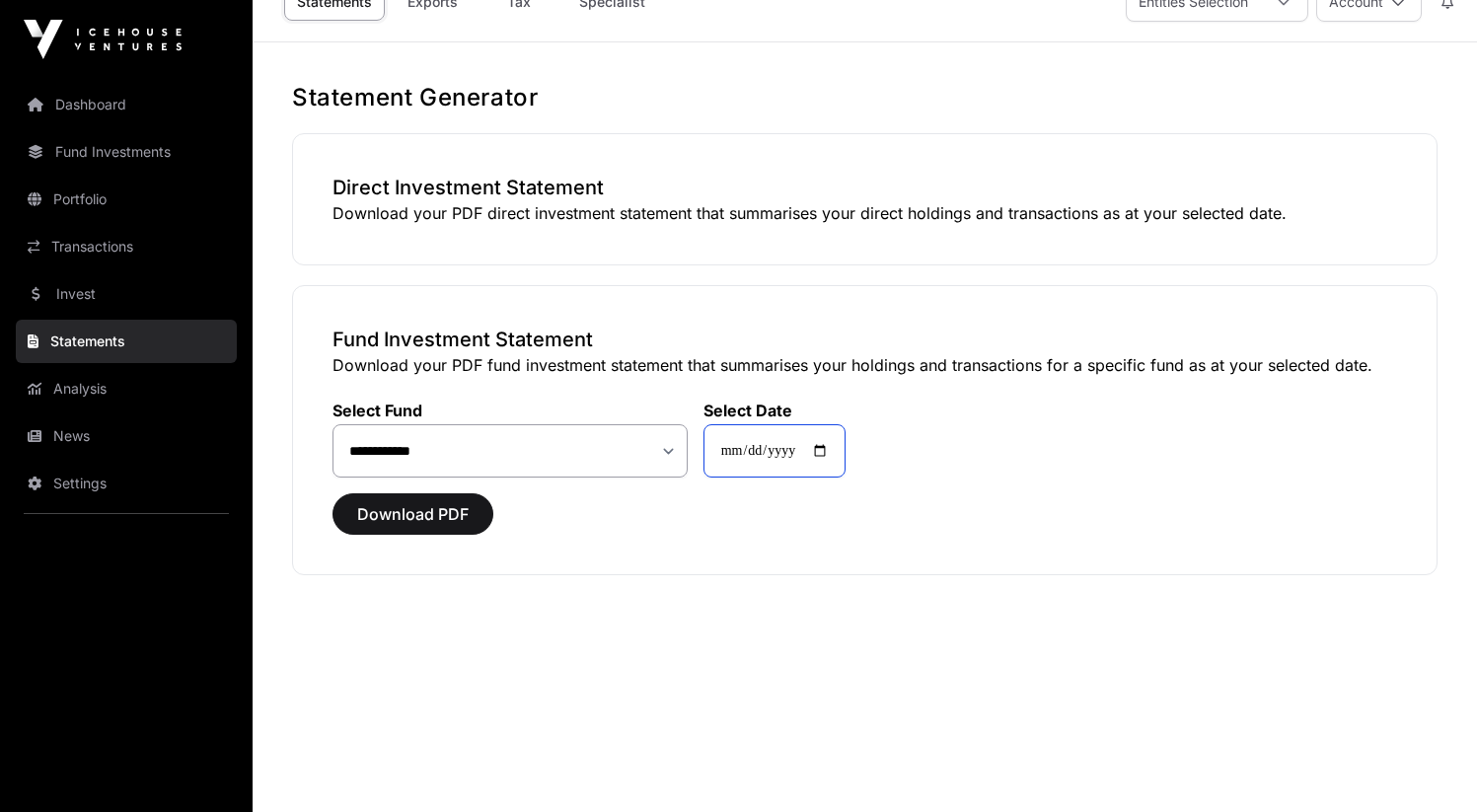
click at [829, 471] on input "**********" at bounding box center [774, 450] width 142 height 53
click at [845, 455] on input "**********" at bounding box center [774, 450] width 142 height 53
click at [839, 451] on input "**********" at bounding box center [774, 450] width 142 height 53
type input "**********"
click at [436, 528] on button "Download PDF" at bounding box center [412, 514] width 161 height 42
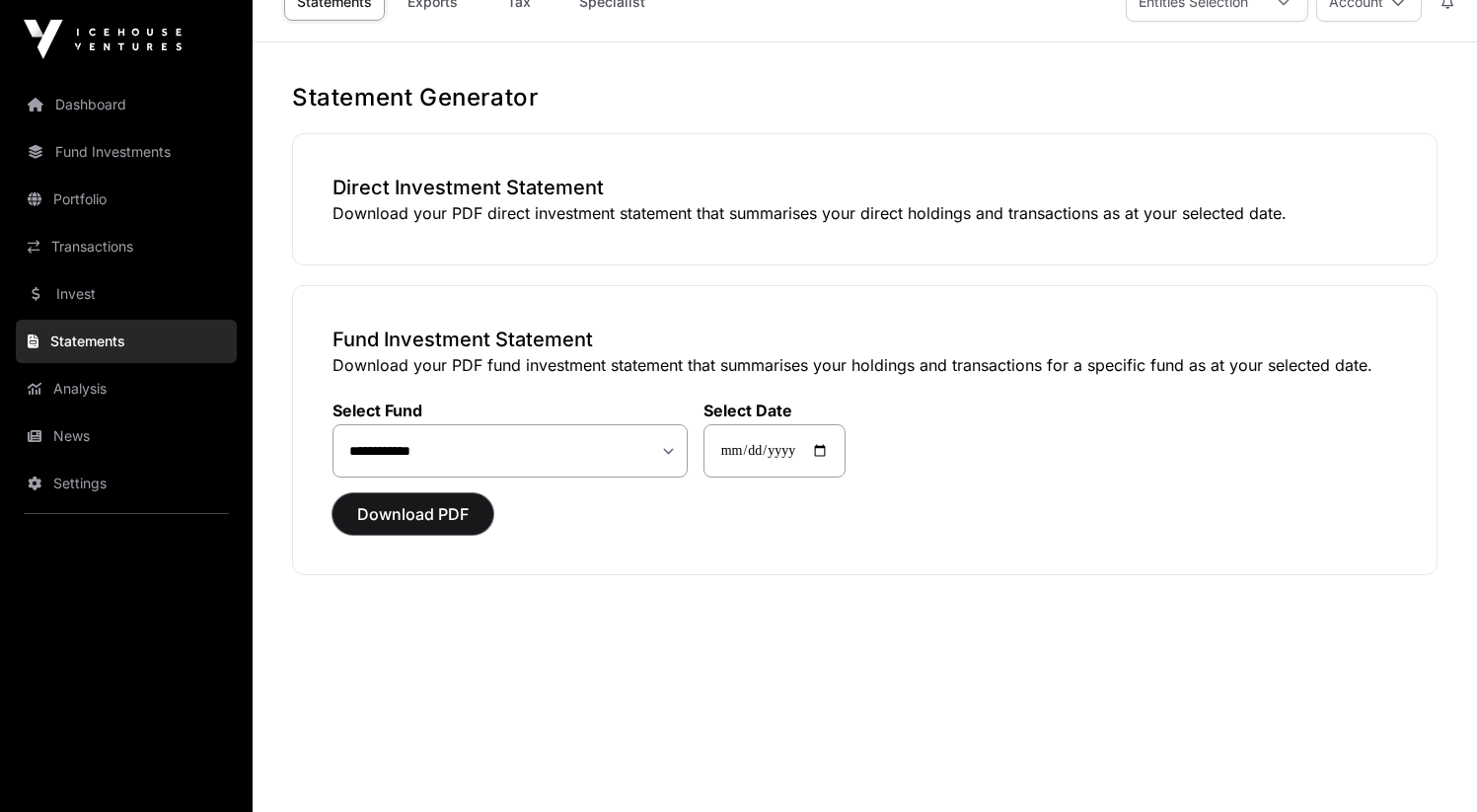
scroll to position [0, 0]
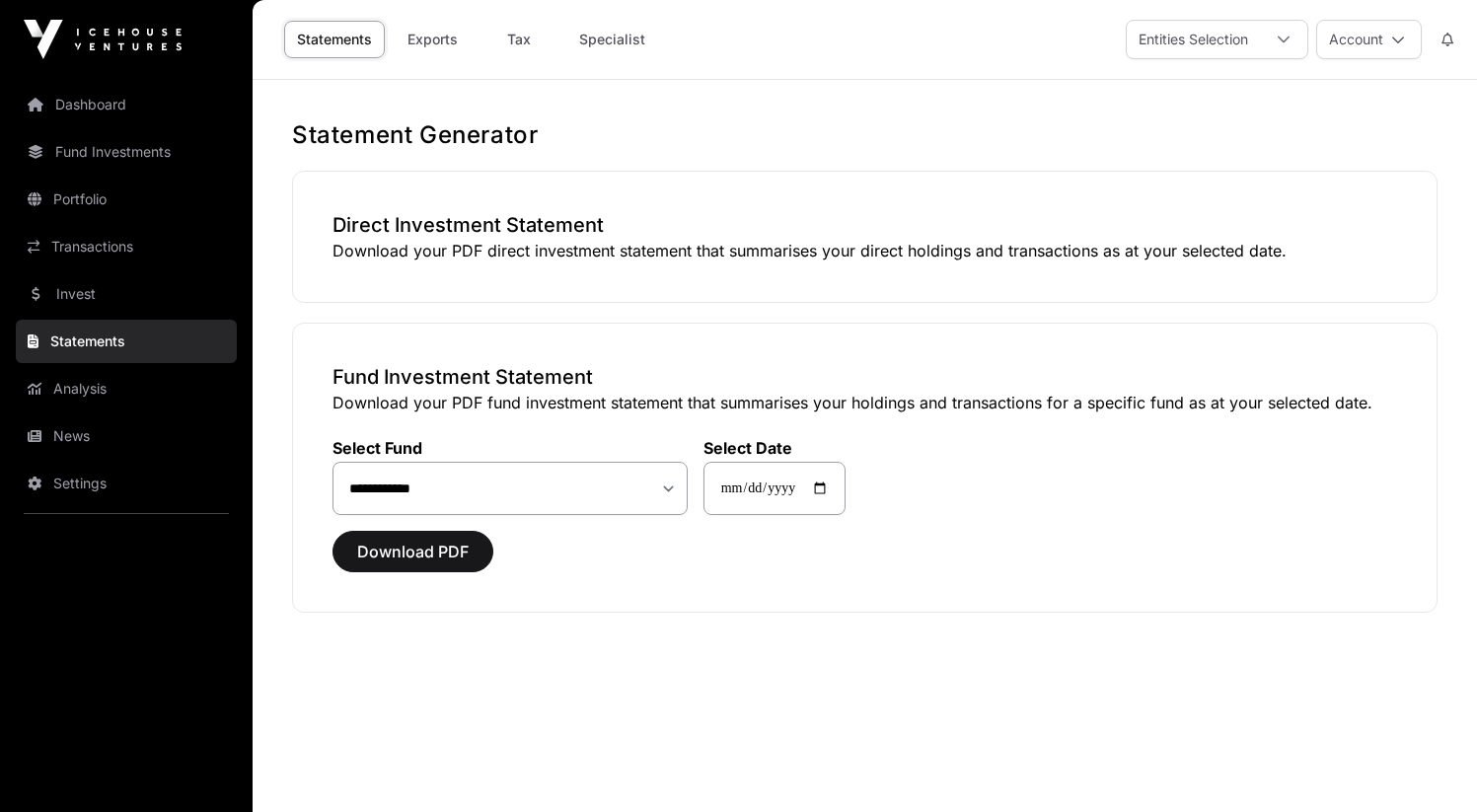
click at [116, 63] on div "Dashboard Fund Investments Portfolio Transactions Invest Statements Analysis Ne…" at bounding box center [126, 406] width 252 height 812
click at [128, 97] on link "Dashboard" at bounding box center [126, 104] width 221 height 43
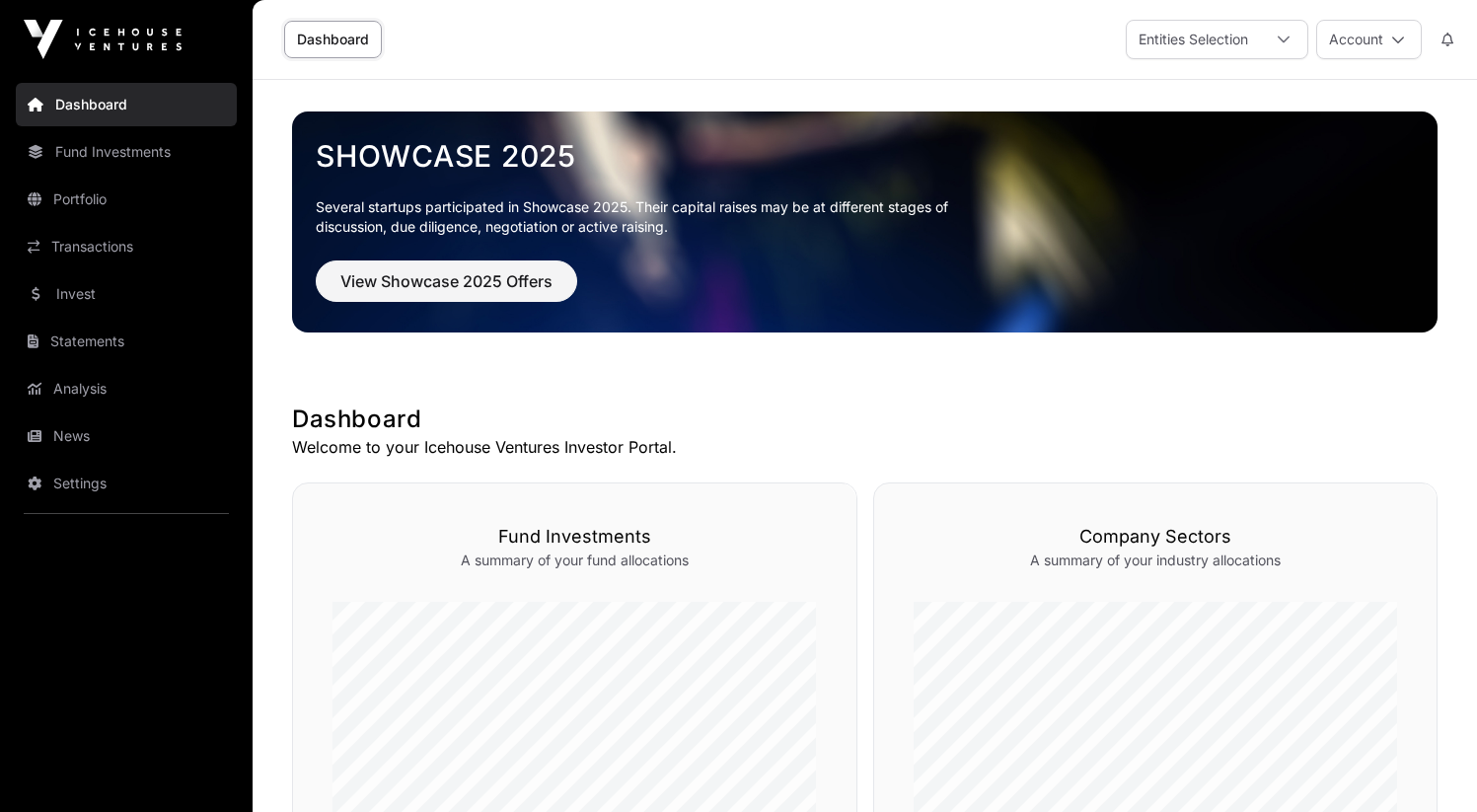
click at [120, 171] on link "Fund Investments" at bounding box center [126, 151] width 221 height 43
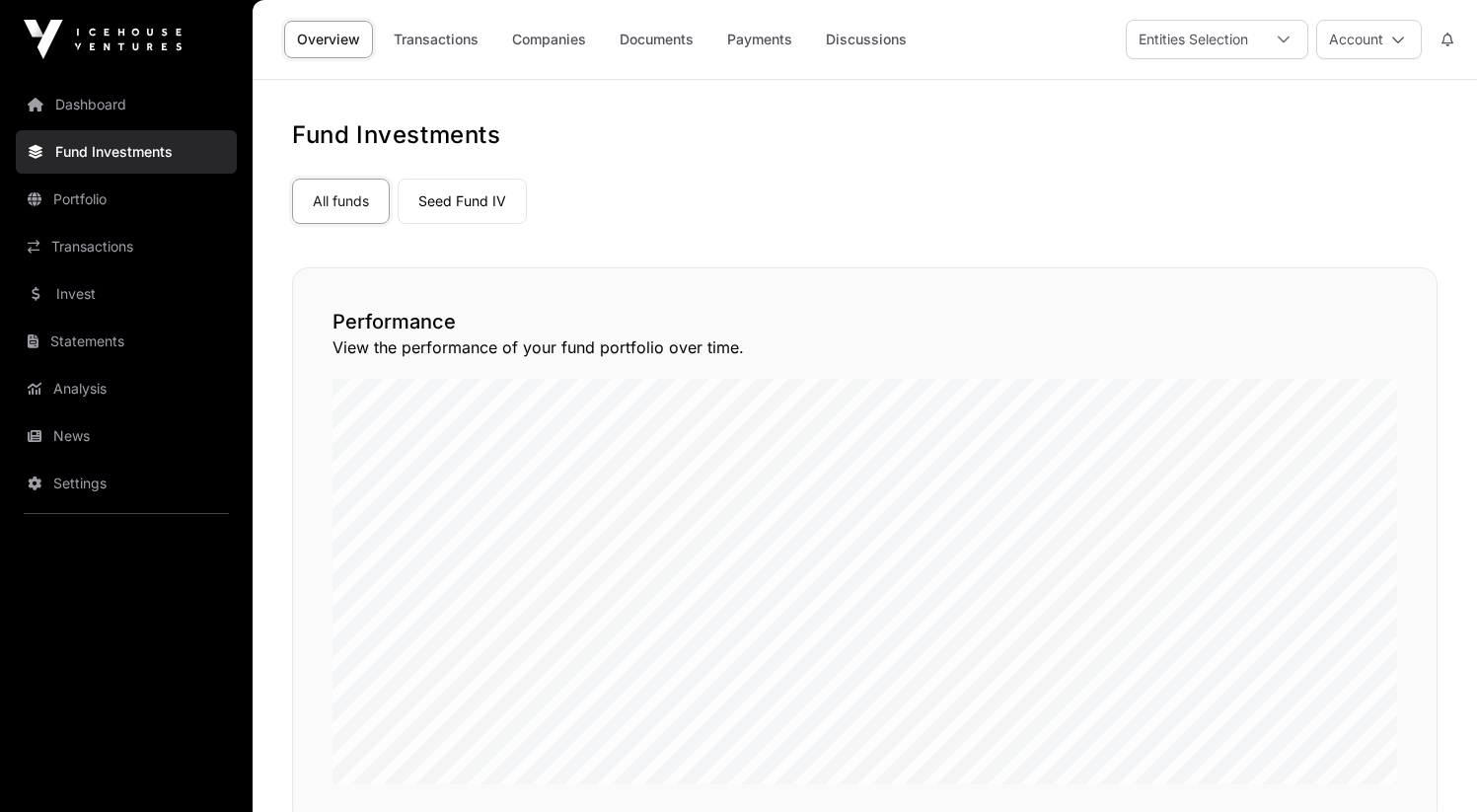
click at [124, 225] on link "Transactions" at bounding box center [126, 245] width 221 height 43
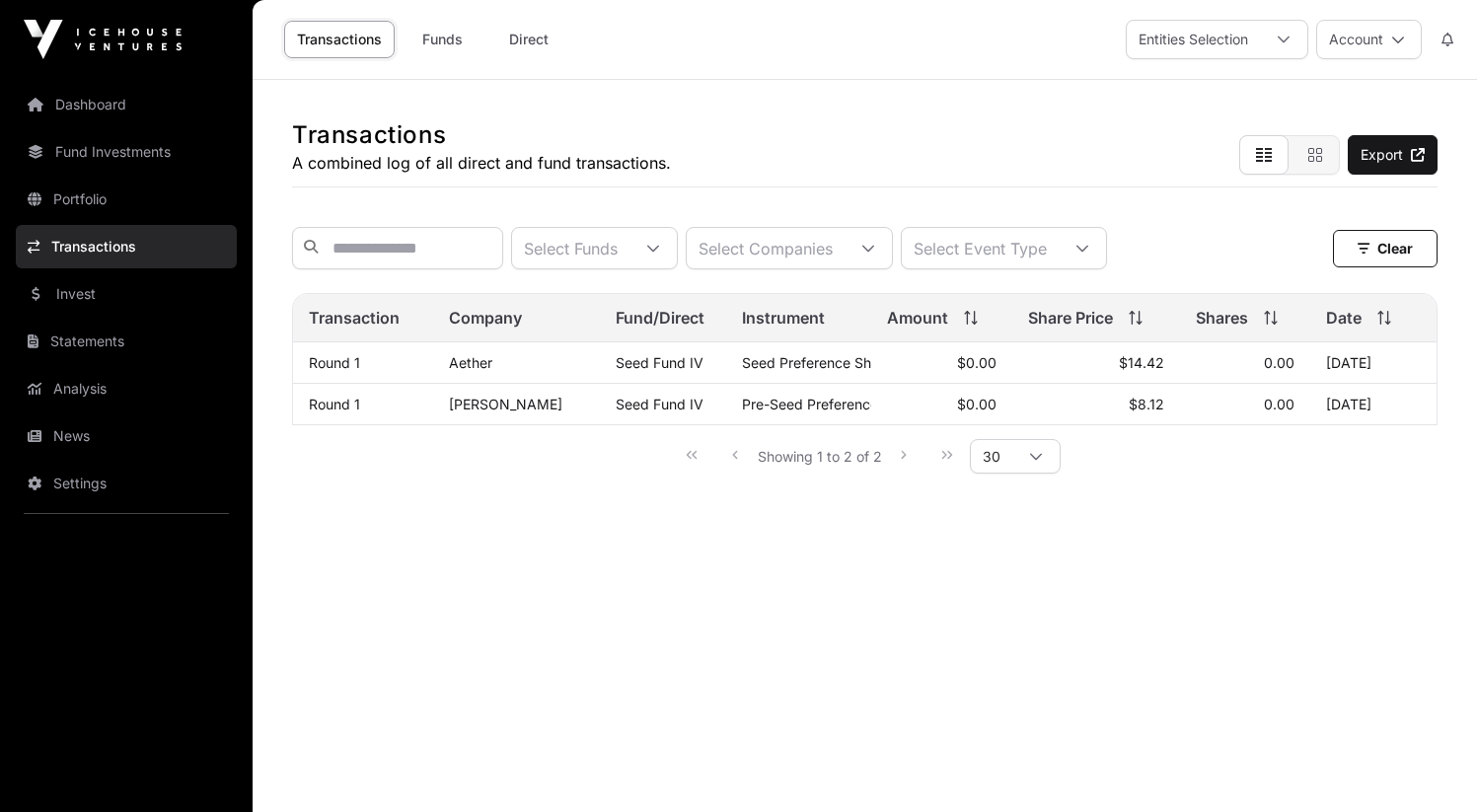
click at [481, 371] on link "Aether" at bounding box center [470, 362] width 43 height 17
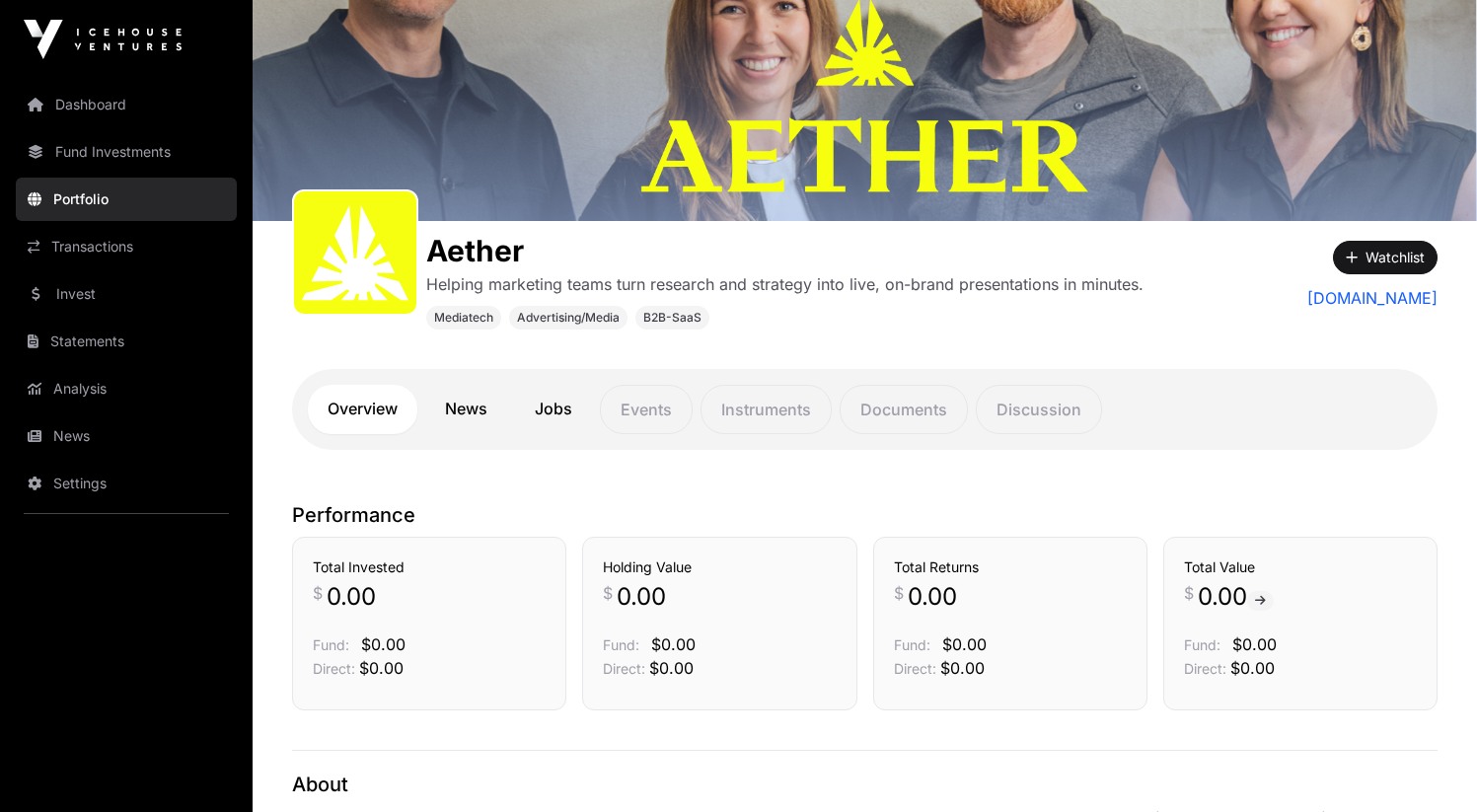
scroll to position [134, 0]
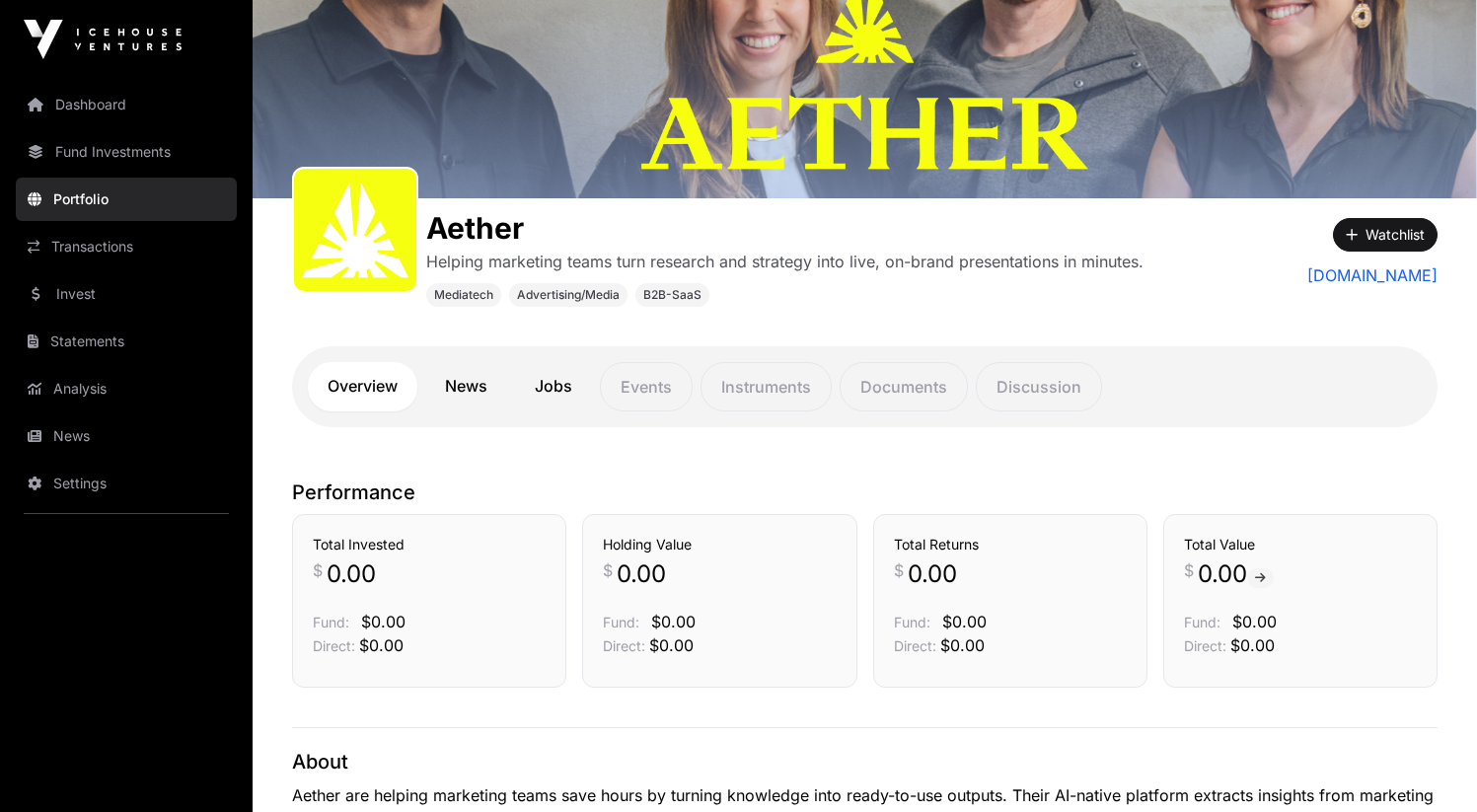
click at [548, 404] on link "Jobs" at bounding box center [553, 386] width 77 height 49
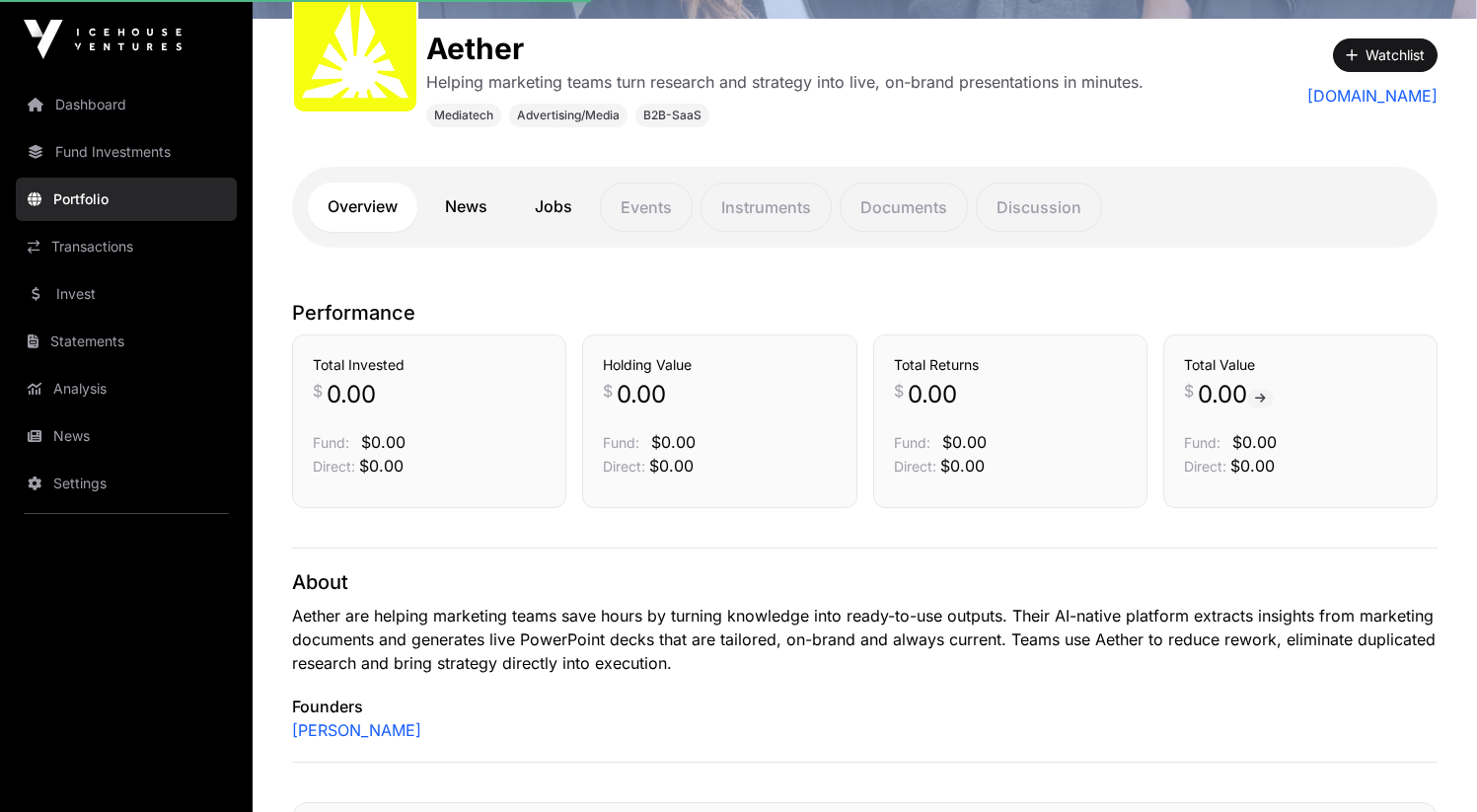
scroll to position [112, 0]
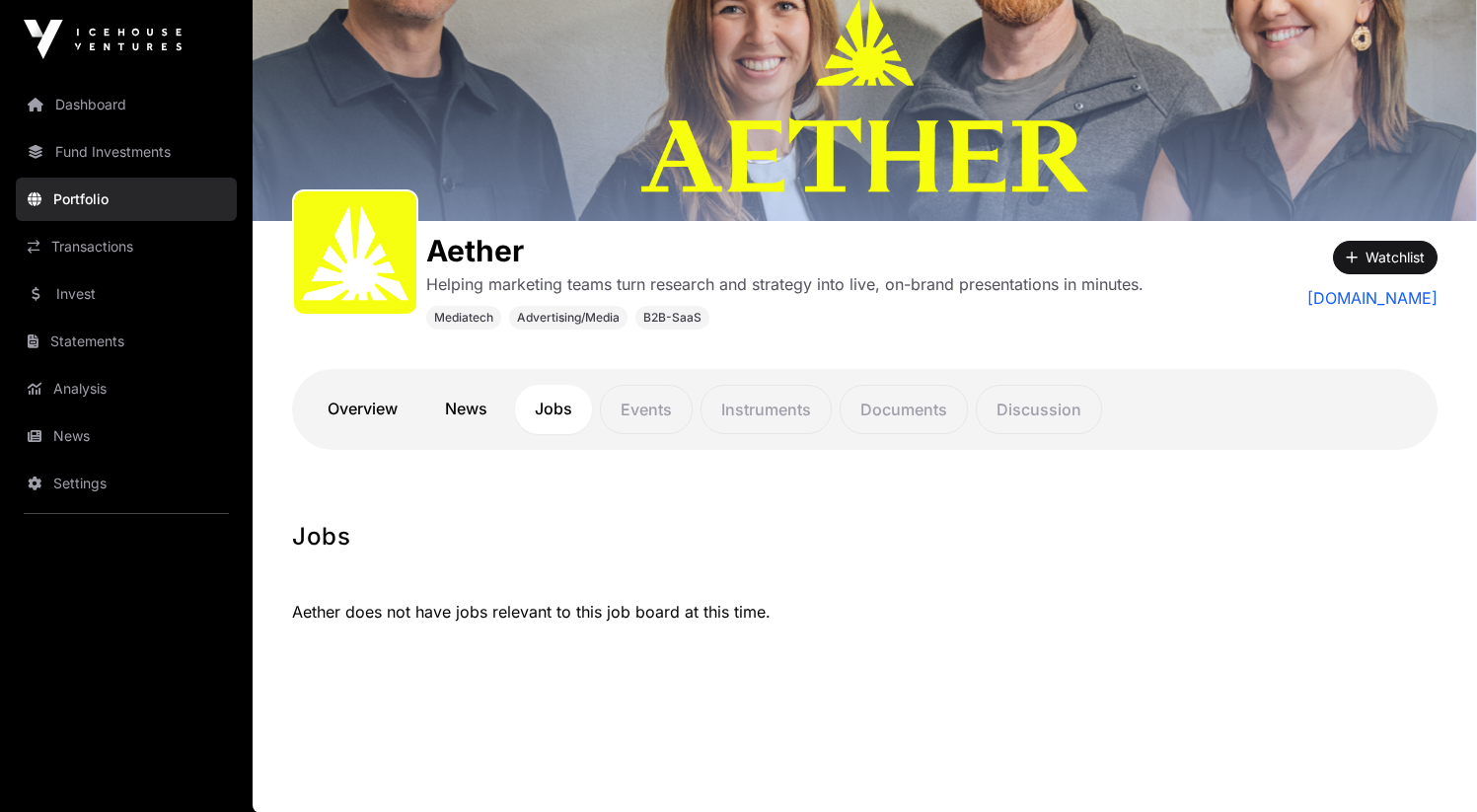
click at [477, 397] on link "News" at bounding box center [466, 409] width 82 height 49
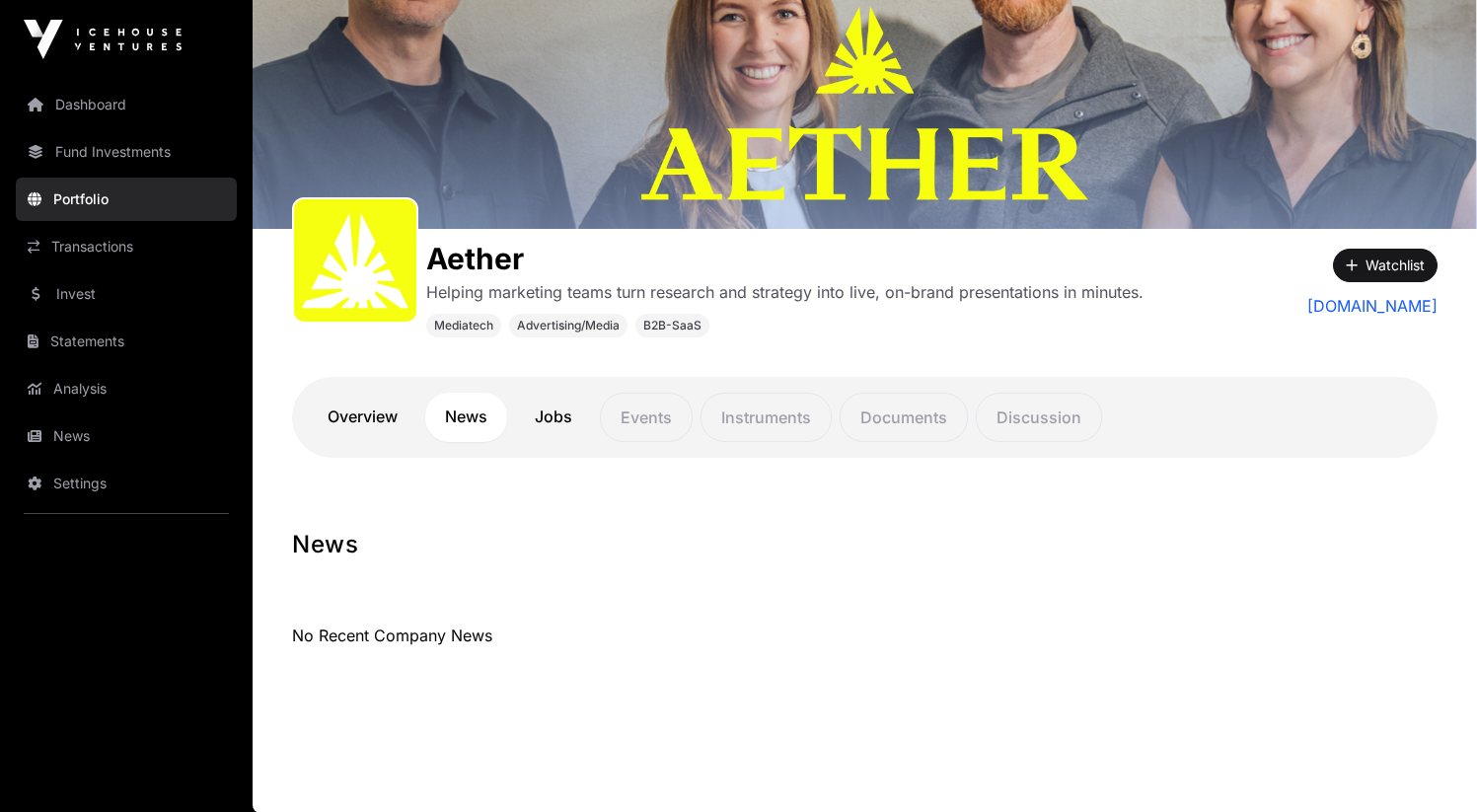
click at [373, 424] on link "Overview" at bounding box center [362, 416] width 110 height 49
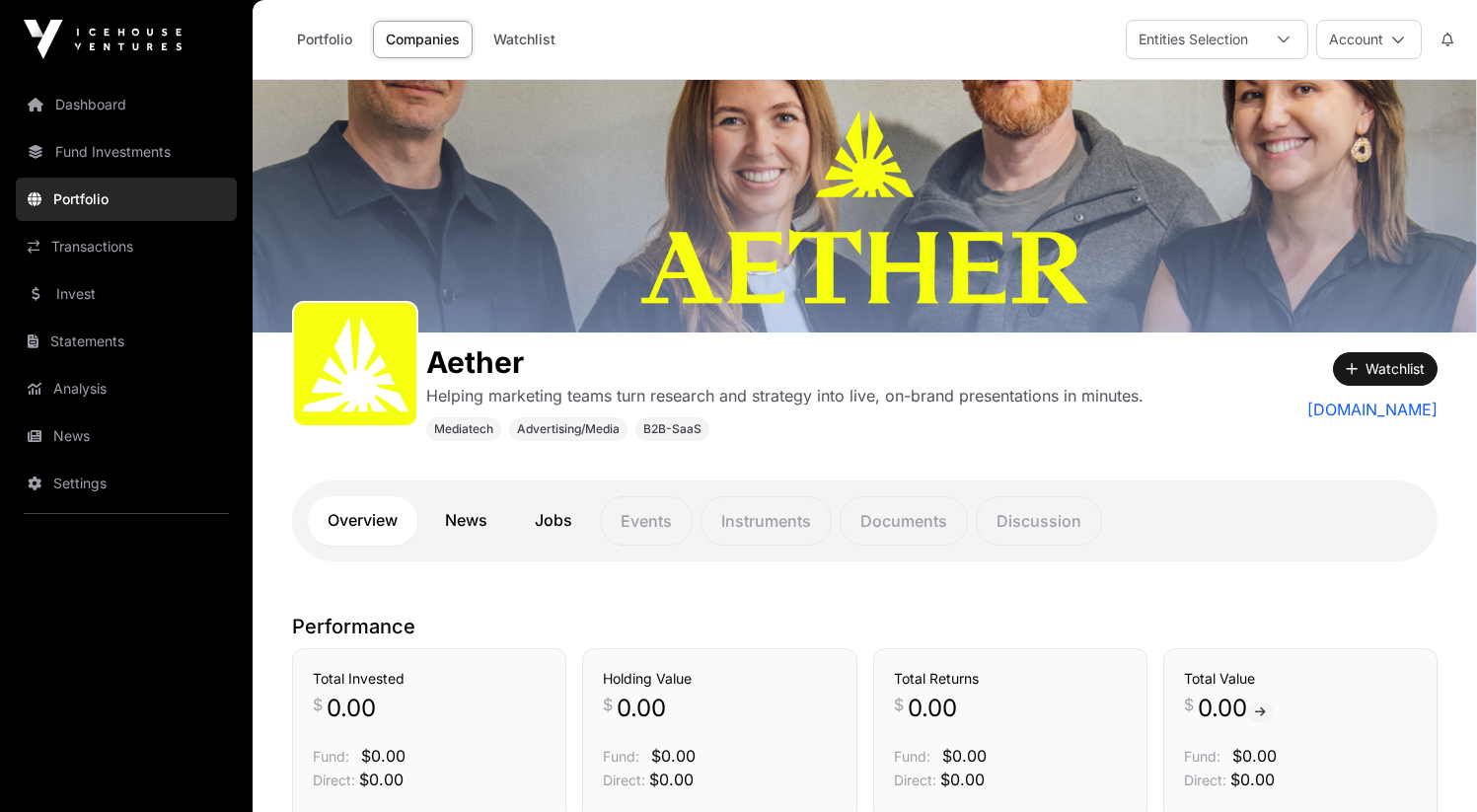
click at [154, 203] on link "Portfolio" at bounding box center [126, 199] width 221 height 43
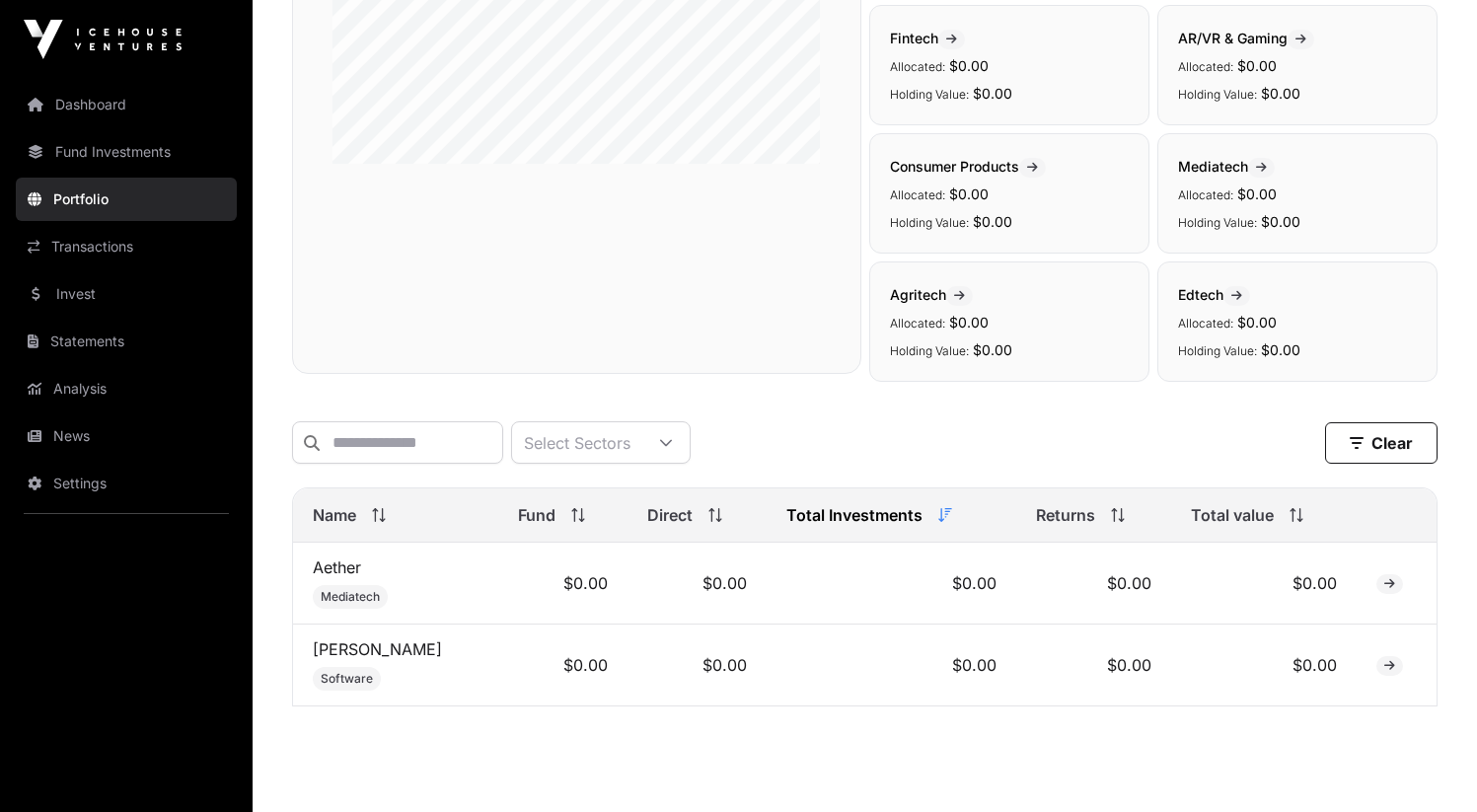
scroll to position [499, 0]
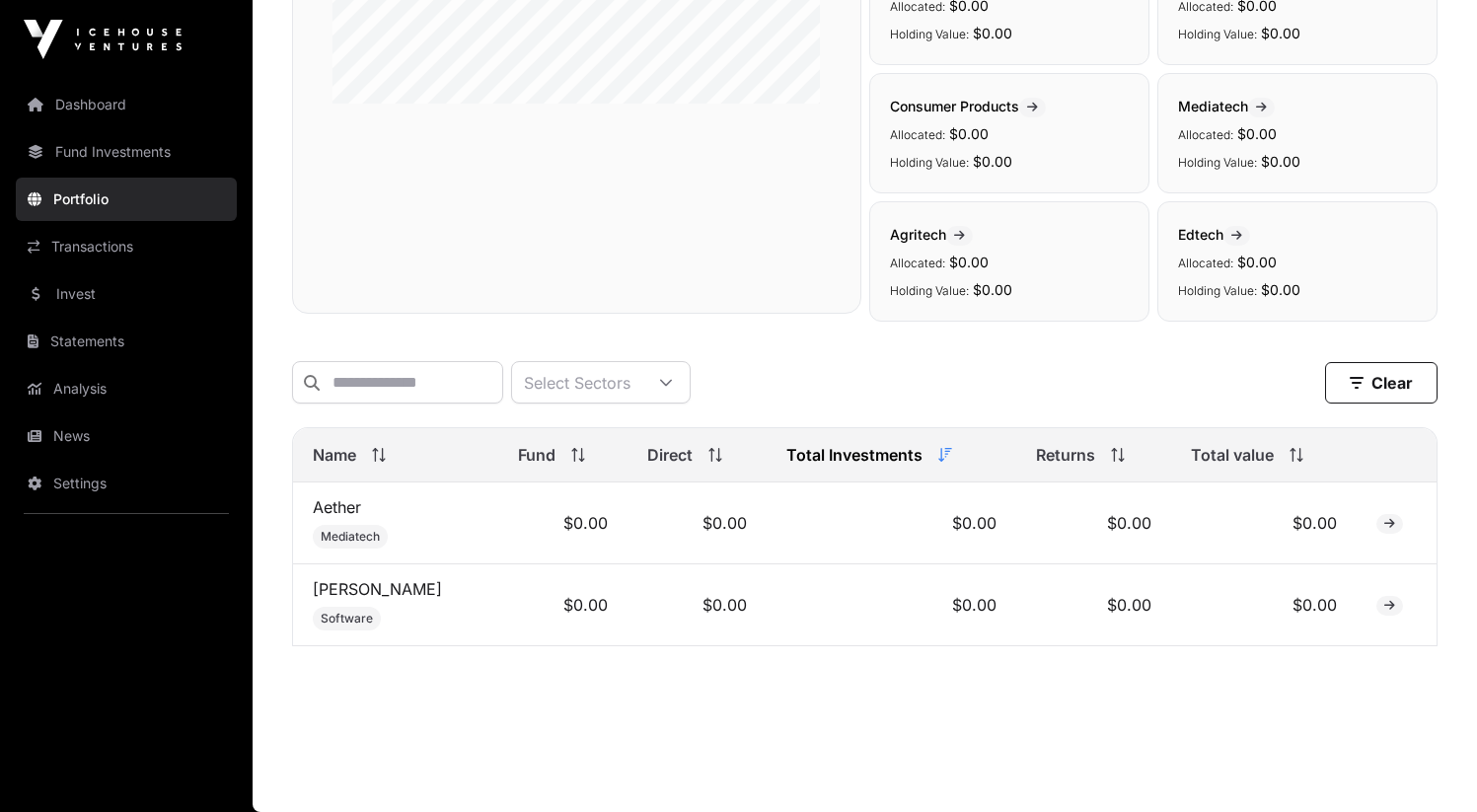
click at [338, 590] on link "[PERSON_NAME]" at bounding box center [377, 589] width 130 height 20
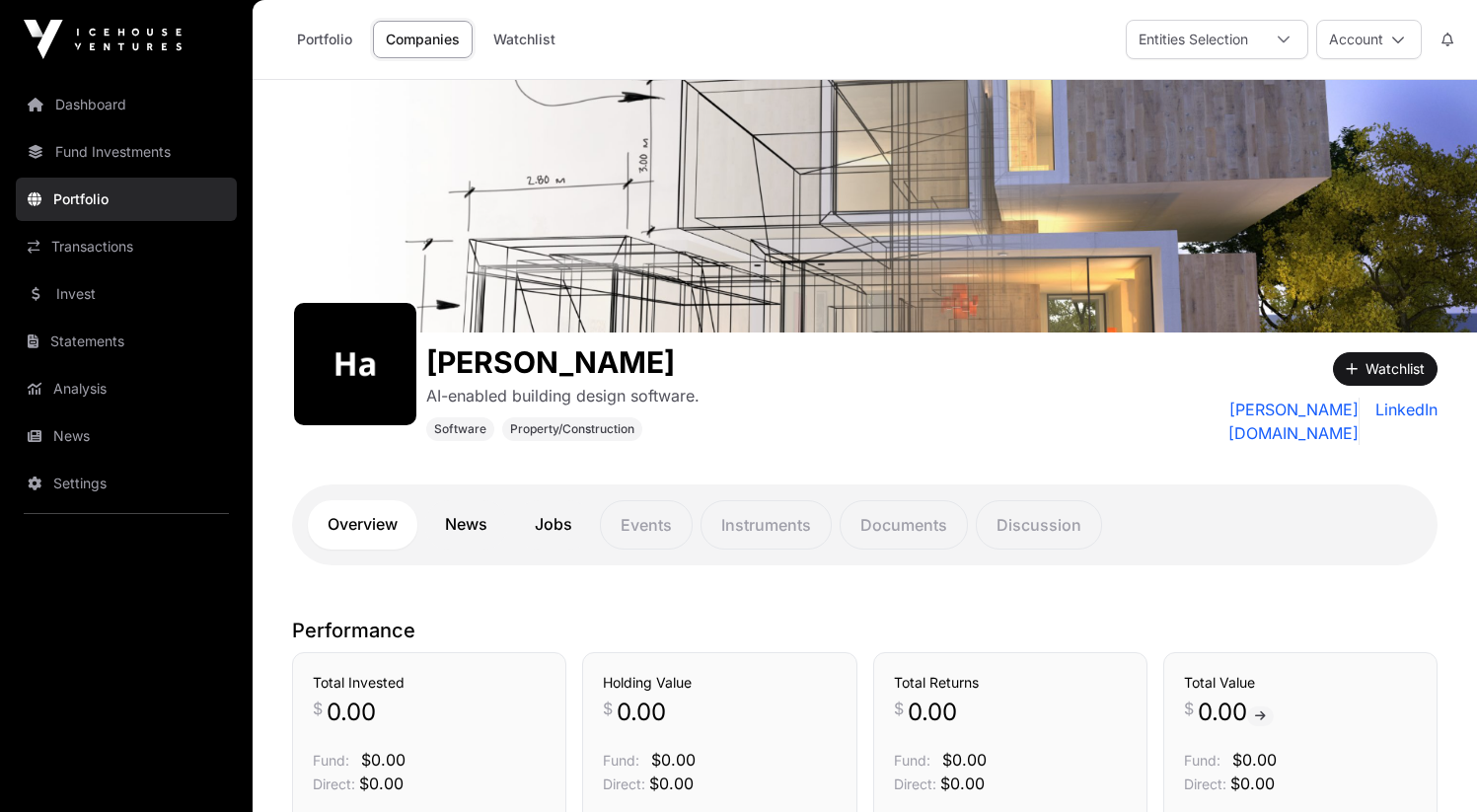
click at [475, 525] on link "News" at bounding box center [466, 524] width 82 height 49
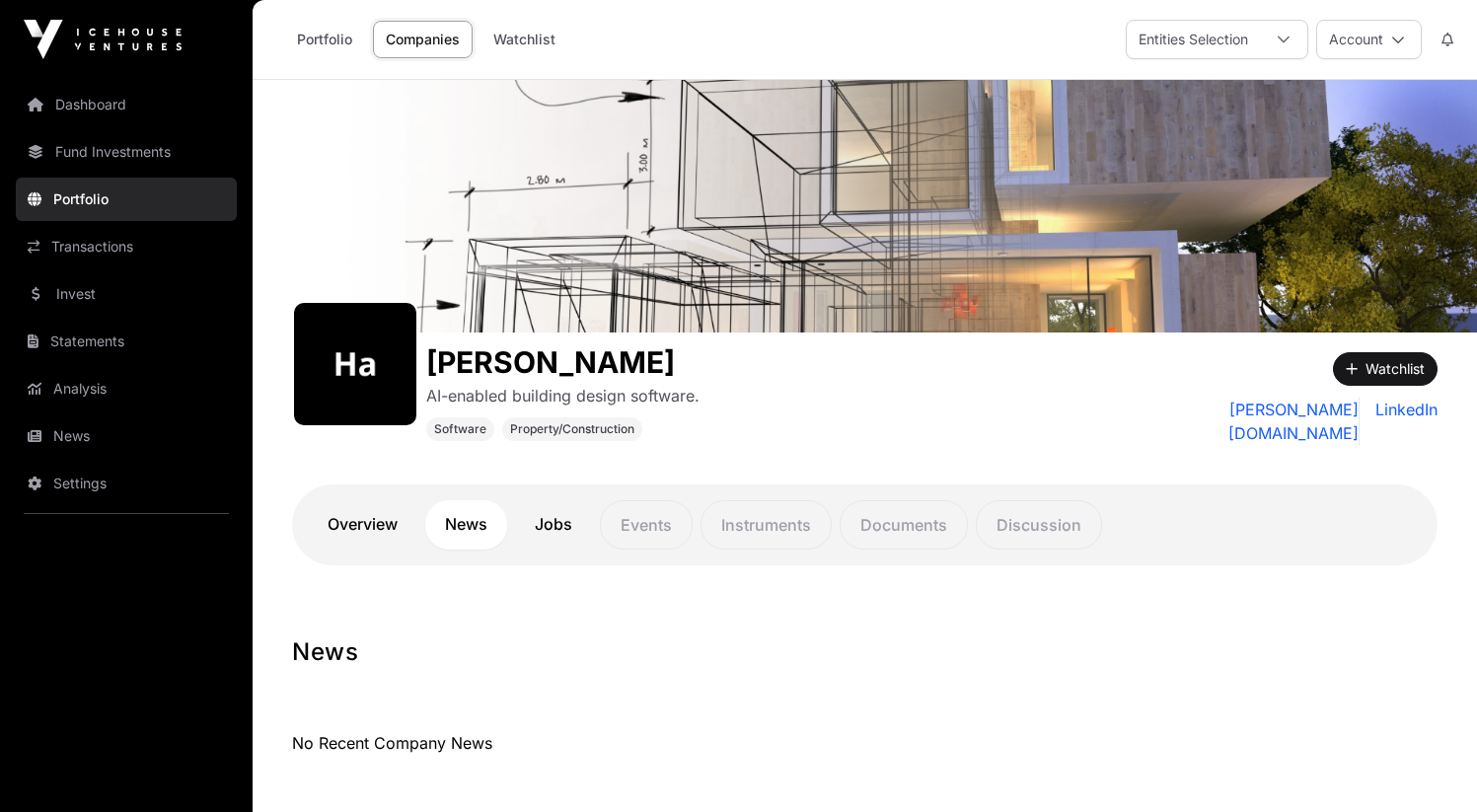
click at [519, 199] on img at bounding box center [864, 205] width 1225 height 252
click at [98, 155] on link "Fund Investments" at bounding box center [126, 151] width 221 height 43
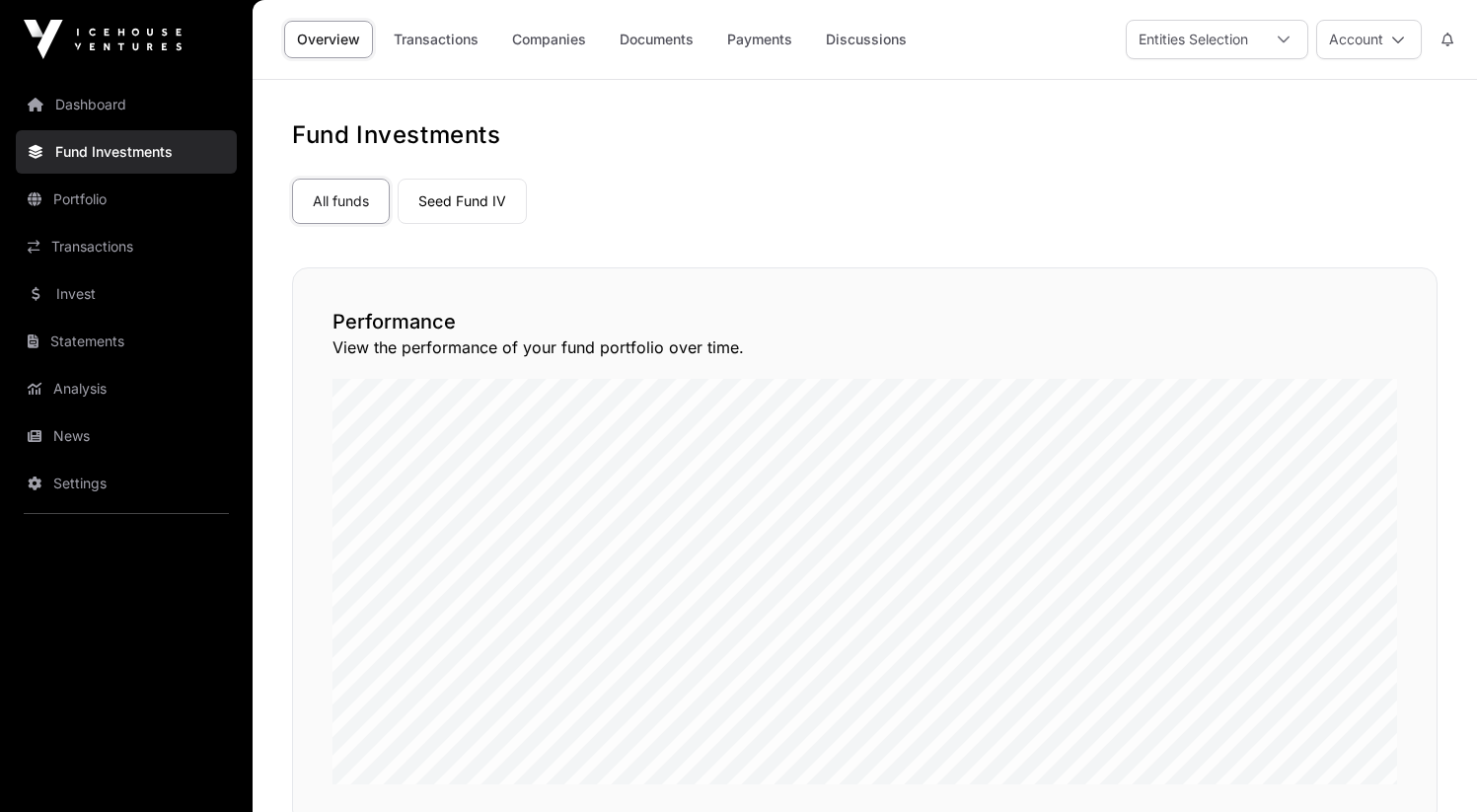
click at [72, 104] on link "Dashboard" at bounding box center [126, 104] width 221 height 43
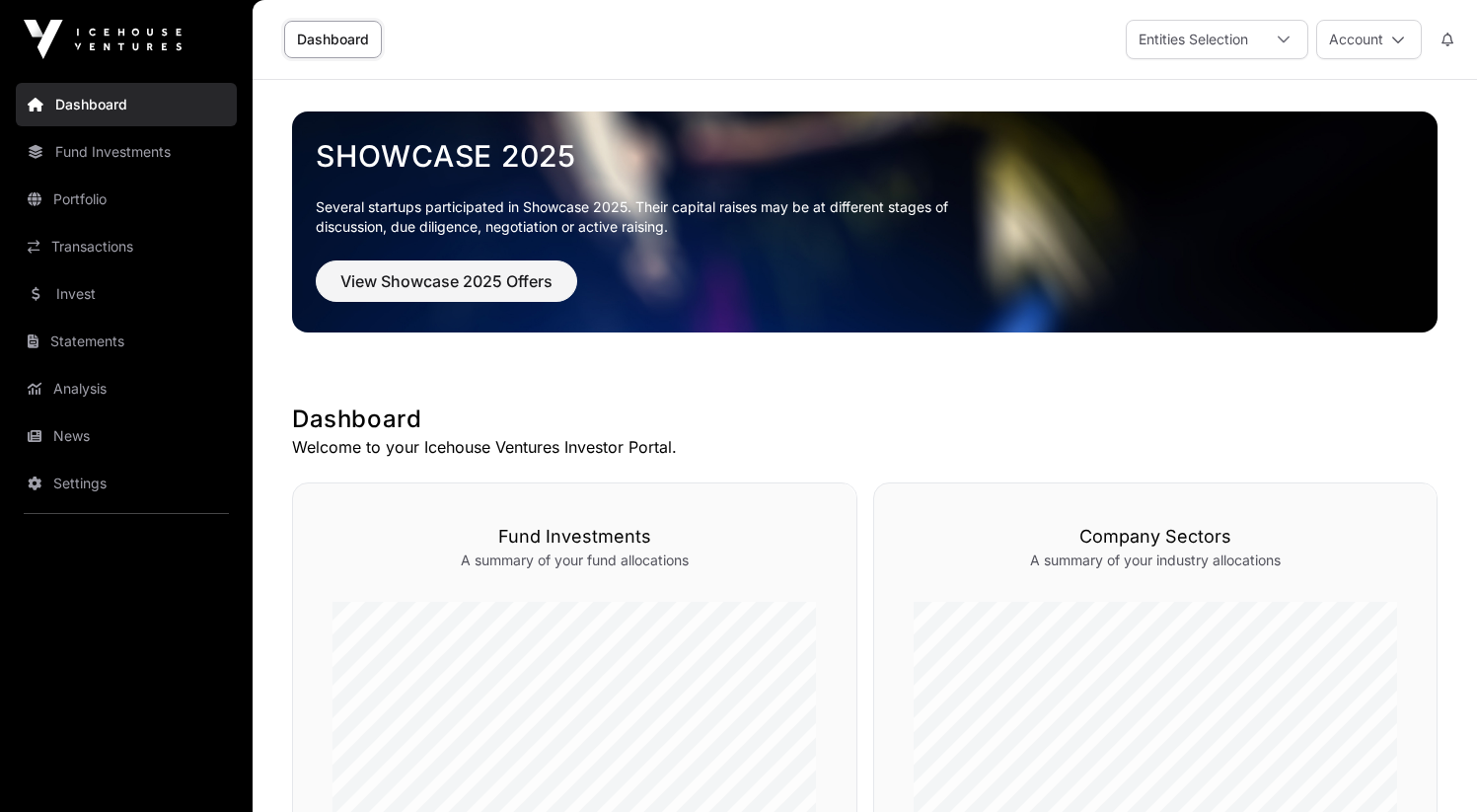
click at [155, 273] on link "Invest" at bounding box center [126, 293] width 221 height 43
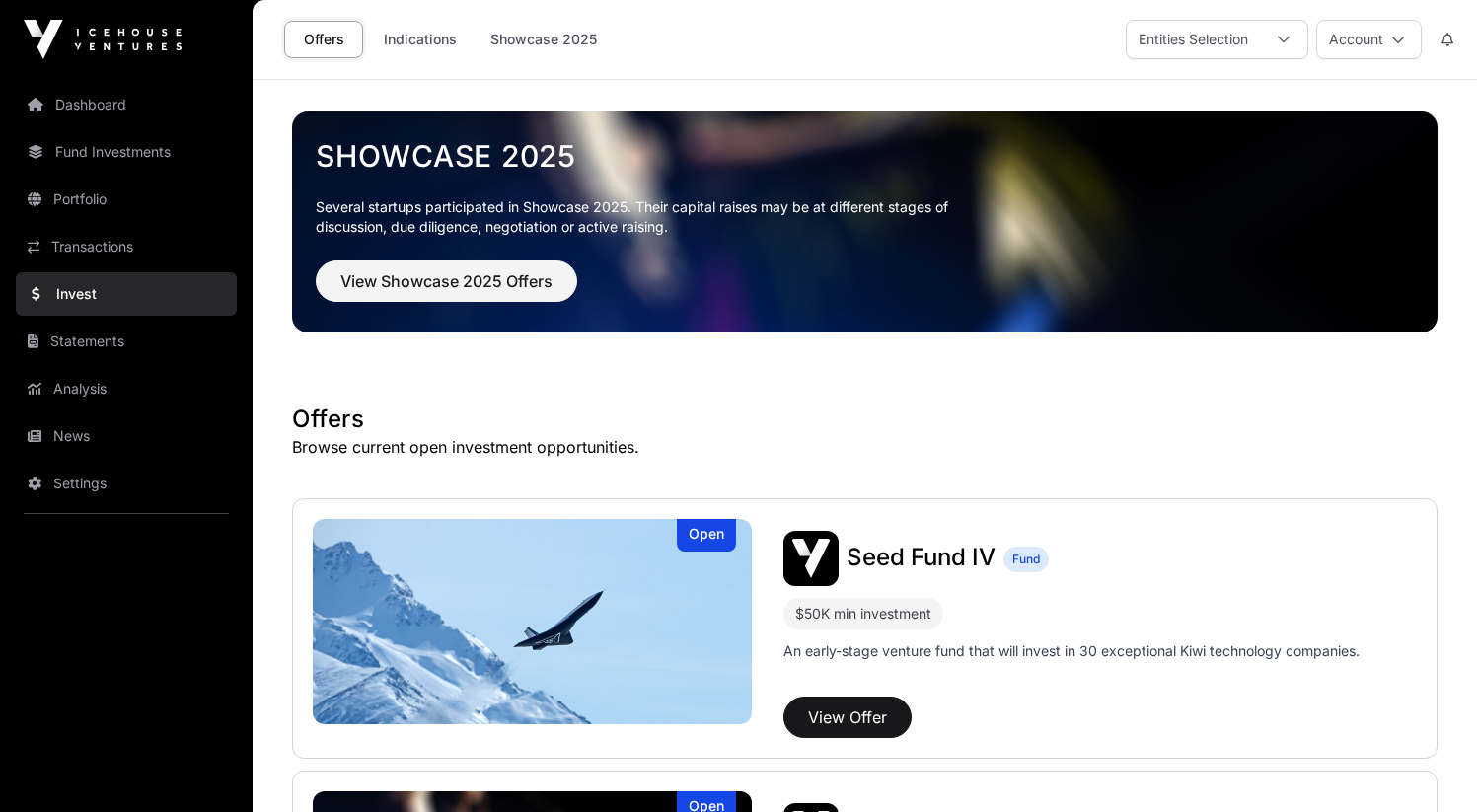
click at [118, 149] on link "Fund Investments" at bounding box center [126, 151] width 221 height 43
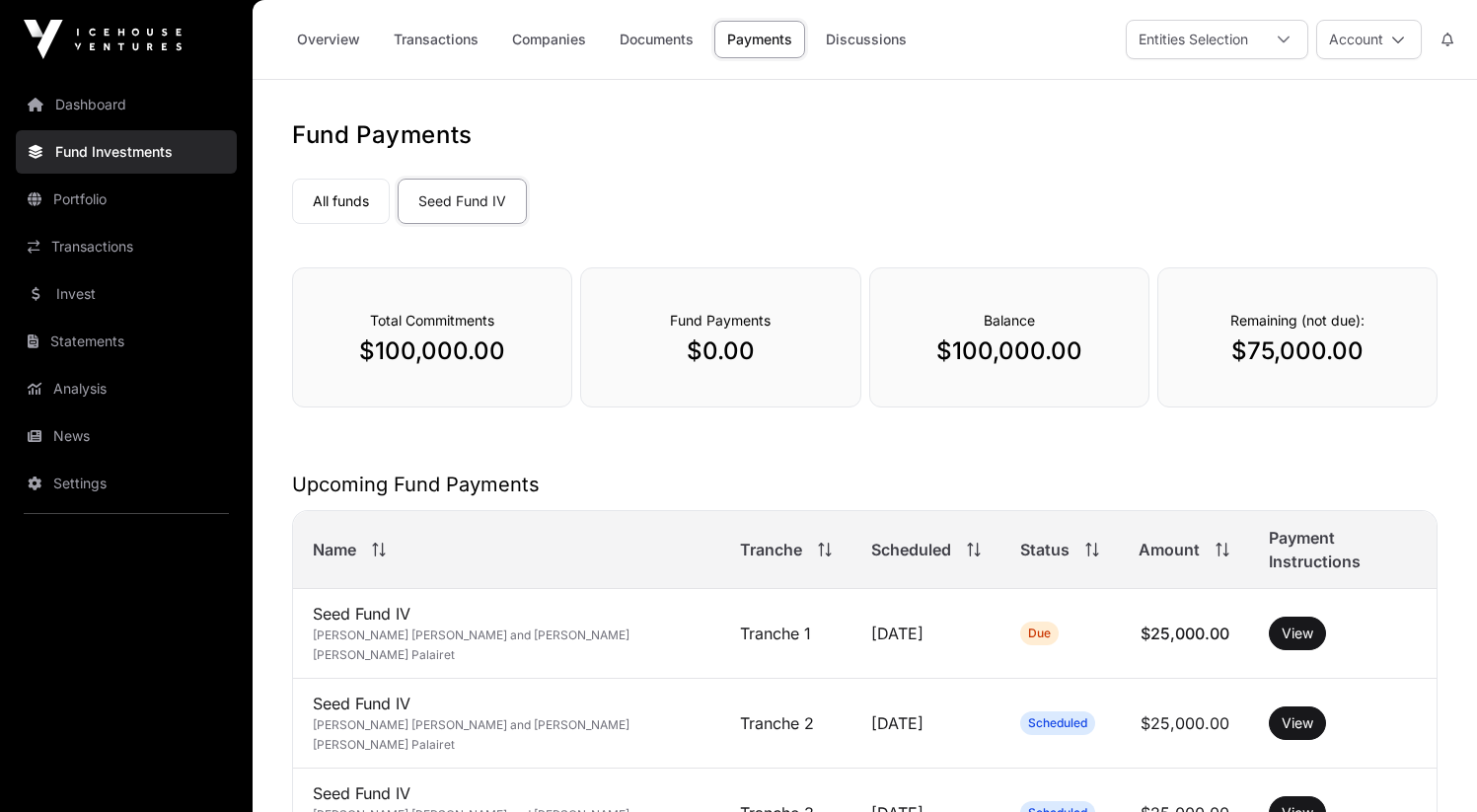
click at [608, 33] on link "Documents" at bounding box center [657, 40] width 100 height 38
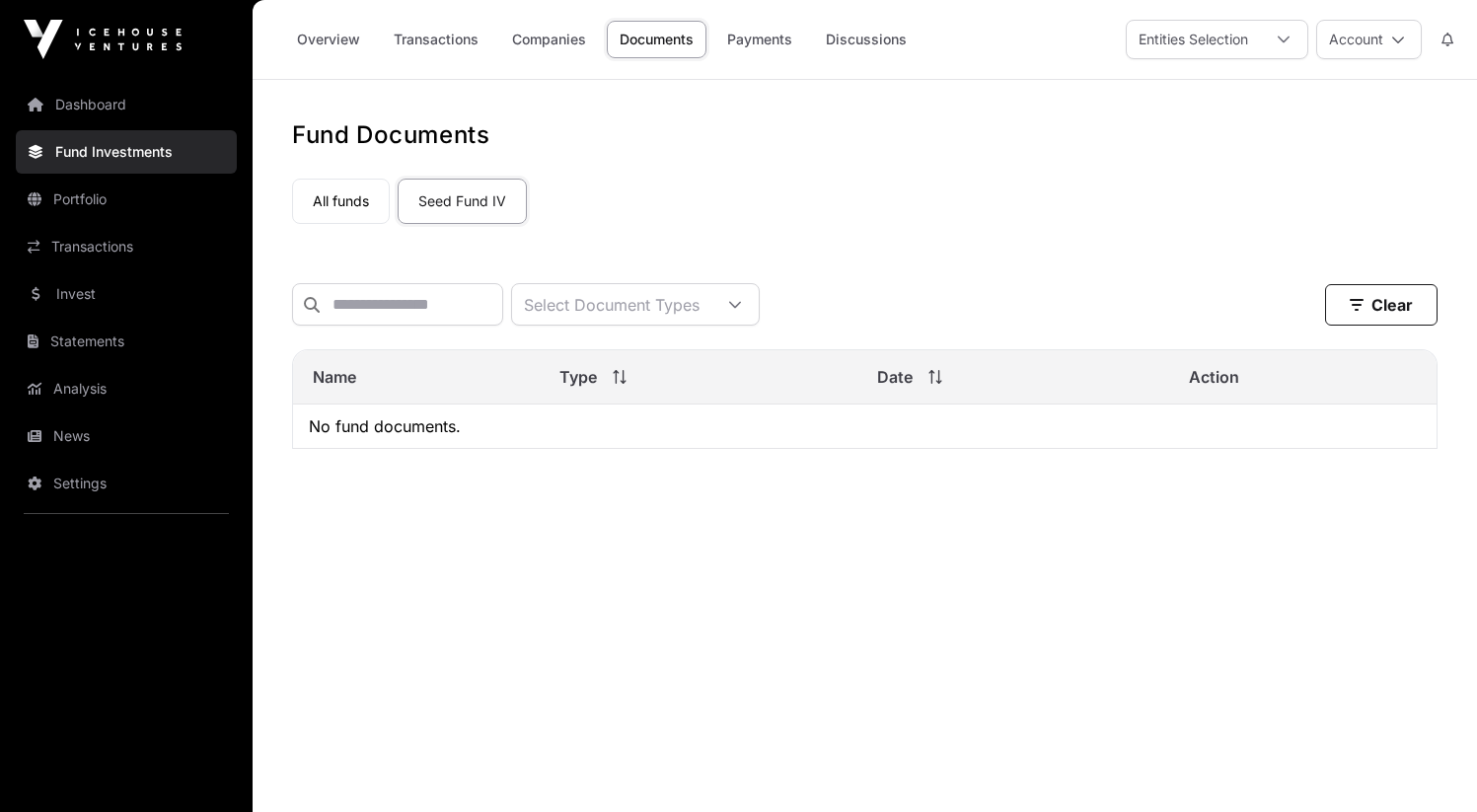
click at [839, 46] on link "Discussions" at bounding box center [866, 40] width 107 height 38
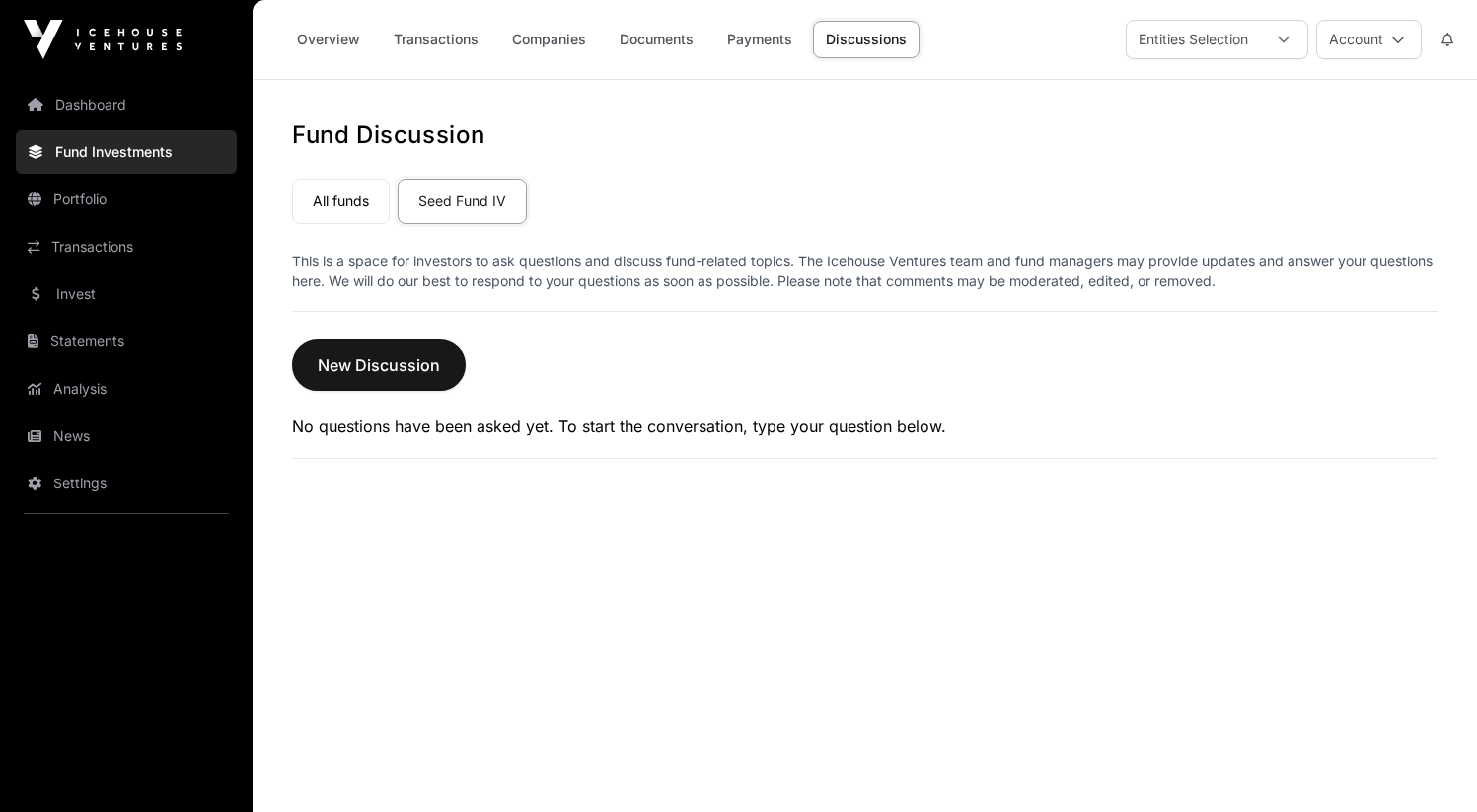
click at [555, 59] on div "Overview Transactions Companies Documents Payments Discussions" at bounding box center [598, 39] width 667 height 61
click at [551, 53] on link "Companies" at bounding box center [549, 40] width 100 height 38
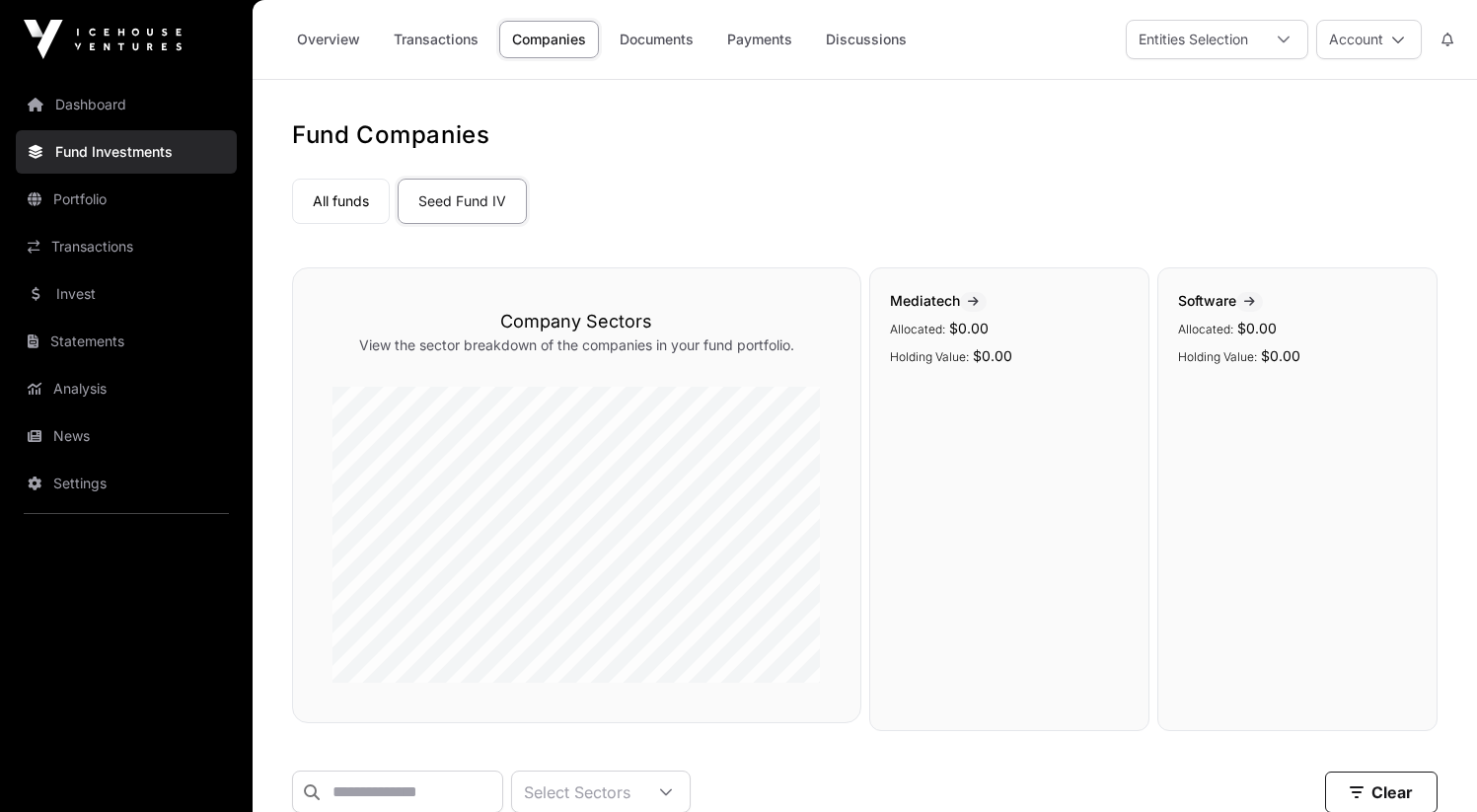
scroll to position [541, 0]
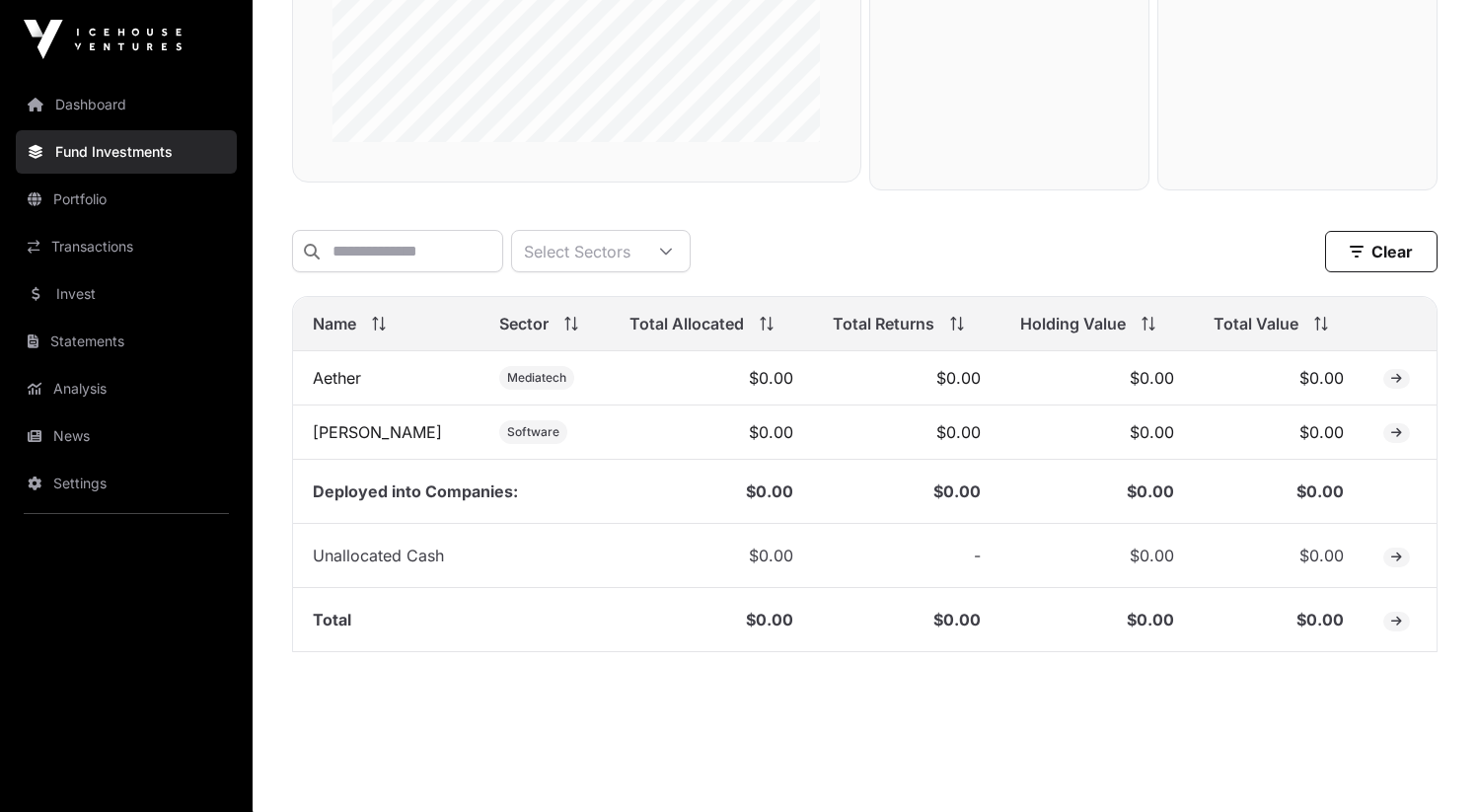
click at [476, 510] on td "Deployed into Companies:" at bounding box center [451, 492] width 316 height 64
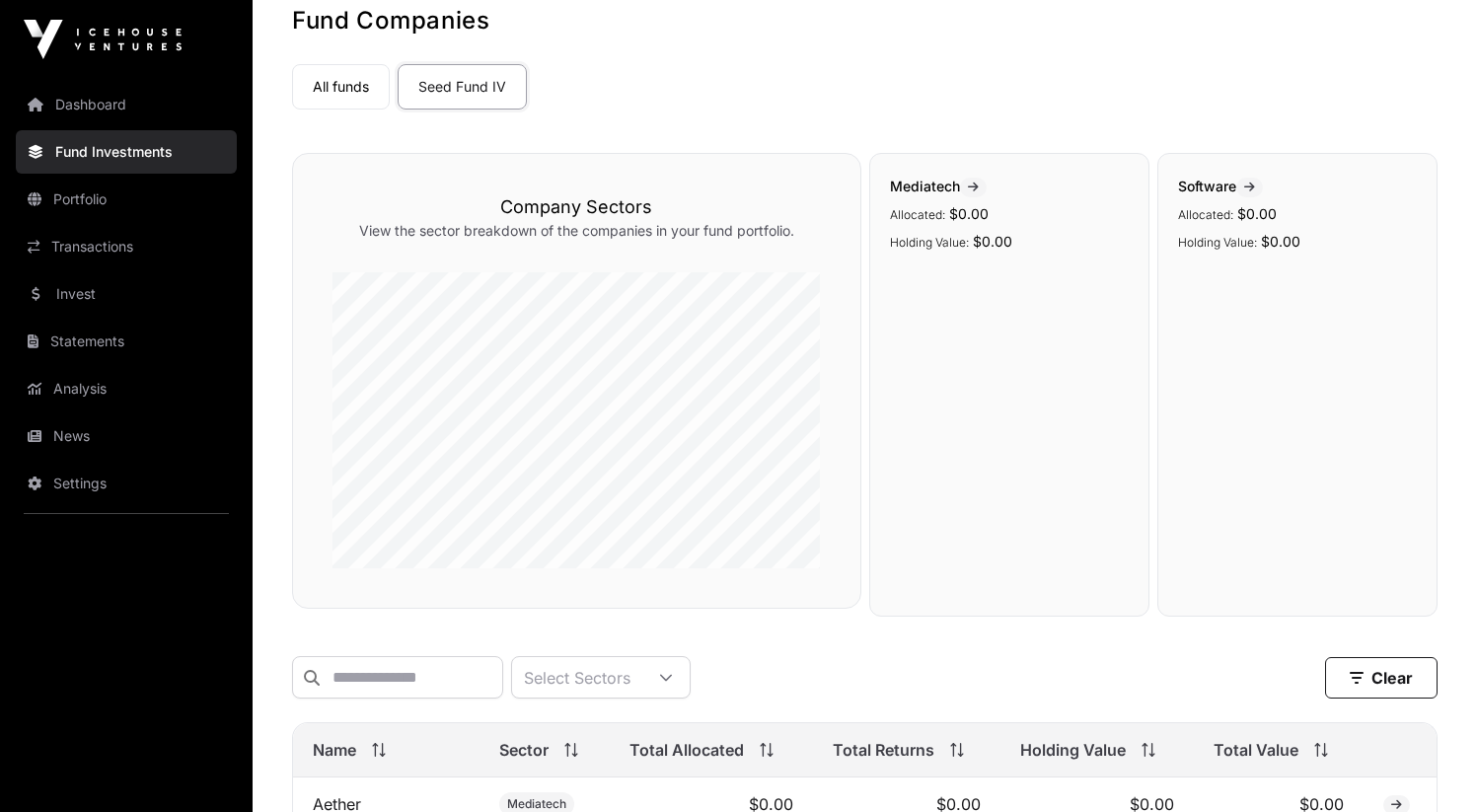
scroll to position [5, 0]
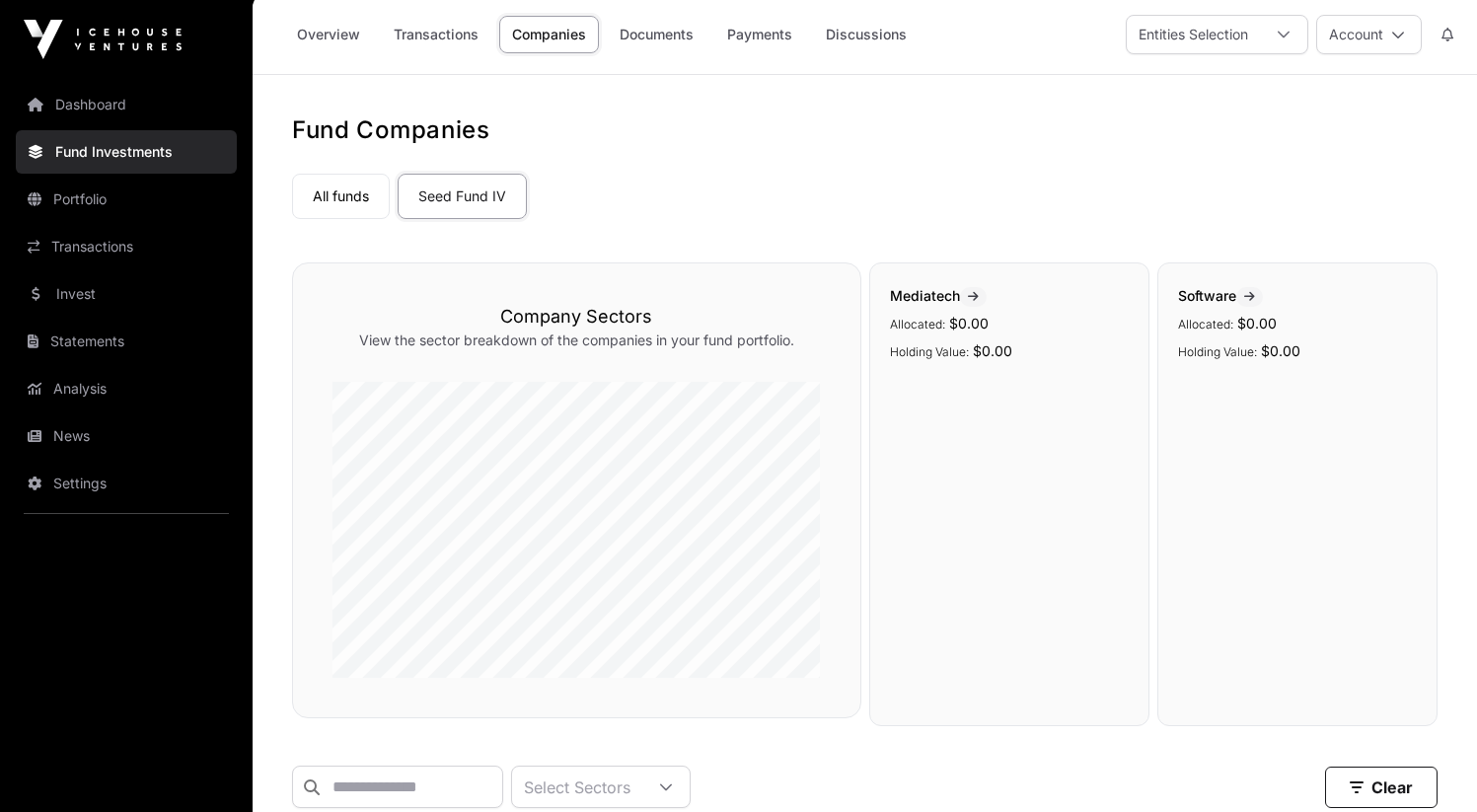
click at [424, 51] on link "Transactions" at bounding box center [436, 35] width 111 height 38
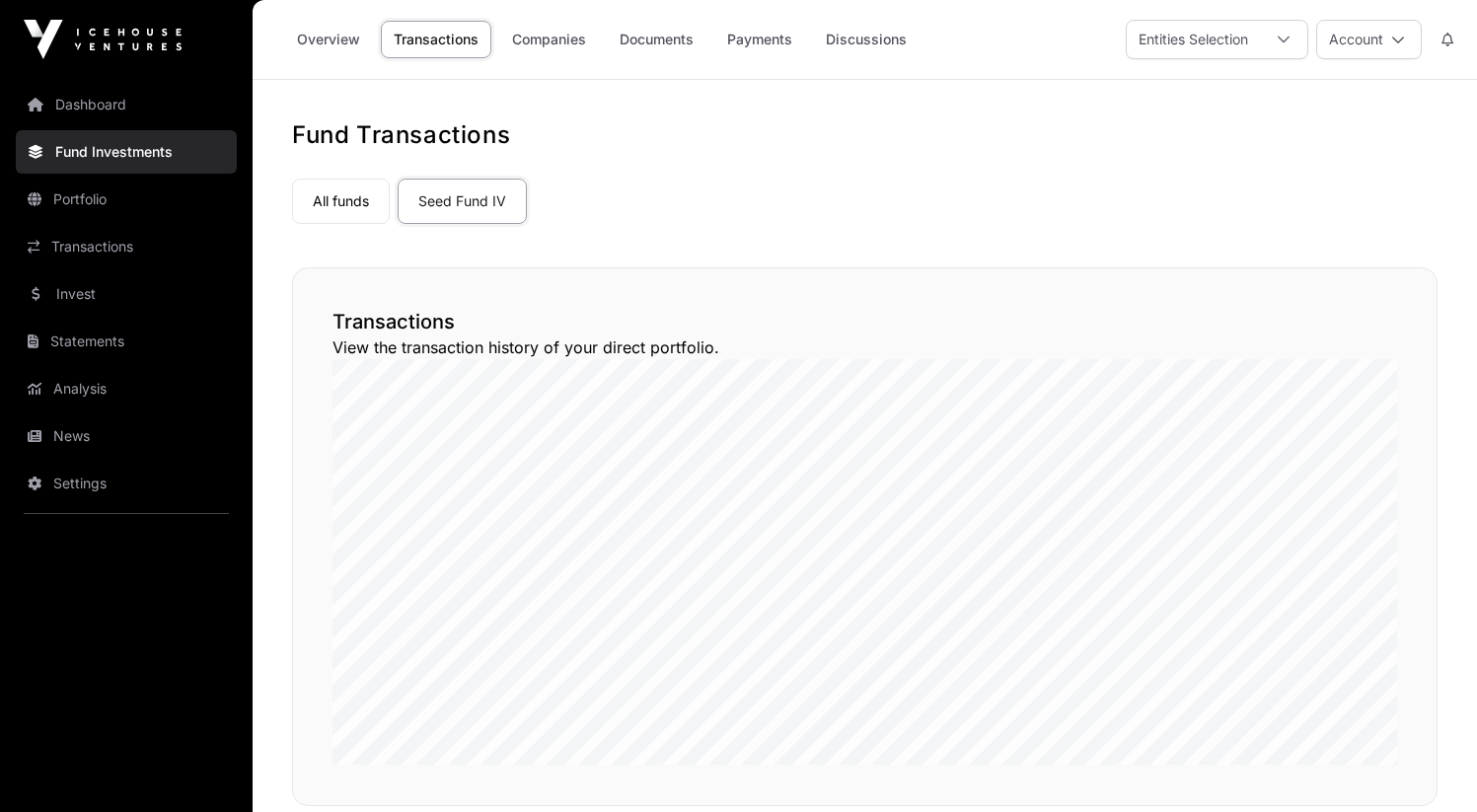
click at [342, 45] on link "Overview" at bounding box center [328, 40] width 89 height 38
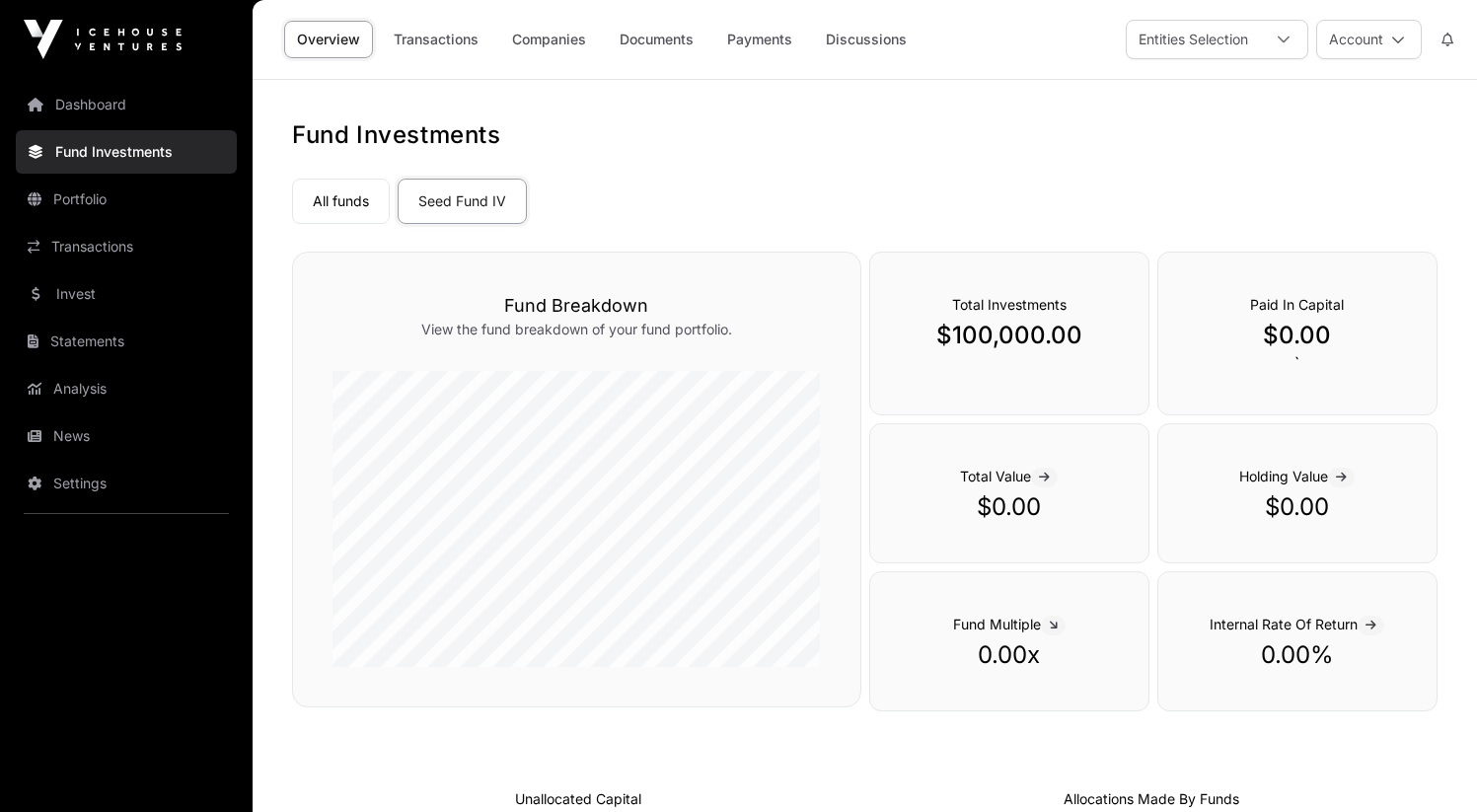
click at [148, 119] on link "Dashboard" at bounding box center [126, 104] width 221 height 43
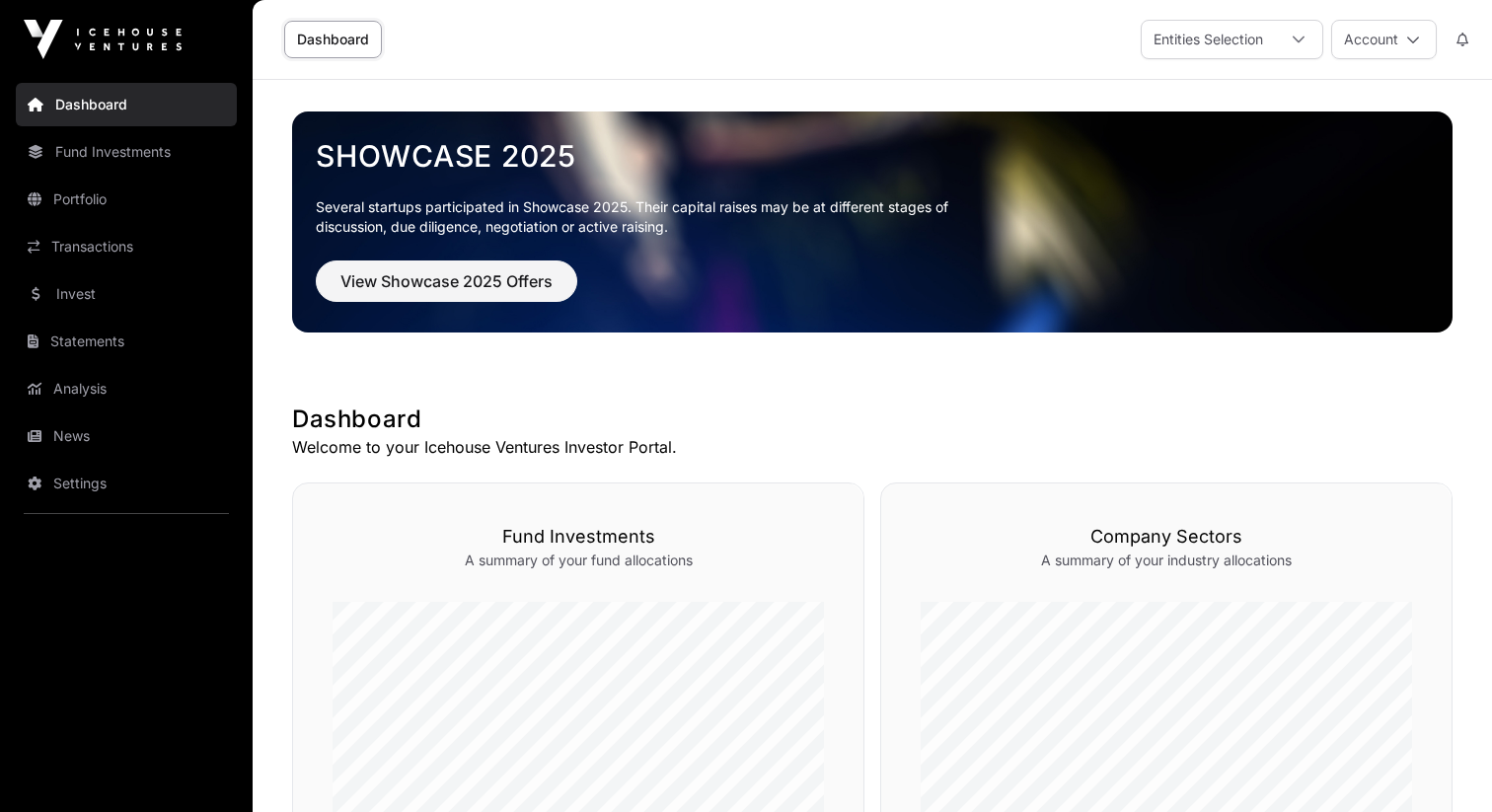
click at [159, 132] on link "Fund Investments" at bounding box center [126, 151] width 221 height 43
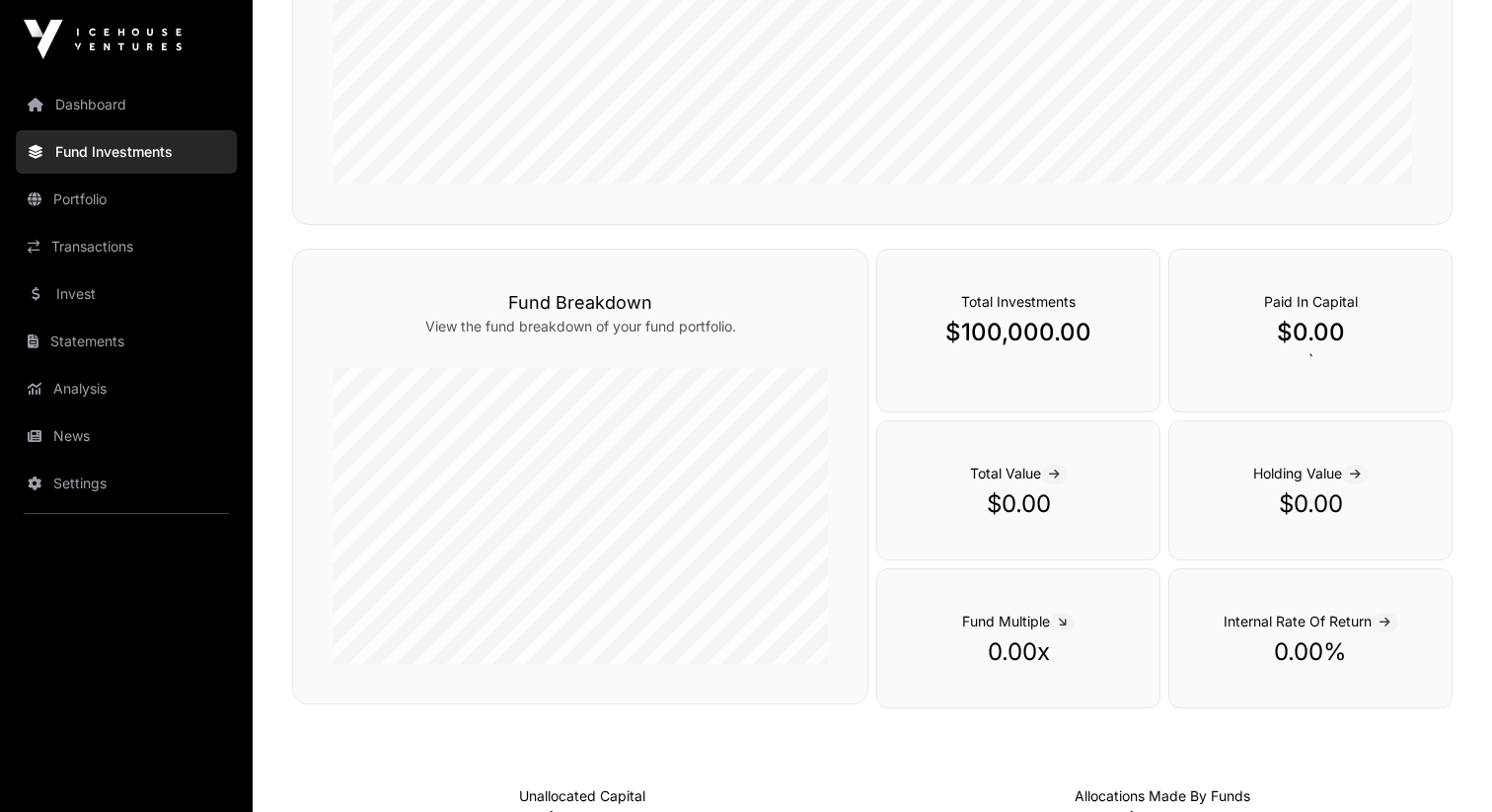
scroll to position [281, 0]
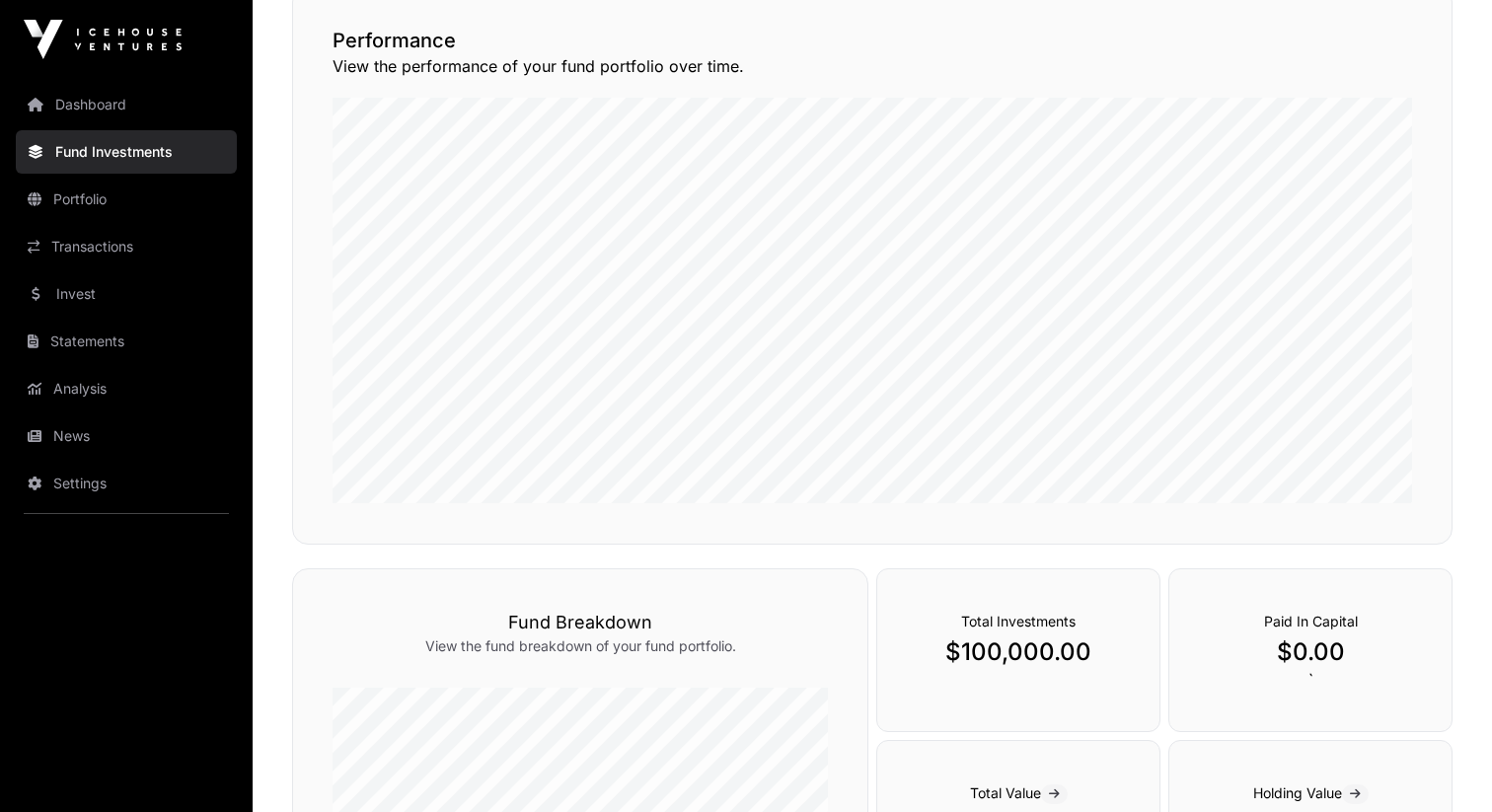
click at [109, 125] on link "Dashboard" at bounding box center [126, 104] width 221 height 43
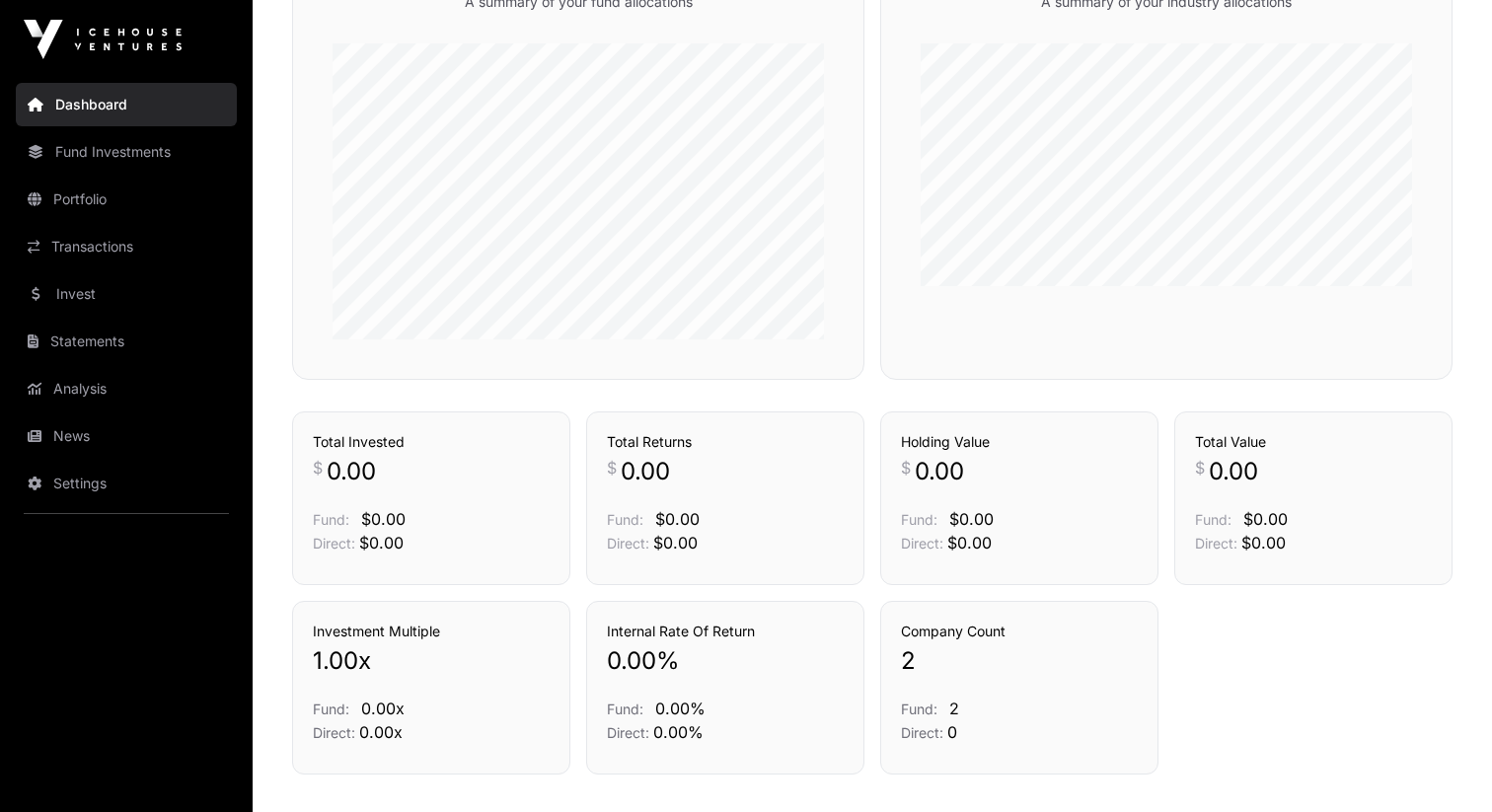
scroll to position [557, 0]
click at [903, 657] on span "2" at bounding box center [908, 663] width 15 height 32
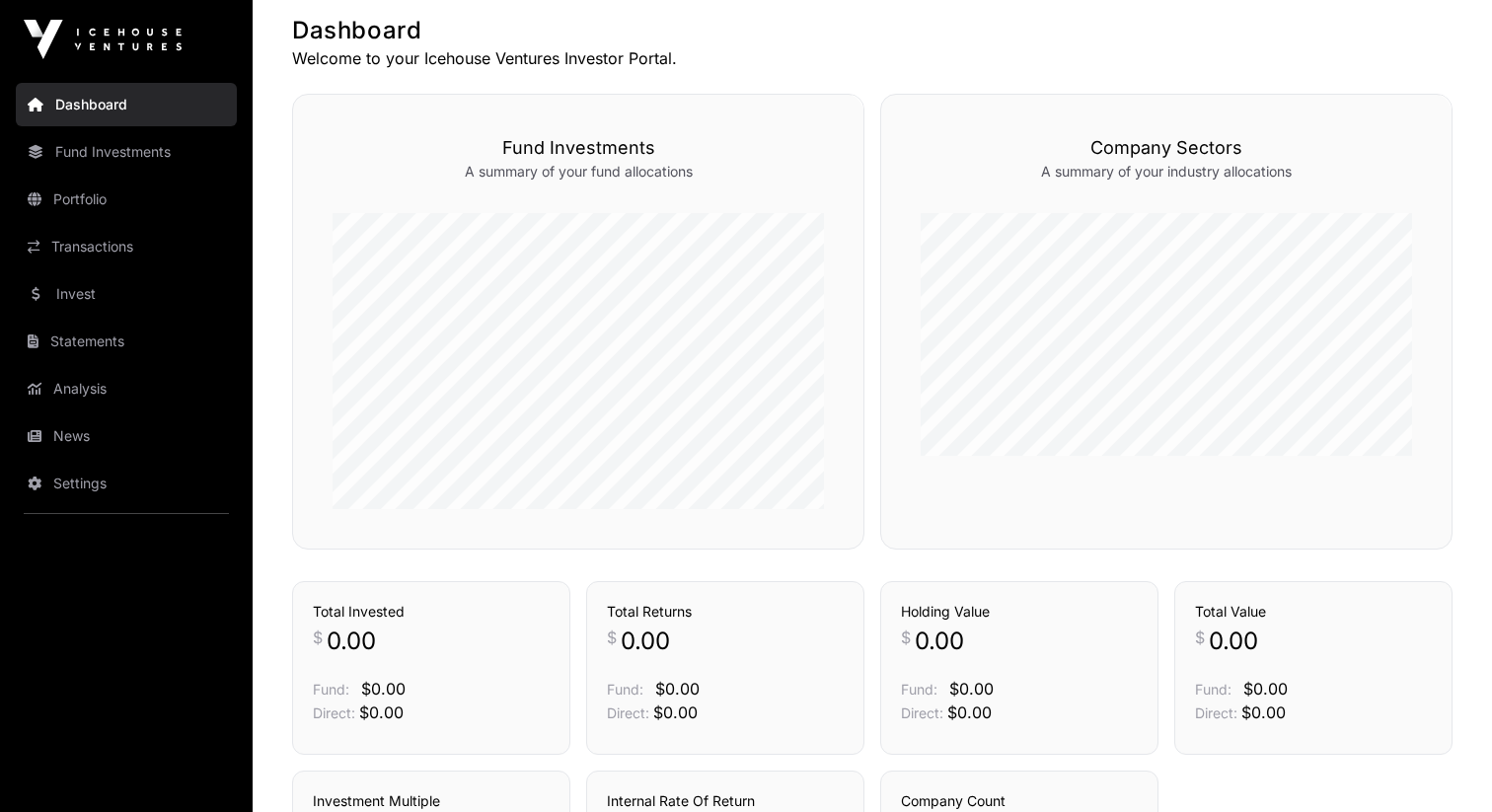
scroll to position [297, 0]
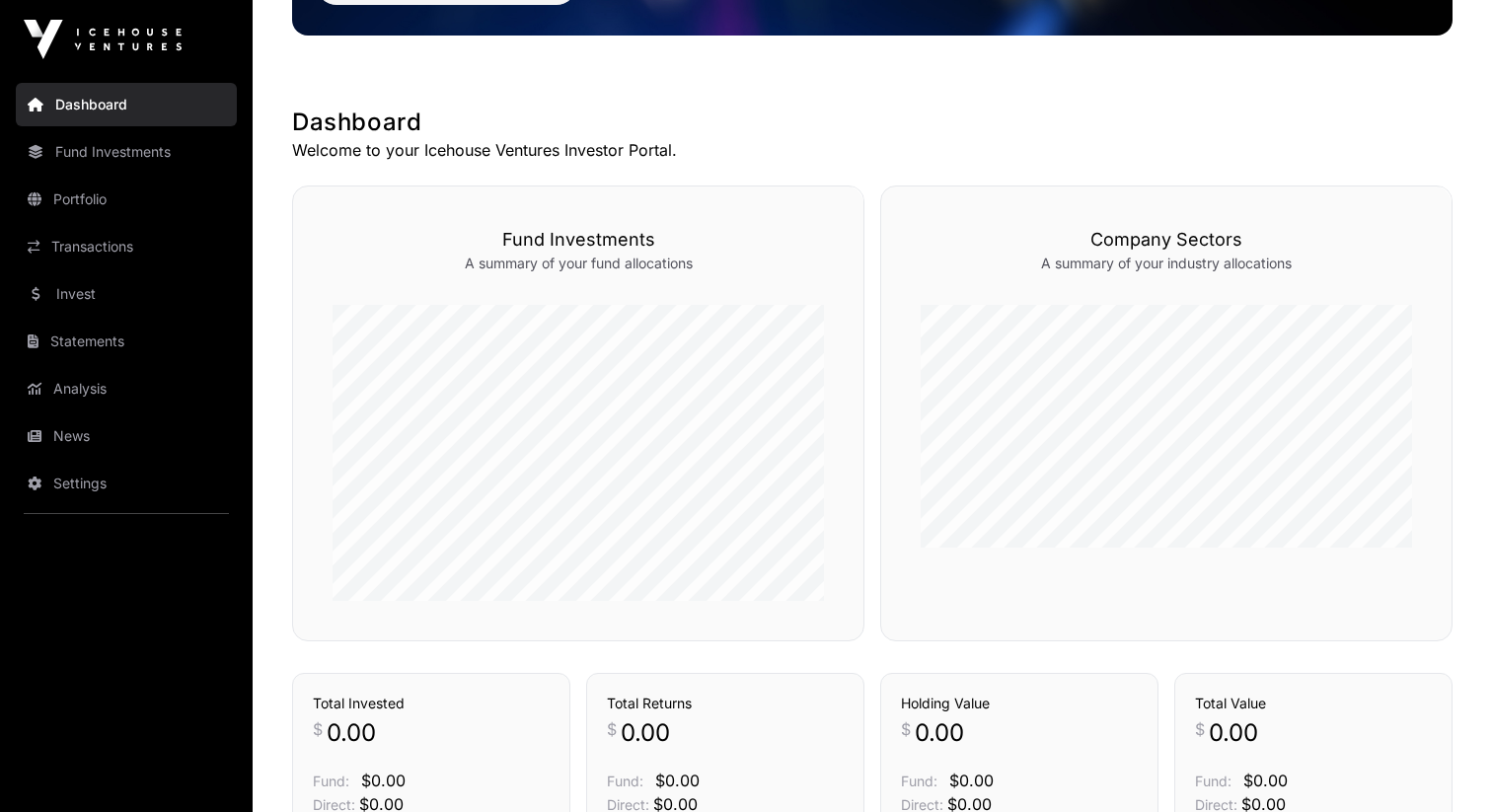
click at [1369, 161] on link "Companies" at bounding box center [1385, 151] width 94 height 20
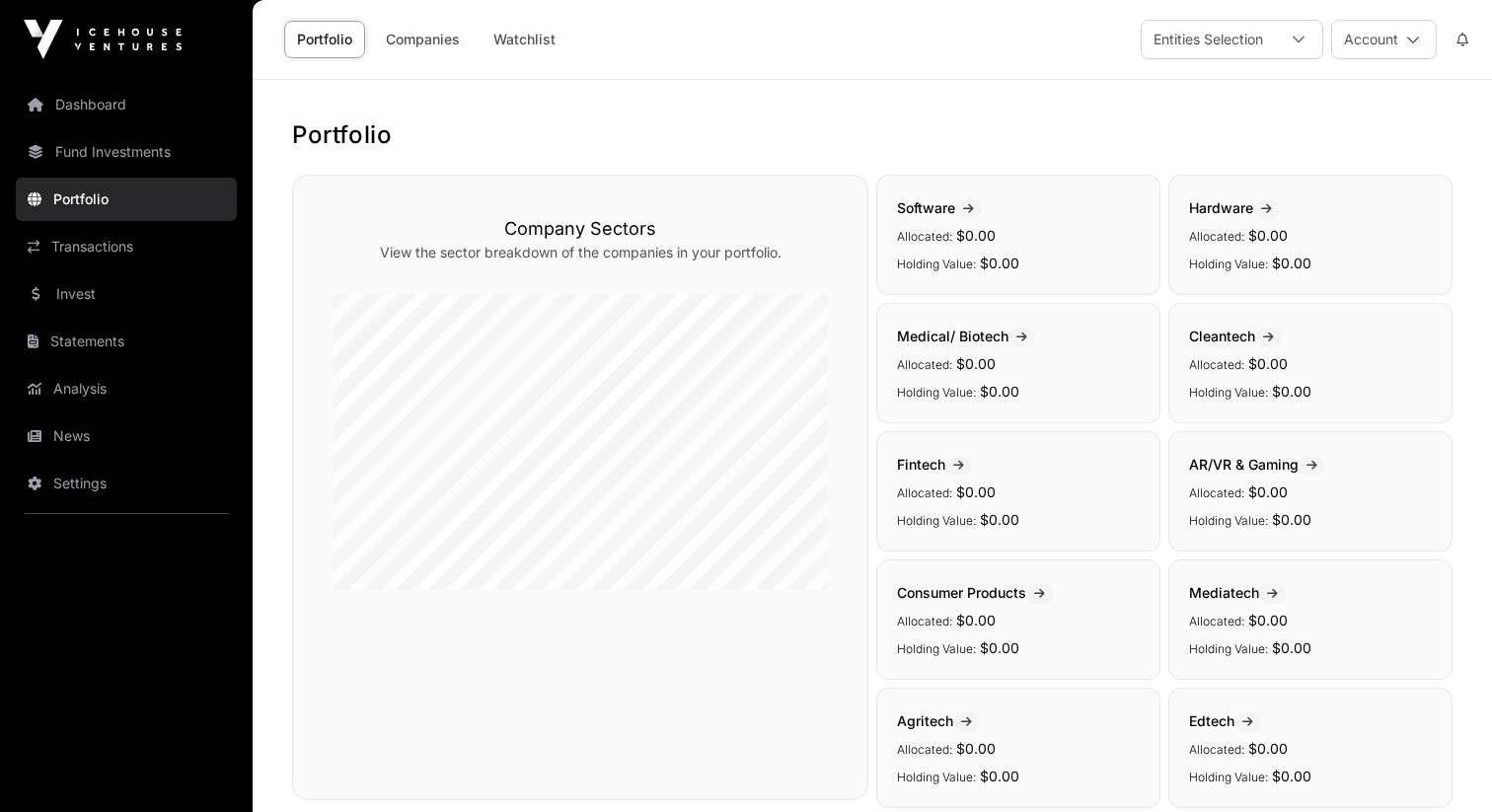
click at [88, 109] on link "Dashboard" at bounding box center [126, 104] width 221 height 43
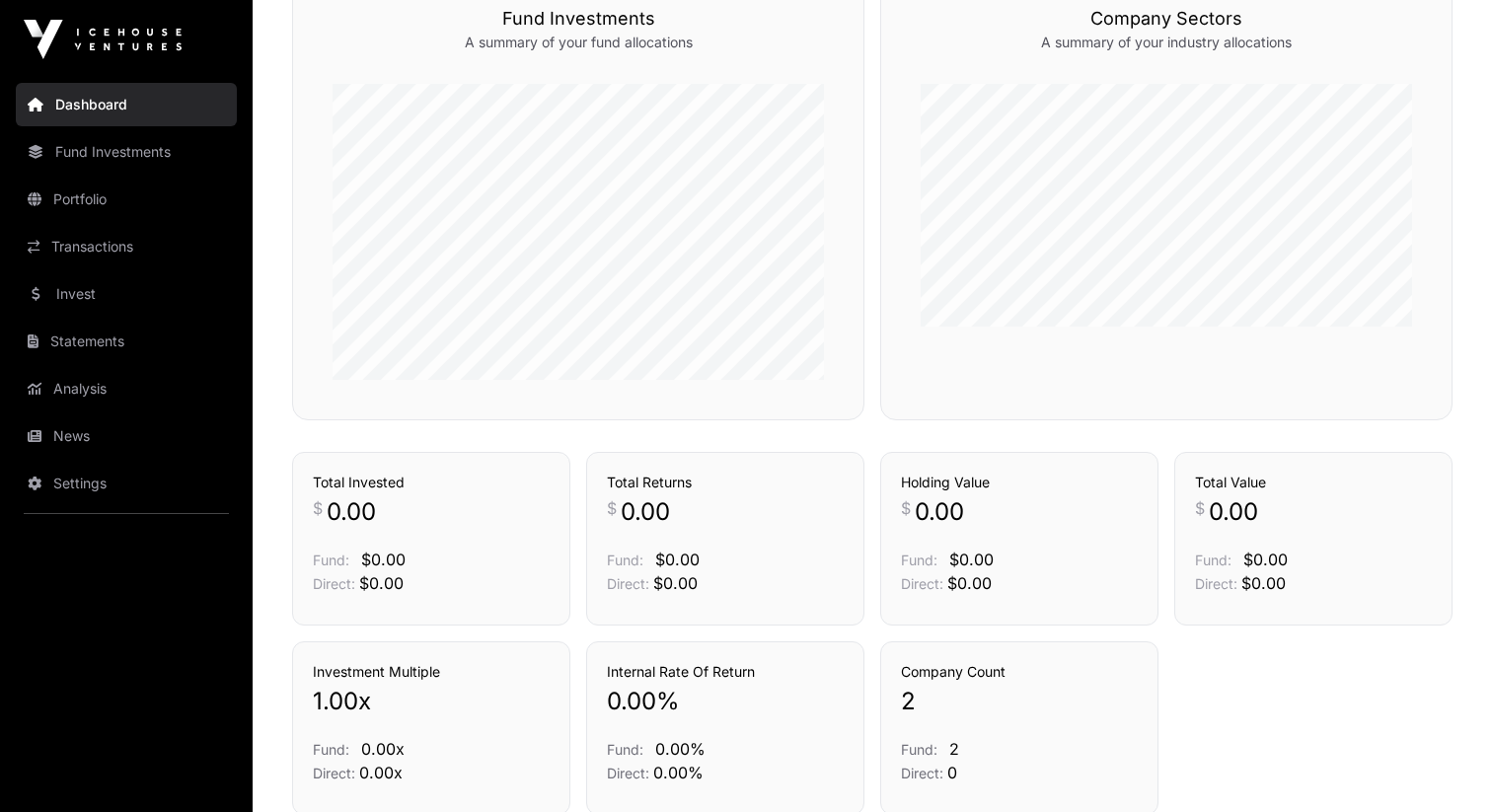
scroll to position [686, 0]
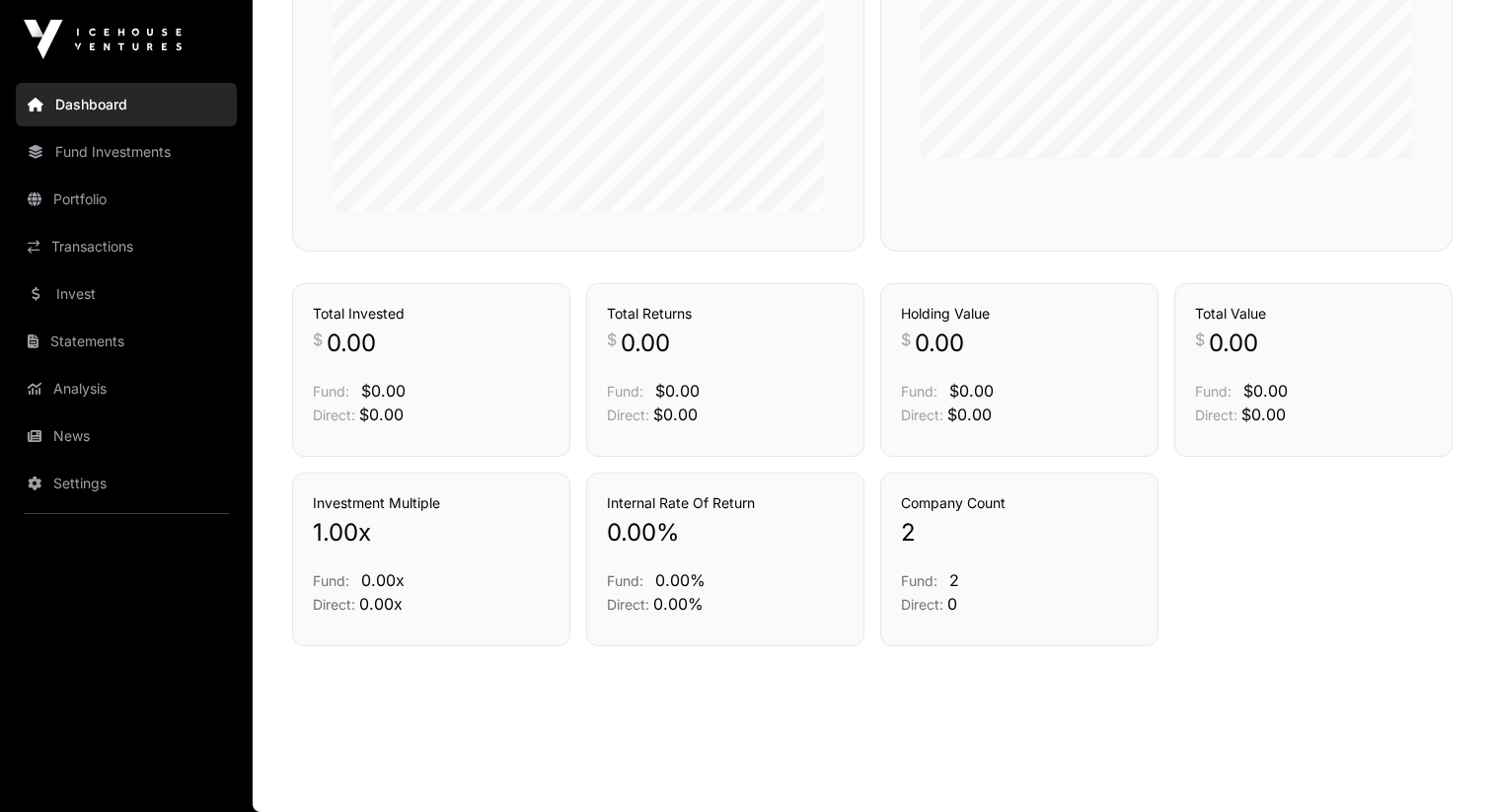
click at [148, 291] on link "Invest" at bounding box center [126, 293] width 221 height 43
click at [121, 215] on link "Portfolio" at bounding box center [126, 199] width 221 height 43
